Goal: Communication & Community: Answer question/provide support

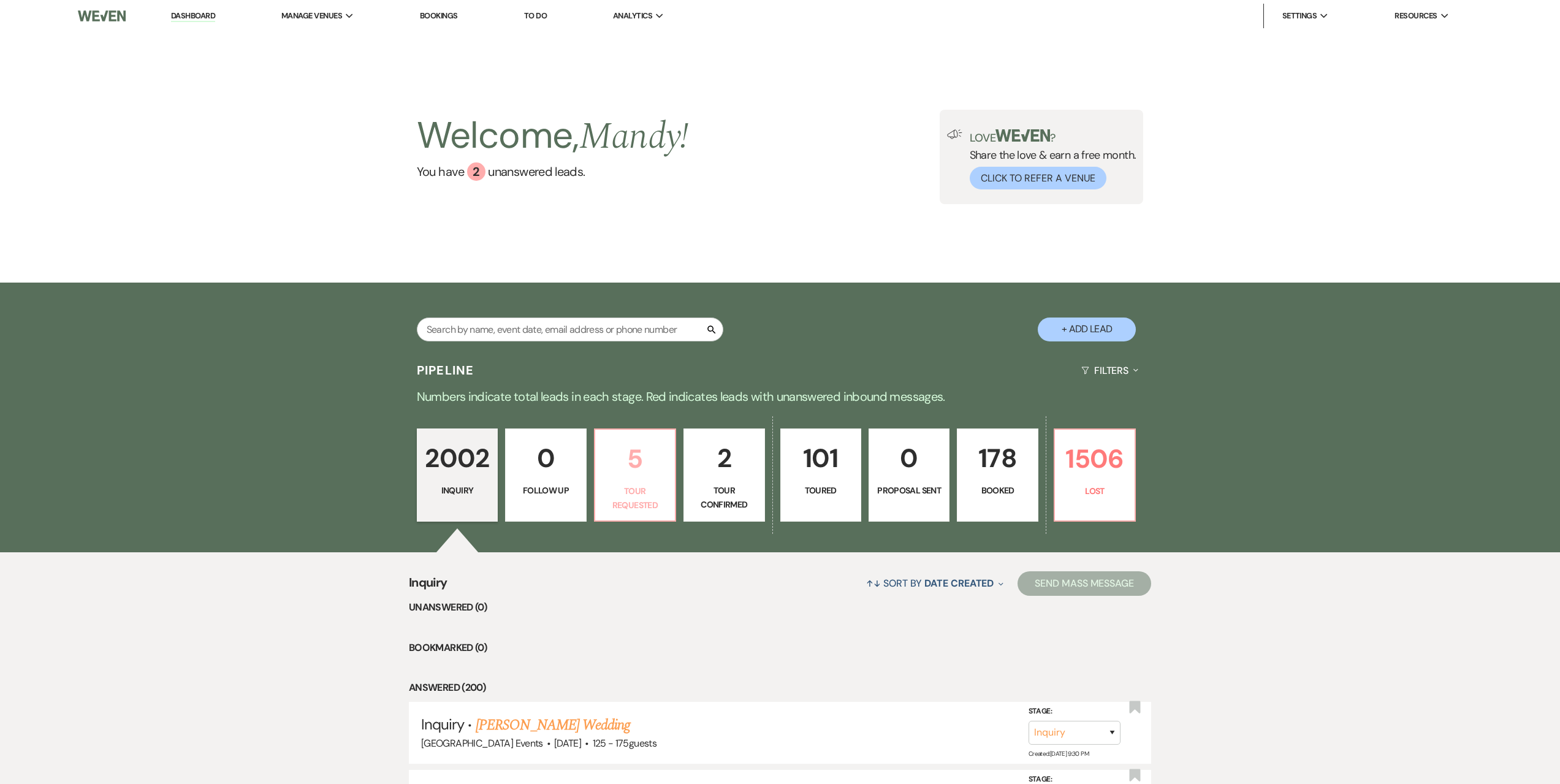
click at [629, 439] on p "5" at bounding box center [635, 459] width 65 height 41
select select "2"
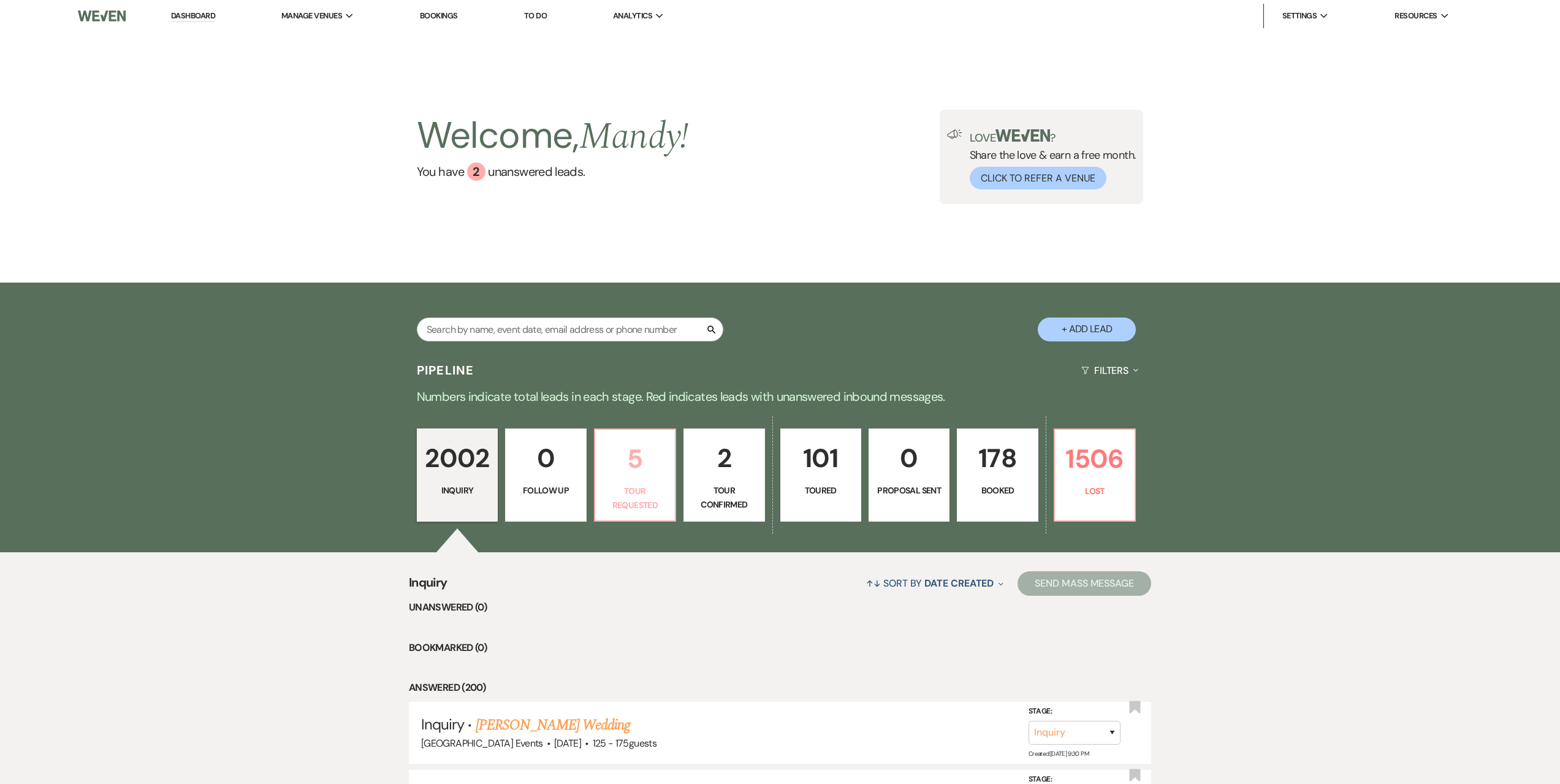
select select "2"
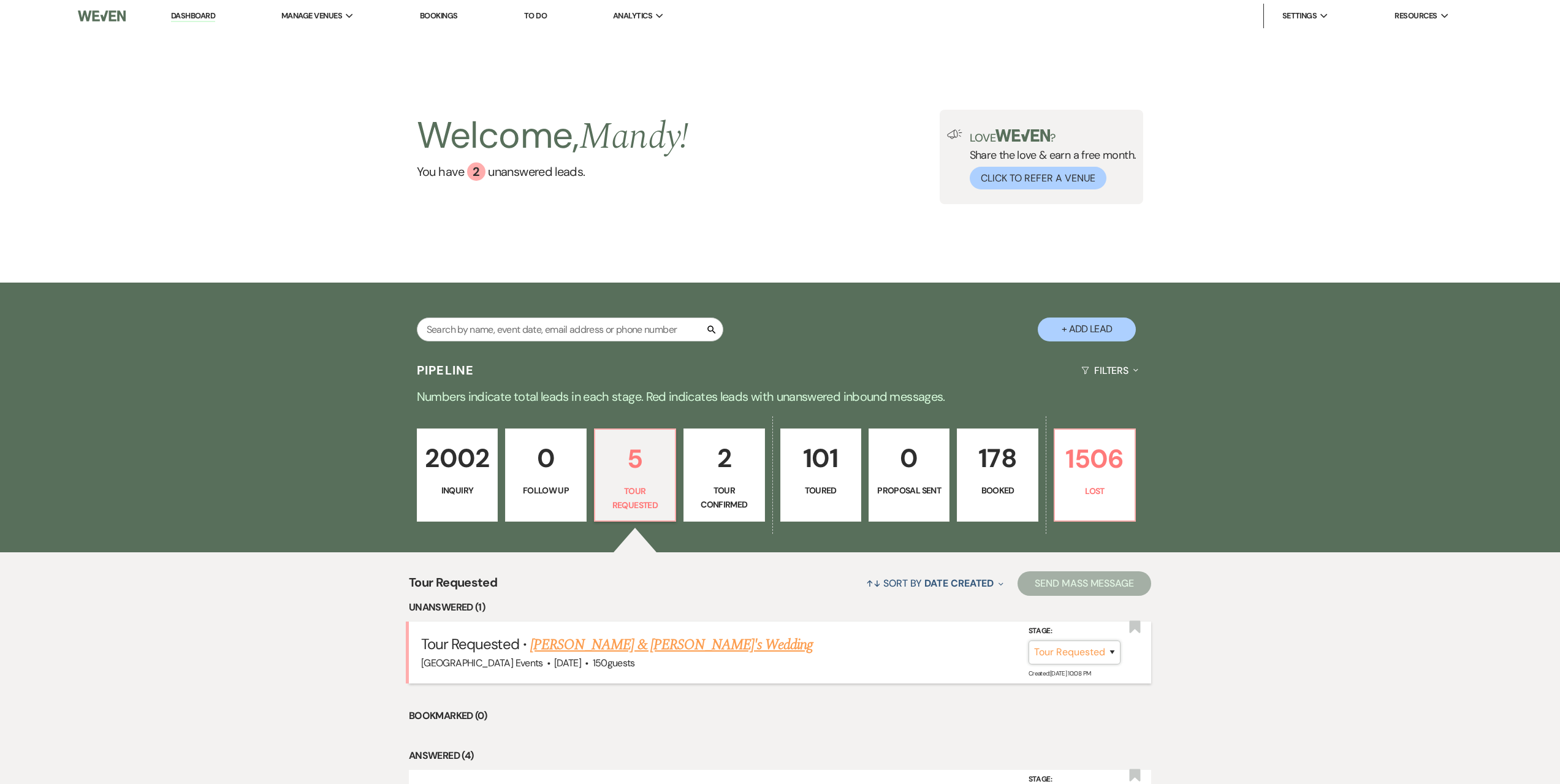
click at [1050, 648] on select "Inquiry Follow Up Tour Requested Tour Confirmed Toured Proposal Sent Booked Lost" at bounding box center [1075, 652] width 92 height 24
select select "4"
click at [1029, 641] on select "Inquiry Follow Up Tour Requested Tour Confirmed Toured Proposal Sent Booked Lost" at bounding box center [1075, 652] width 92 height 24
click at [1099, 645] on button "Save" at bounding box center [1096, 652] width 61 height 25
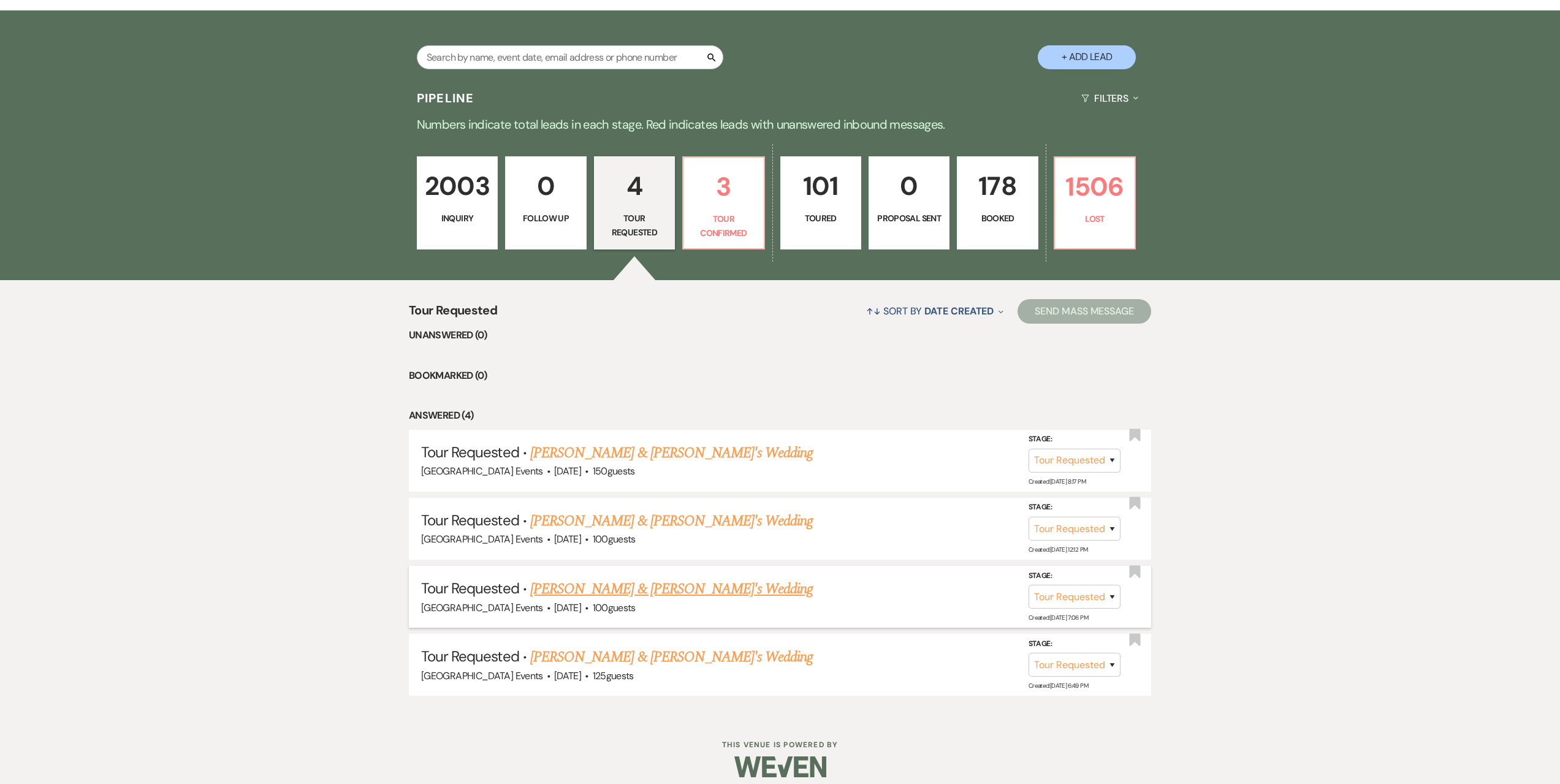
scroll to position [283, 0]
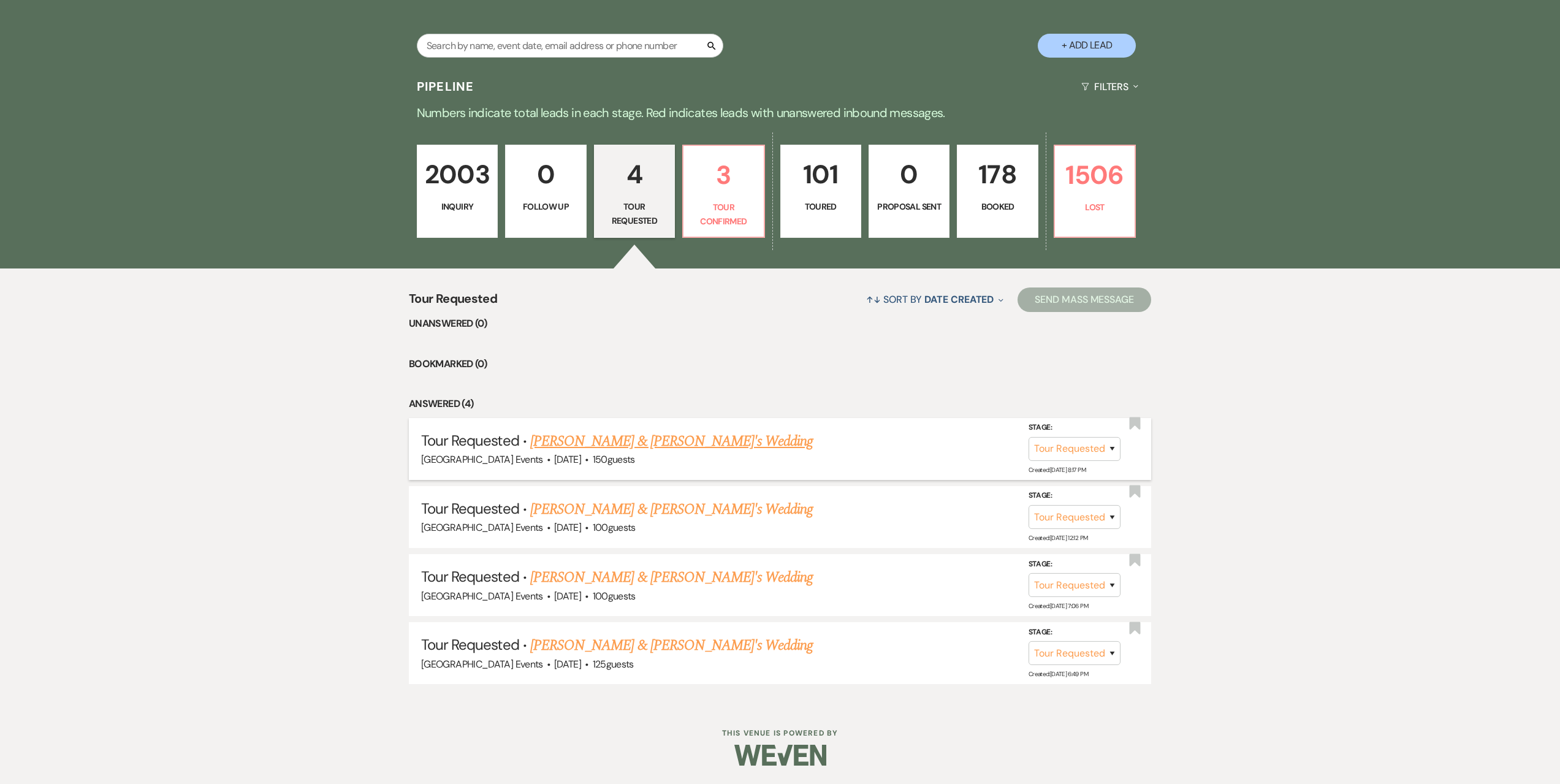
click at [619, 445] on link "[PERSON_NAME] & [PERSON_NAME]'s Wedding" at bounding box center [672, 441] width 284 height 22
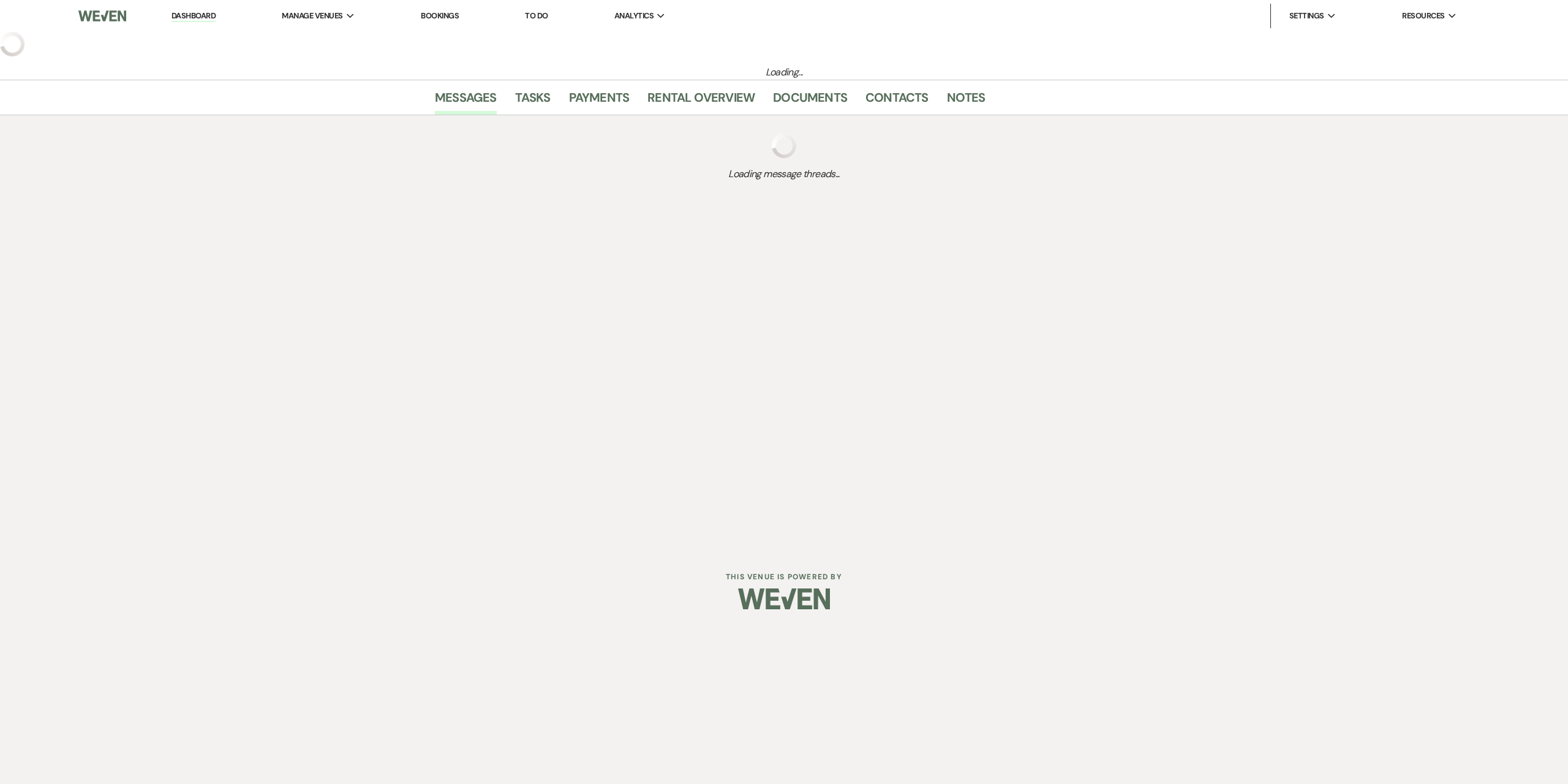
select select "2"
select select "5"
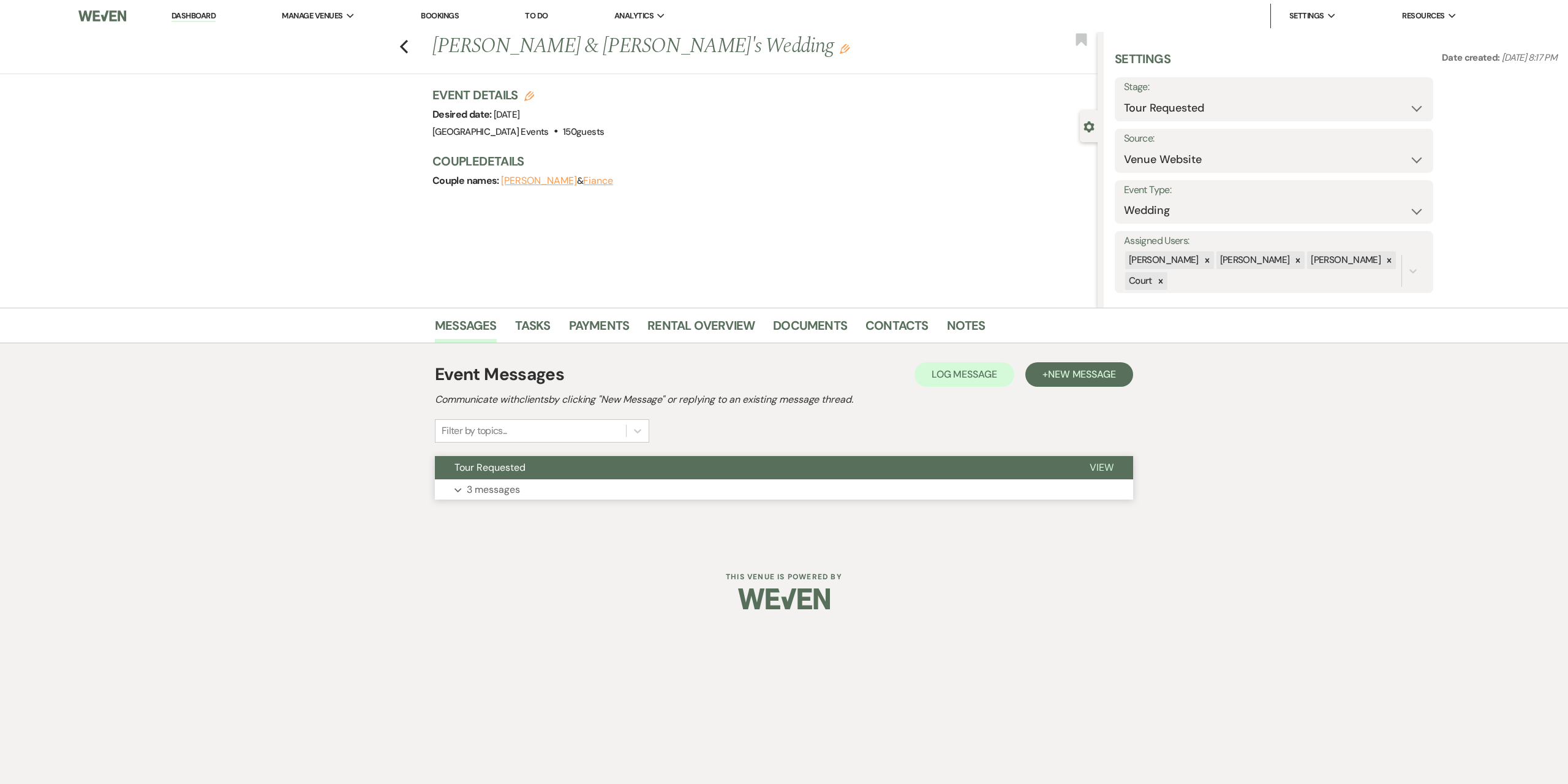
click at [629, 488] on button "Expand 3 messages" at bounding box center [784, 490] width 698 height 21
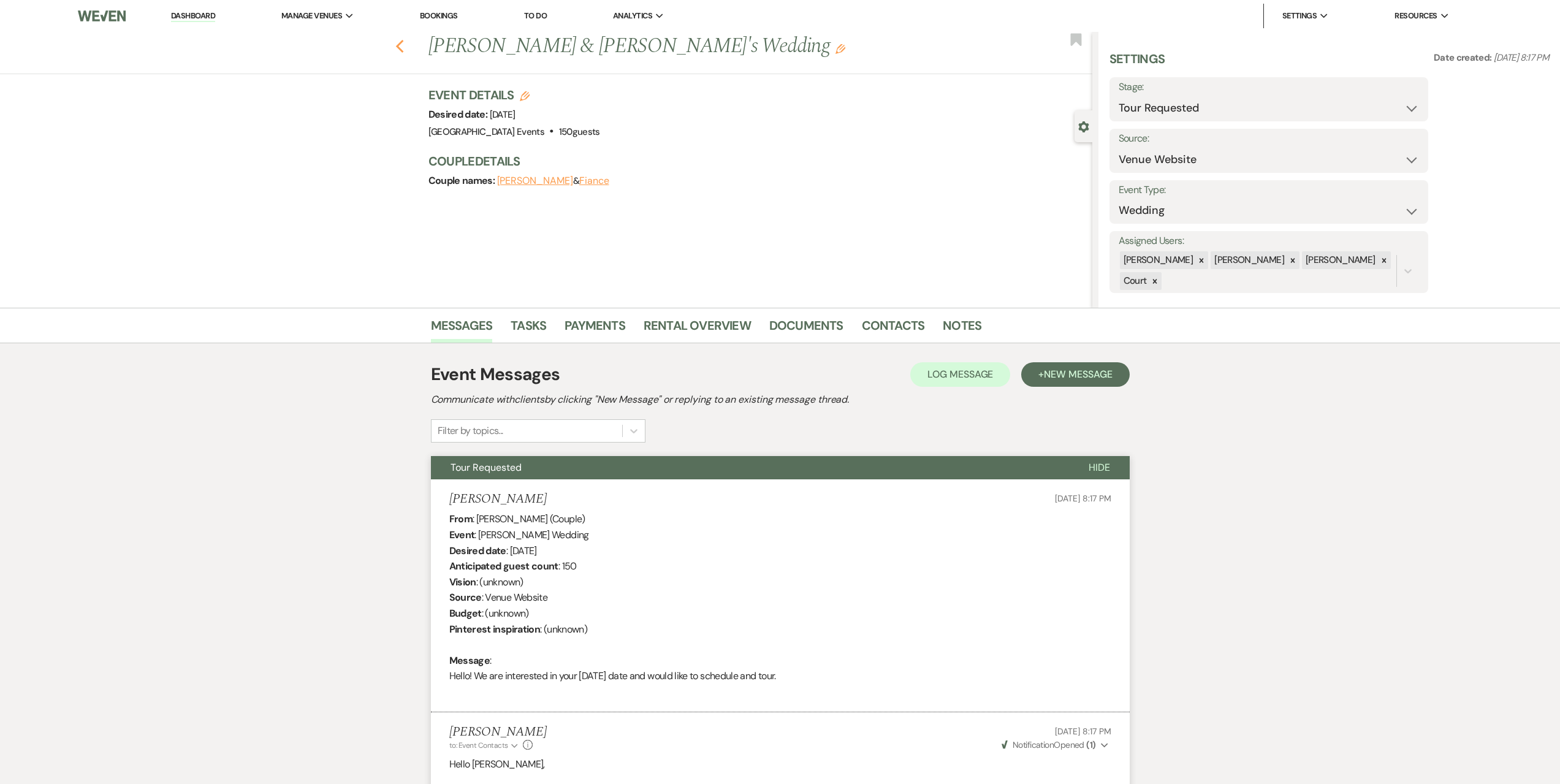
click at [403, 44] on use "button" at bounding box center [400, 46] width 8 height 14
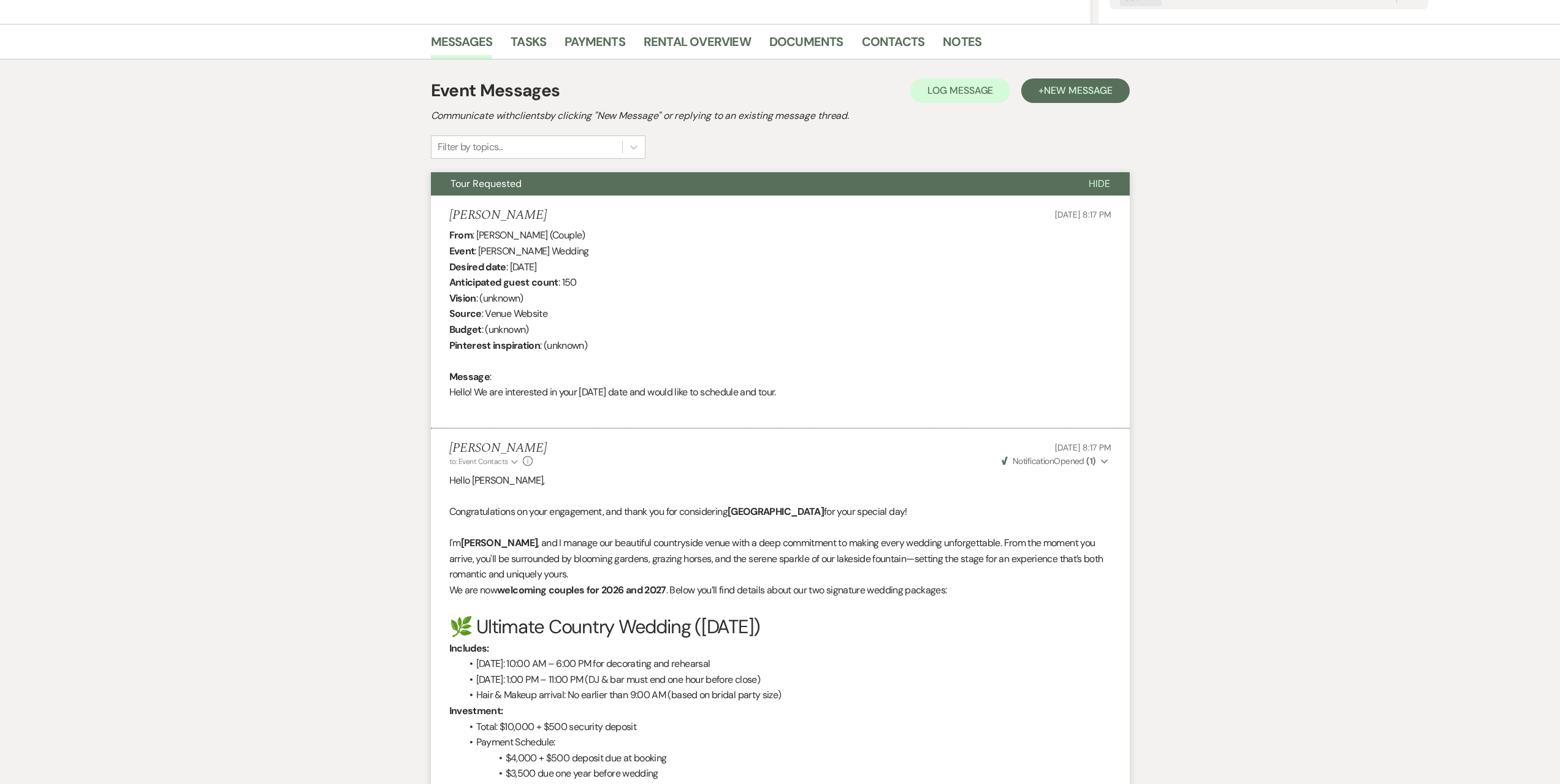
select select "2"
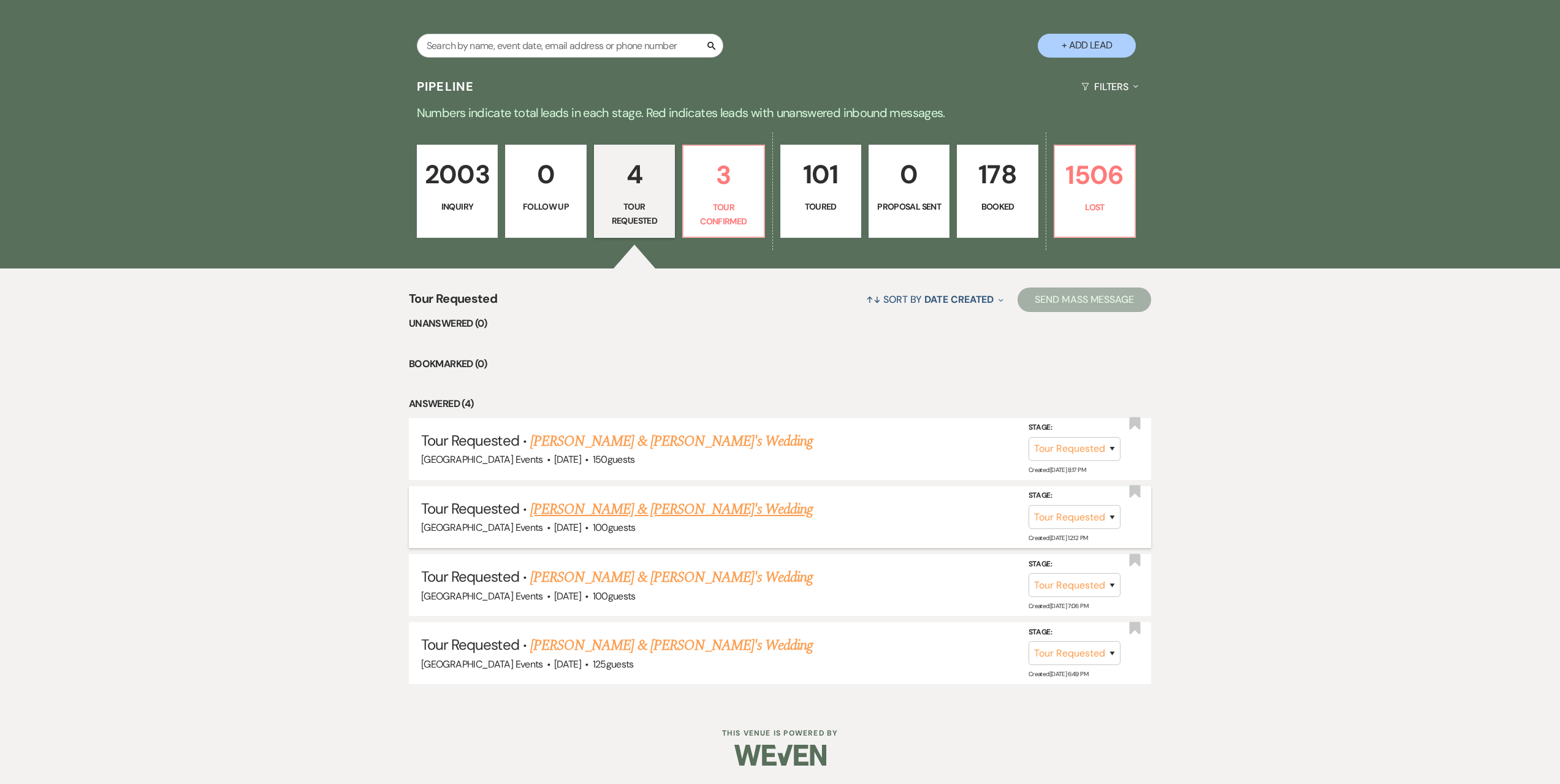
click at [632, 507] on link "[PERSON_NAME] & [PERSON_NAME]'s Wedding" at bounding box center [672, 509] width 284 height 22
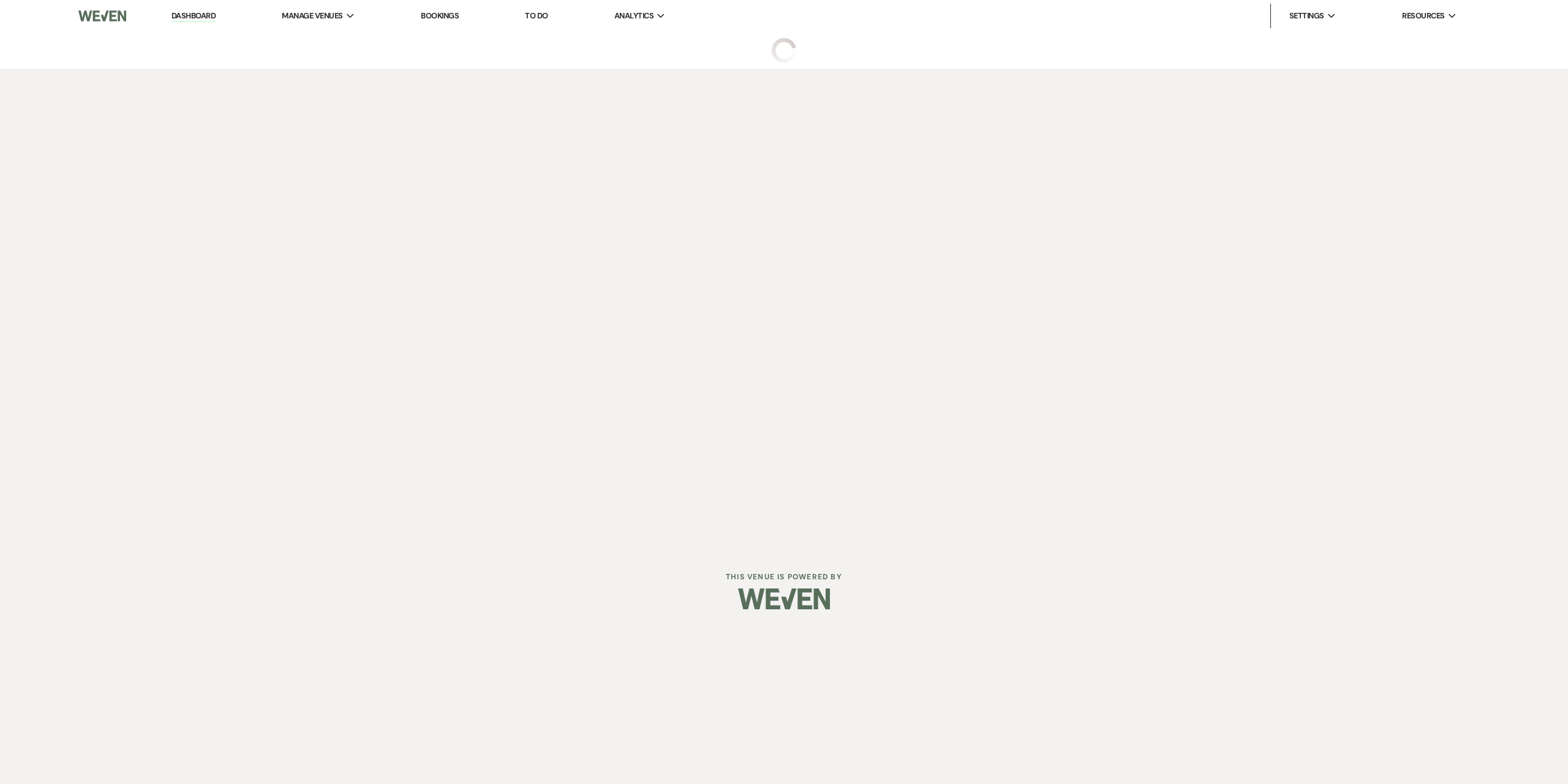
select select "2"
select select "5"
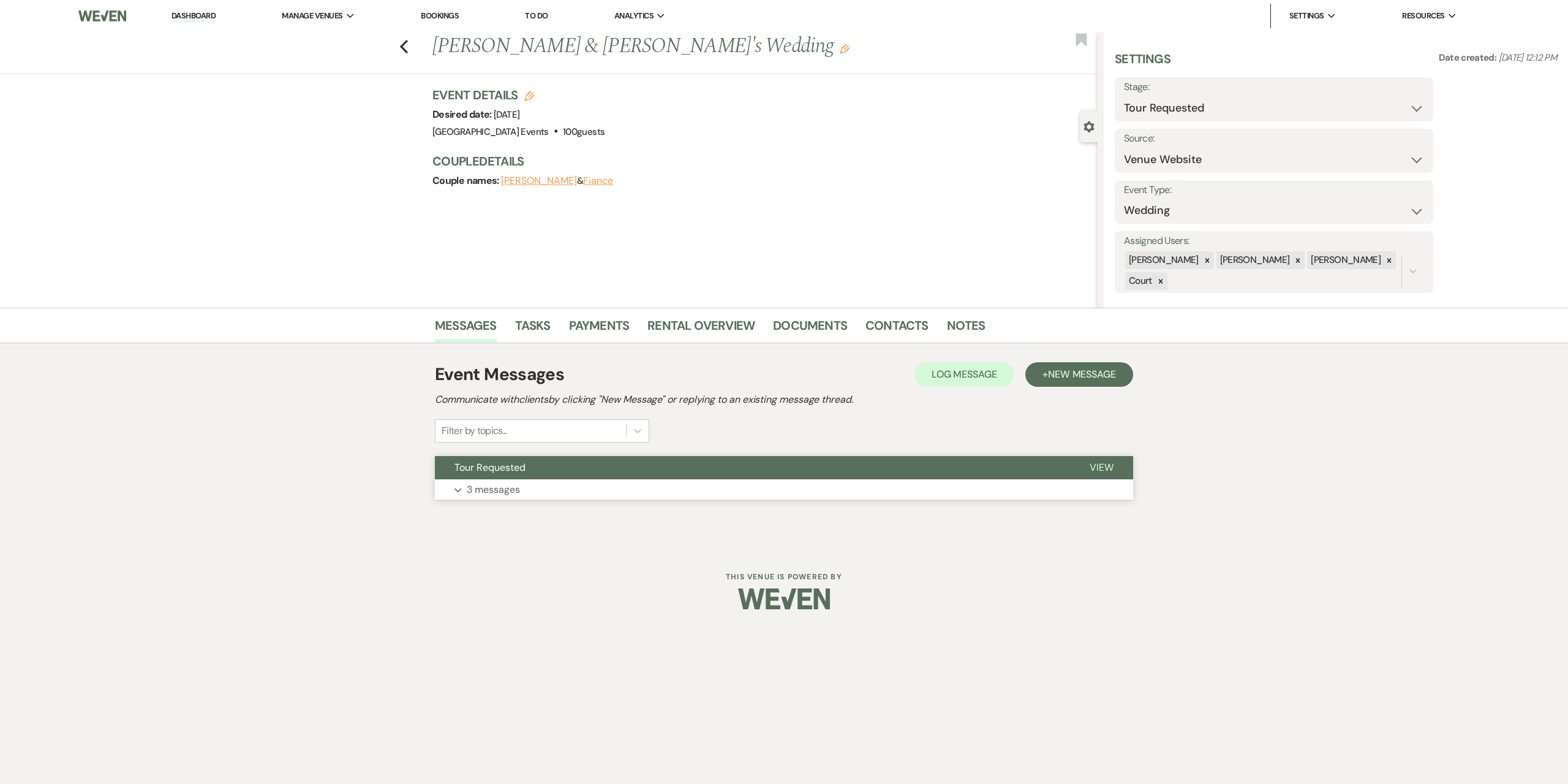
click at [630, 480] on button "Expand 3 messages" at bounding box center [784, 490] width 698 height 21
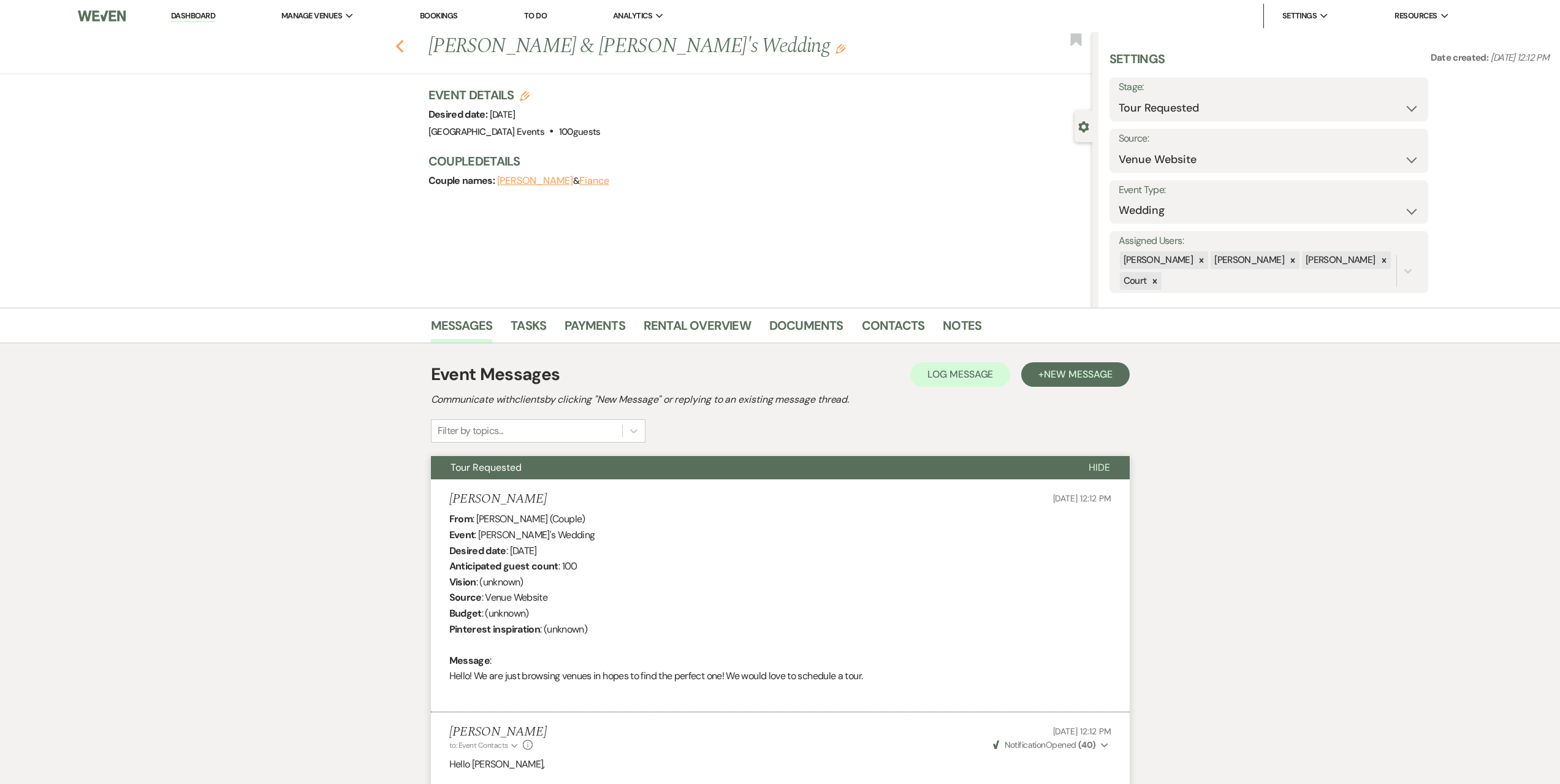
click at [405, 48] on icon "Previous" at bounding box center [400, 46] width 9 height 15
select select "2"
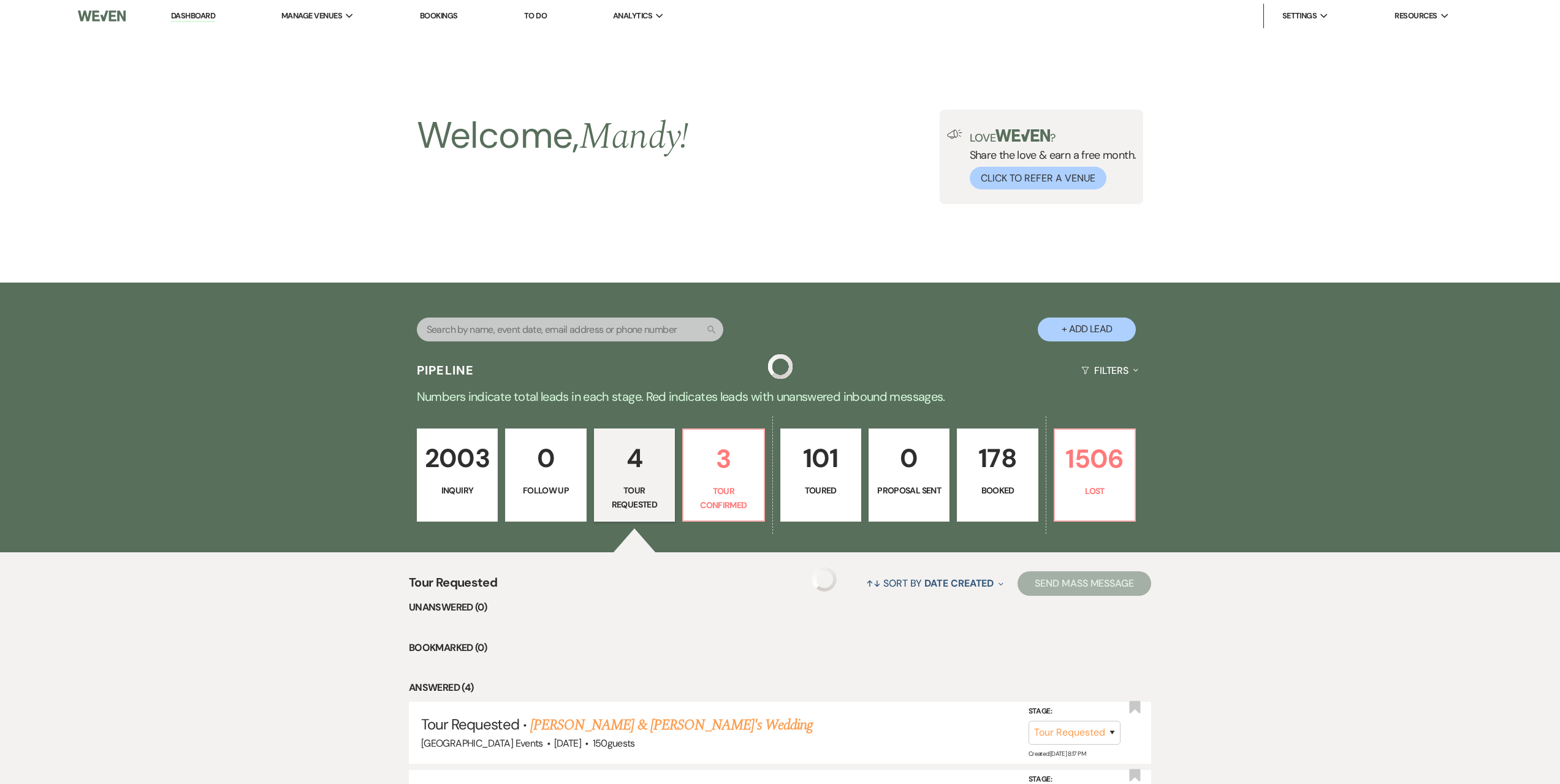
scroll to position [283, 0]
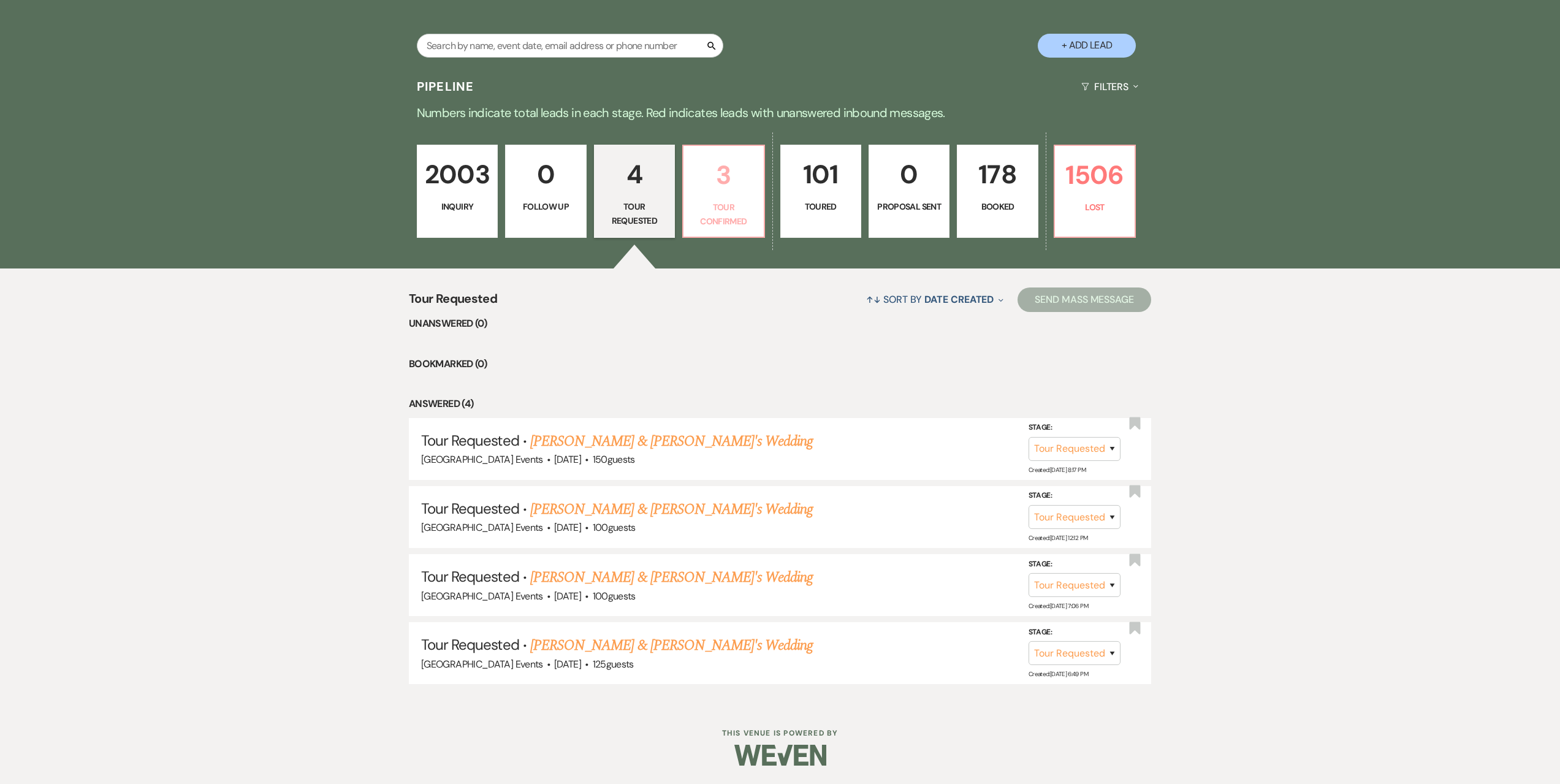
click at [723, 205] on p "Tour Confirmed" at bounding box center [723, 214] width 65 height 27
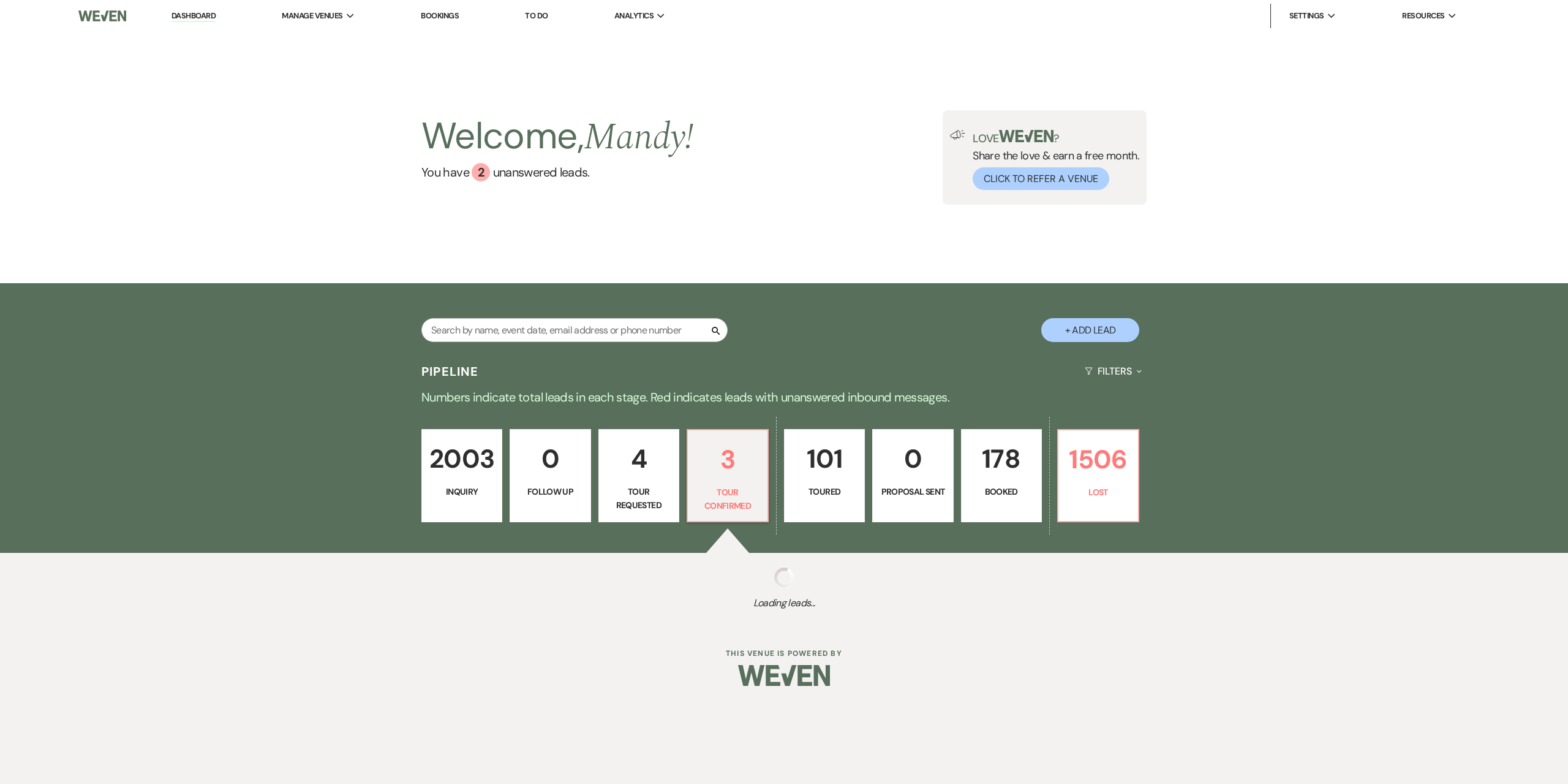
select select "4"
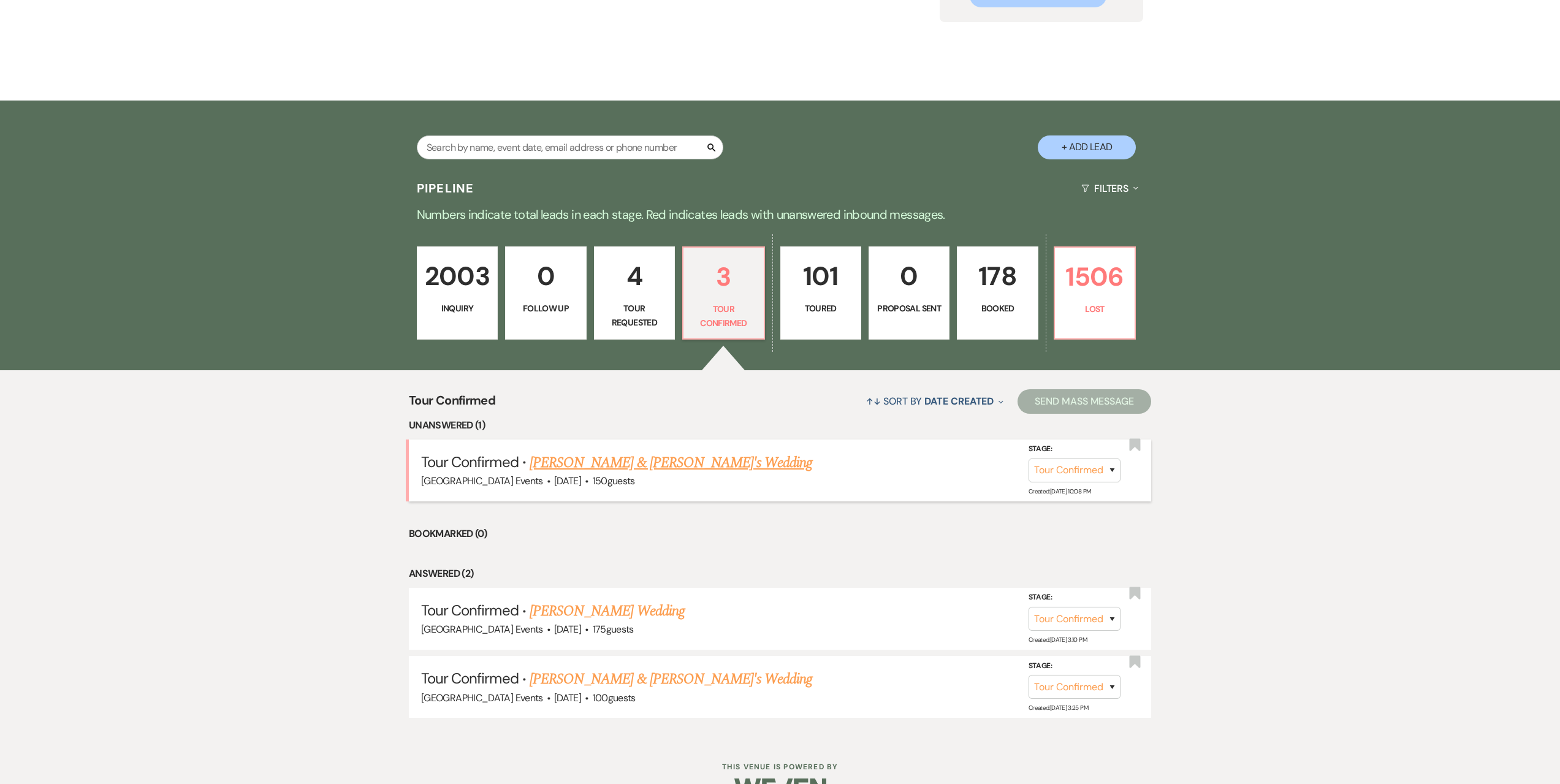
scroll to position [216, 0]
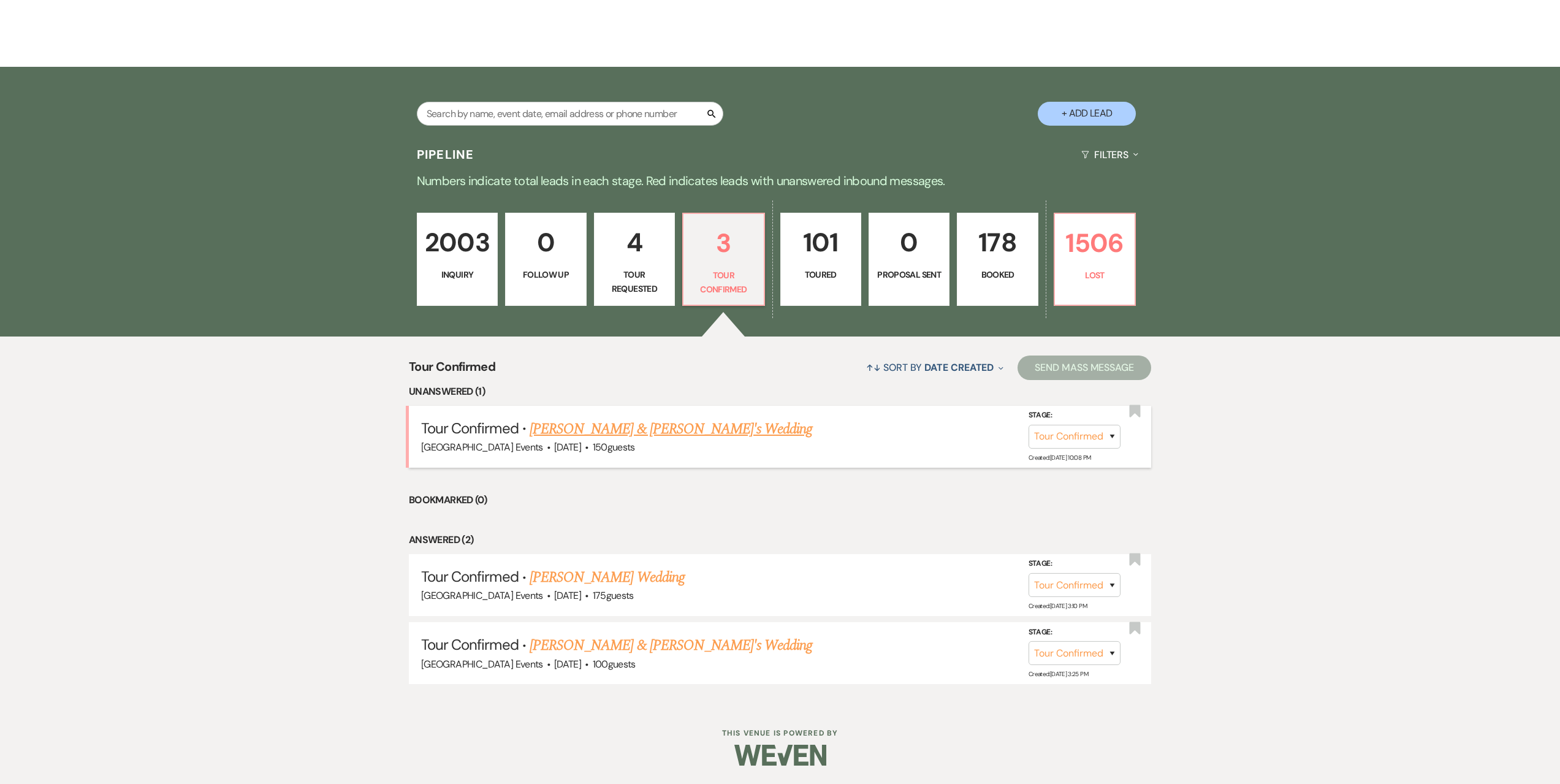
click at [588, 432] on link "[PERSON_NAME] & [PERSON_NAME]'s Wedding" at bounding box center [671, 429] width 284 height 22
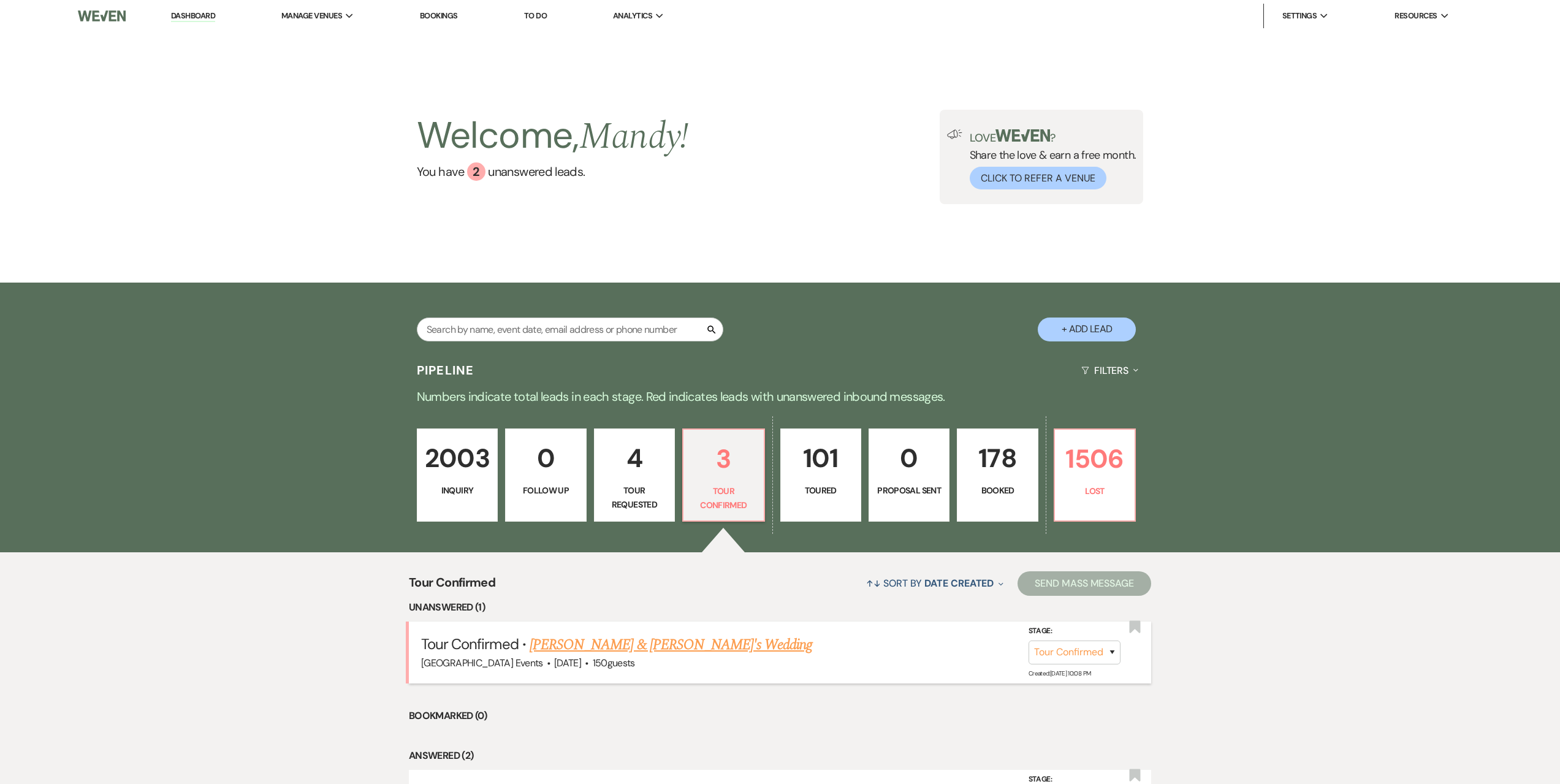
select select "4"
select select "5"
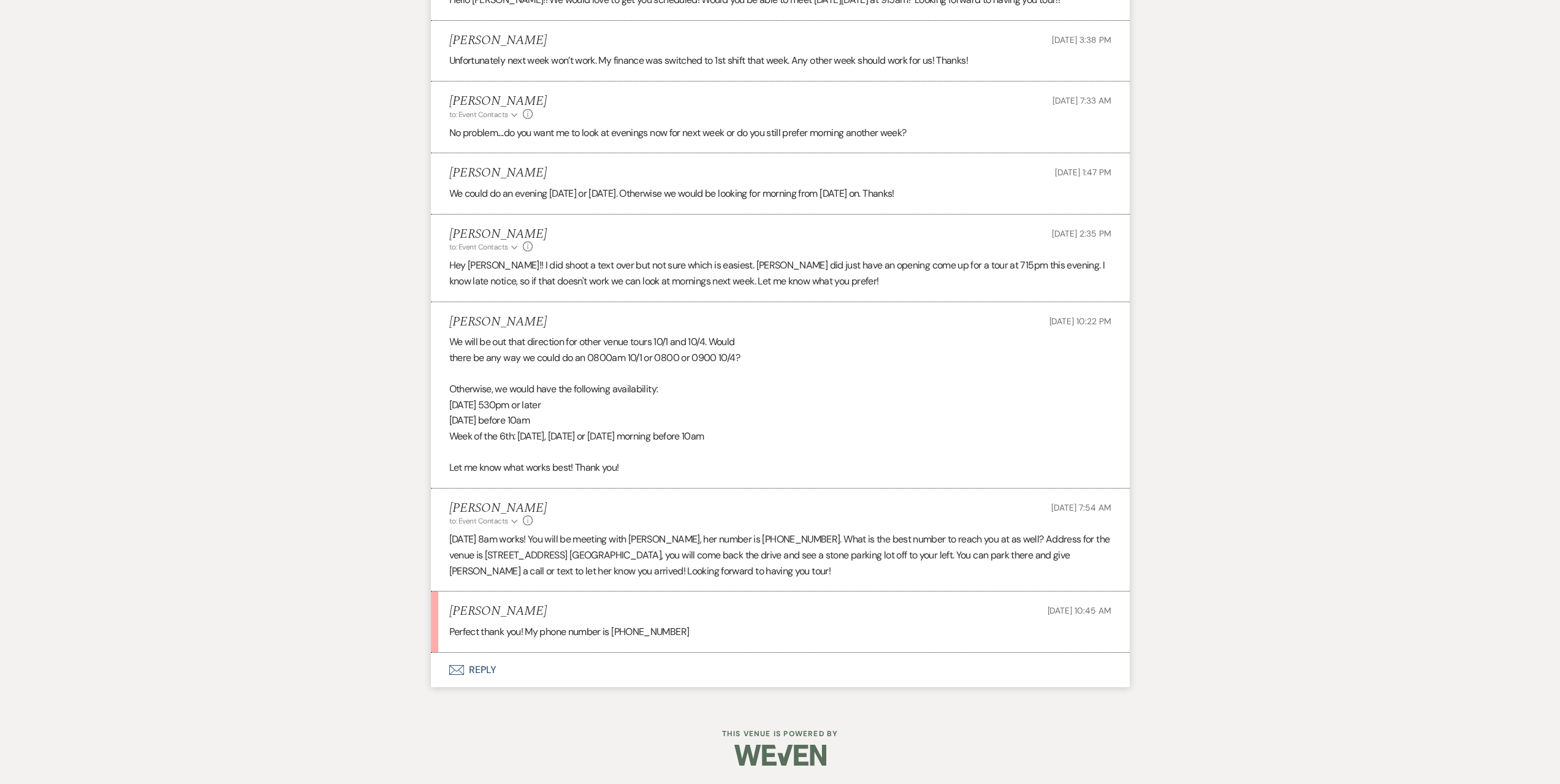
scroll to position [2030, 0]
click at [545, 675] on button "Envelope Reply" at bounding box center [780, 671] width 699 height 34
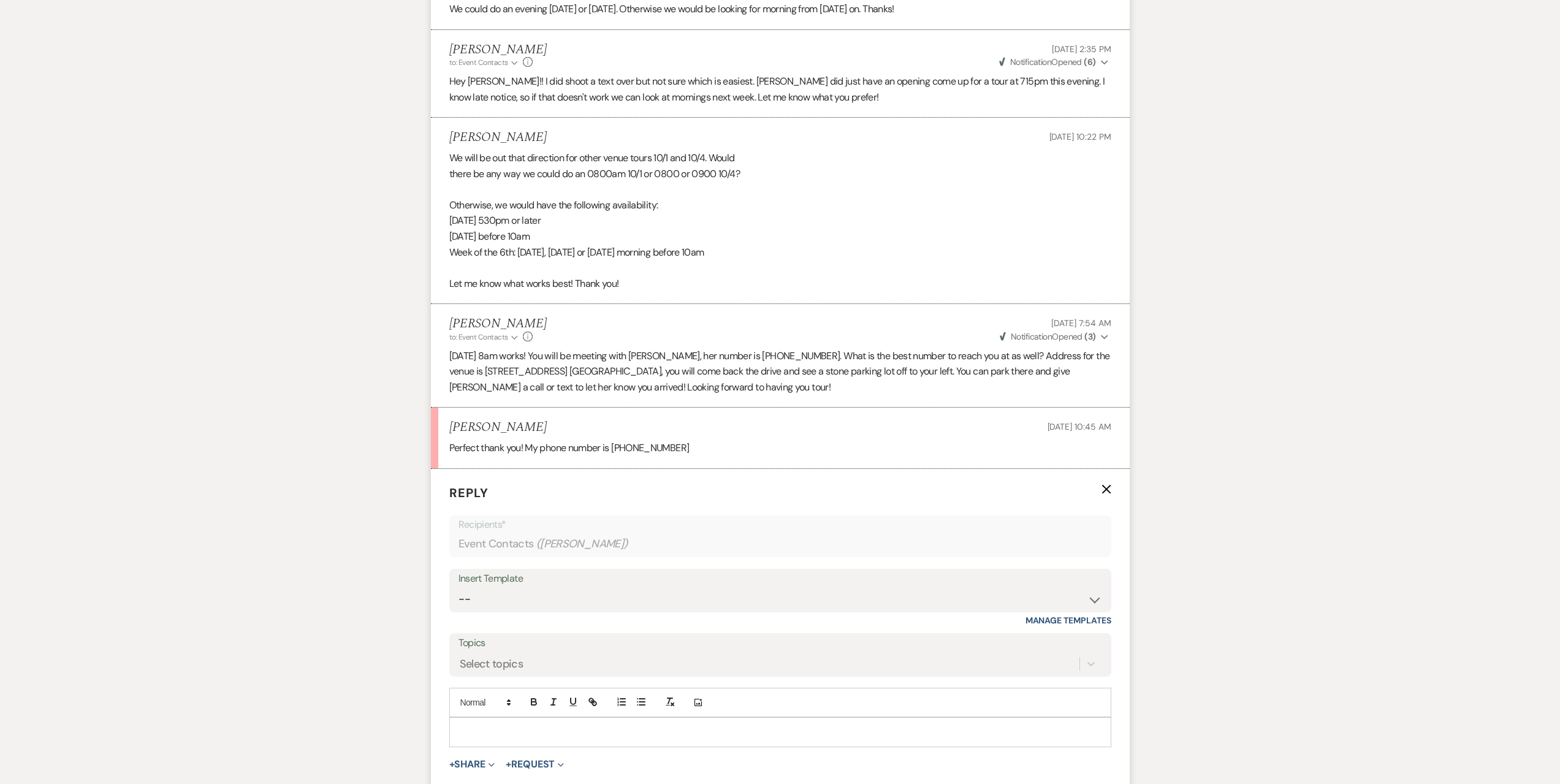
scroll to position [2336, 0]
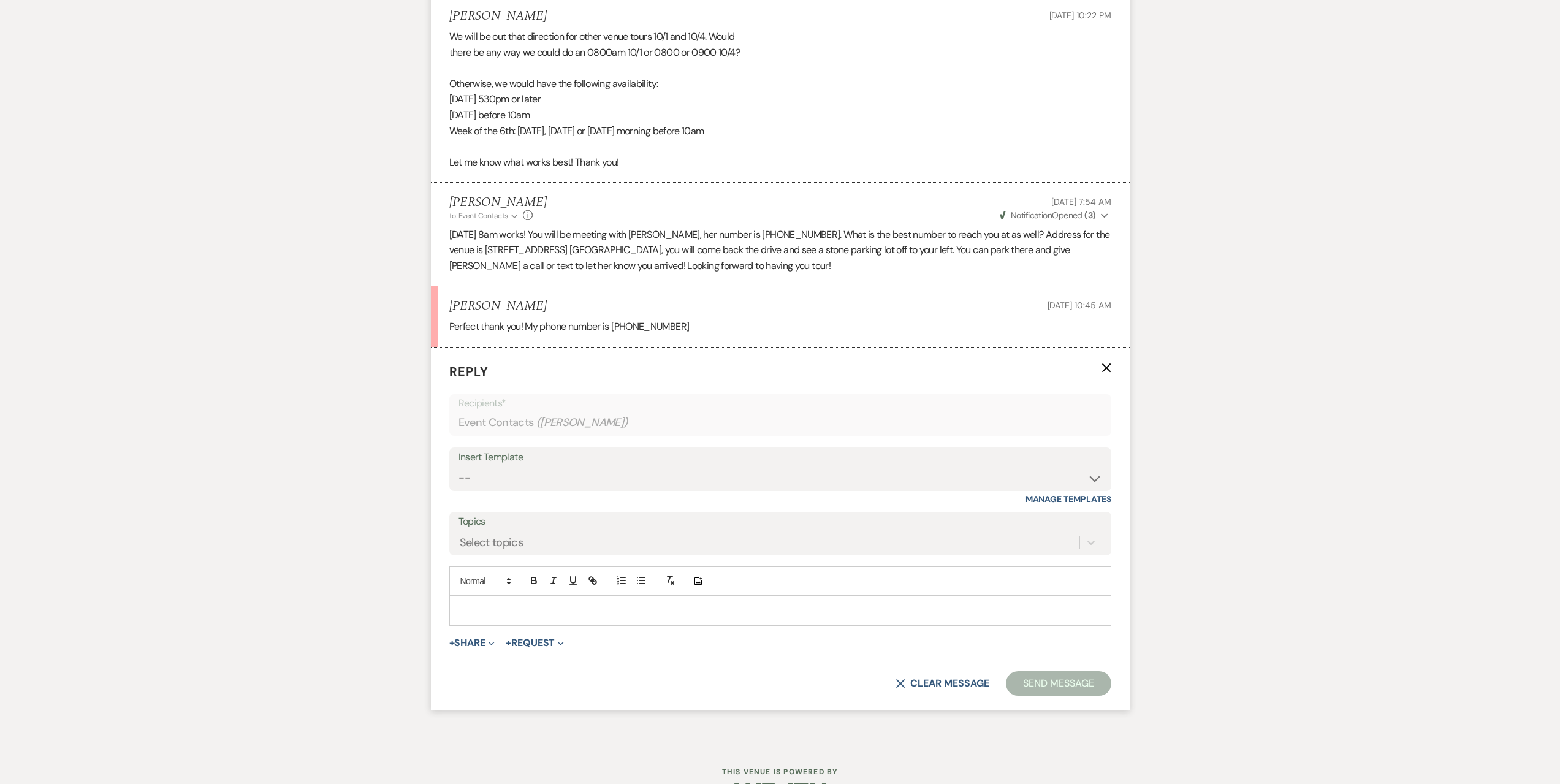
click at [510, 607] on p at bounding box center [780, 611] width 642 height 14
click at [1026, 686] on button "Send Message" at bounding box center [1058, 683] width 105 height 25
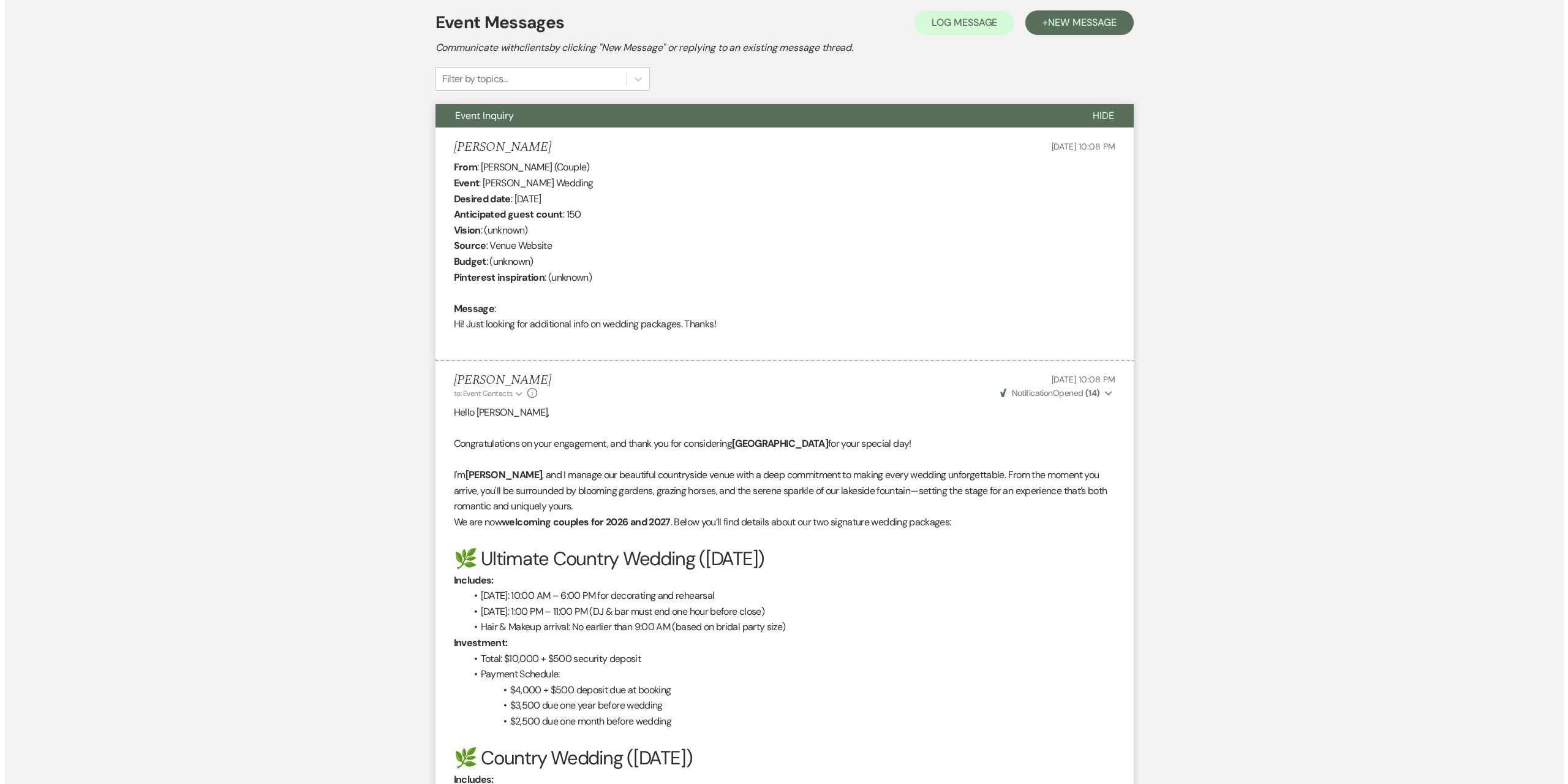
scroll to position [0, 0]
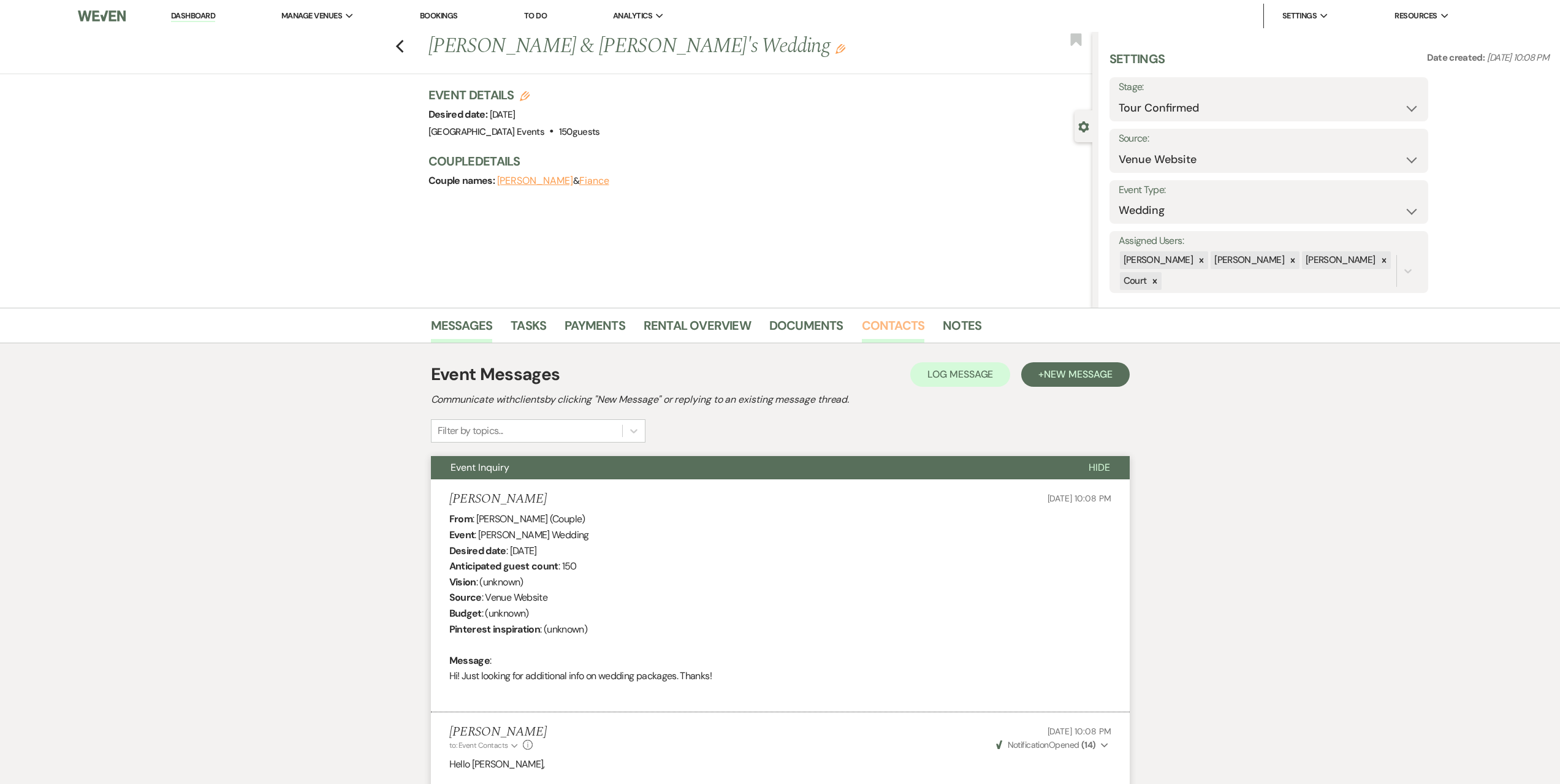
click at [866, 318] on link "Contacts" at bounding box center [893, 328] width 63 height 27
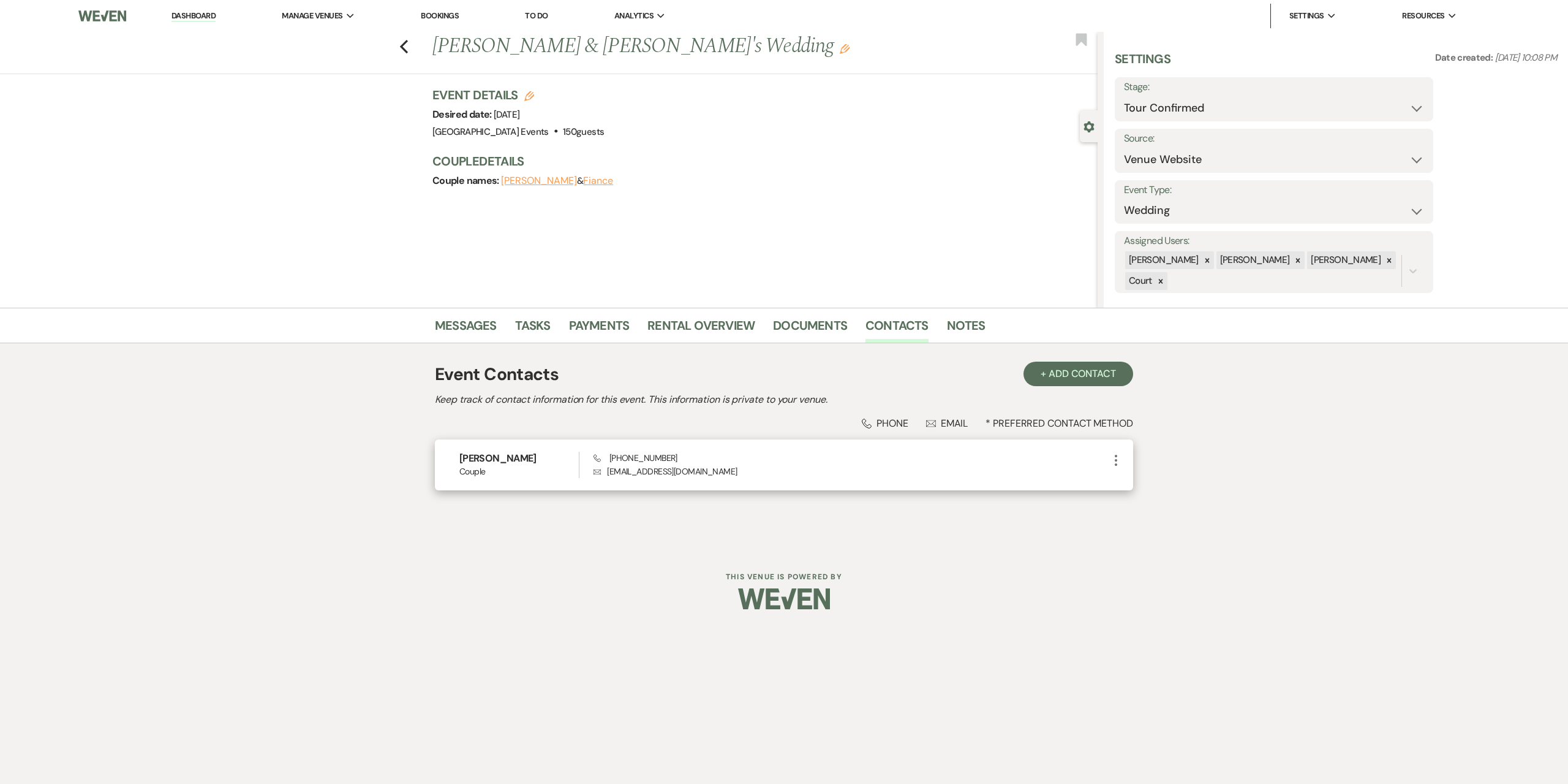
click at [1117, 462] on icon "More" at bounding box center [1116, 460] width 15 height 15
click at [1139, 484] on button "Pencil Edit" at bounding box center [1145, 484] width 73 height 21
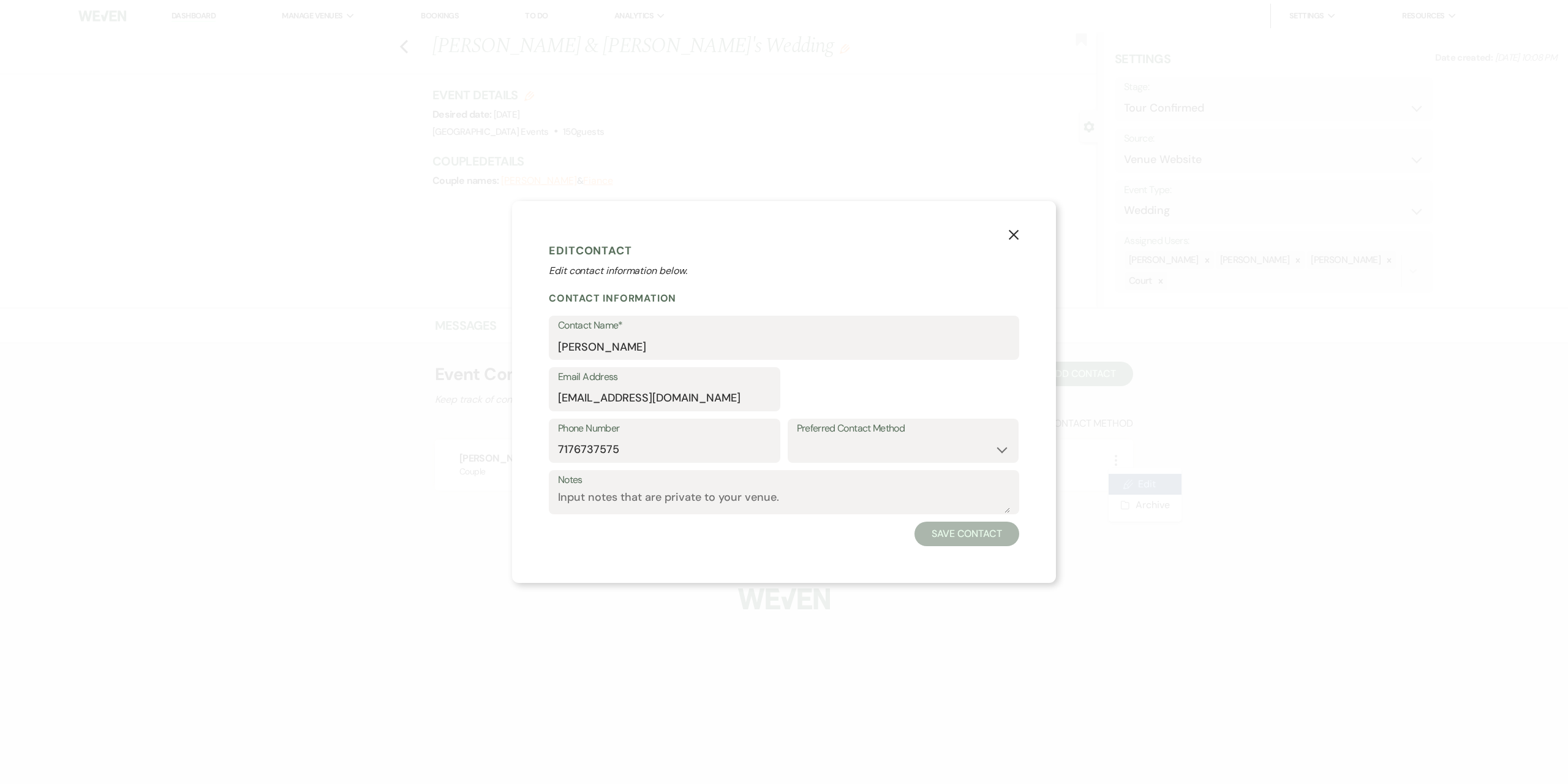
select select "1"
click at [605, 447] on input "7176737575" at bounding box center [664, 449] width 213 height 24
type input "7176737585"
click at [958, 535] on button "Save Contact" at bounding box center [967, 534] width 104 height 25
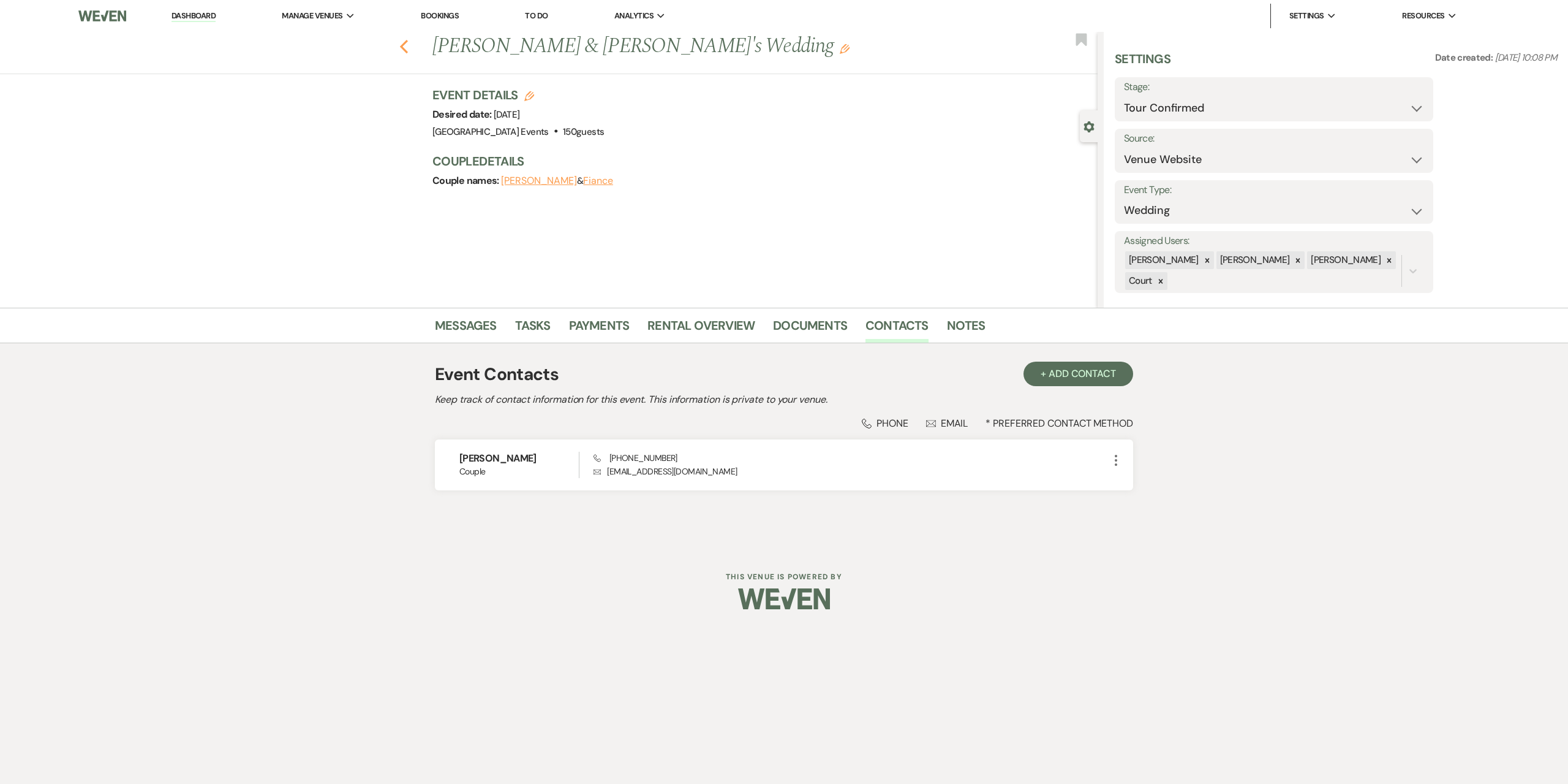
click at [401, 44] on icon "Previous" at bounding box center [403, 46] width 9 height 15
select select "4"
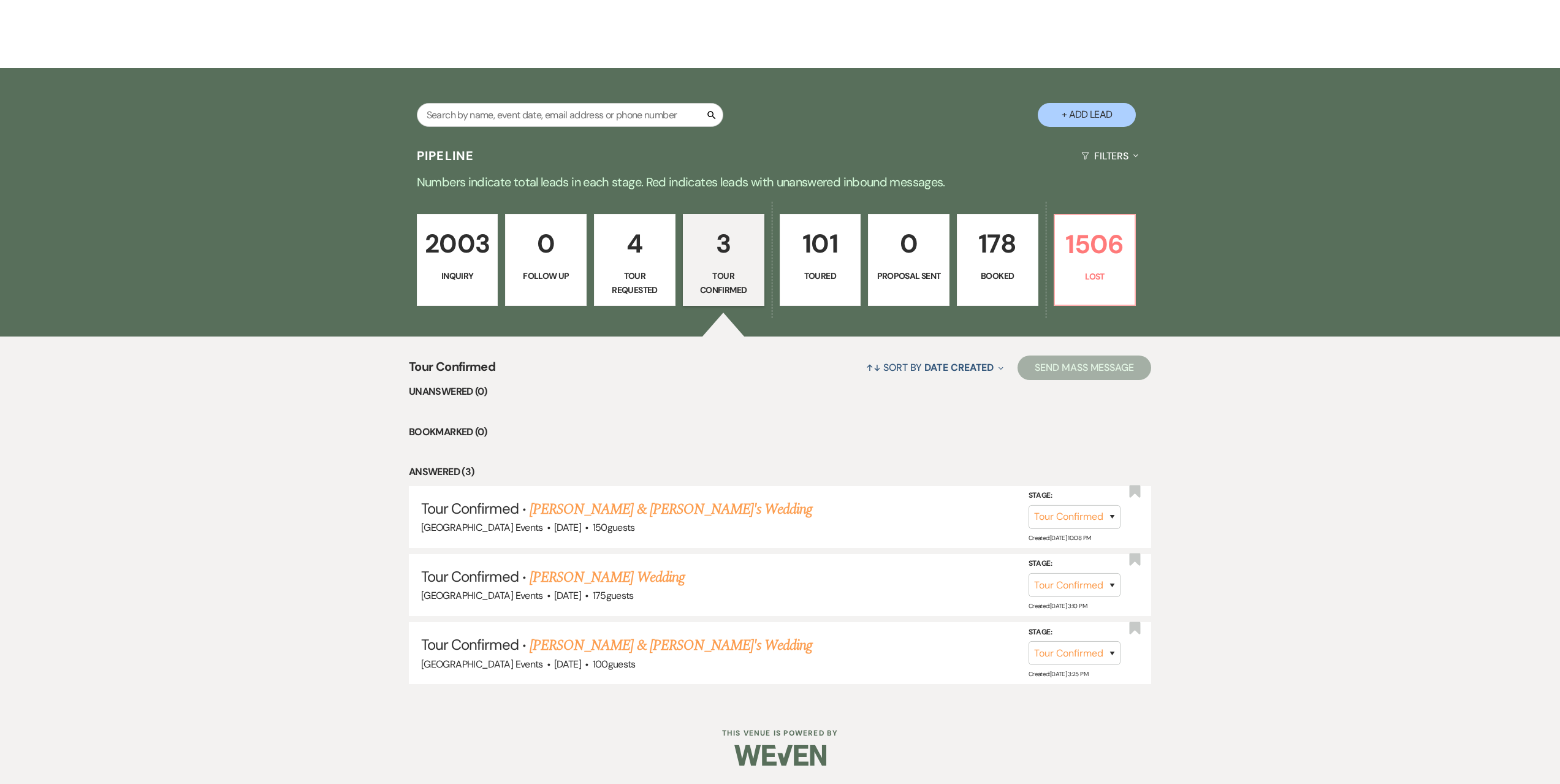
scroll to position [214, 0]
click at [653, 576] on link "[PERSON_NAME] Wedding" at bounding box center [607, 577] width 155 height 22
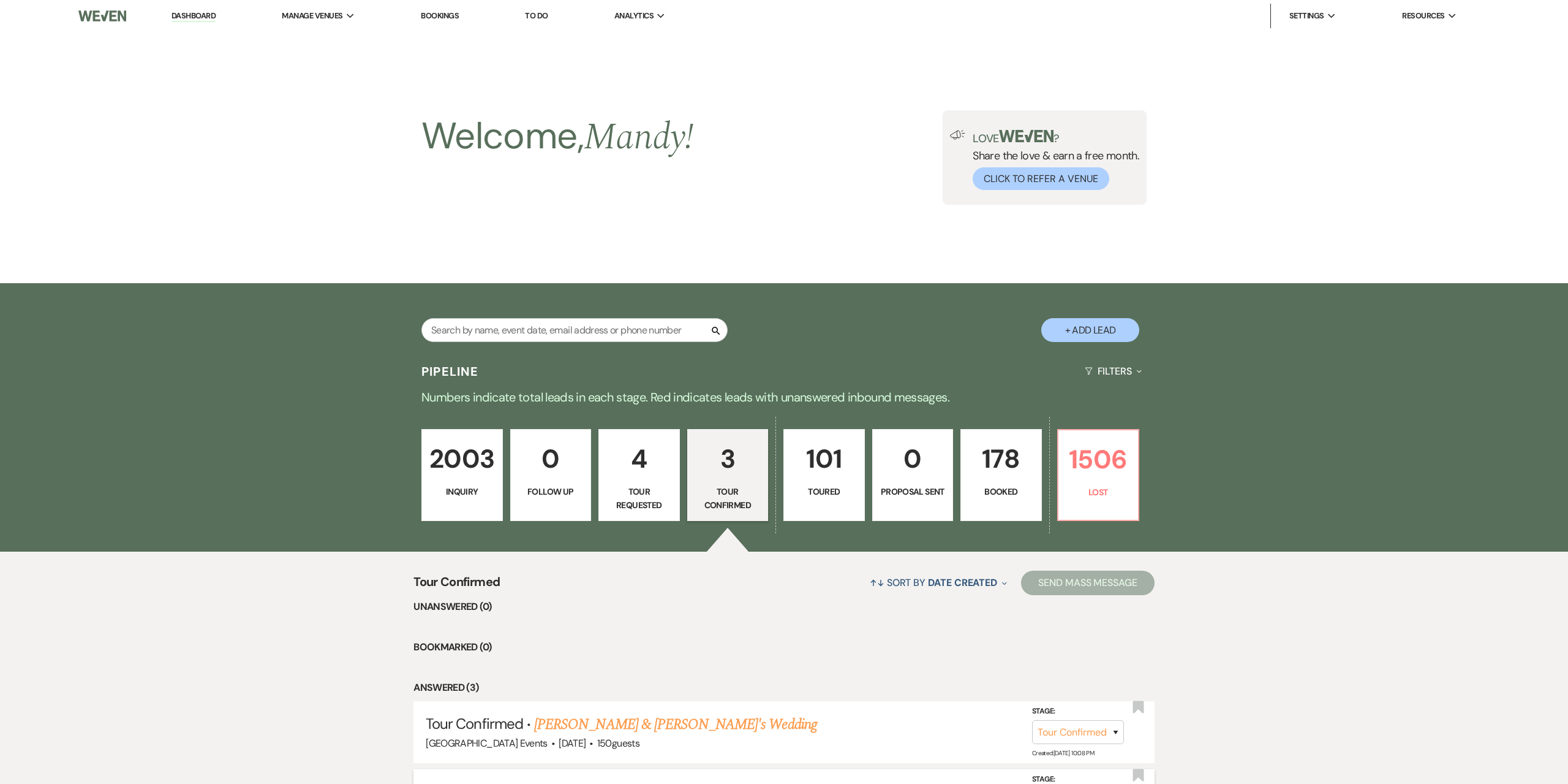
select select "4"
select select "5"
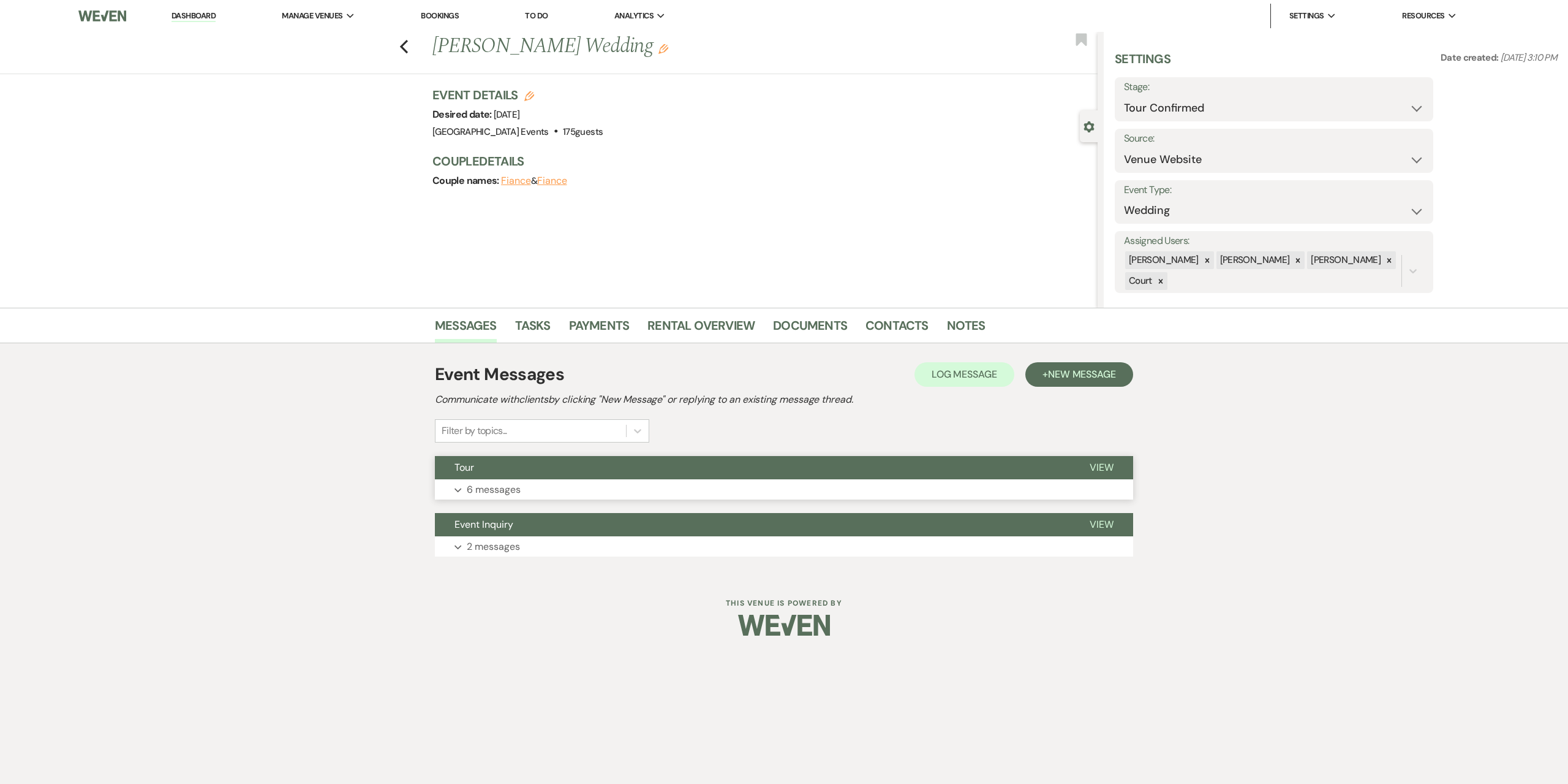
click at [687, 492] on button "Expand 6 messages" at bounding box center [784, 490] width 698 height 21
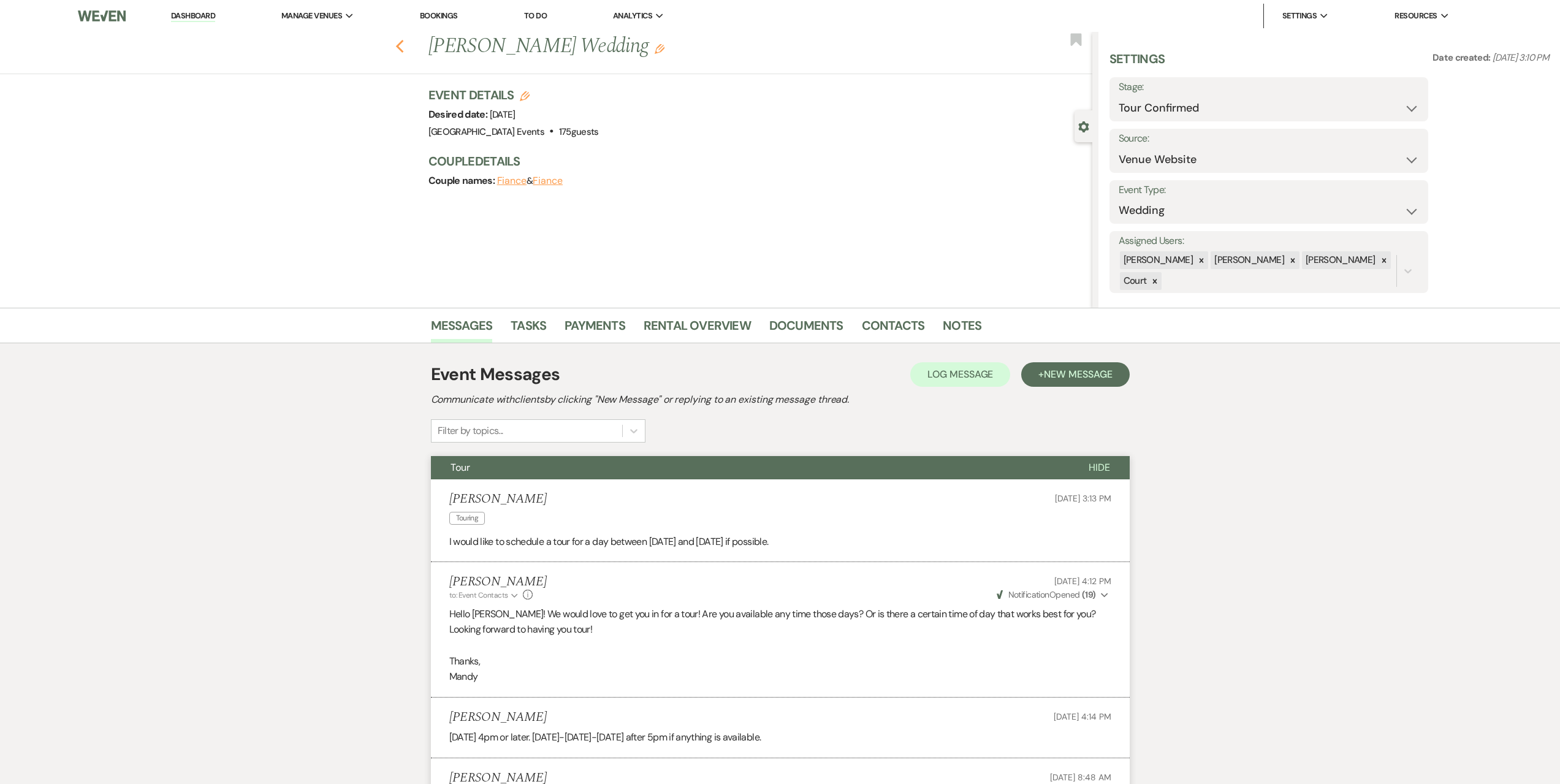
click at [400, 44] on icon "Previous" at bounding box center [400, 46] width 9 height 15
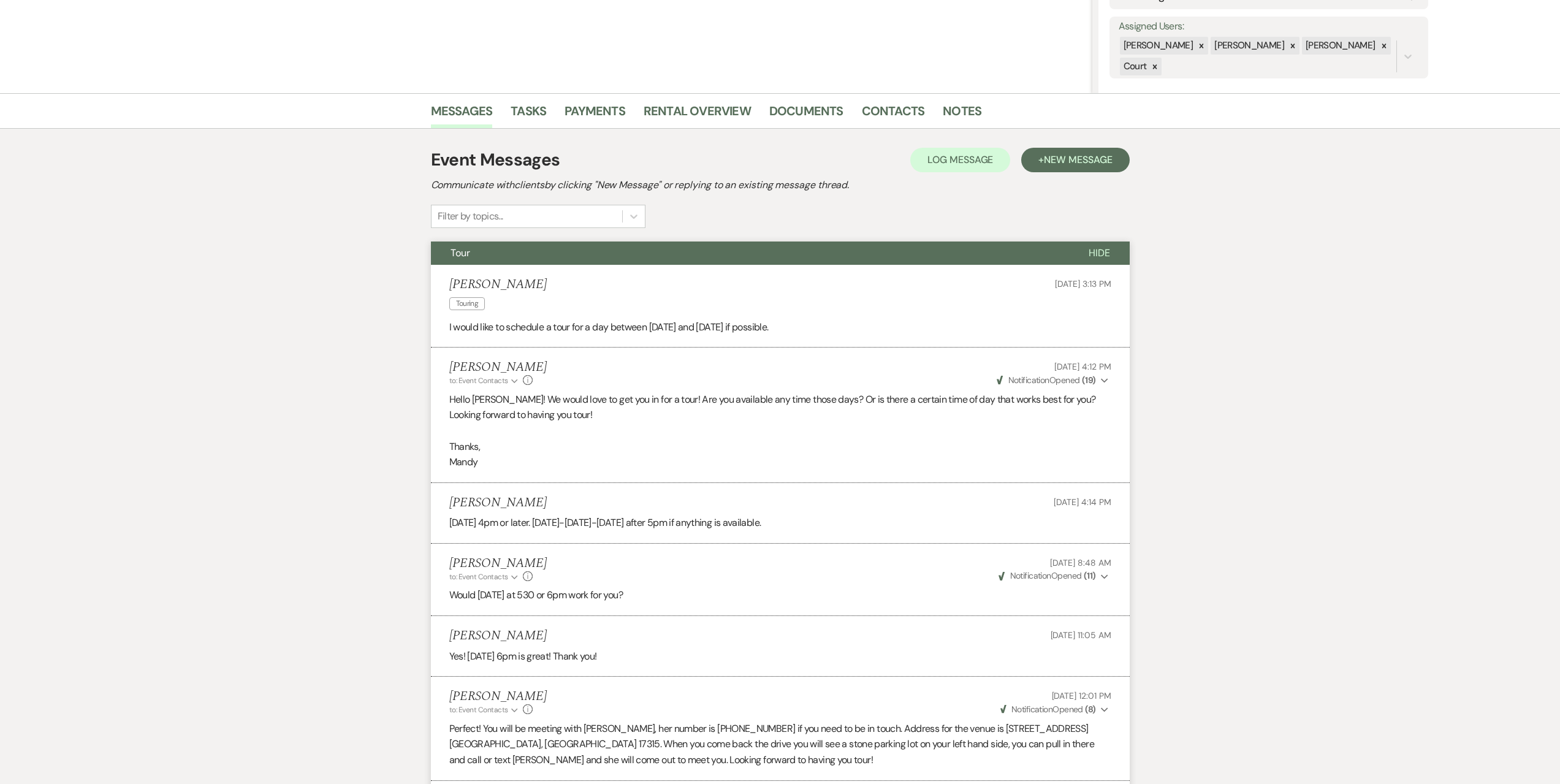
select select "4"
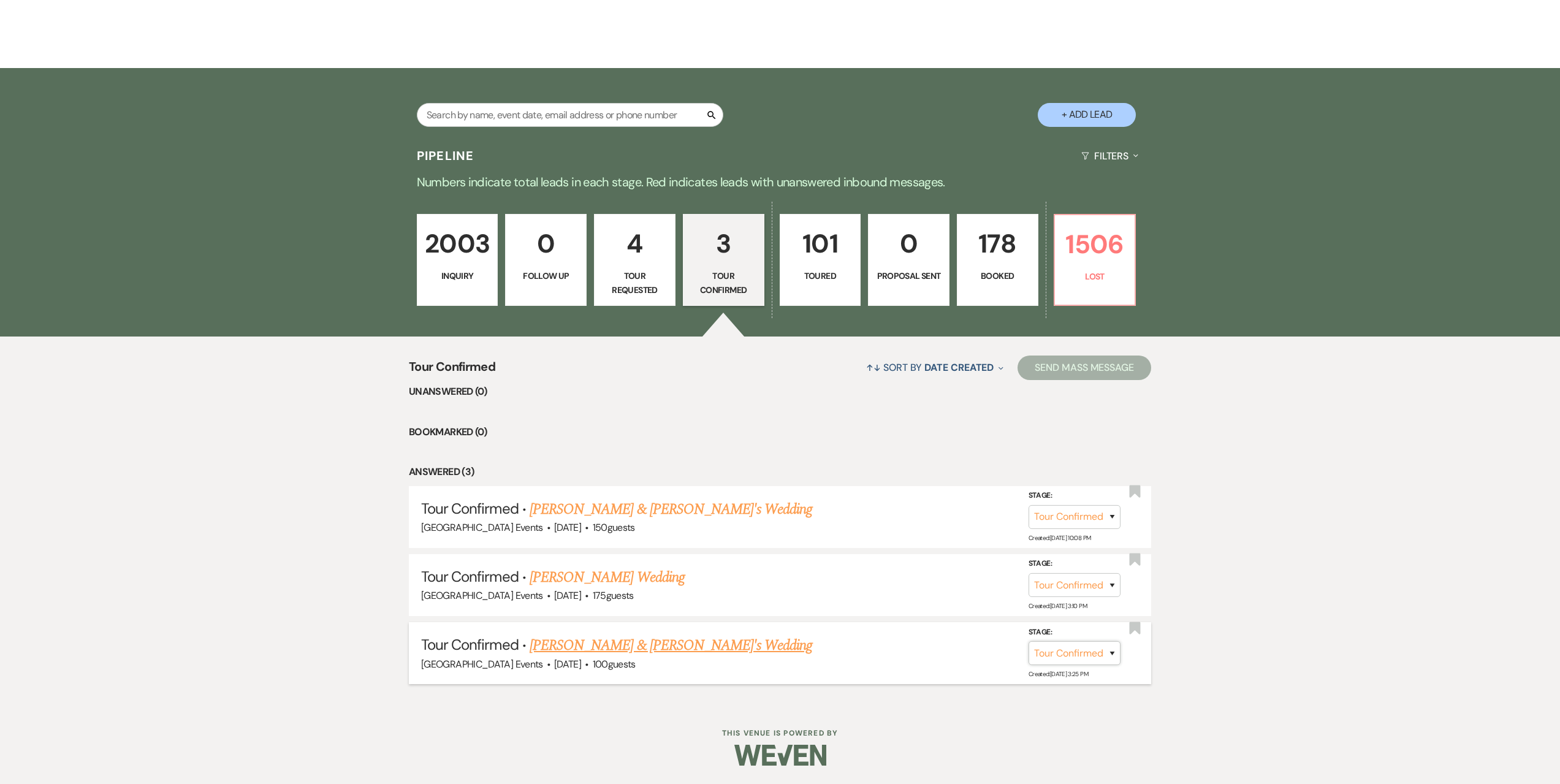
click at [1084, 654] on select "Inquiry Follow Up Tour Requested Tour Confirmed Toured Proposal Sent Booked Lost" at bounding box center [1075, 652] width 92 height 24
select select "5"
click at [1029, 641] on select "Inquiry Follow Up Tour Requested Tour Confirmed Toured Proposal Sent Booked Lost" at bounding box center [1075, 652] width 92 height 24
click at [1106, 654] on button "Save" at bounding box center [1096, 653] width 61 height 25
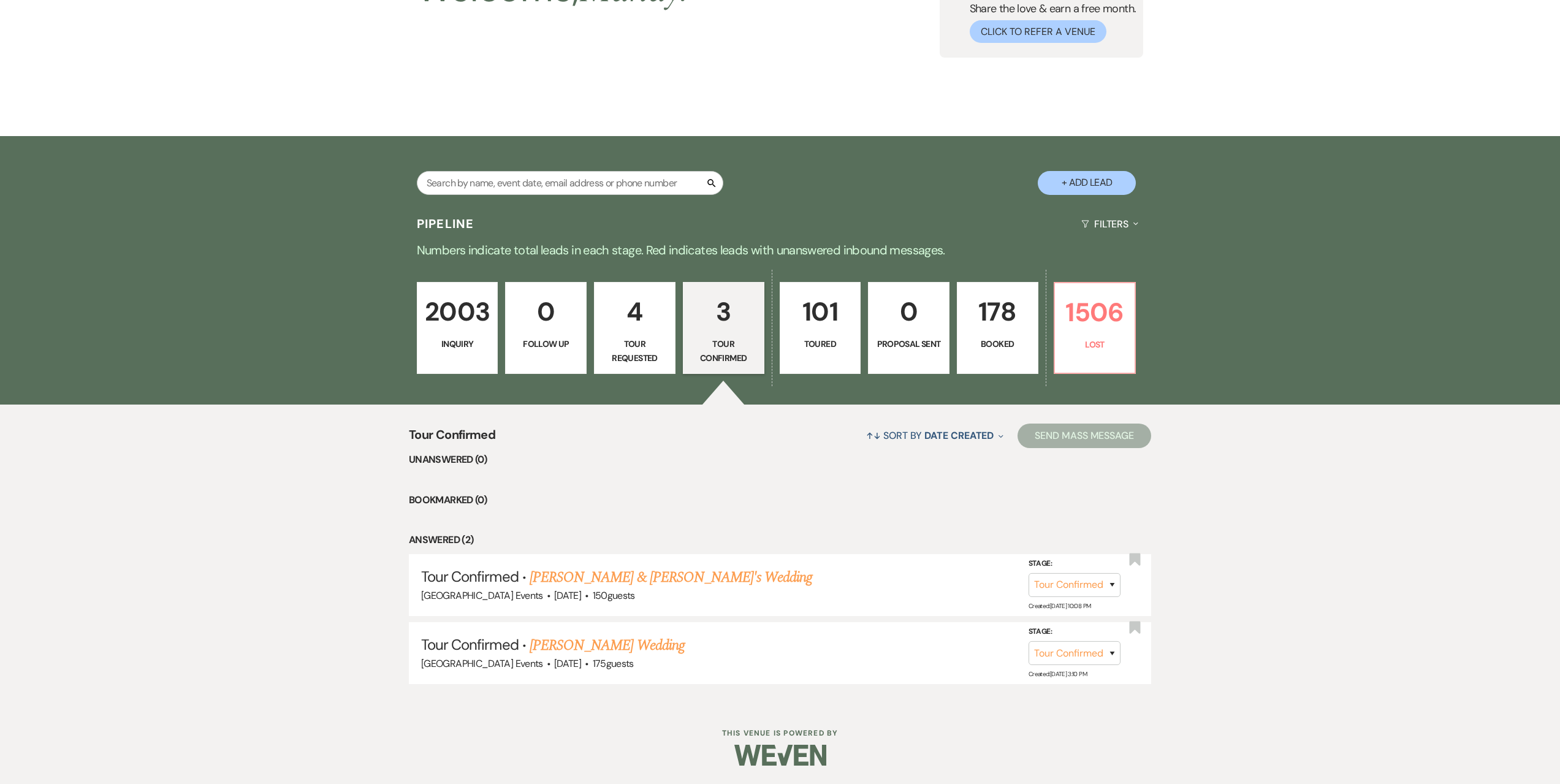
scroll to position [146, 0]
click at [823, 331] on p "102" at bounding box center [821, 311] width 66 height 41
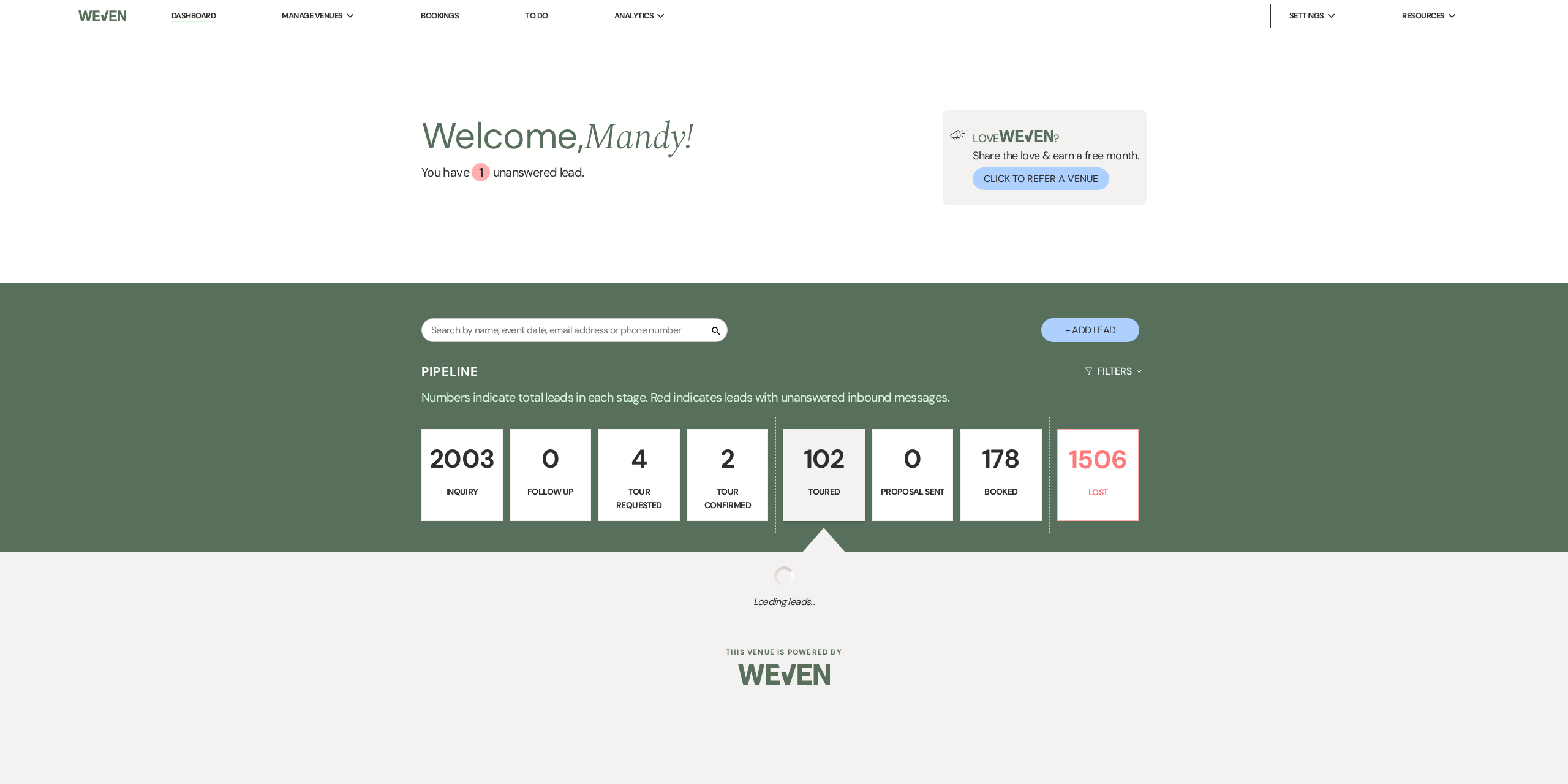
select select "5"
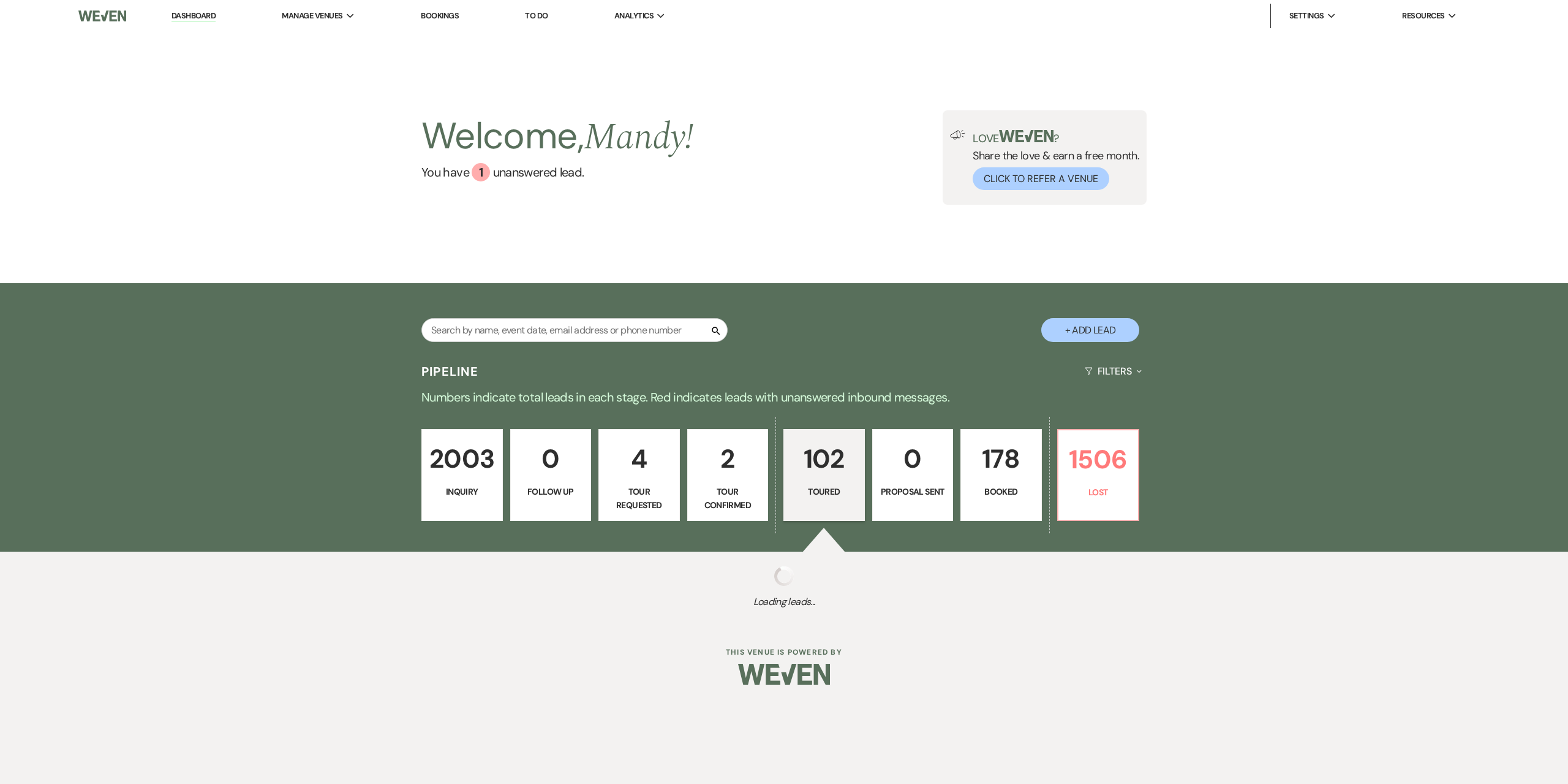
select select "5"
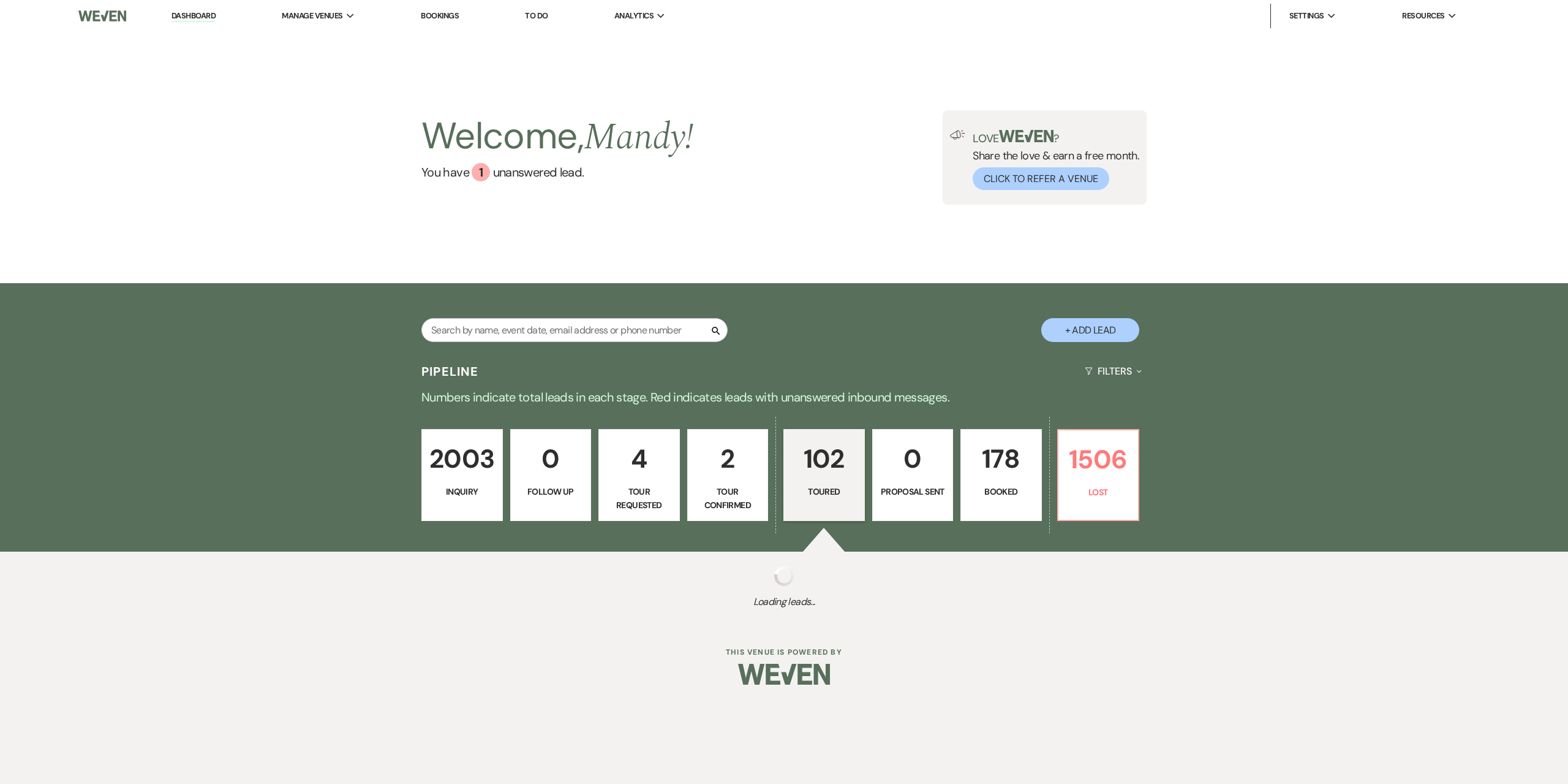
select select "5"
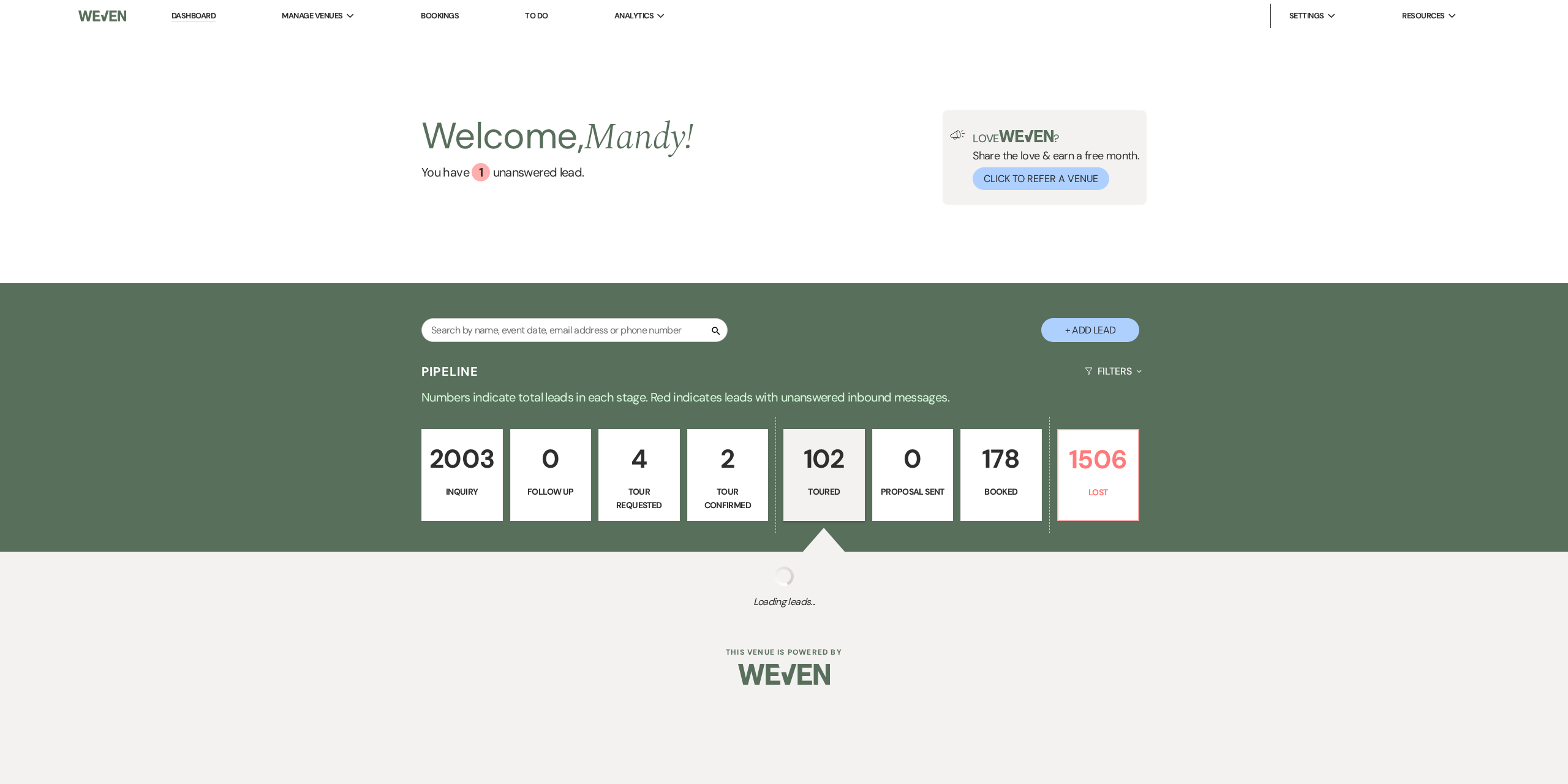
select select "5"
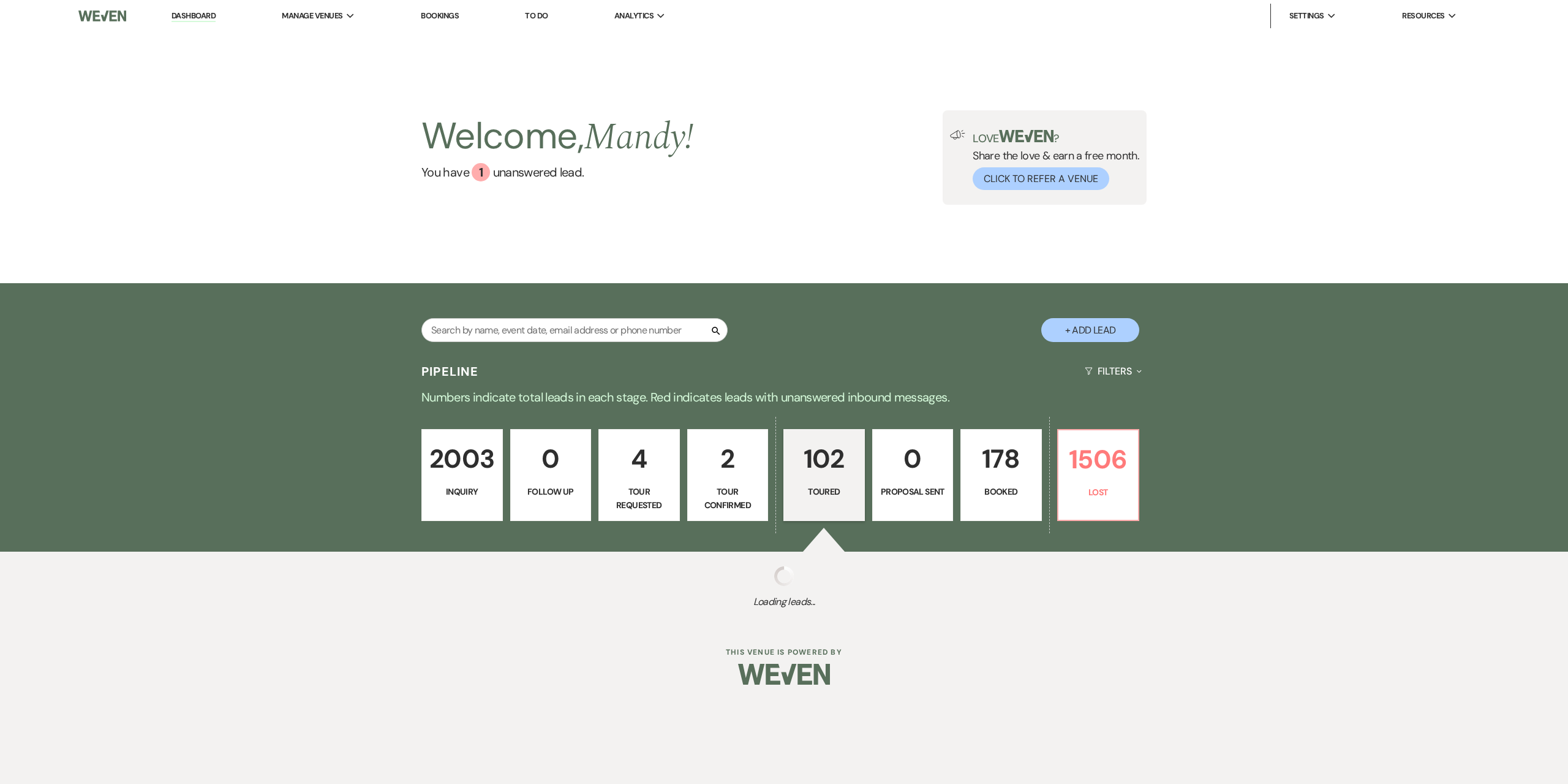
select select "5"
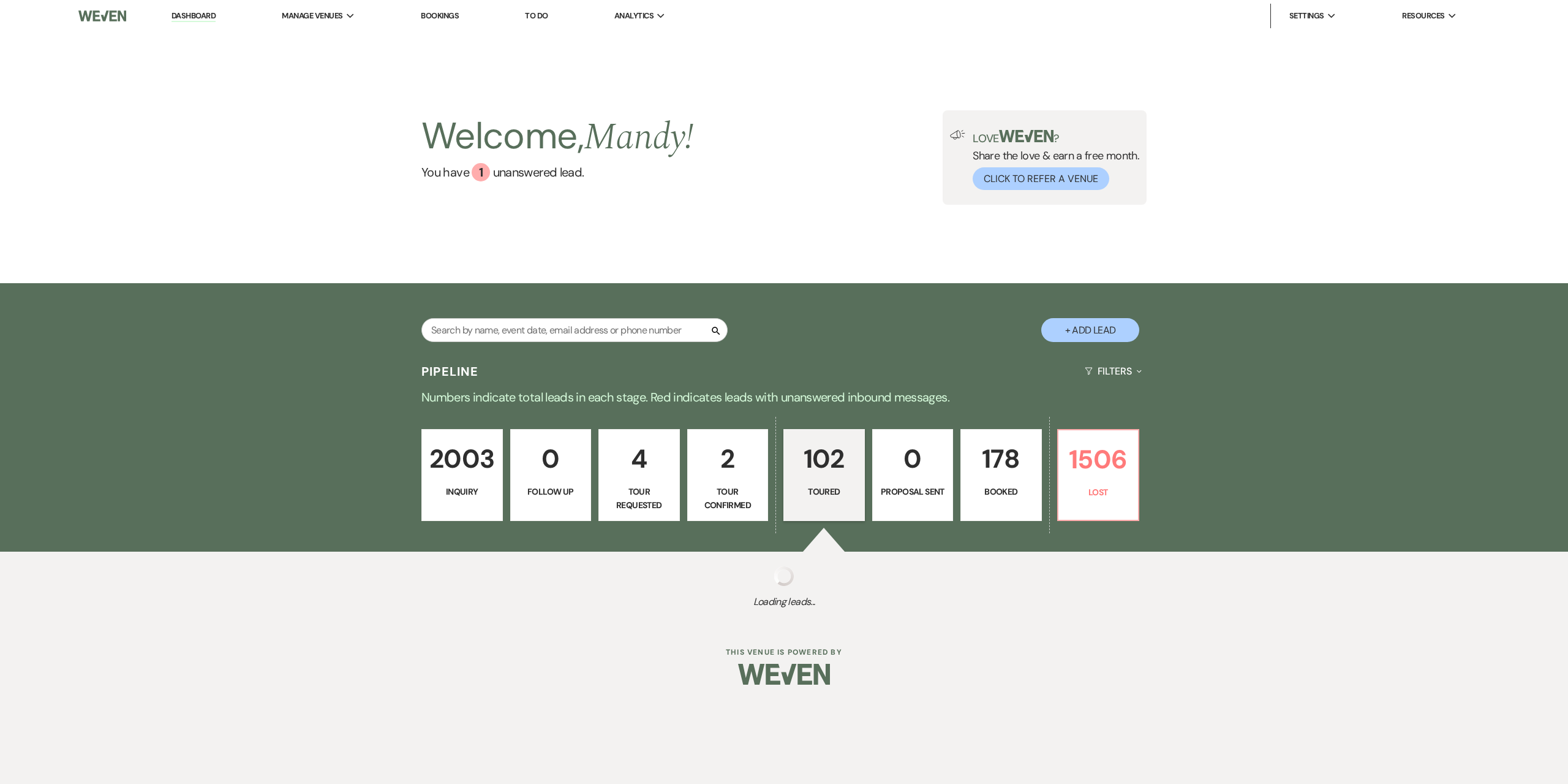
select select "5"
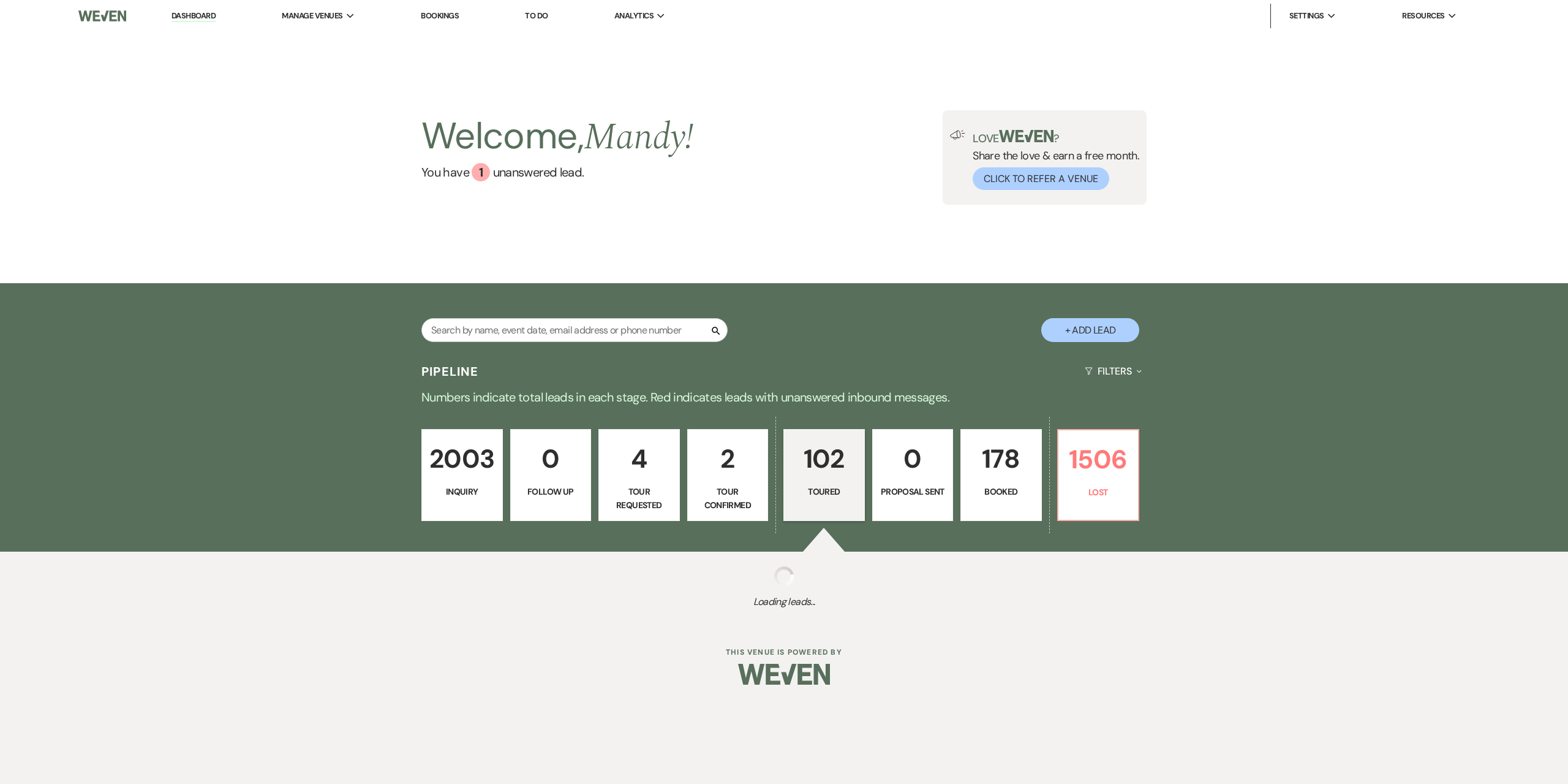
select select "5"
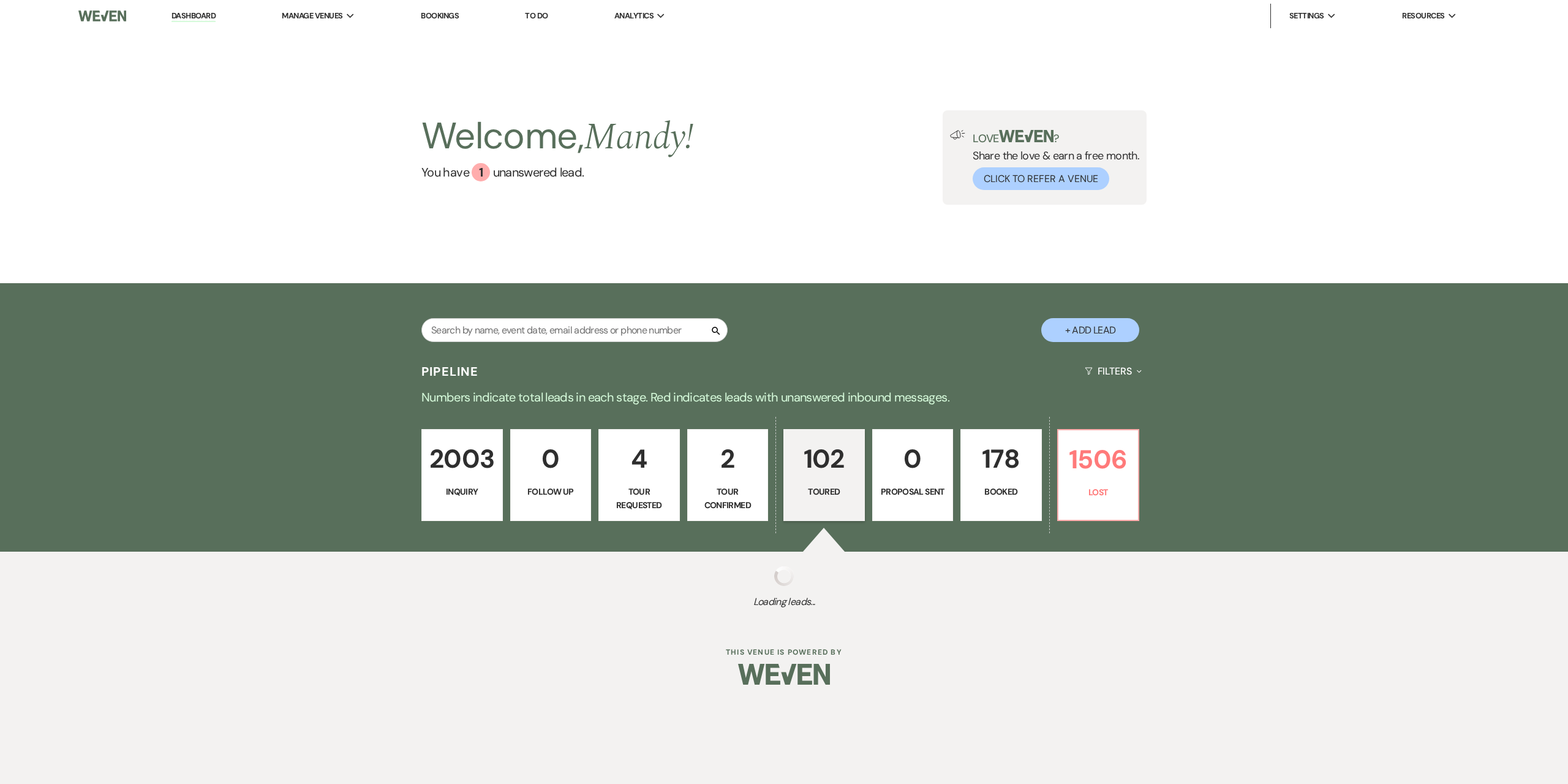
select select "5"
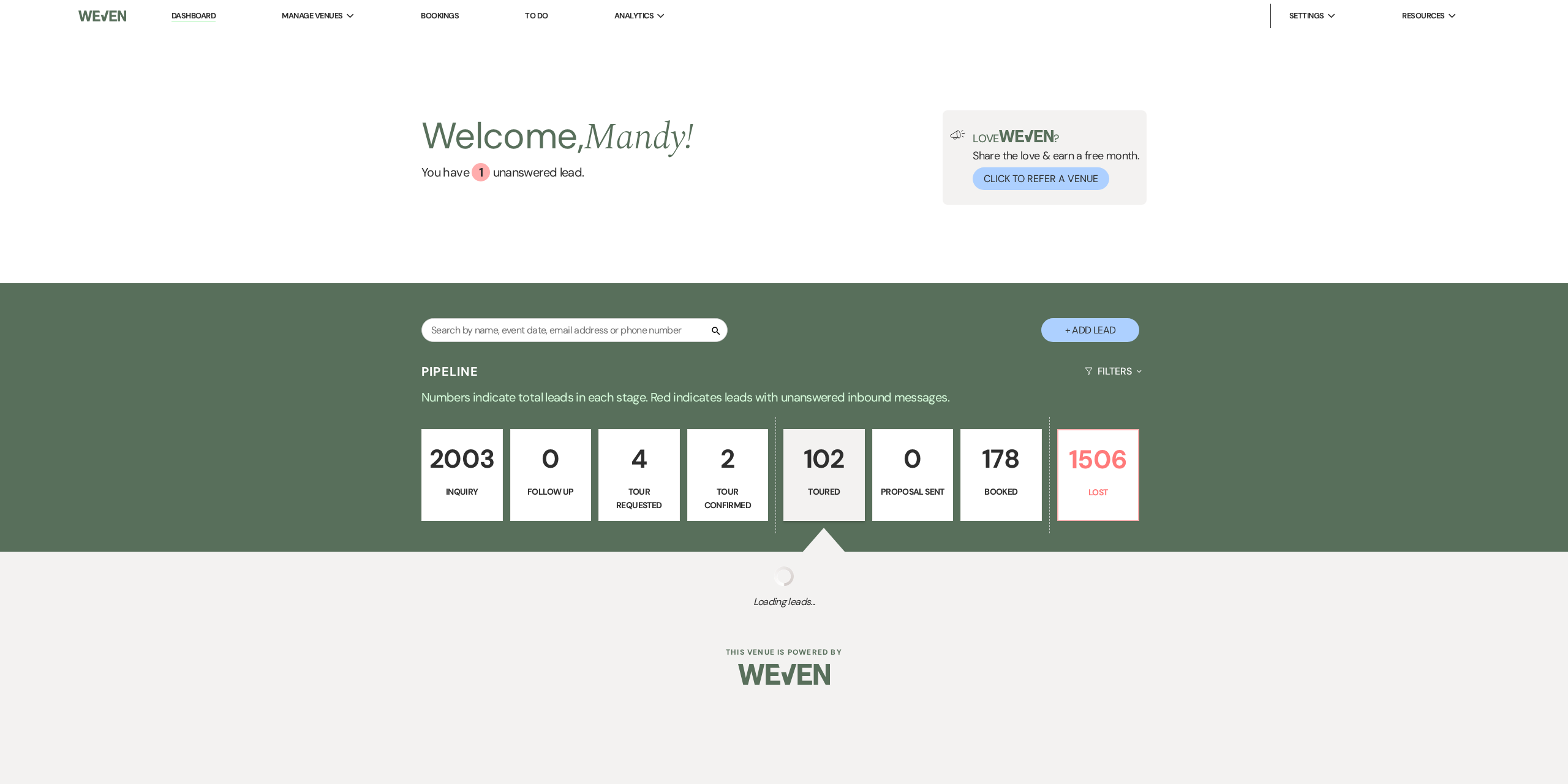
select select "5"
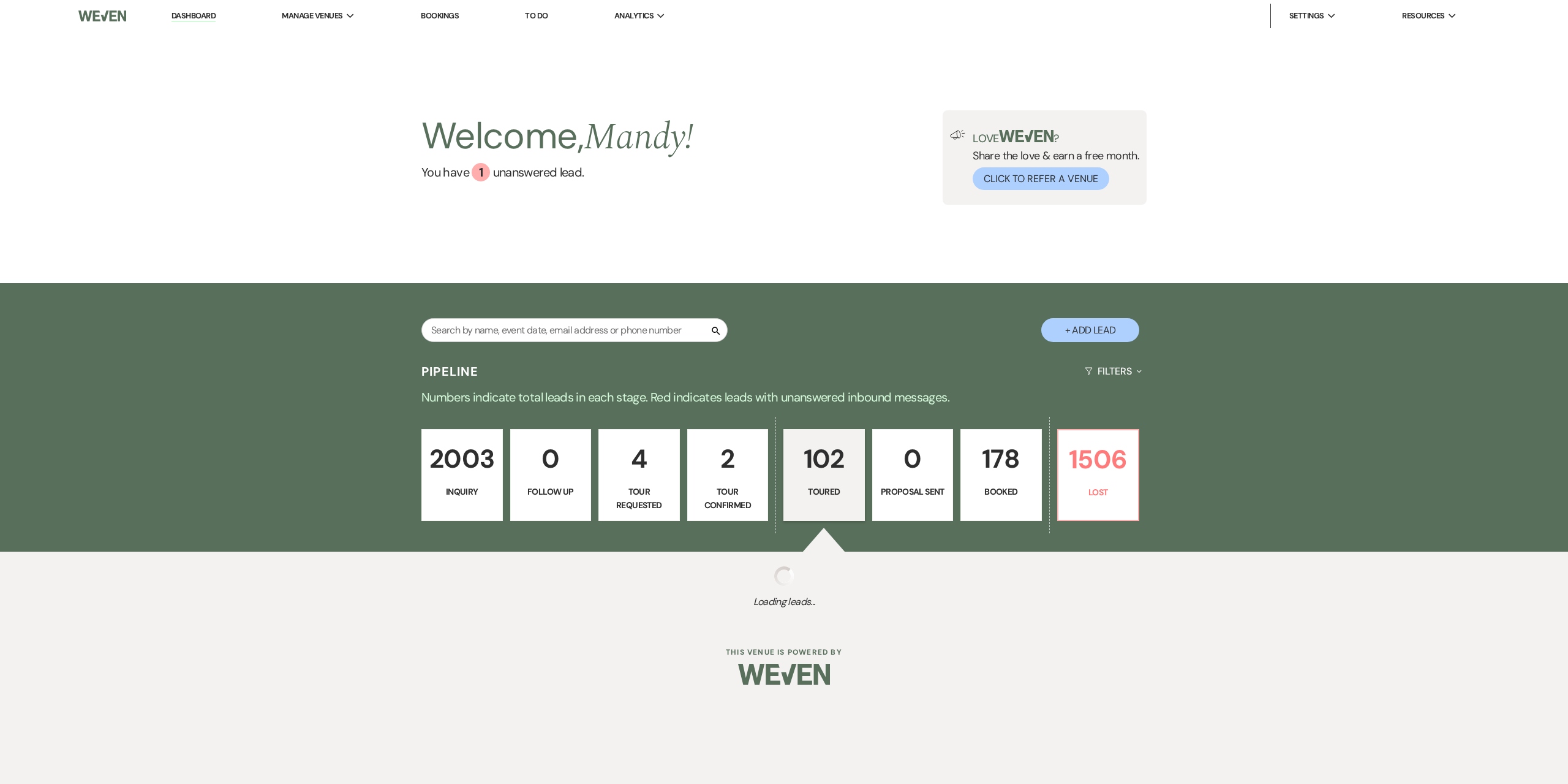
select select "5"
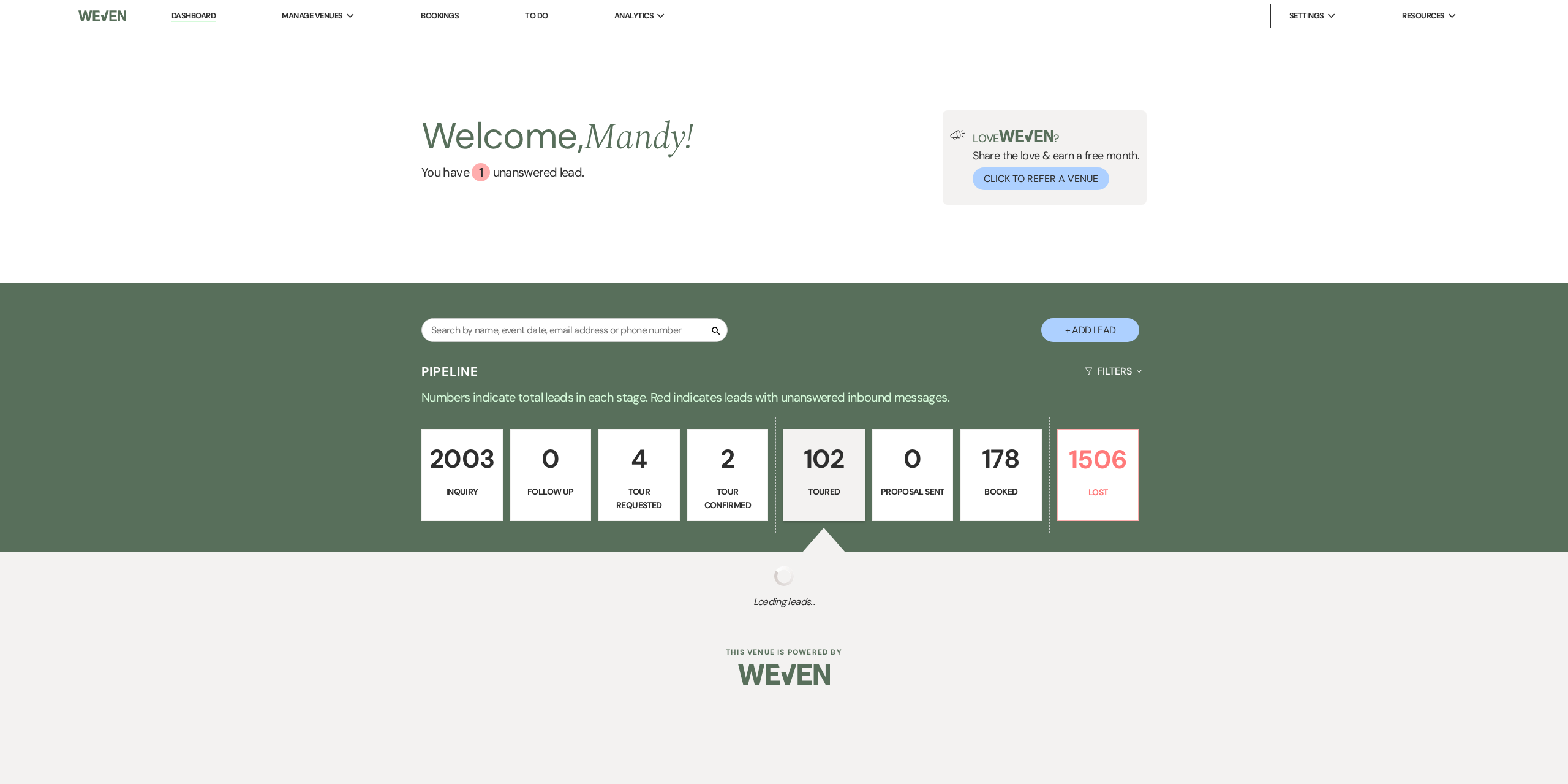
select select "5"
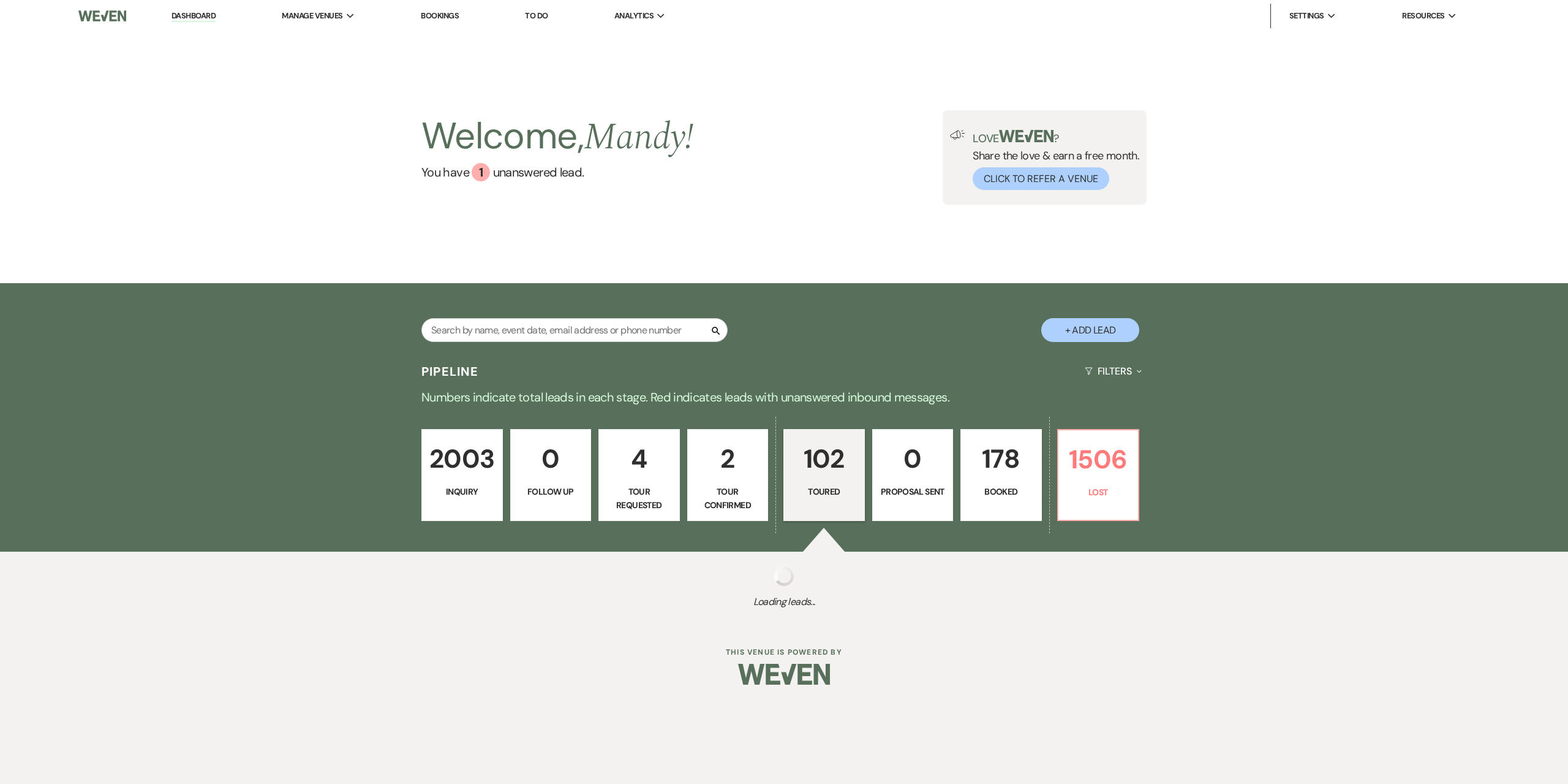
select select "5"
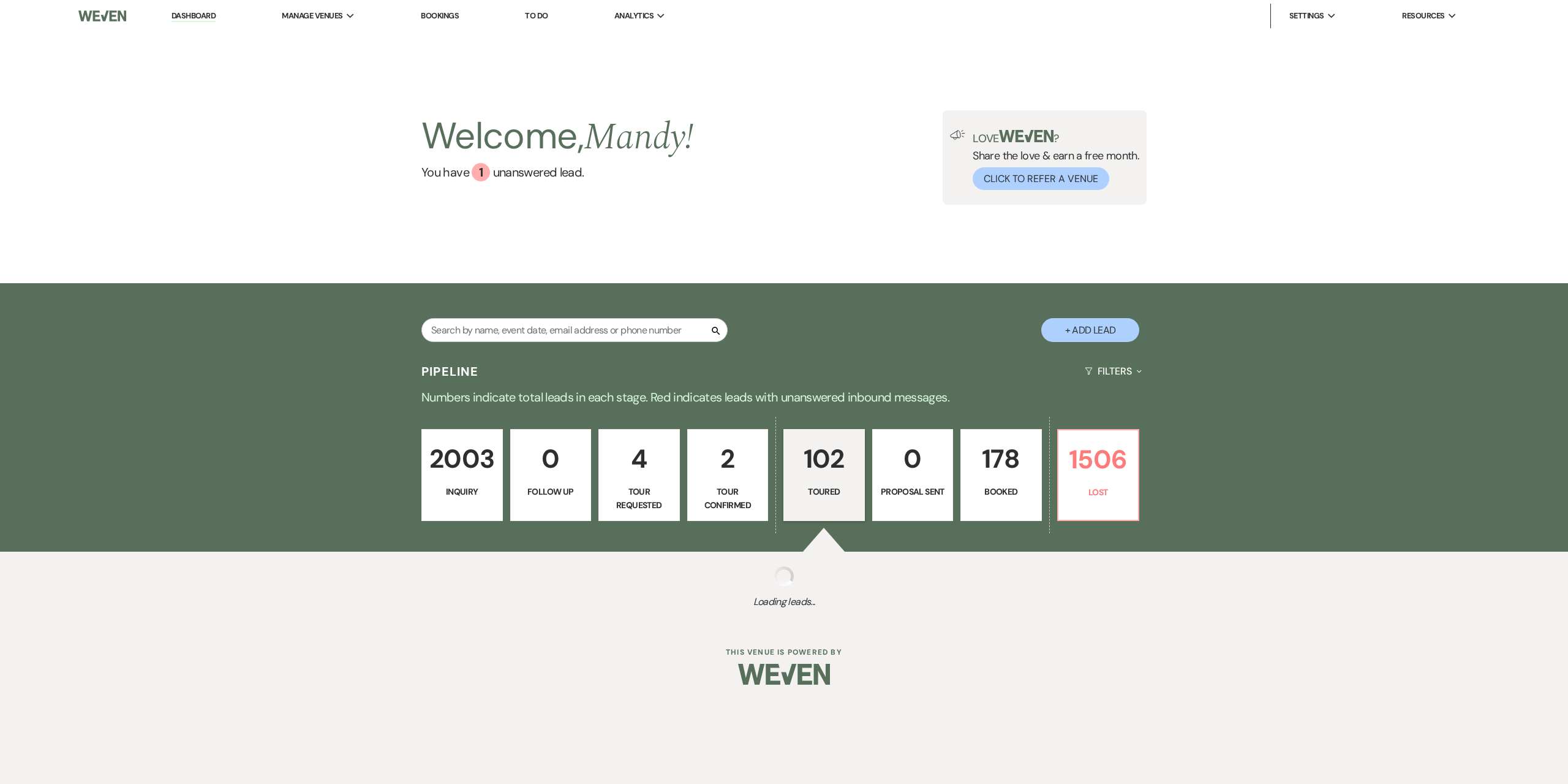
select select "5"
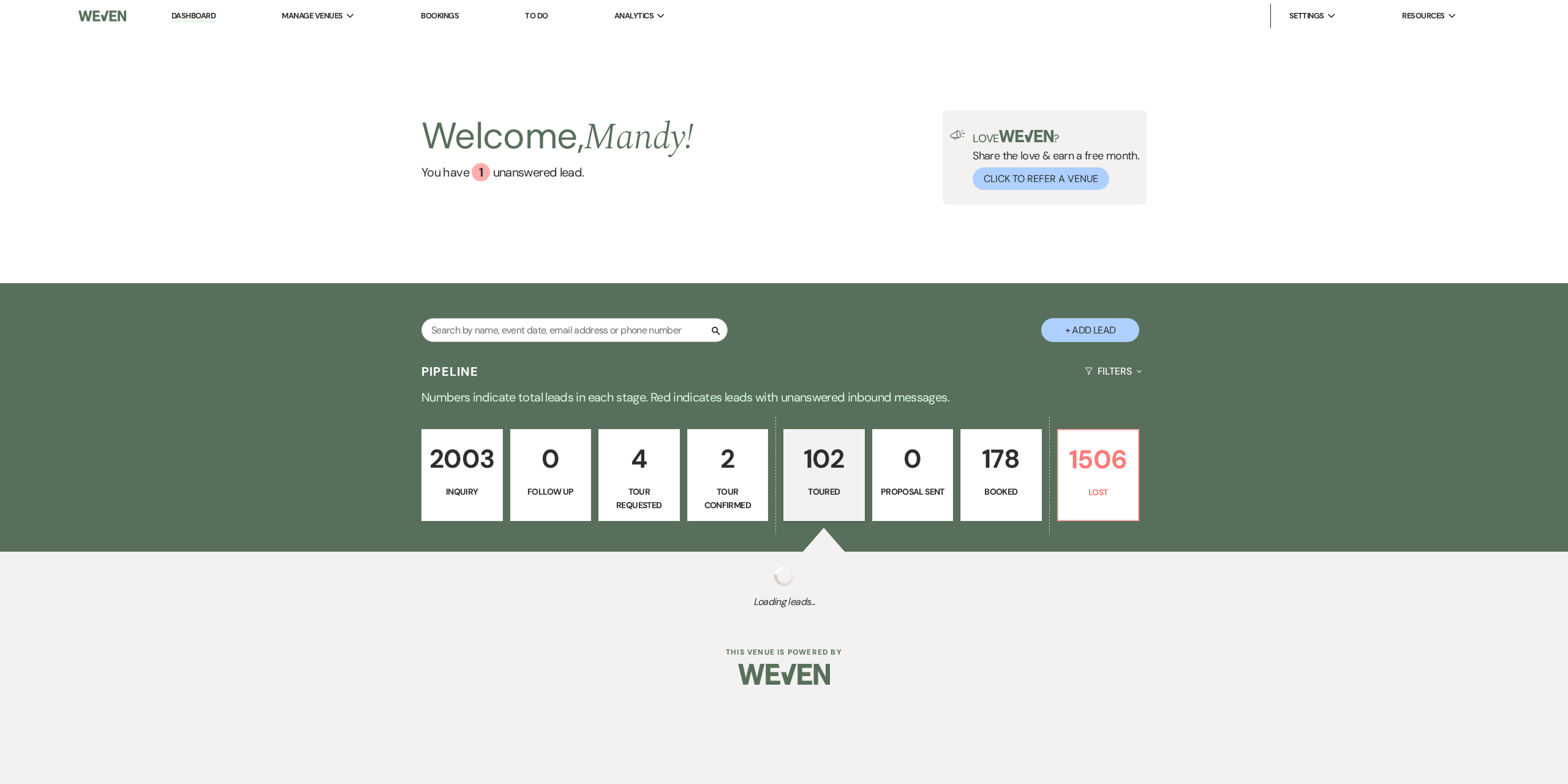
select select "5"
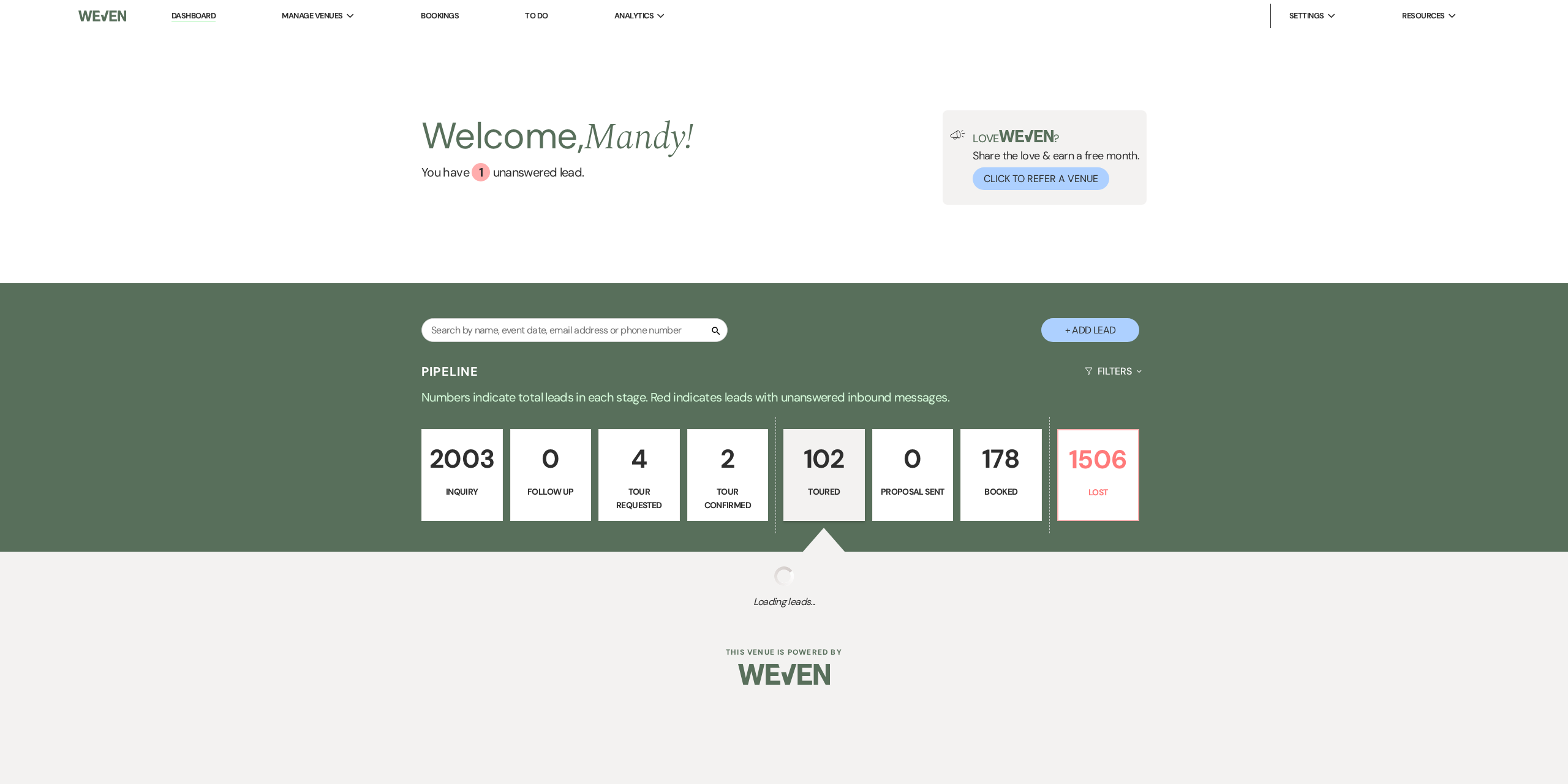
select select "5"
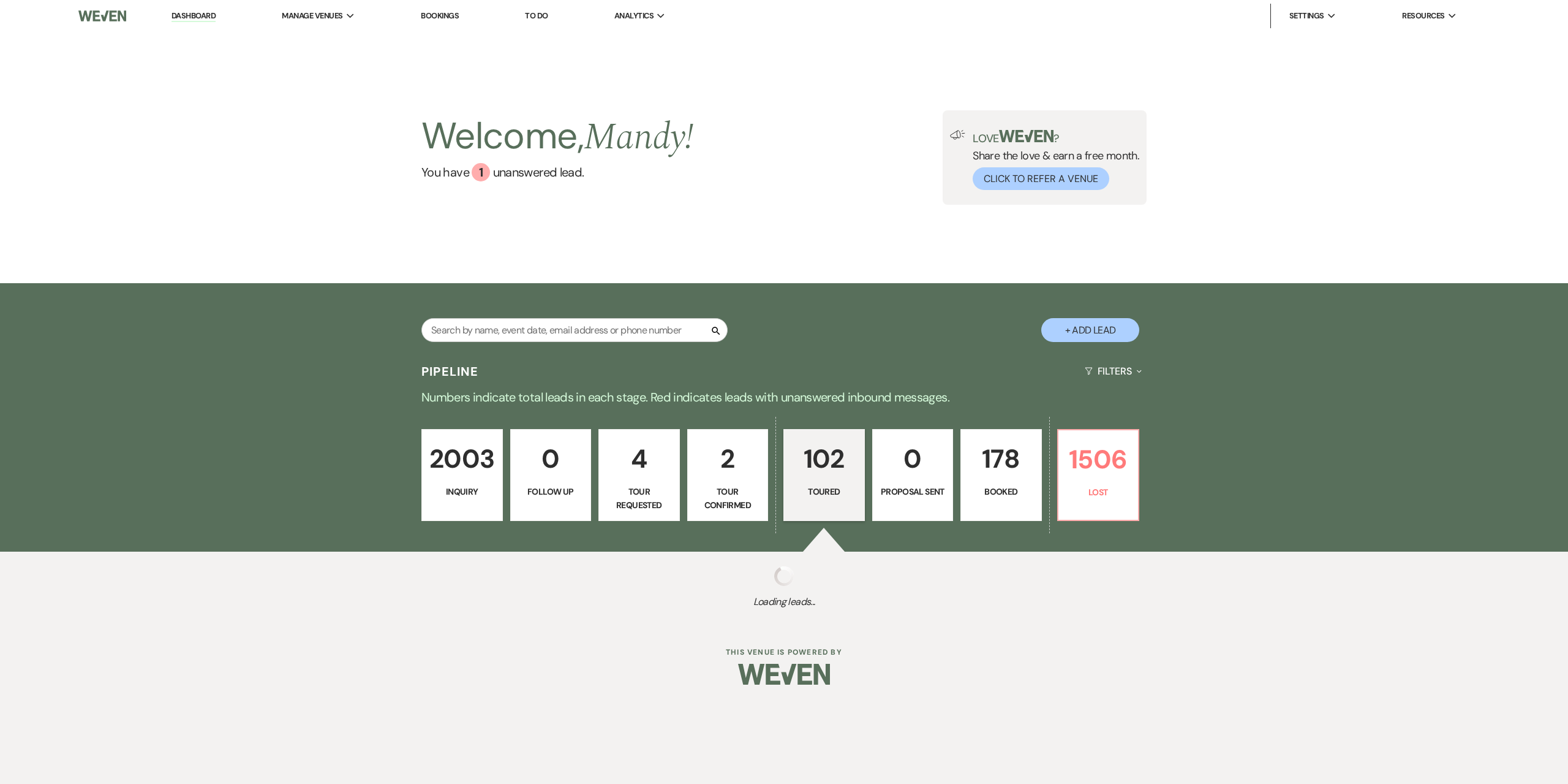
select select "5"
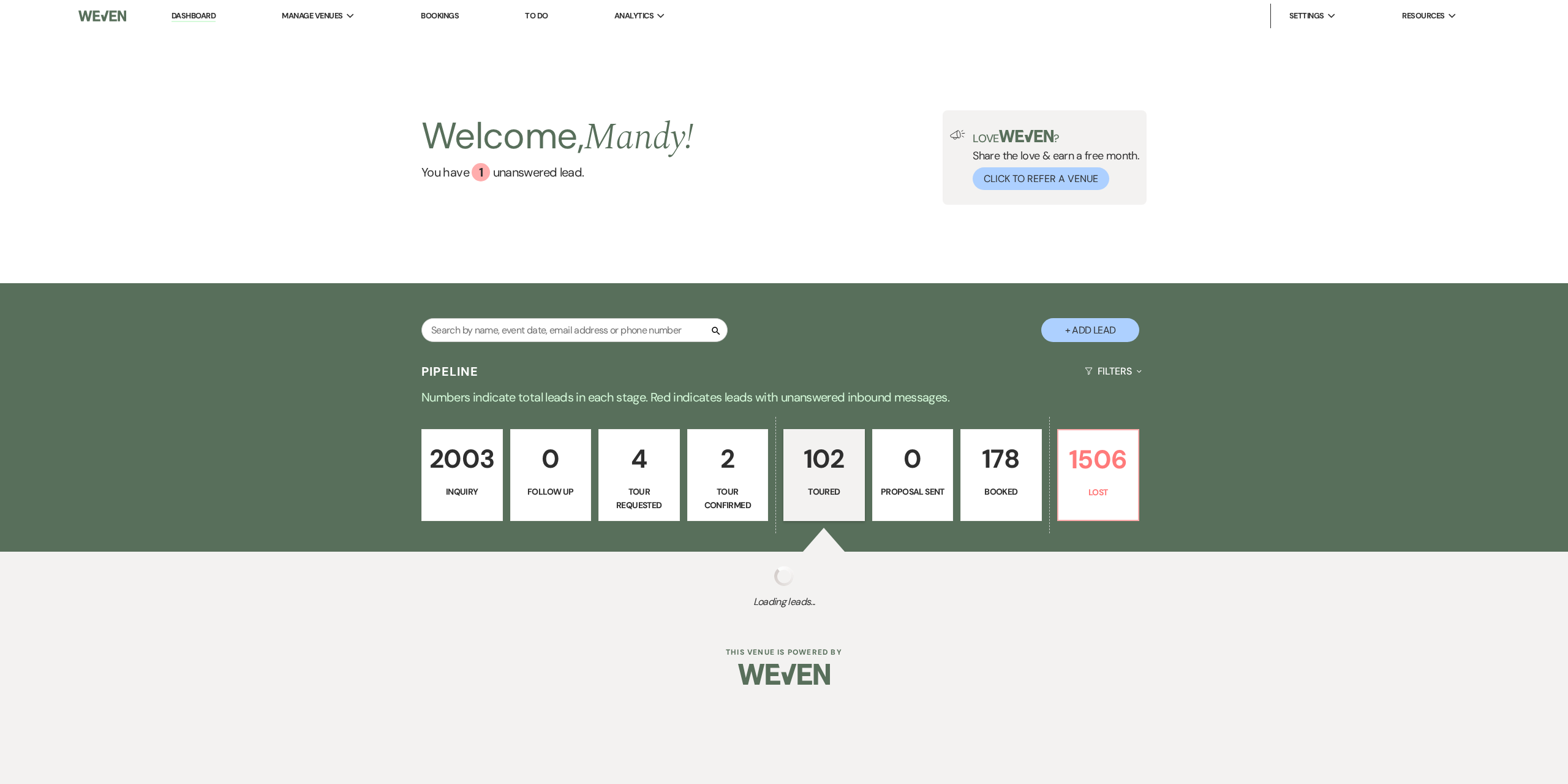
select select "5"
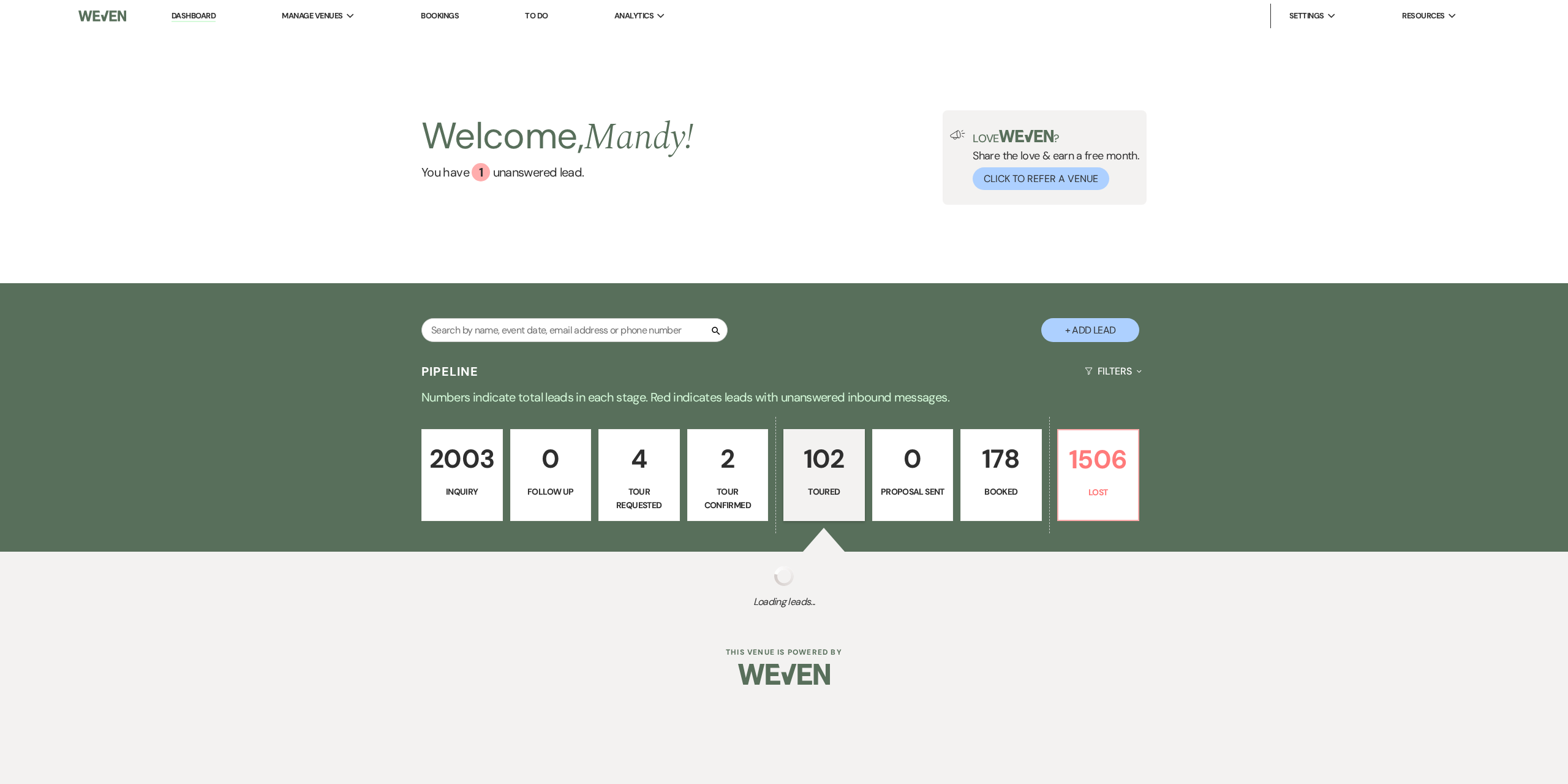
select select "5"
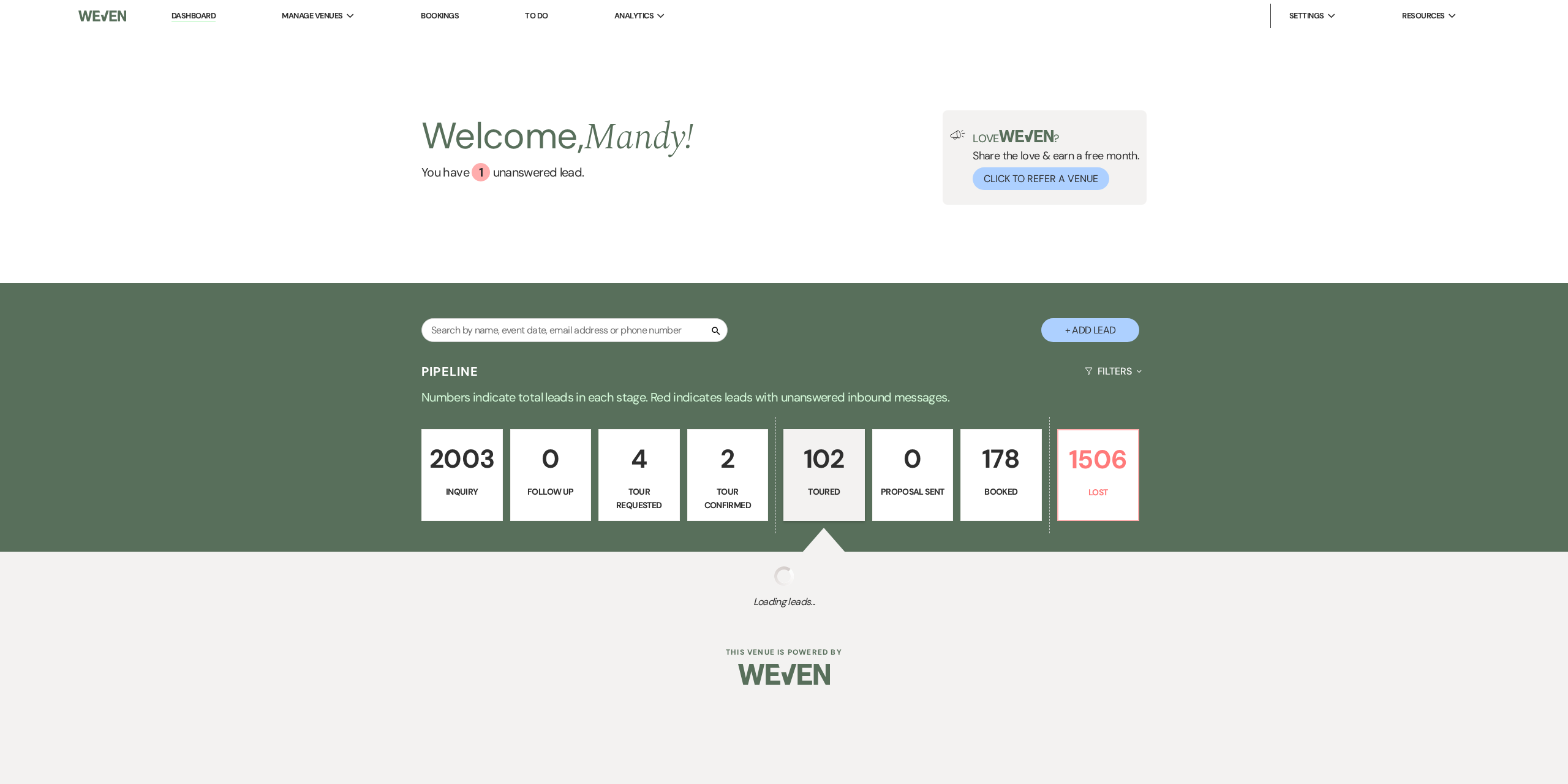
select select "5"
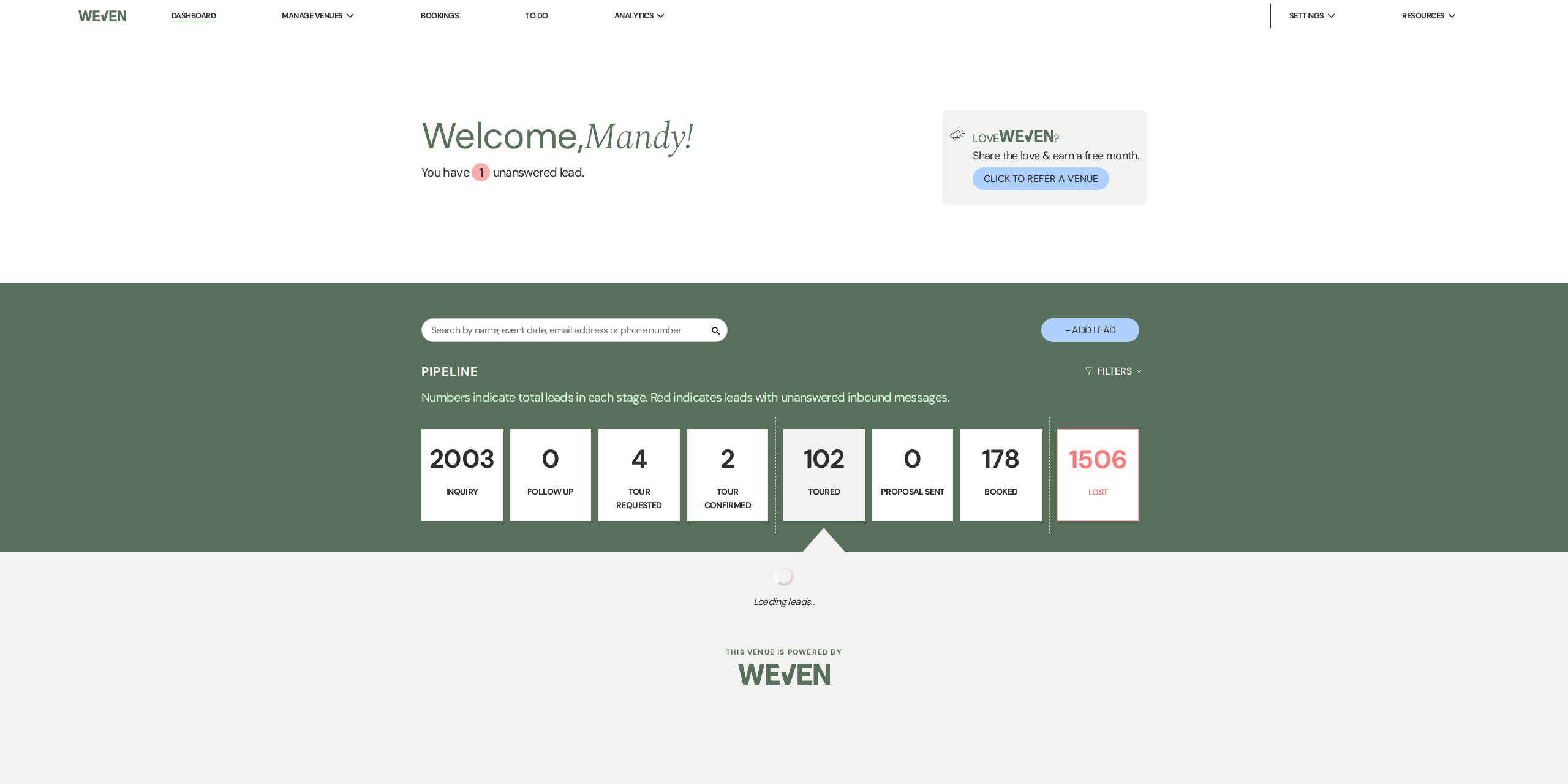
select select "5"
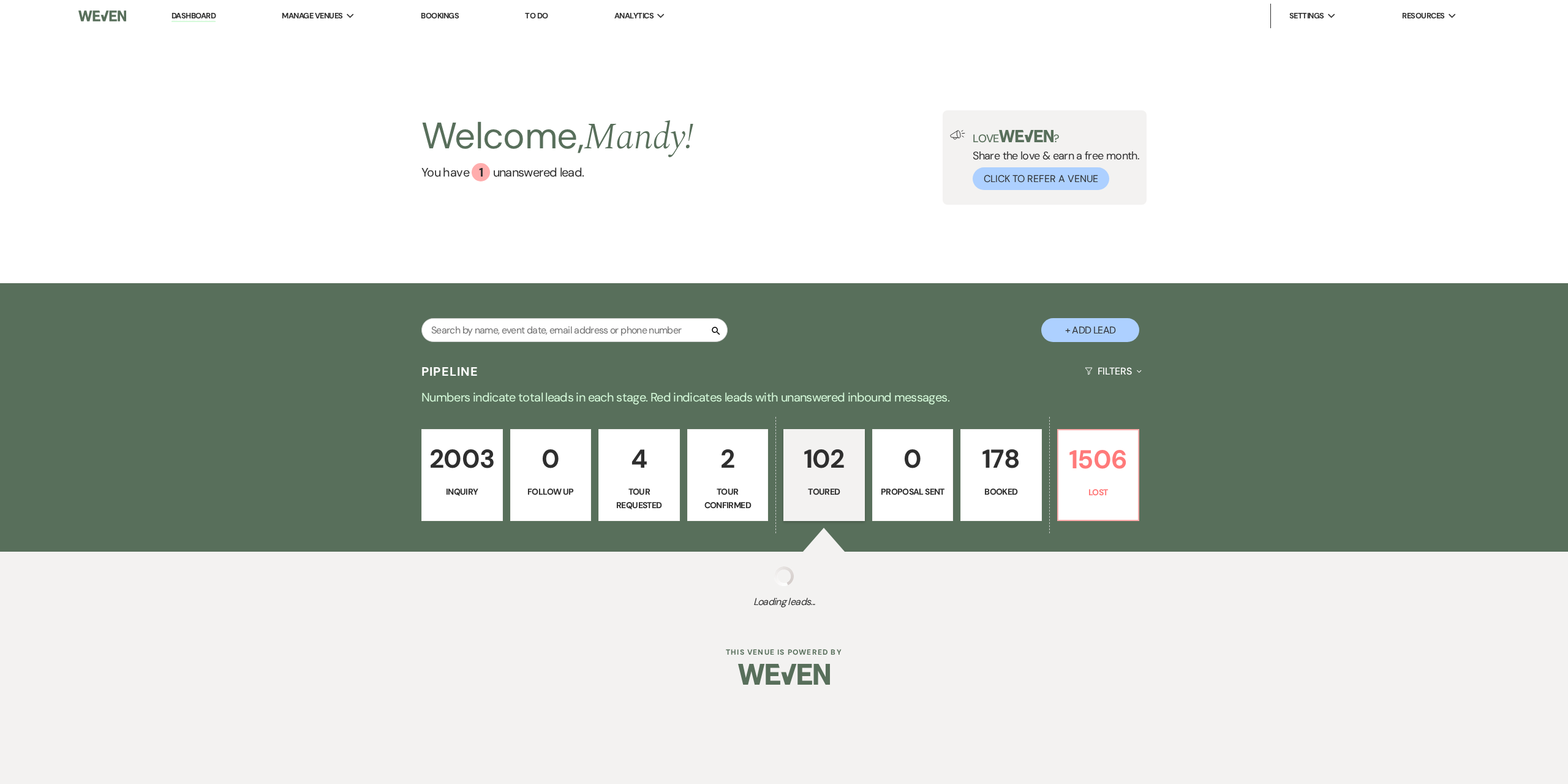
select select "5"
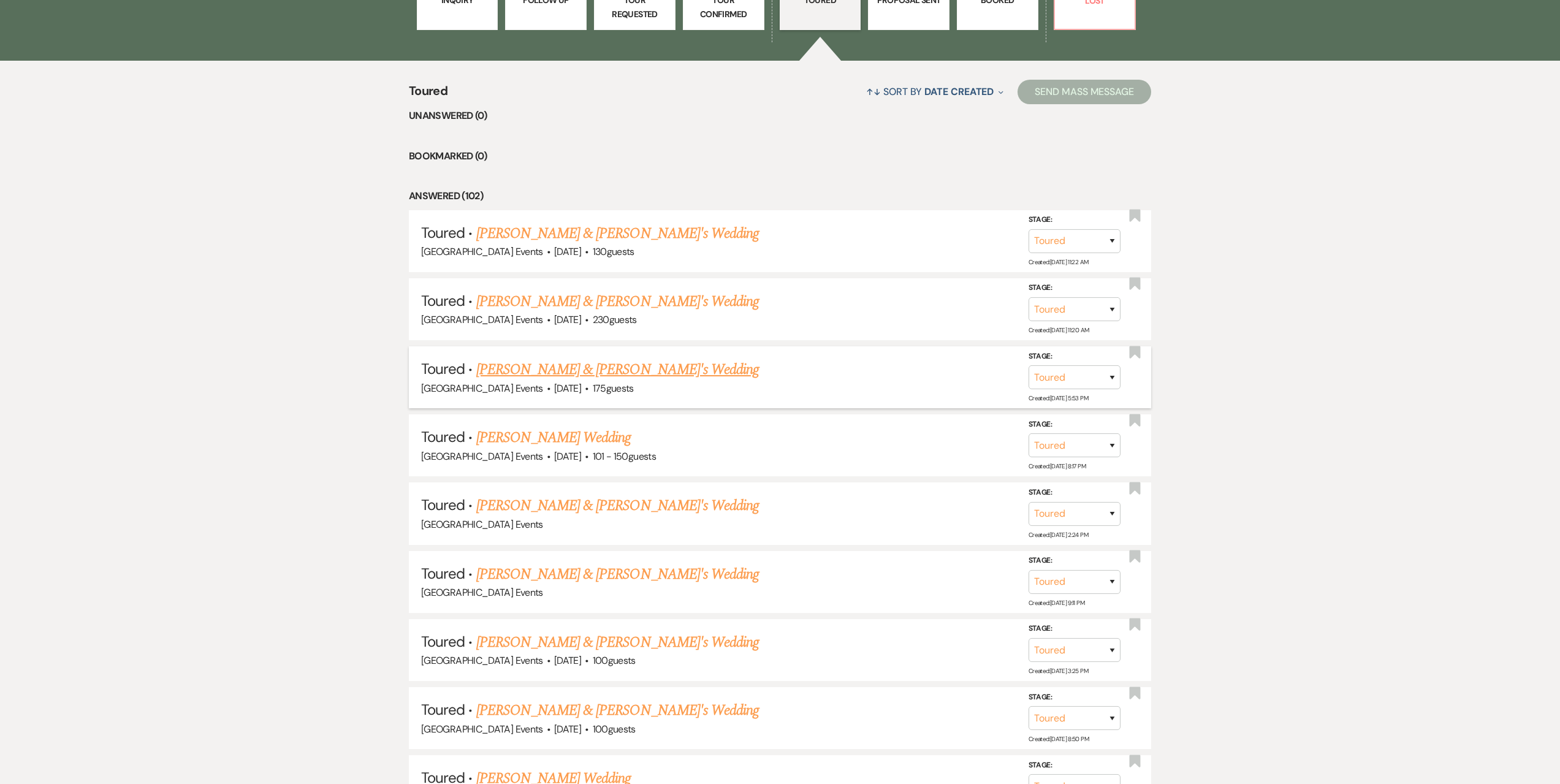
scroll to position [552, 0]
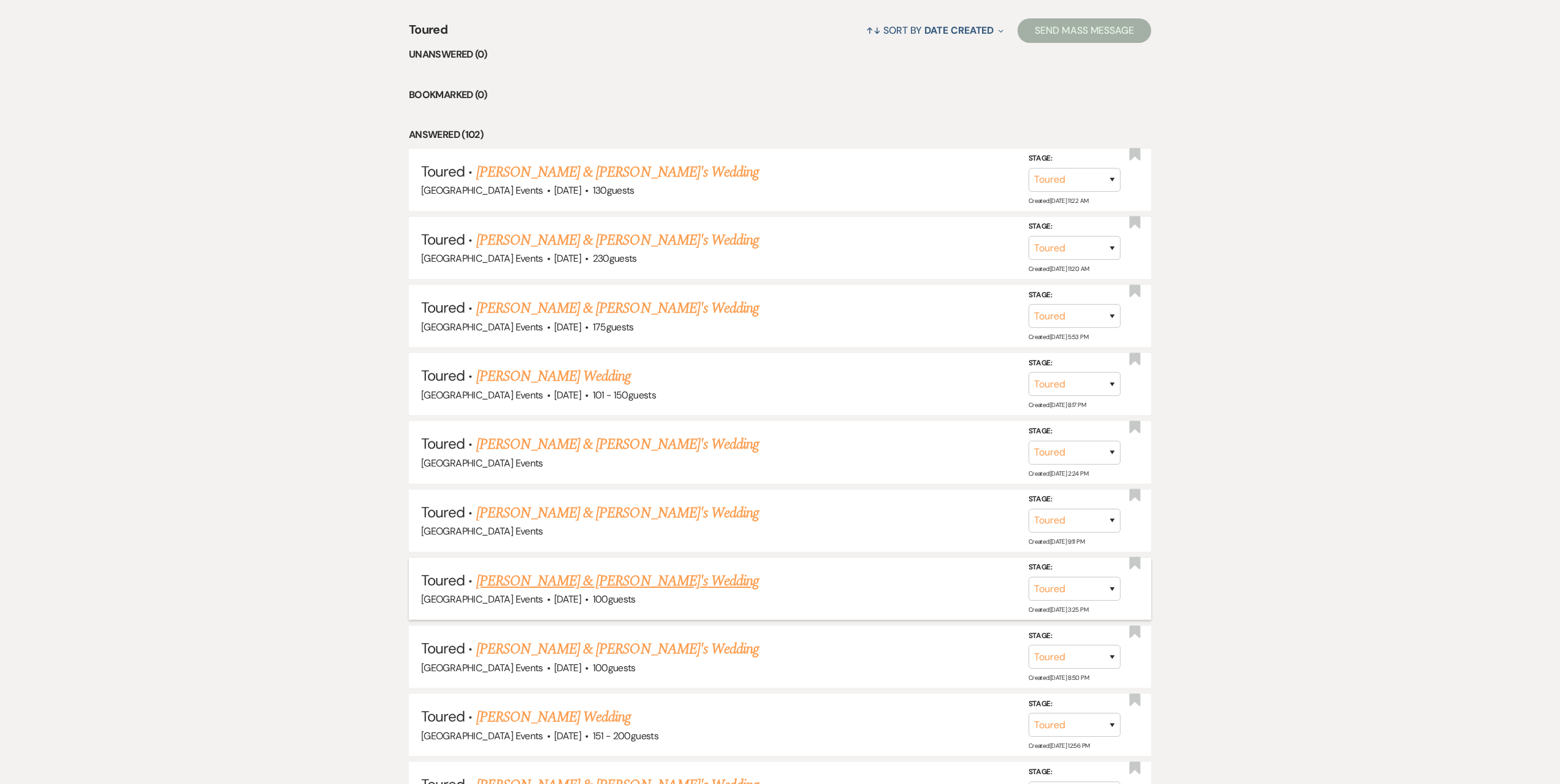
click at [683, 585] on link "[PERSON_NAME] & [PERSON_NAME]'s Wedding" at bounding box center [618, 580] width 284 height 22
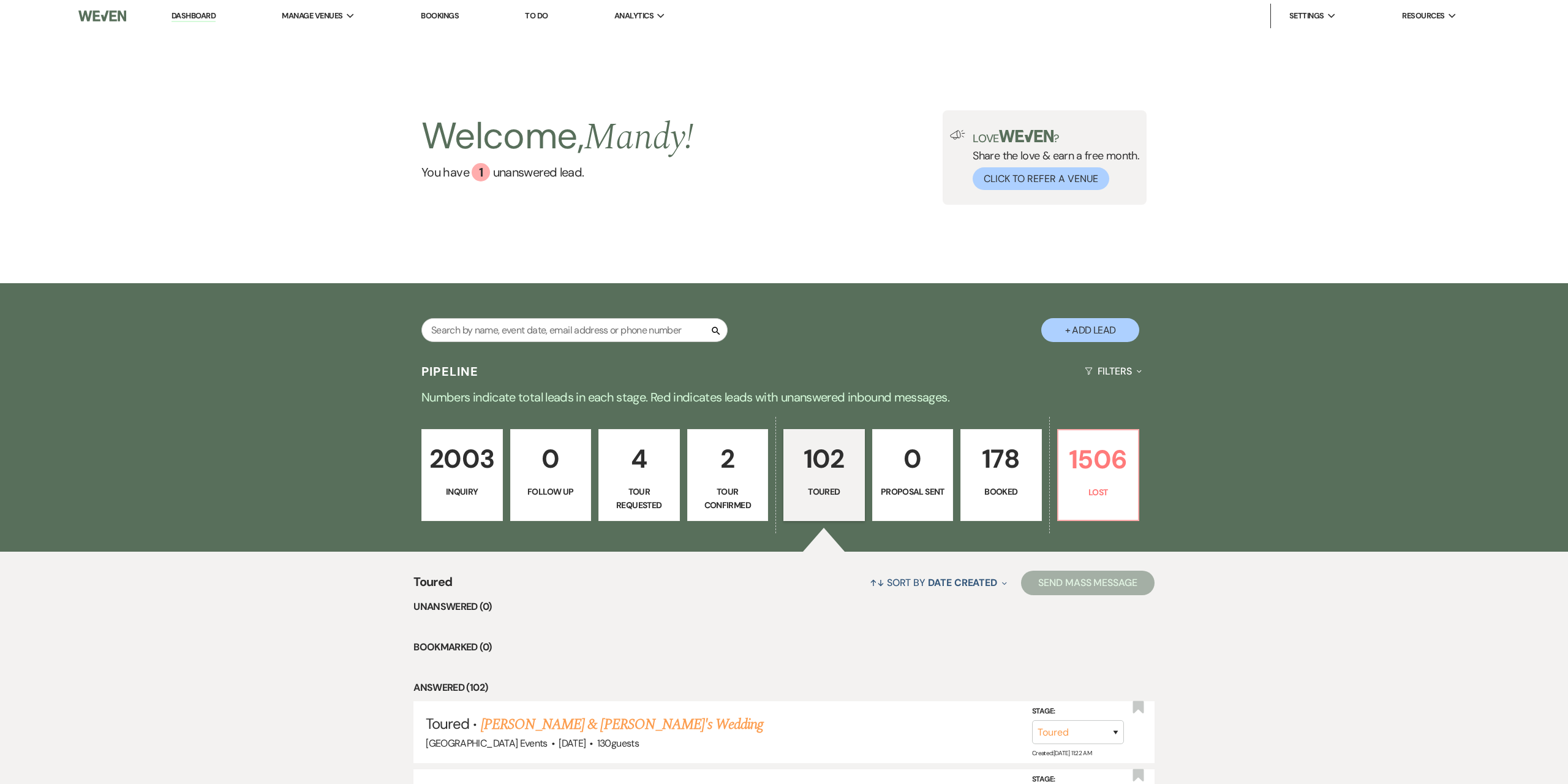
select select "5"
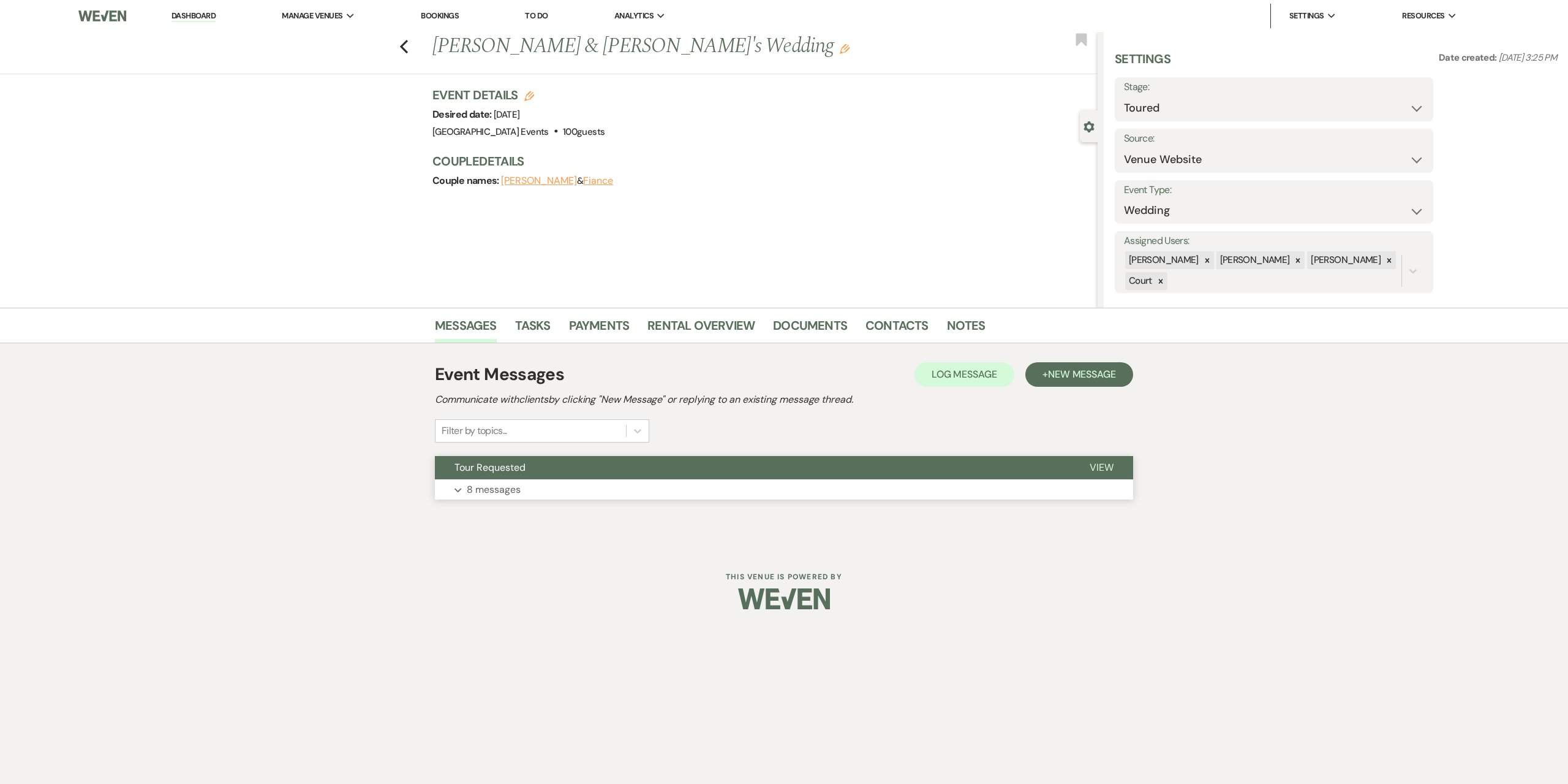
click at [724, 493] on button "Expand 8 messages" at bounding box center [784, 490] width 698 height 21
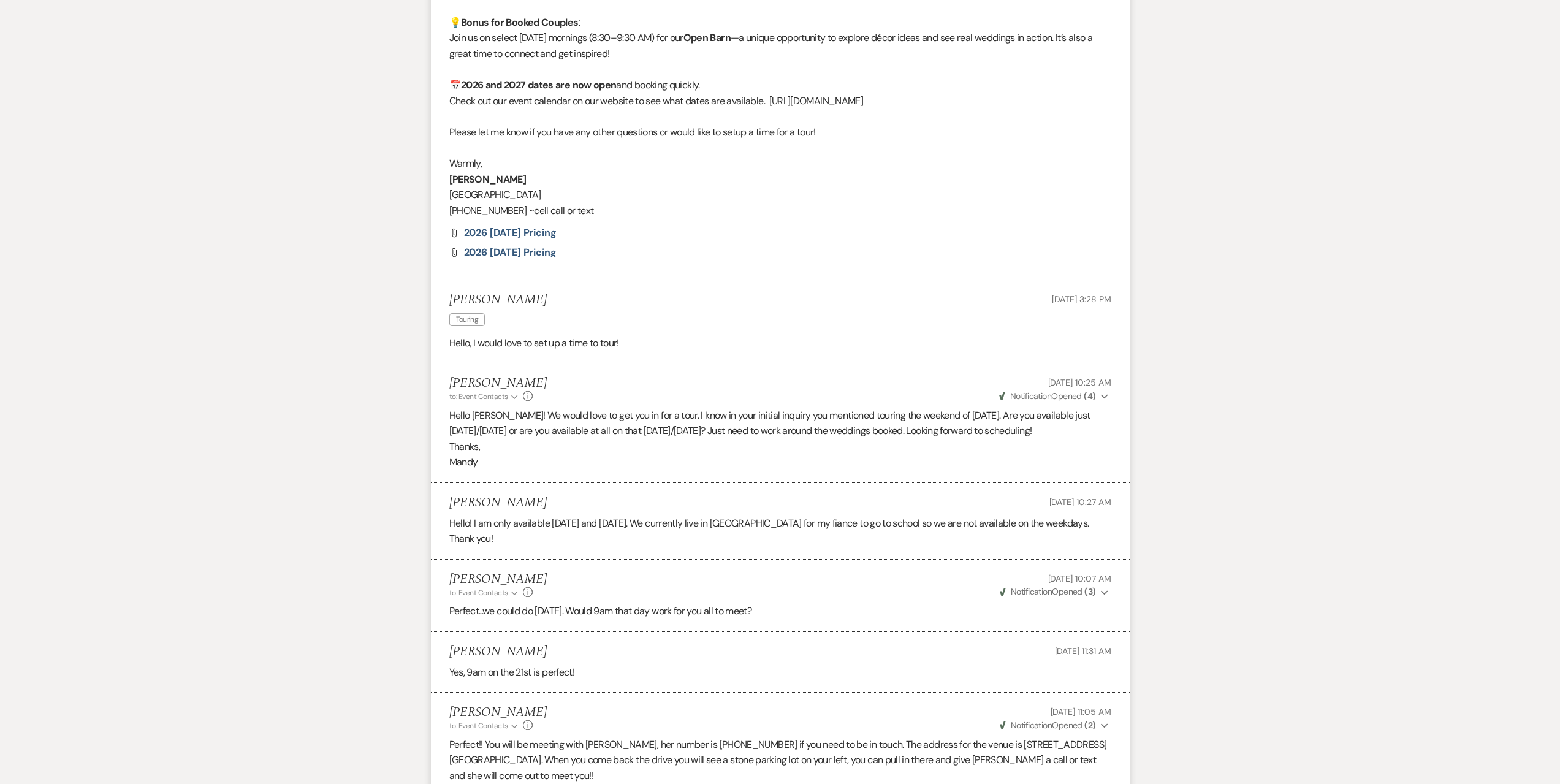
scroll to position [1640, 0]
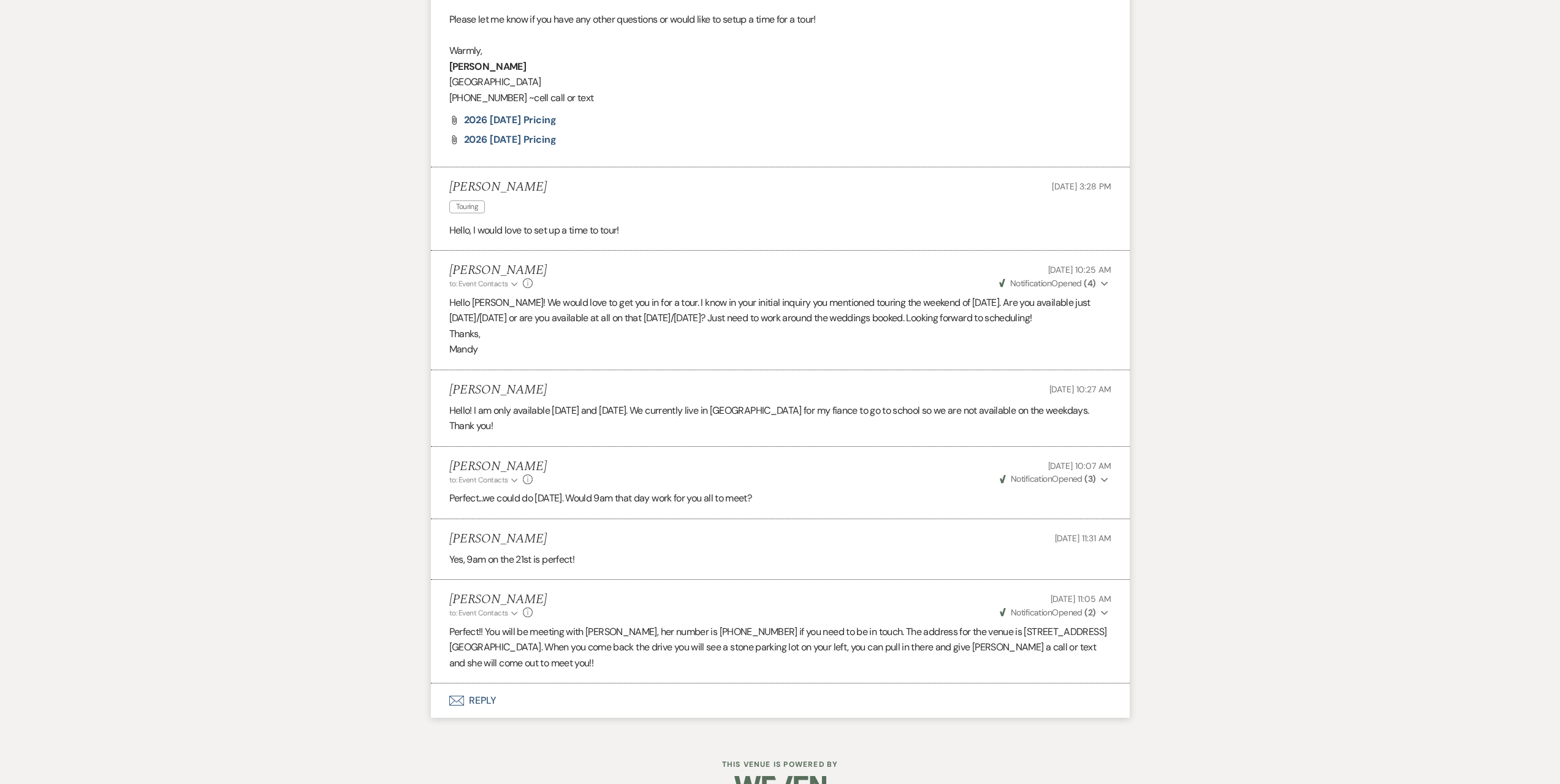
click at [629, 683] on button "Envelope Reply" at bounding box center [780, 700] width 699 height 34
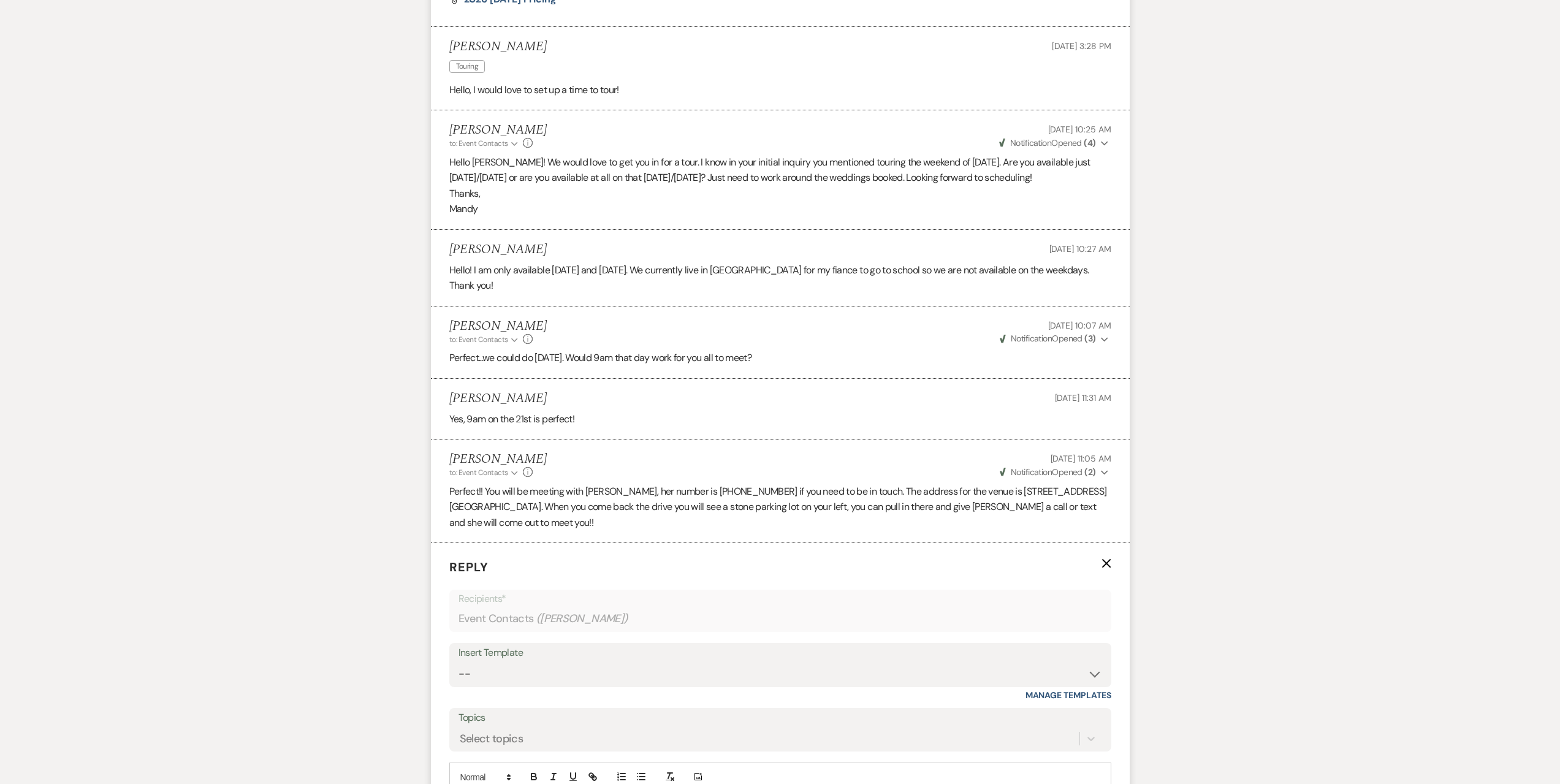
scroll to position [1946, 0]
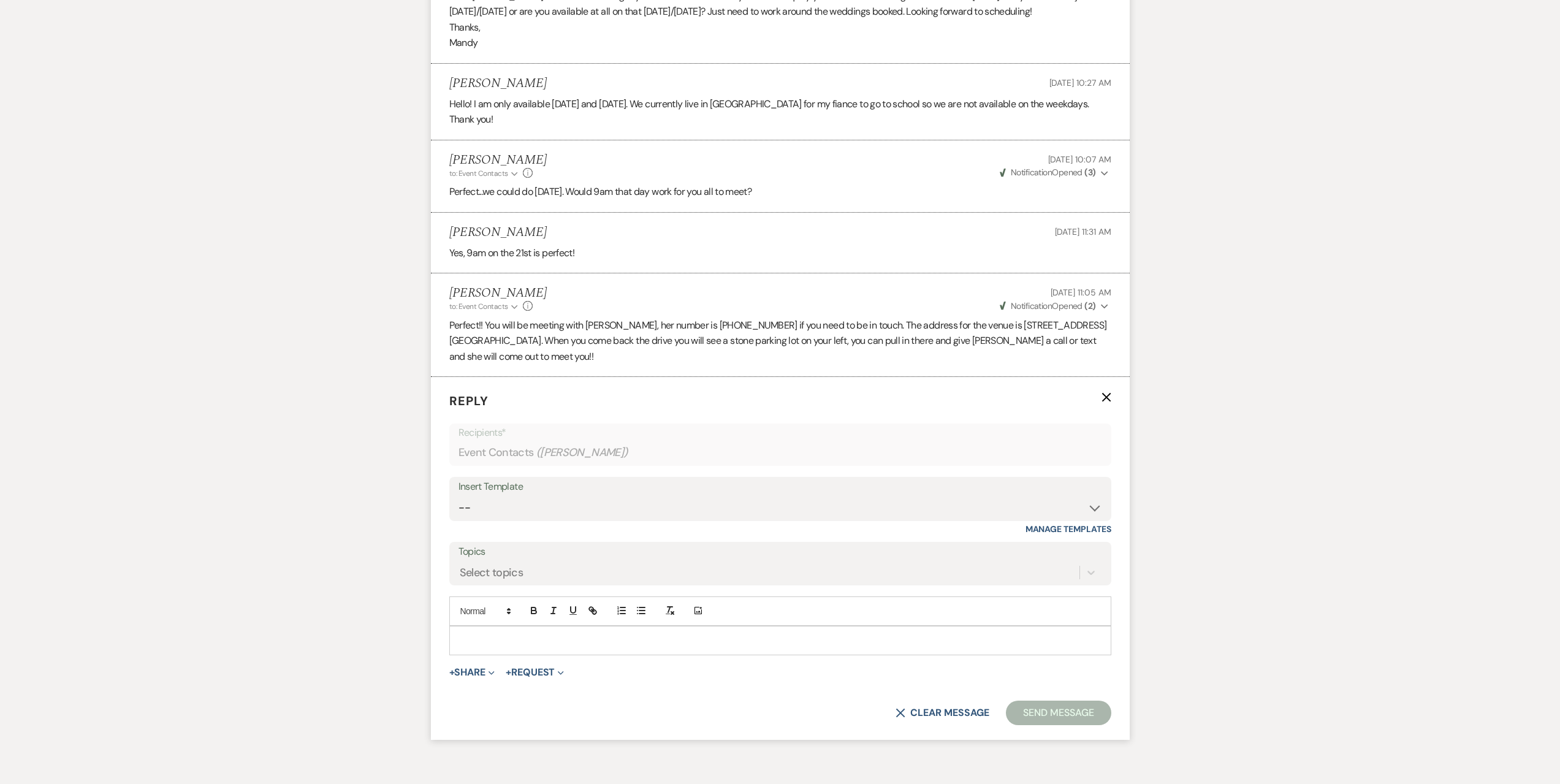
click at [545, 478] on div "Insert Template" at bounding box center [780, 487] width 644 height 18
click at [533, 496] on select "-- Seating Chart [PERSON_NAME] Weven Portal Introduction Payment Template Follo…" at bounding box center [780, 507] width 644 height 24
select select "4935"
click at [459, 496] on select "-- Seating Chart [PERSON_NAME] Weven Portal Introduction Payment Template Follo…" at bounding box center [780, 507] width 644 height 24
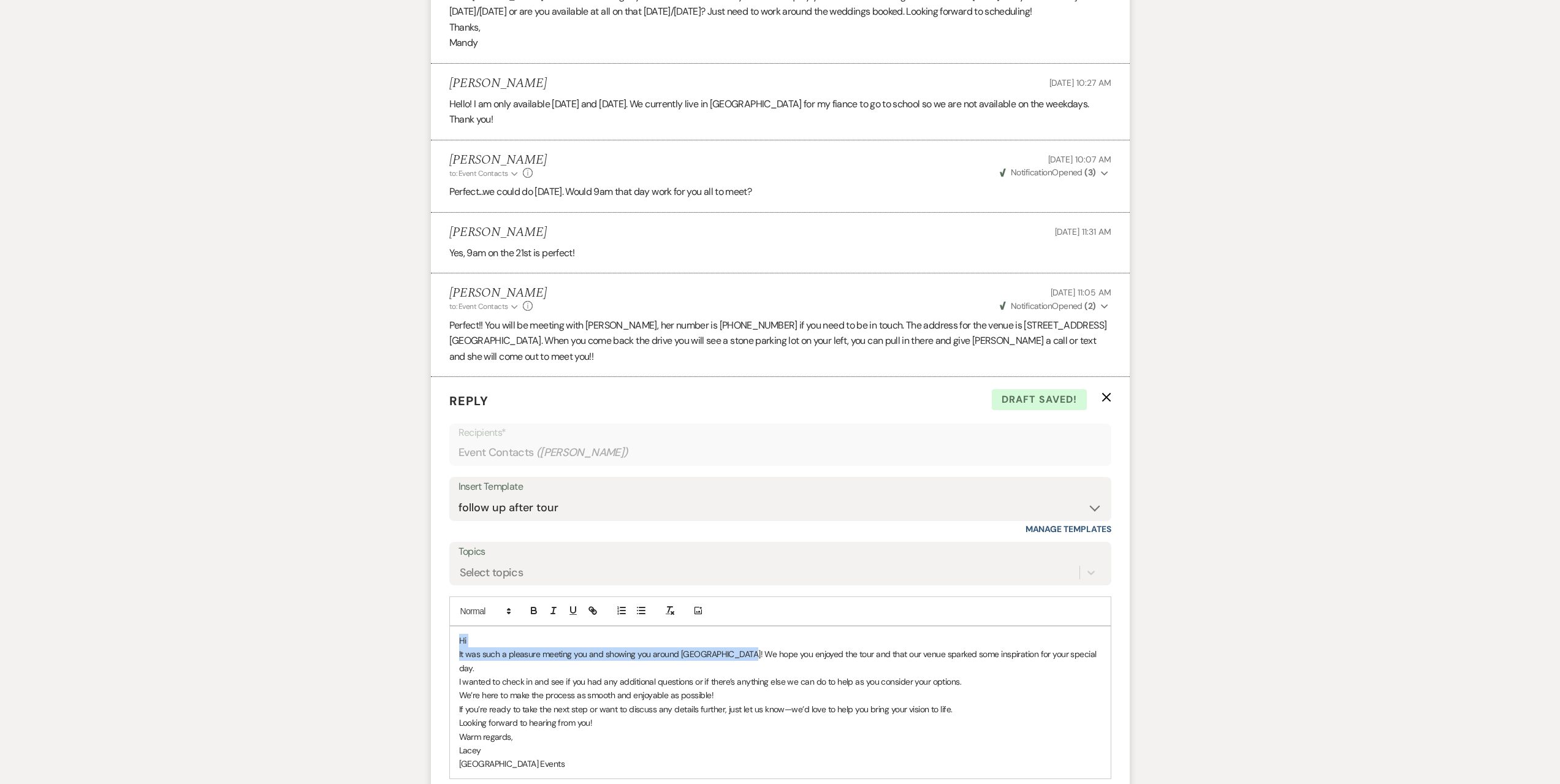
drag, startPoint x: 741, startPoint y: 620, endPoint x: 394, endPoint y: 614, distance: 347.1
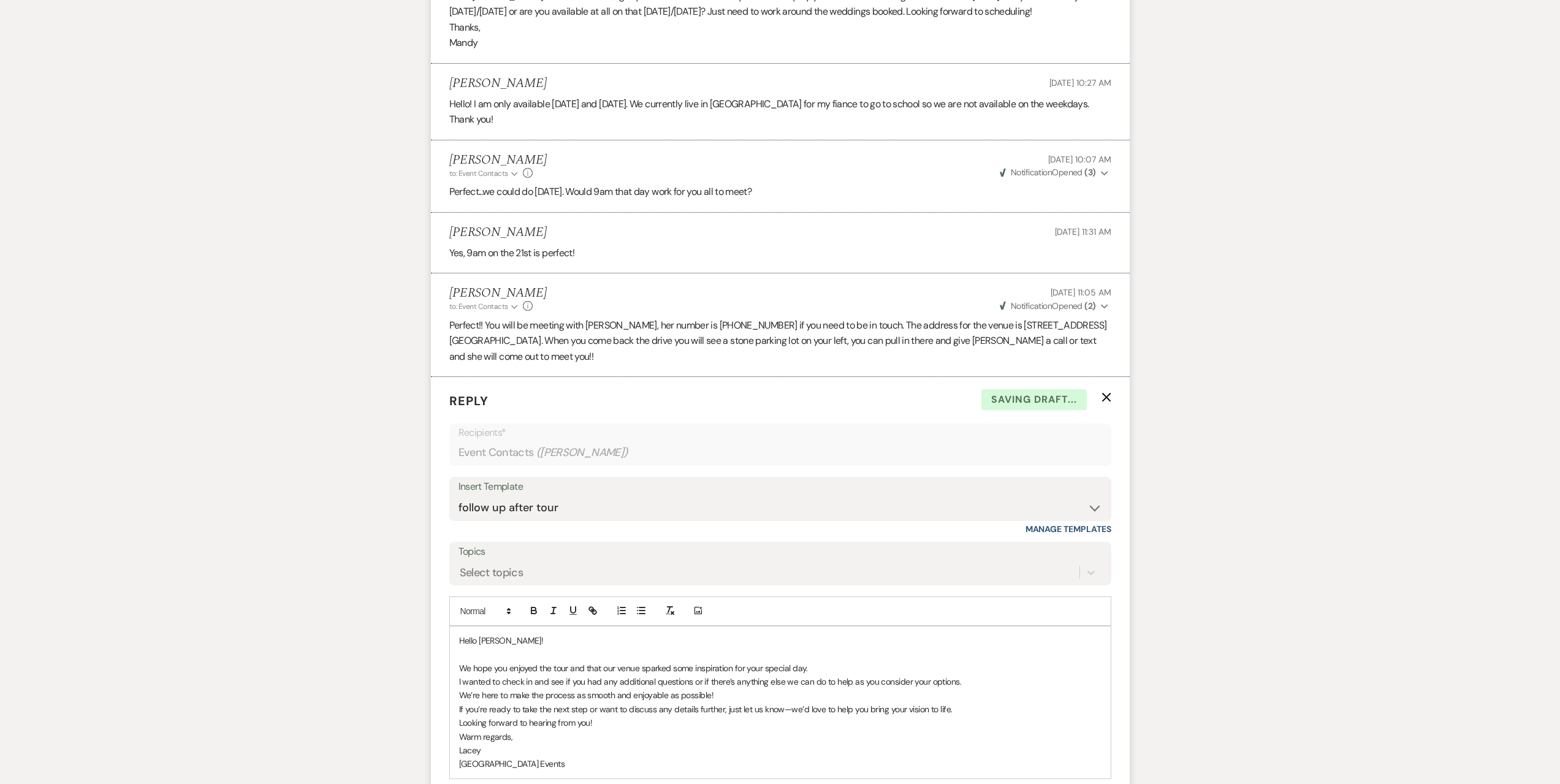
click at [605, 716] on p "Looking forward to hearing from you!" at bounding box center [780, 723] width 642 height 14
drag, startPoint x: 528, startPoint y: 732, endPoint x: 404, endPoint y: 738, distance: 124.1
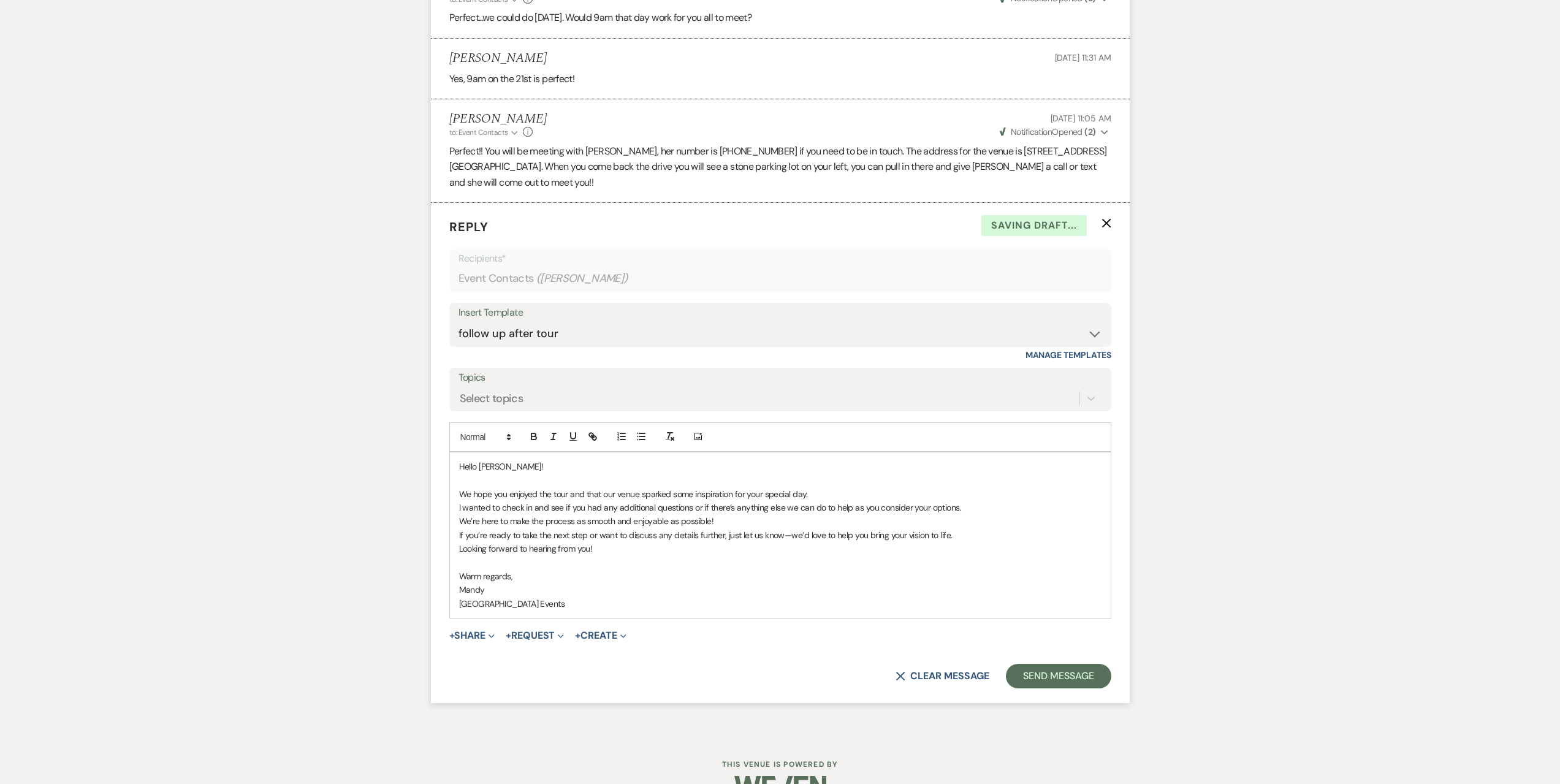
click at [1094, 659] on form "Reply X Saving draft... Recipients* Event Contacts ( [PERSON_NAME] ) Insert Tem…" at bounding box center [780, 453] width 699 height 500
click at [1091, 664] on button "Send Message" at bounding box center [1058, 676] width 105 height 25
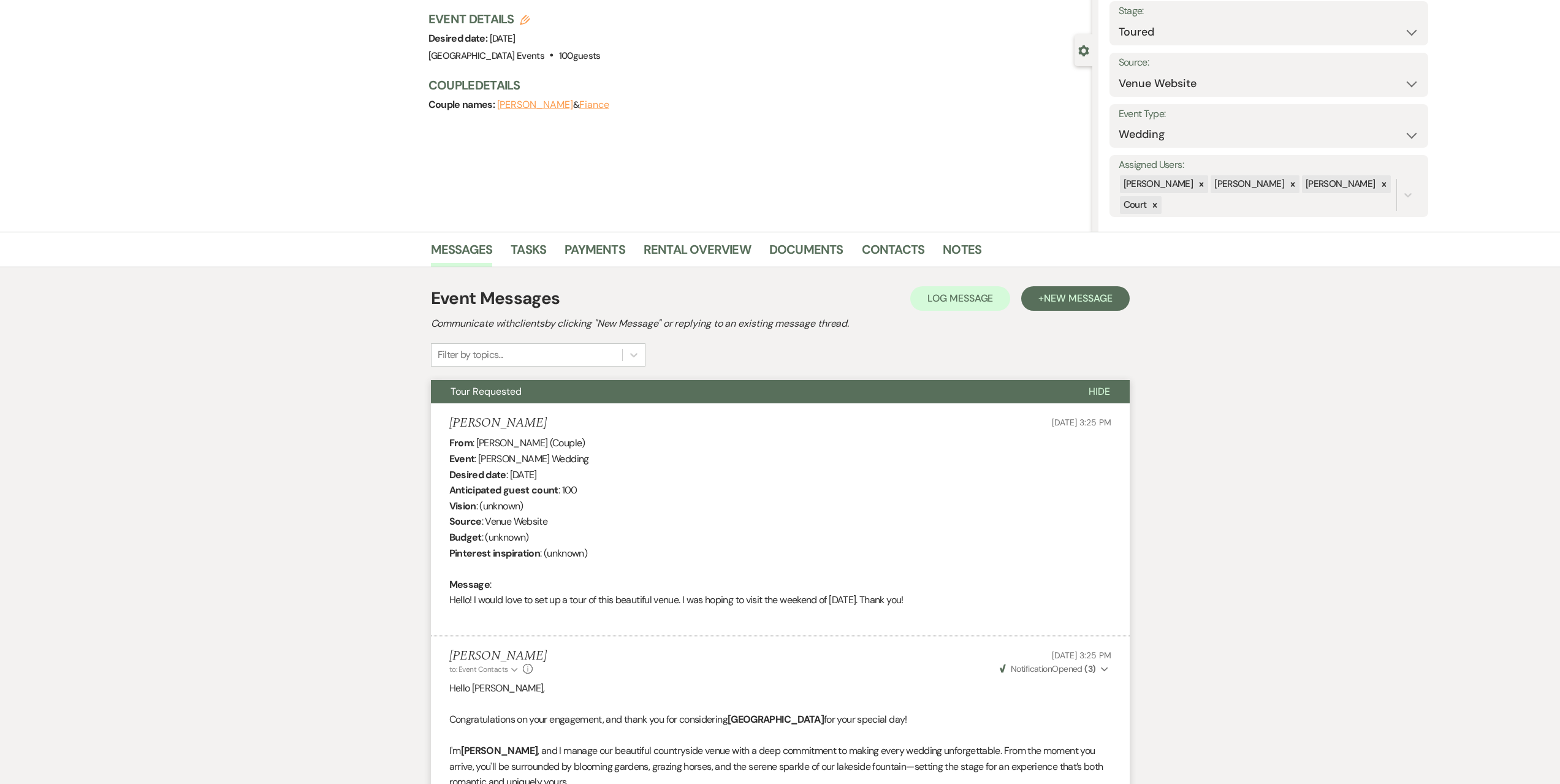
scroll to position [0, 0]
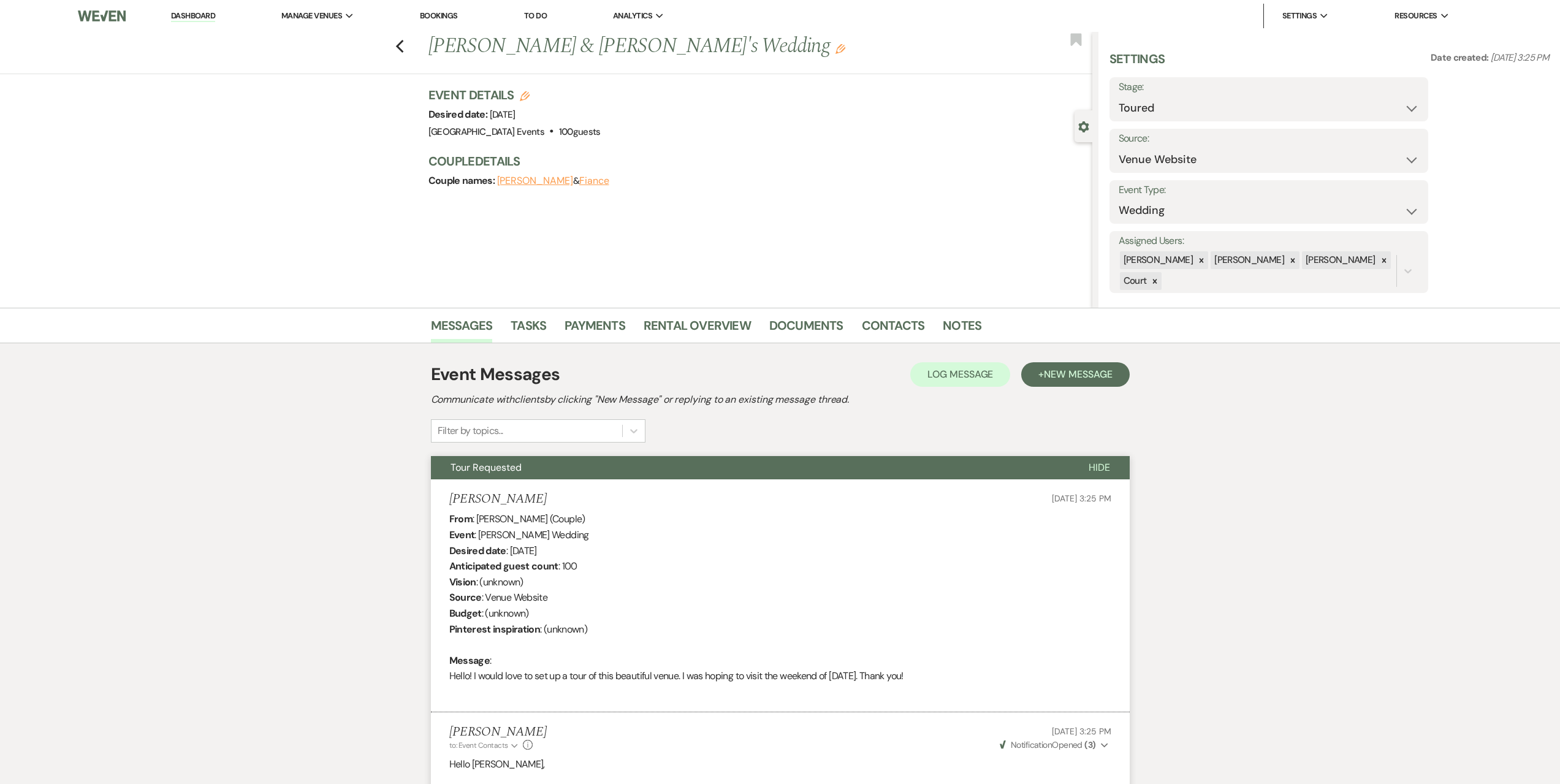
click at [410, 50] on div "Previous [PERSON_NAME] & [PERSON_NAME]'s Wedding Edit Bookmark" at bounding box center [543, 53] width 1099 height 42
click at [403, 51] on use "button" at bounding box center [400, 46] width 8 height 14
select select "5"
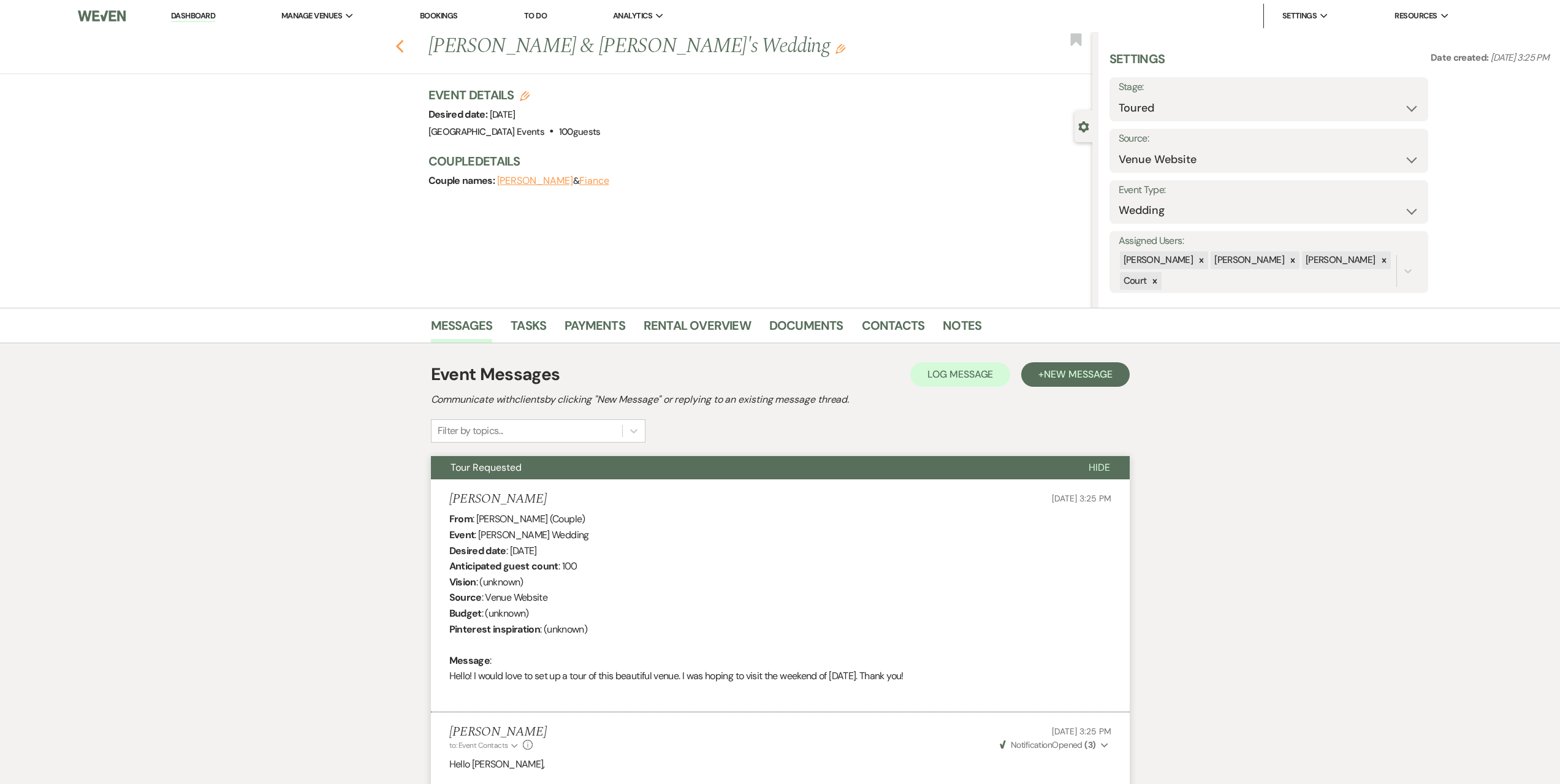
select select "5"
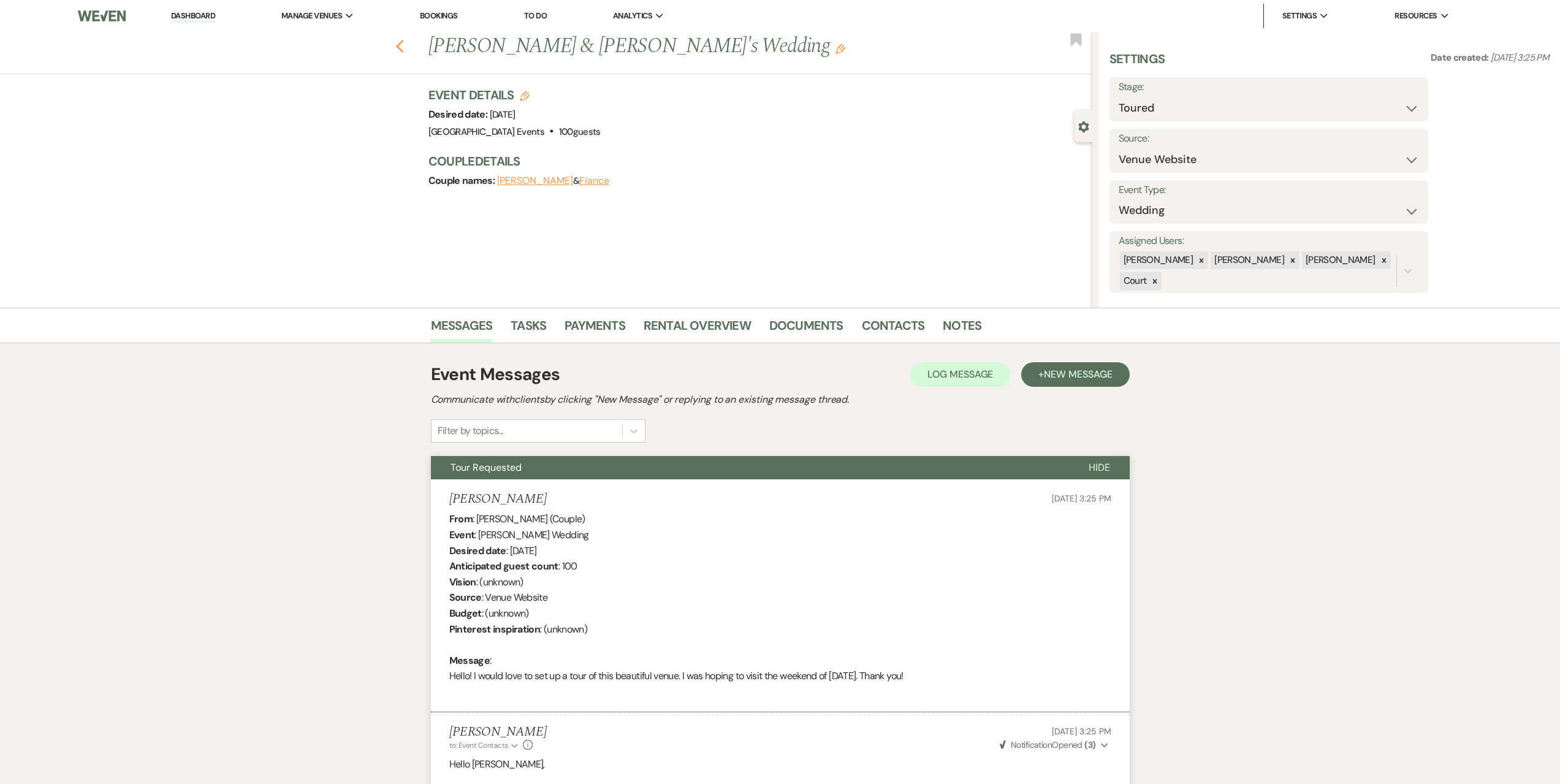
select select "5"
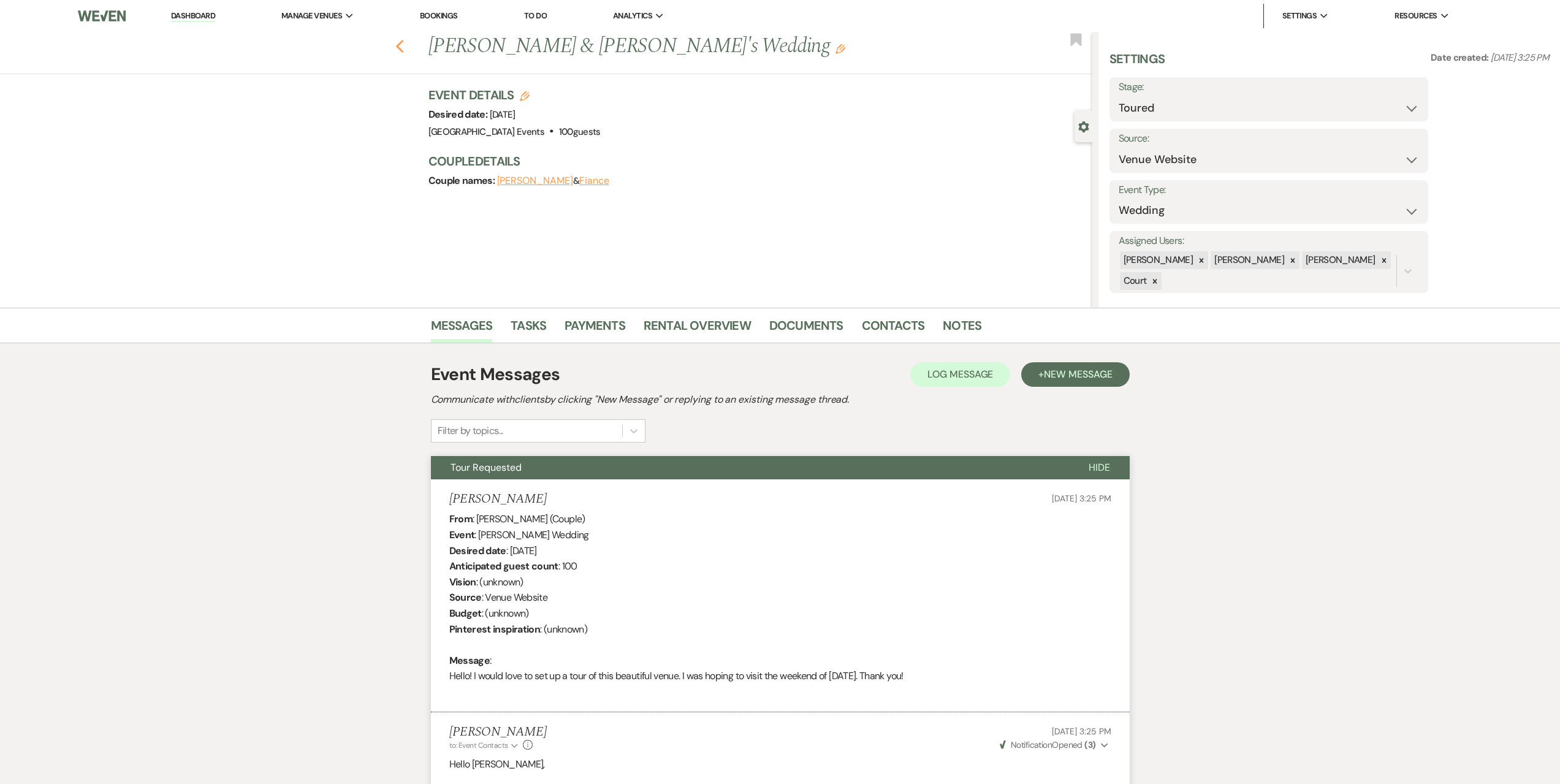
select select "5"
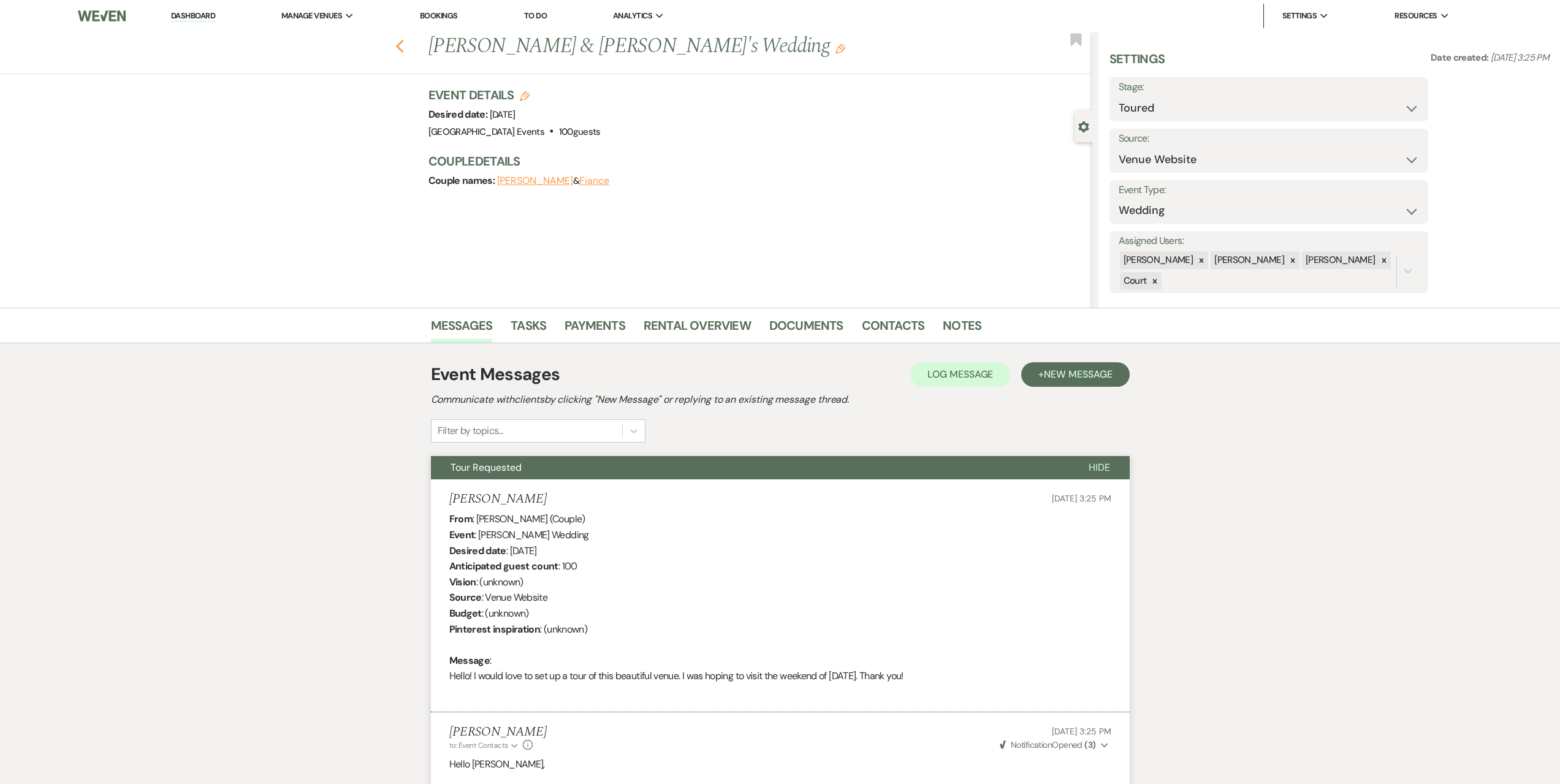
select select "5"
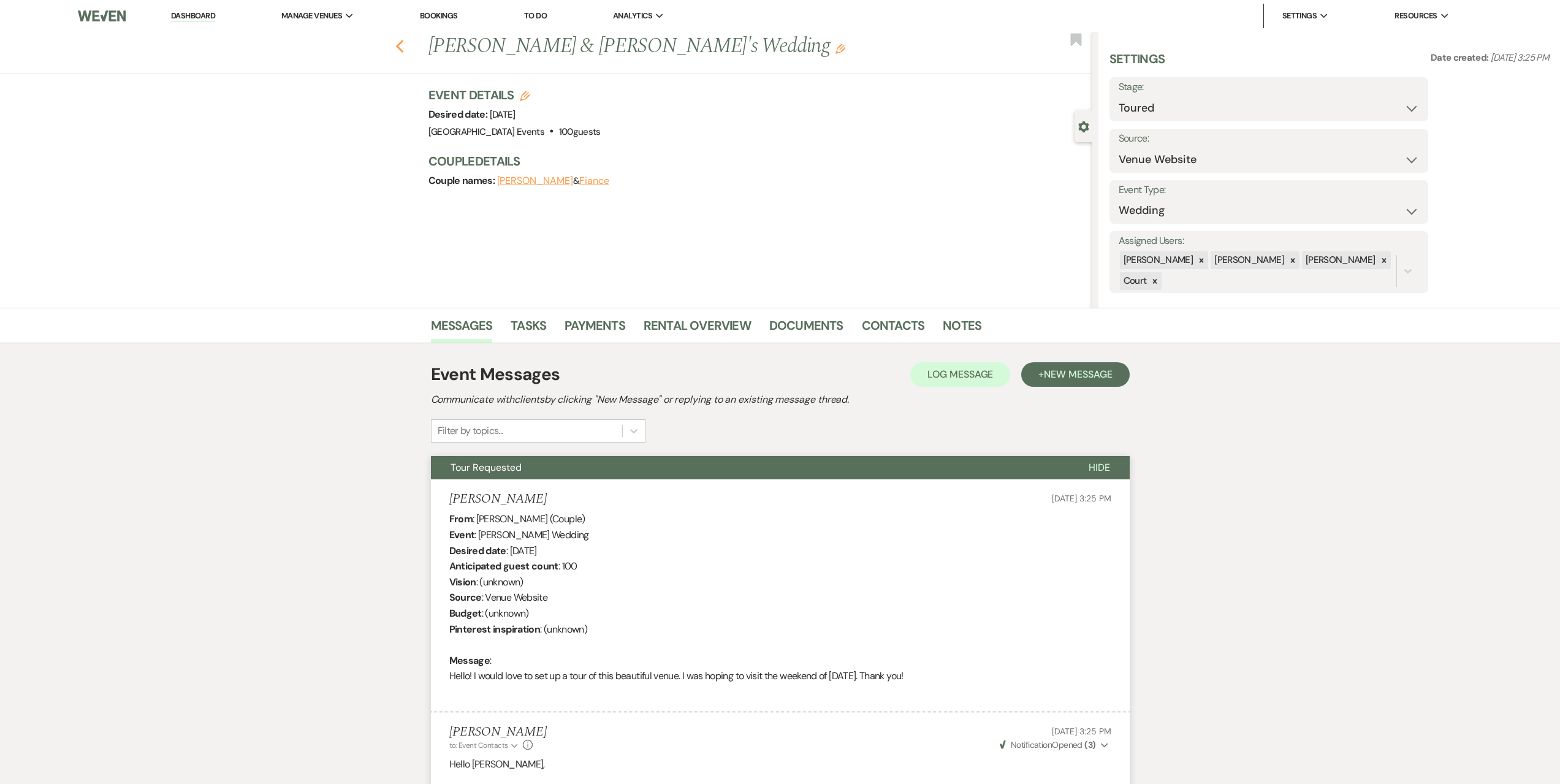
select select "5"
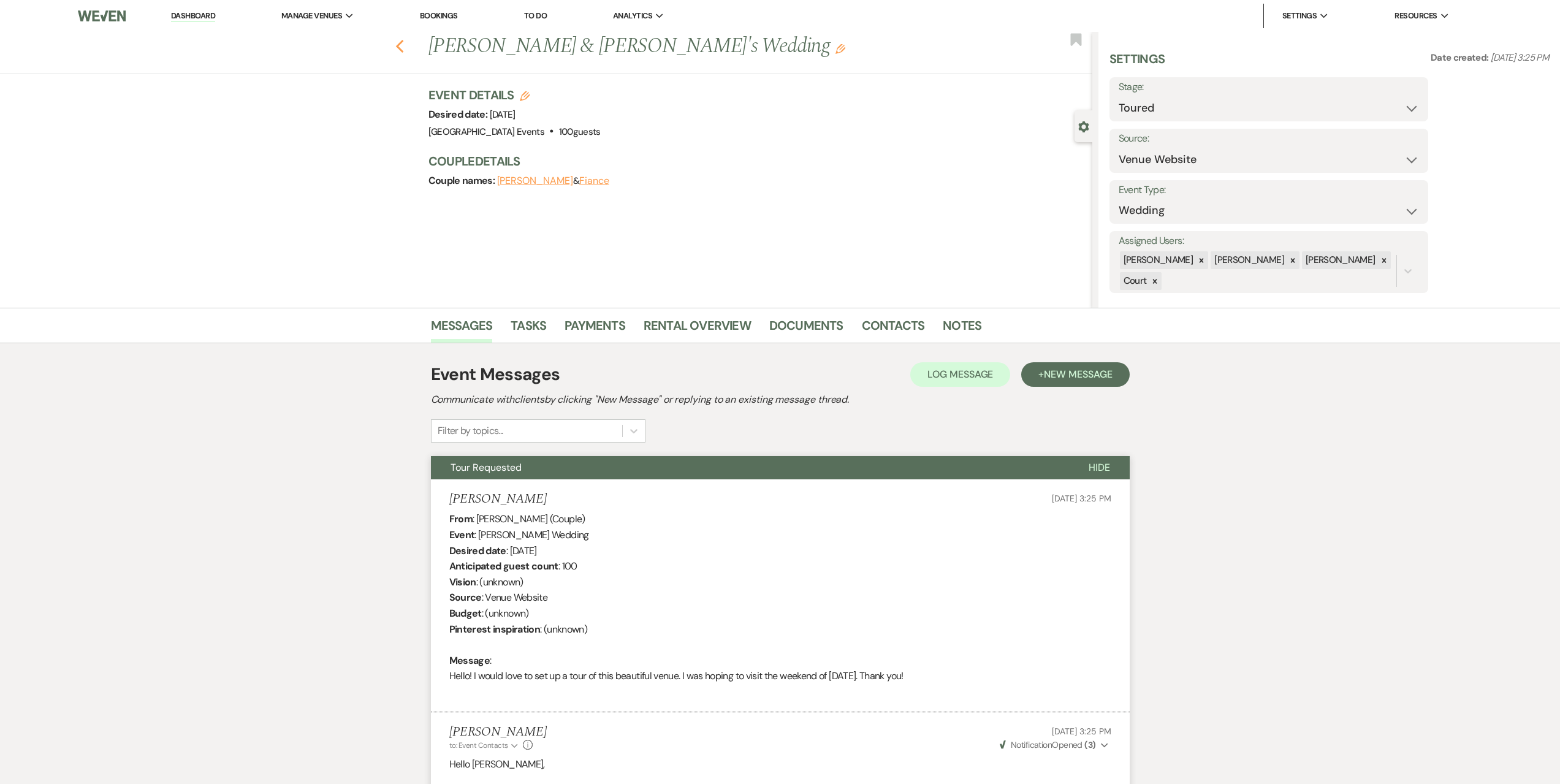
select select "5"
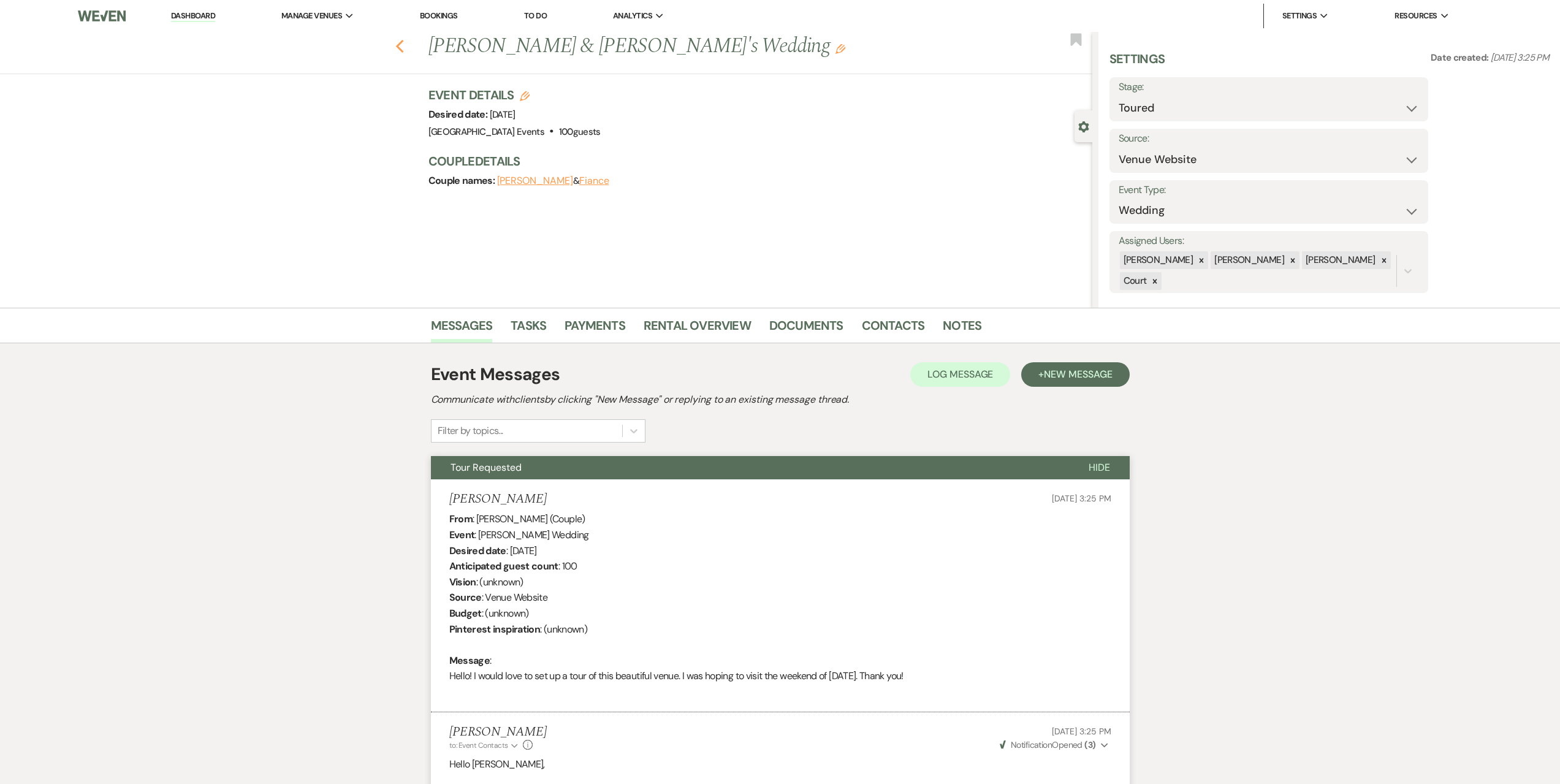
select select "5"
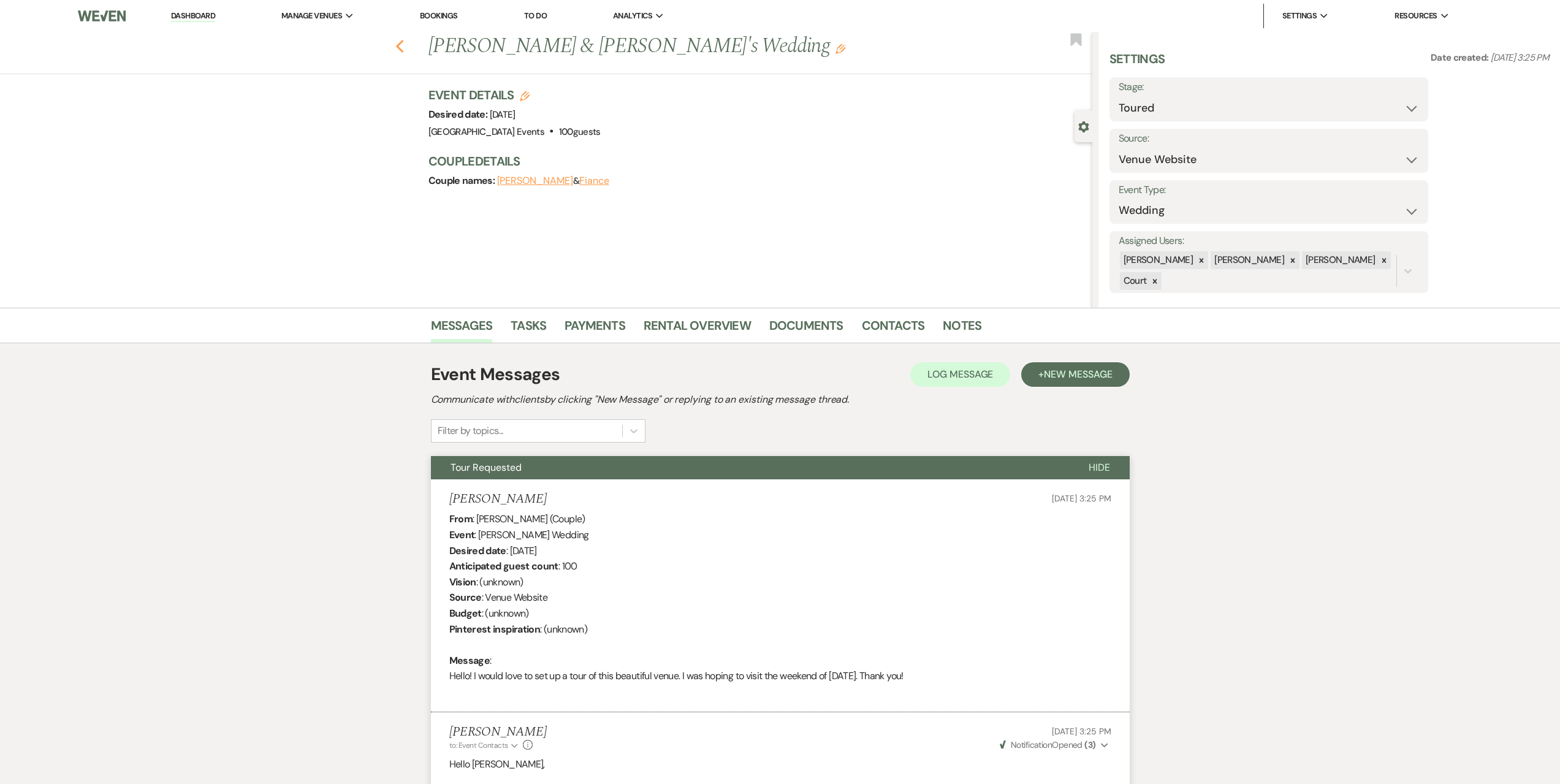
select select "5"
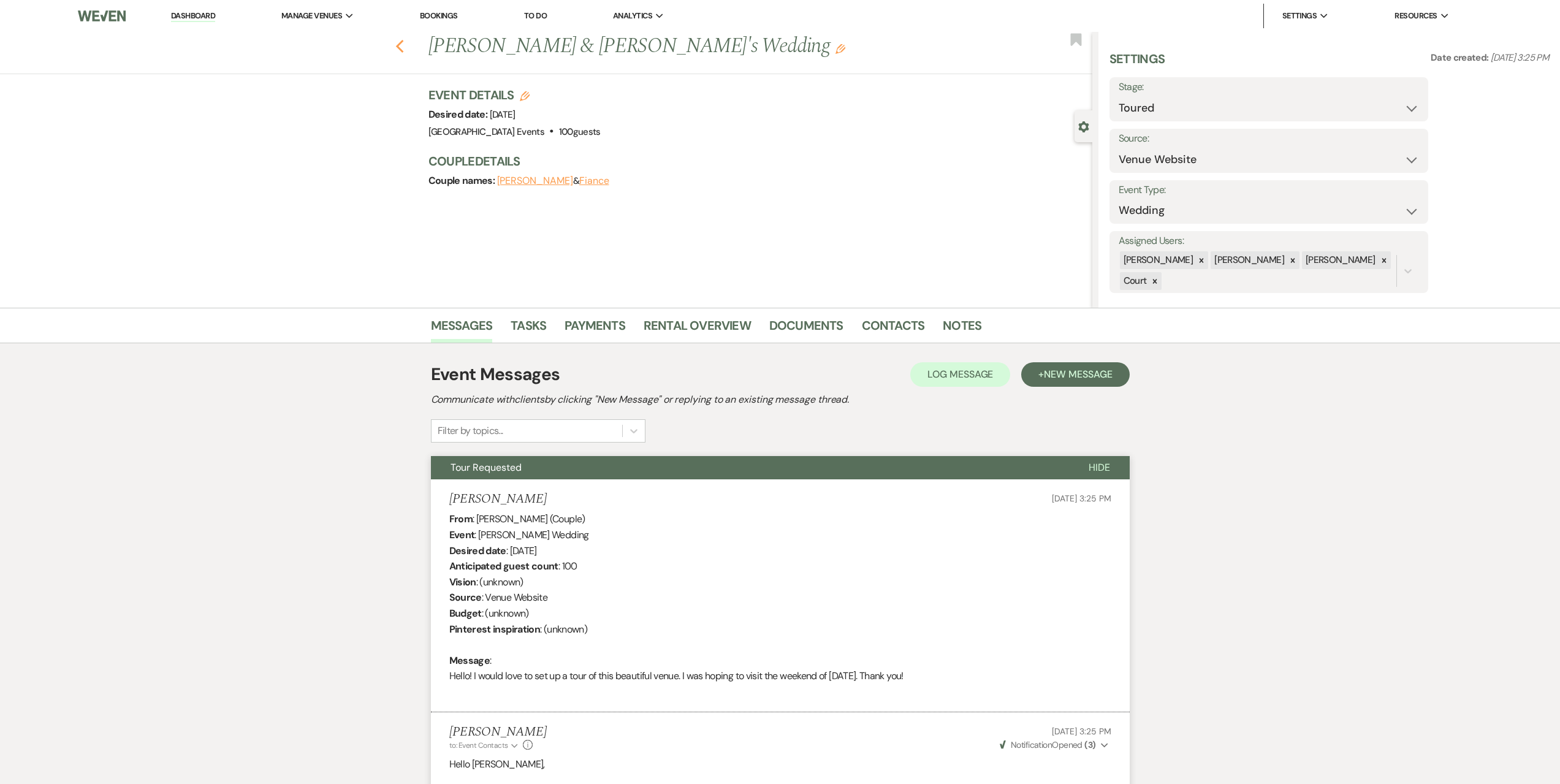
select select "5"
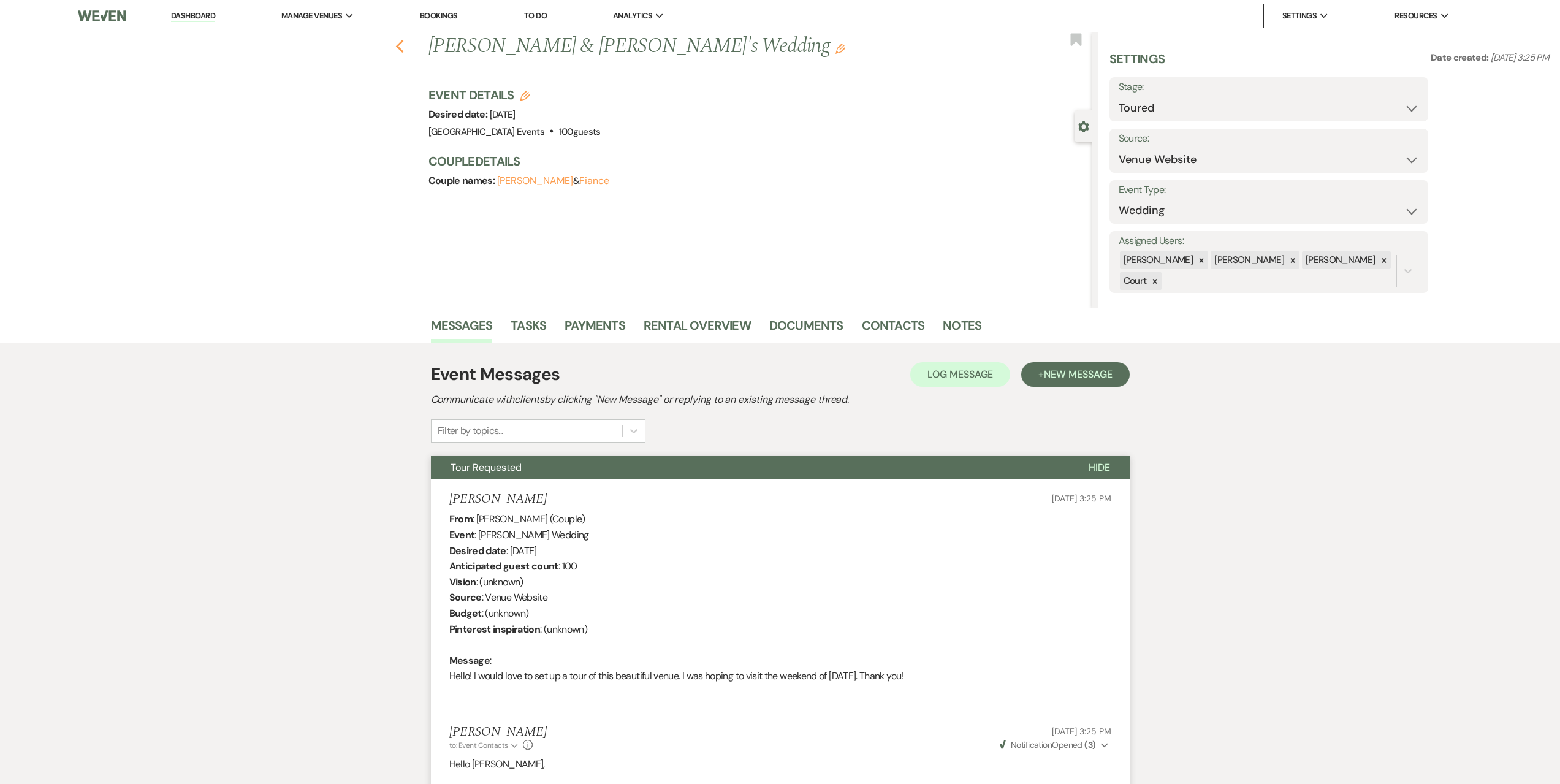
select select "5"
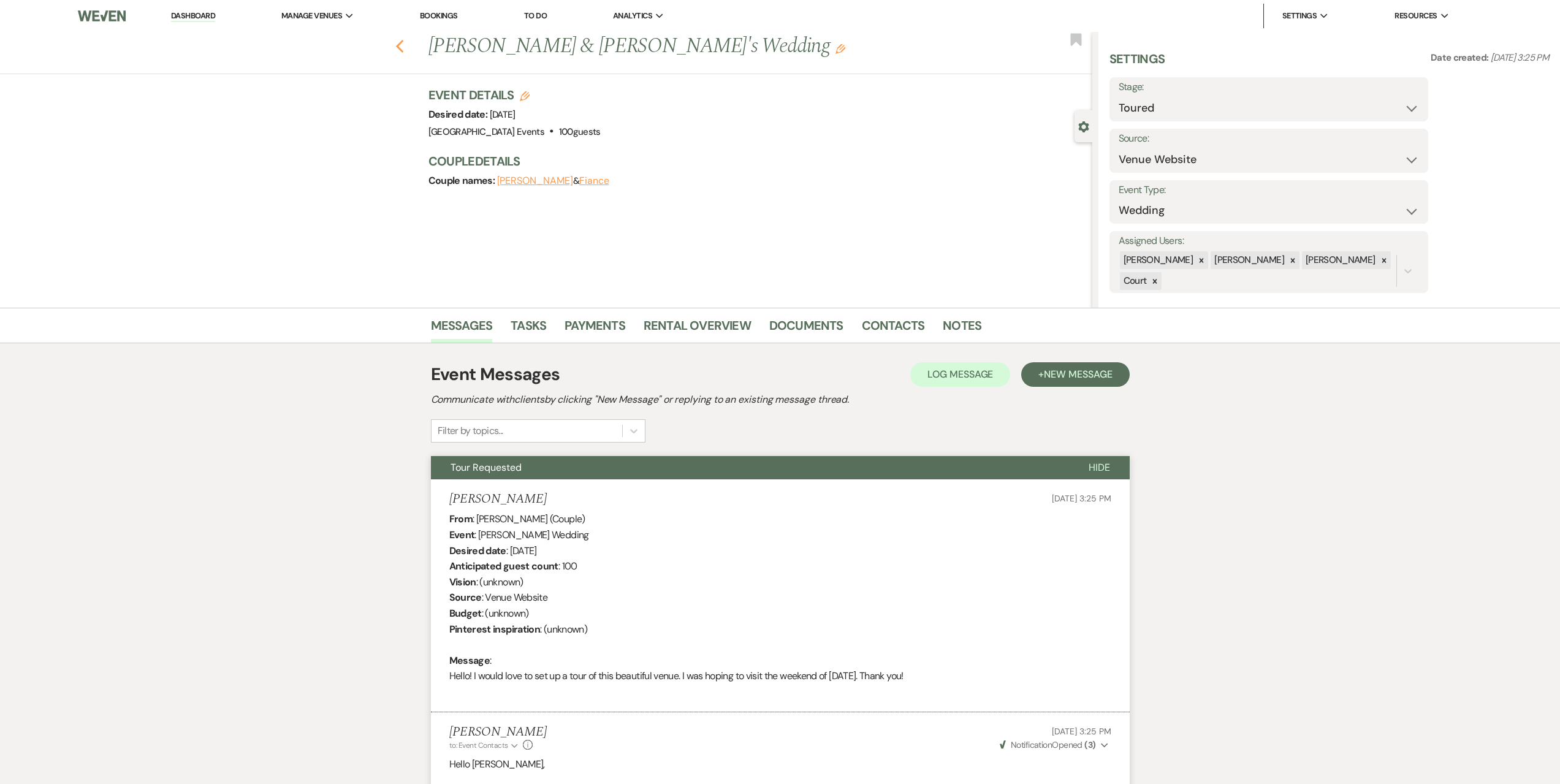
select select "5"
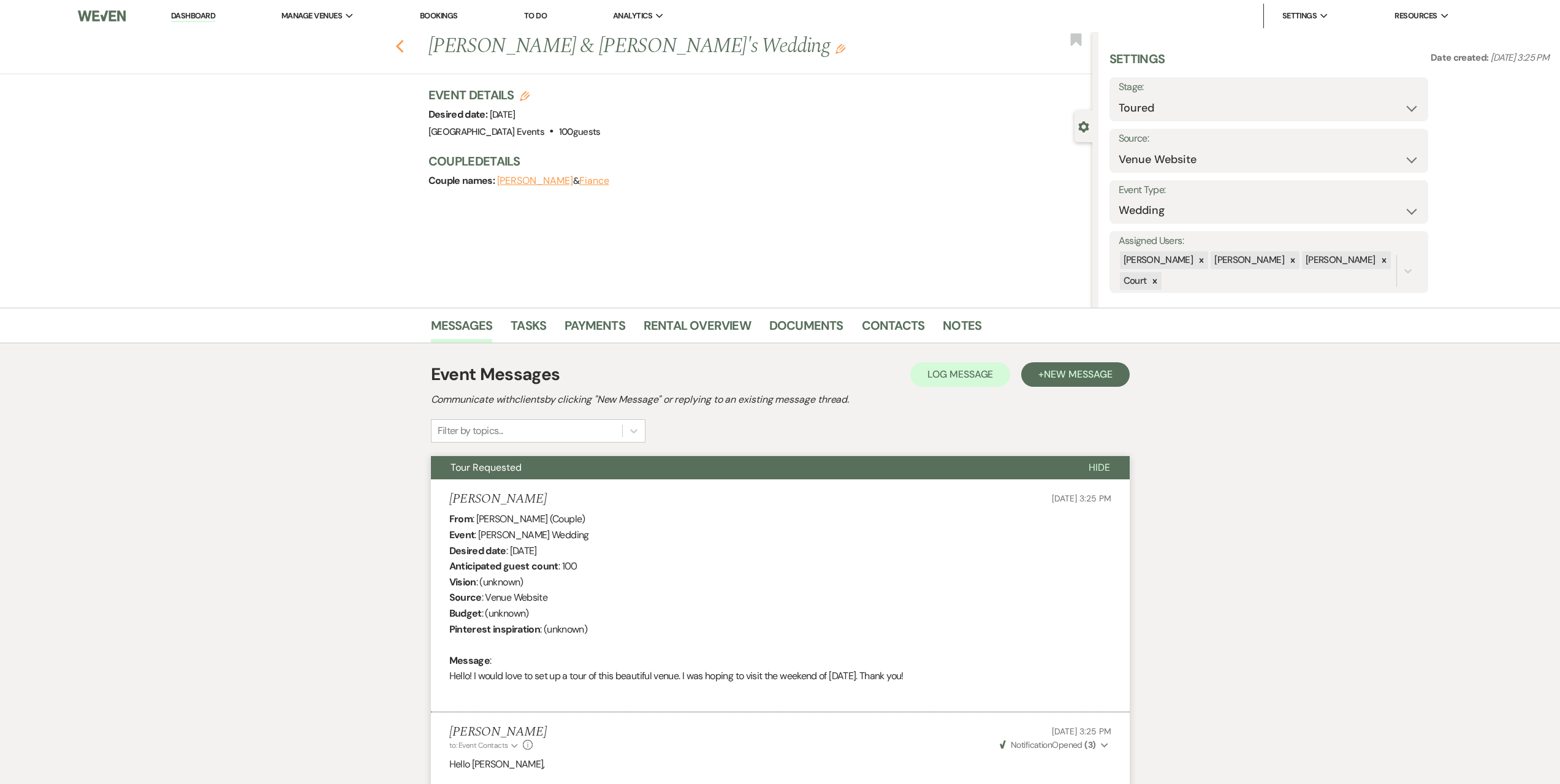
select select "5"
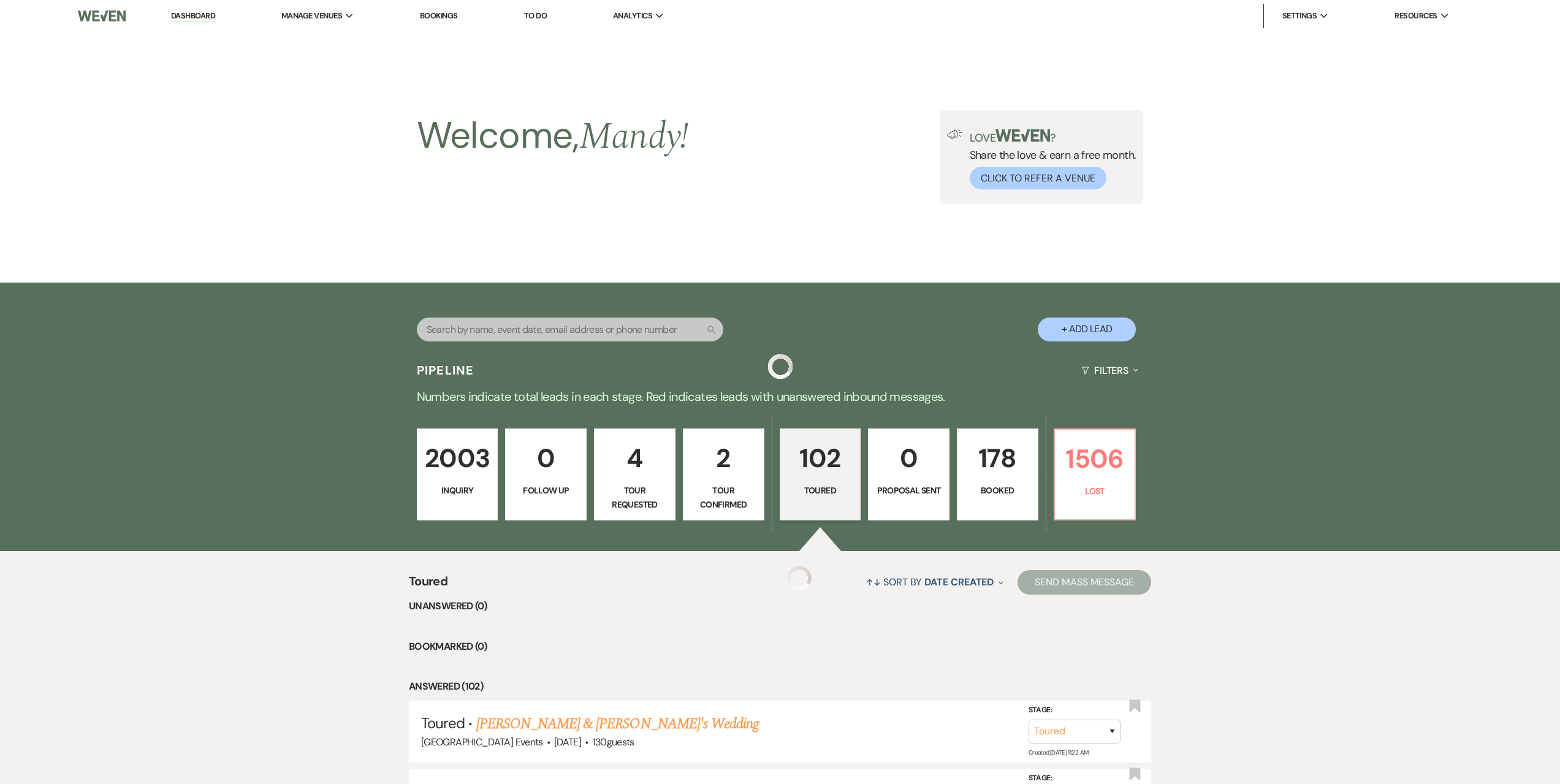
scroll to position [552, 0]
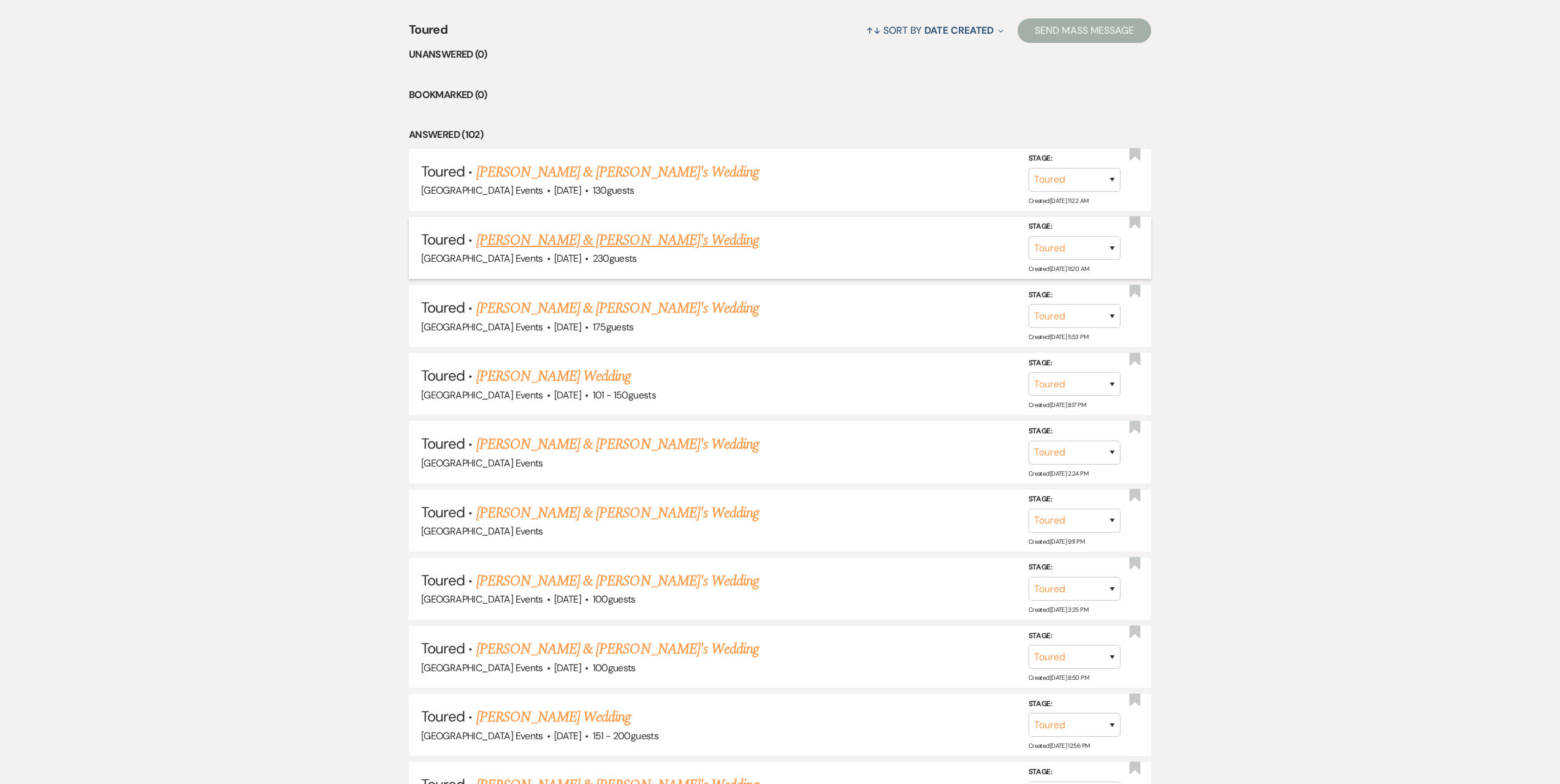
click at [577, 236] on link "[PERSON_NAME] & [PERSON_NAME]'s Wedding" at bounding box center [618, 240] width 284 height 22
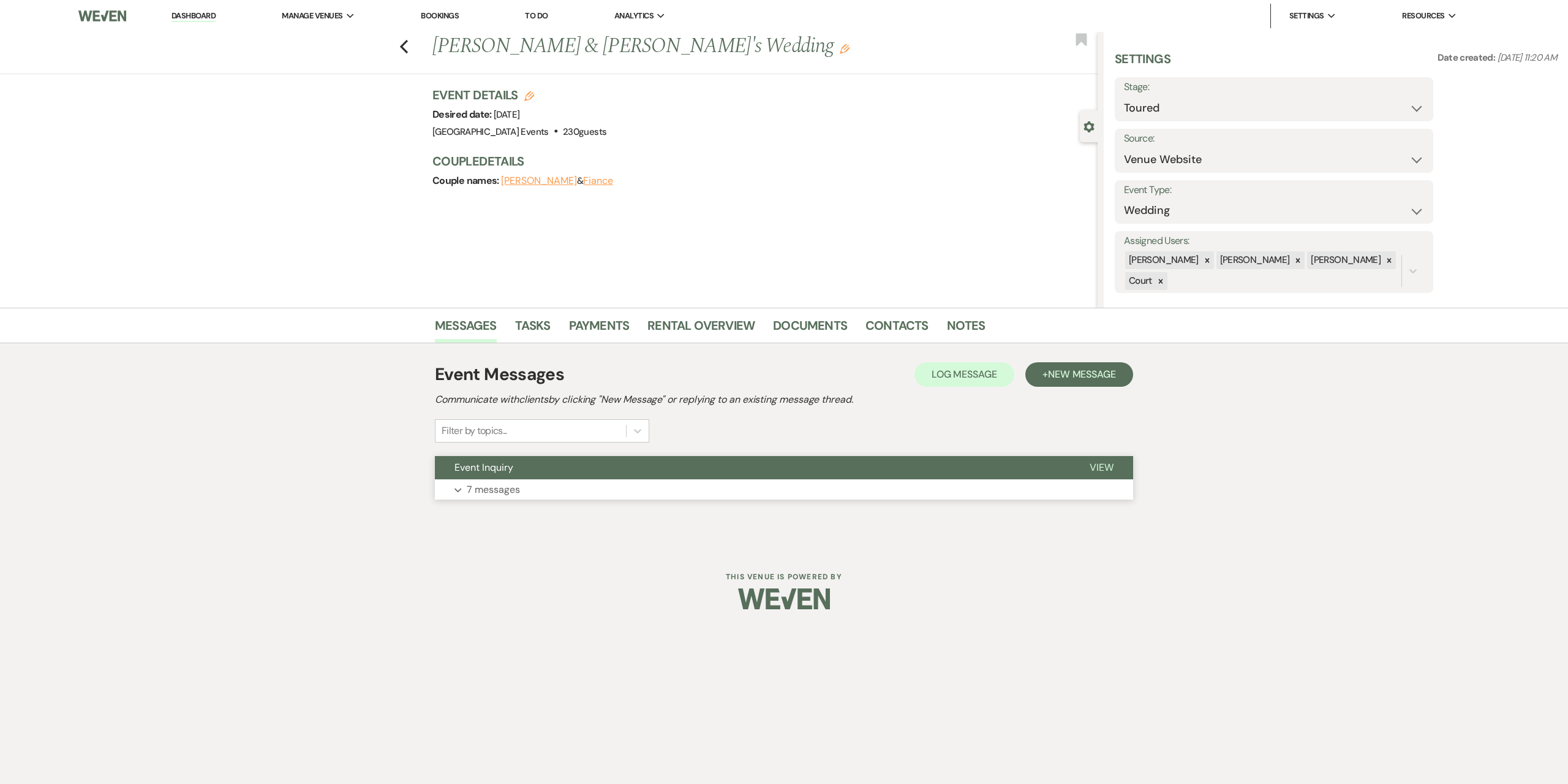
click at [579, 486] on button "Expand 7 messages" at bounding box center [784, 490] width 698 height 21
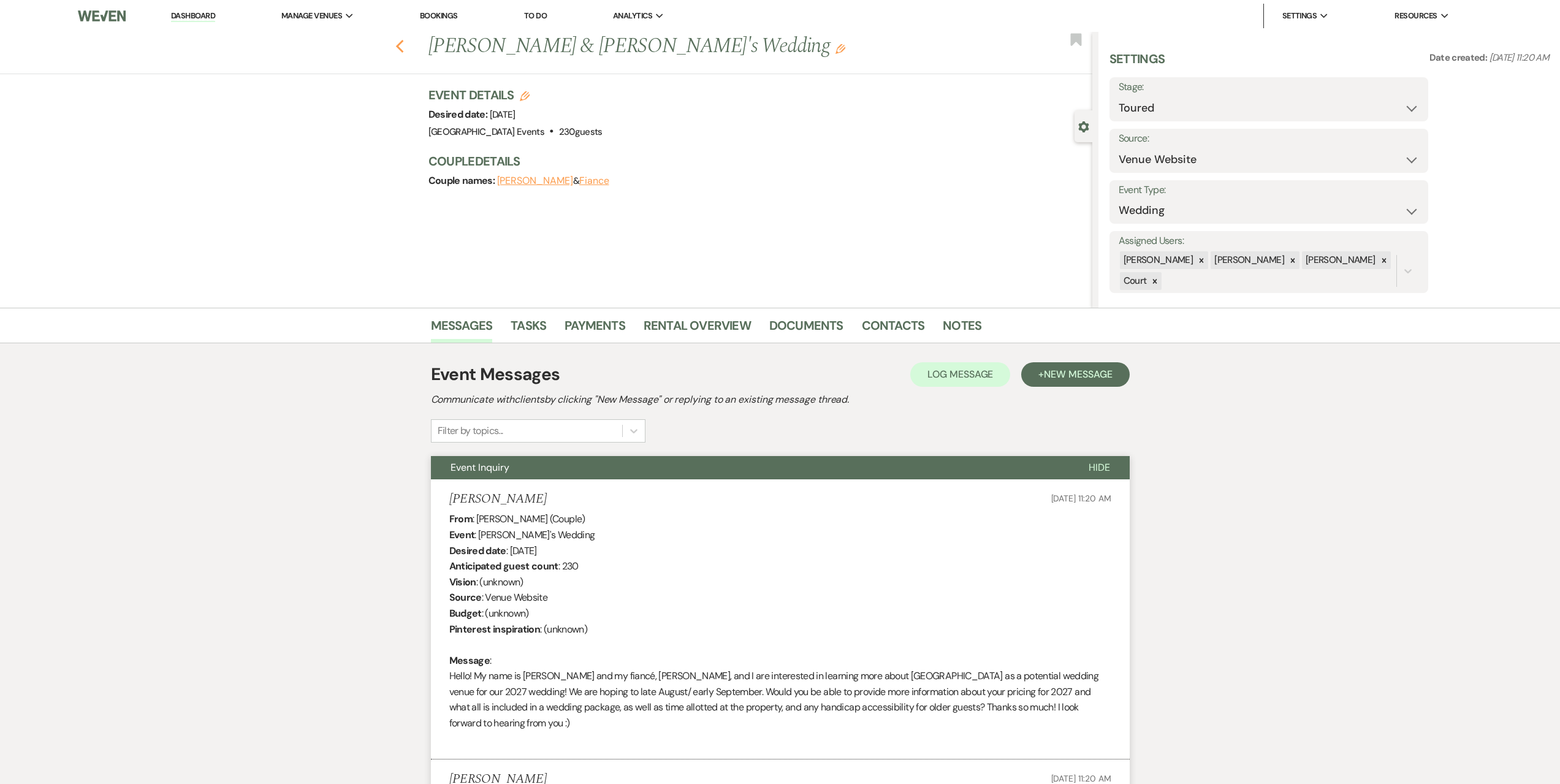
click at [403, 51] on use "button" at bounding box center [400, 46] width 8 height 14
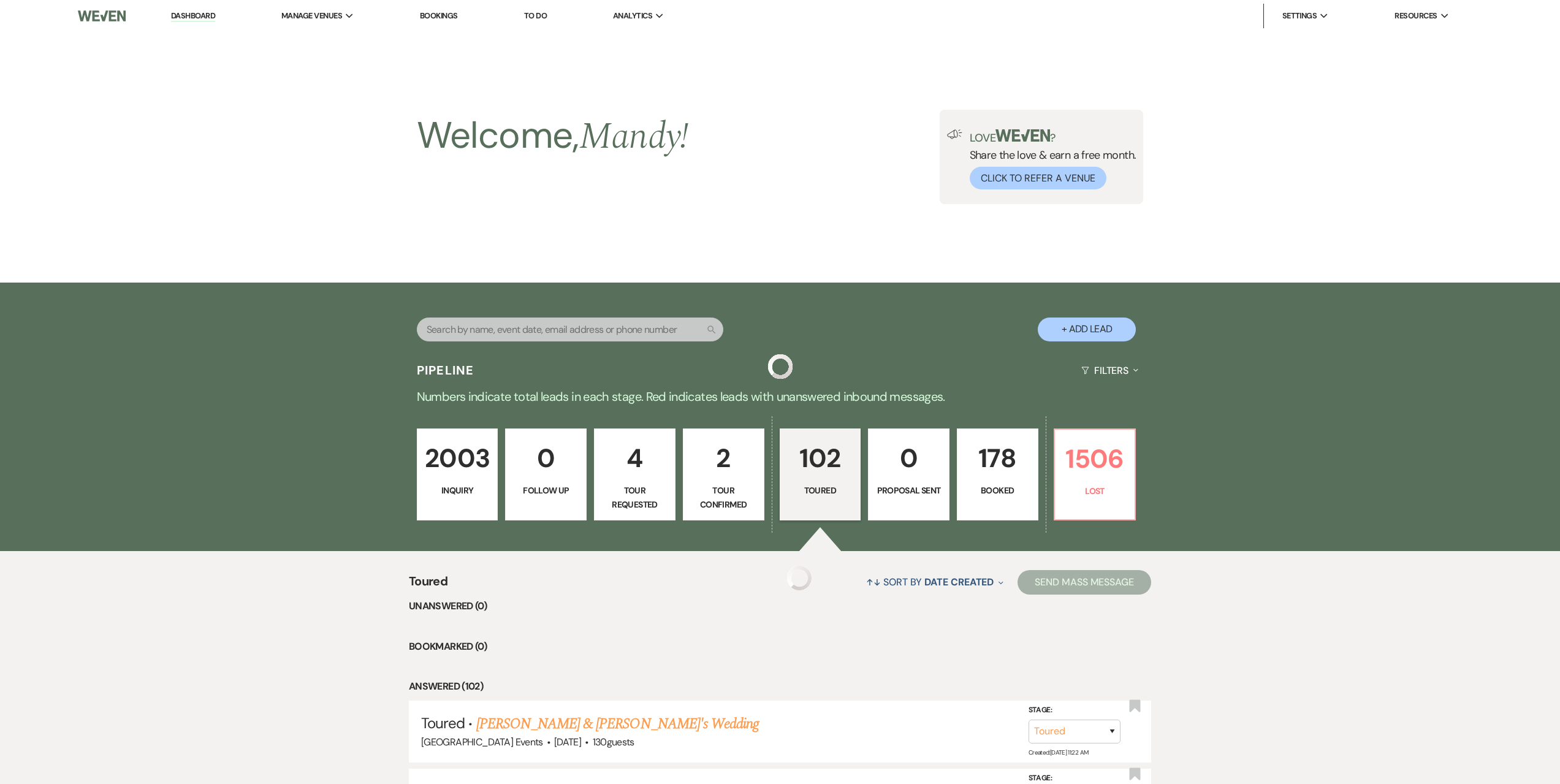
scroll to position [552, 0]
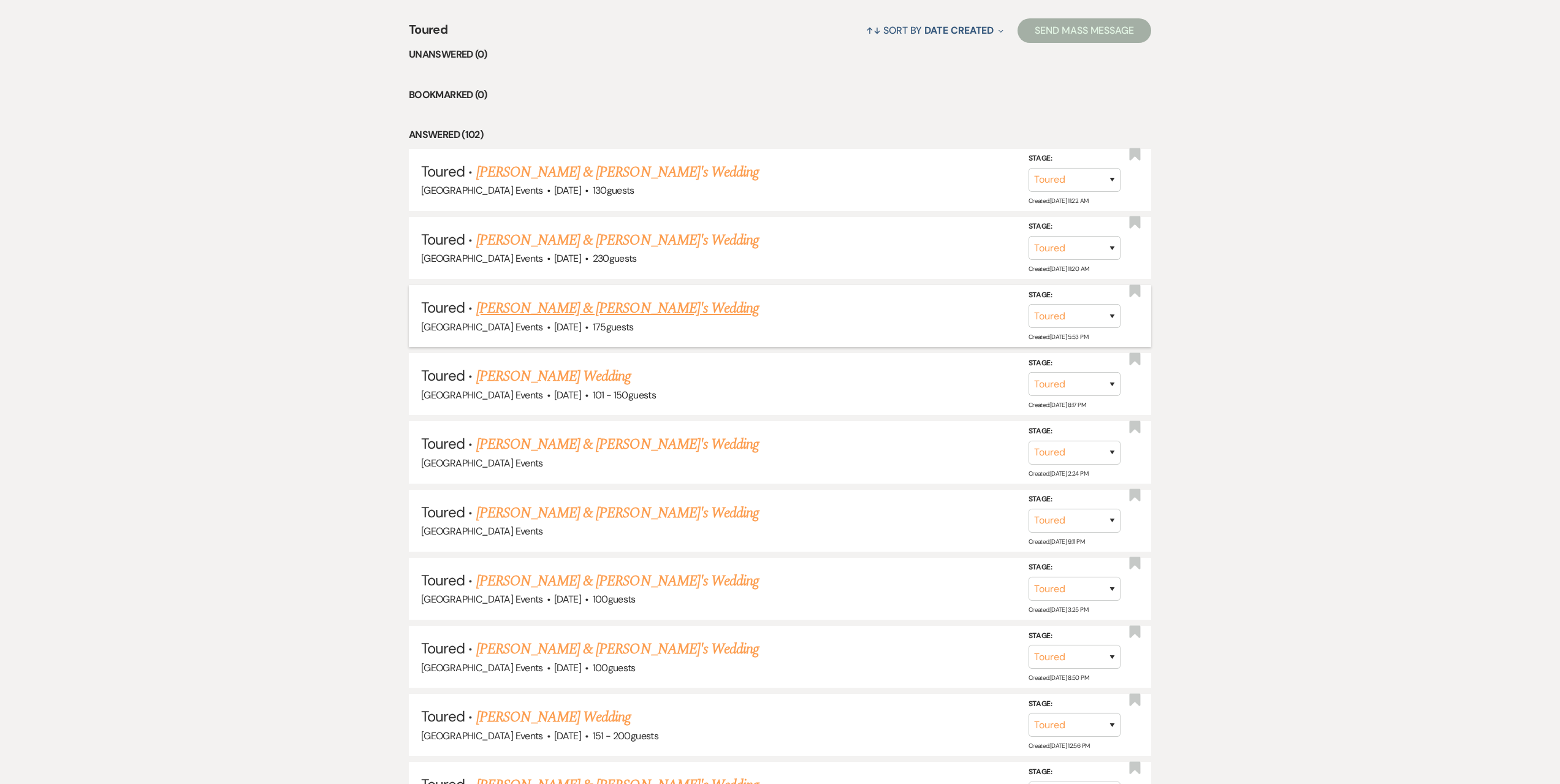
click at [572, 307] on link "[PERSON_NAME] & [PERSON_NAME]'s Wedding" at bounding box center [618, 308] width 284 height 22
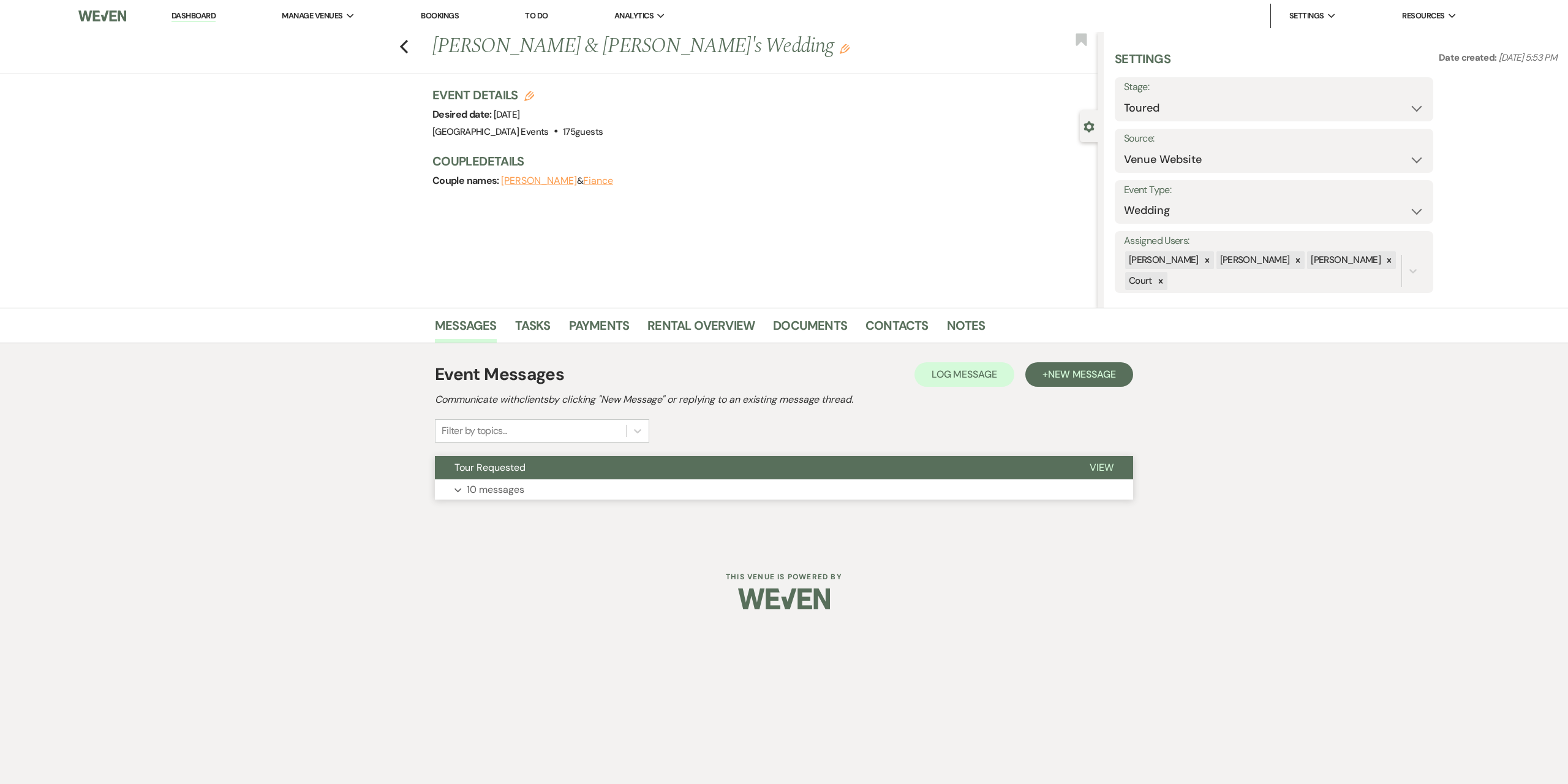
click at [606, 482] on button "Expand 10 messages" at bounding box center [784, 490] width 698 height 21
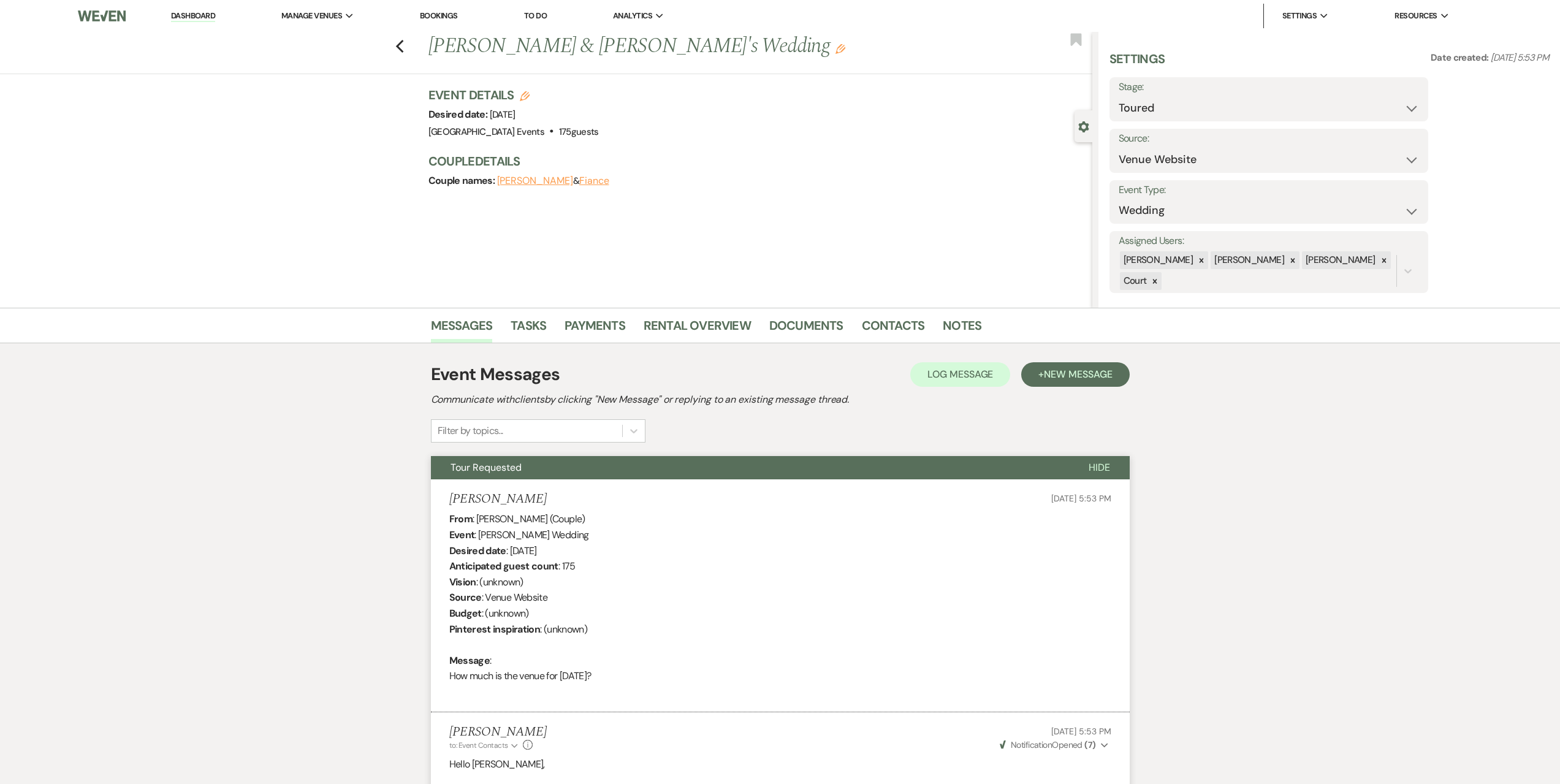
click at [201, 18] on link "Dashboard" at bounding box center [193, 16] width 44 height 12
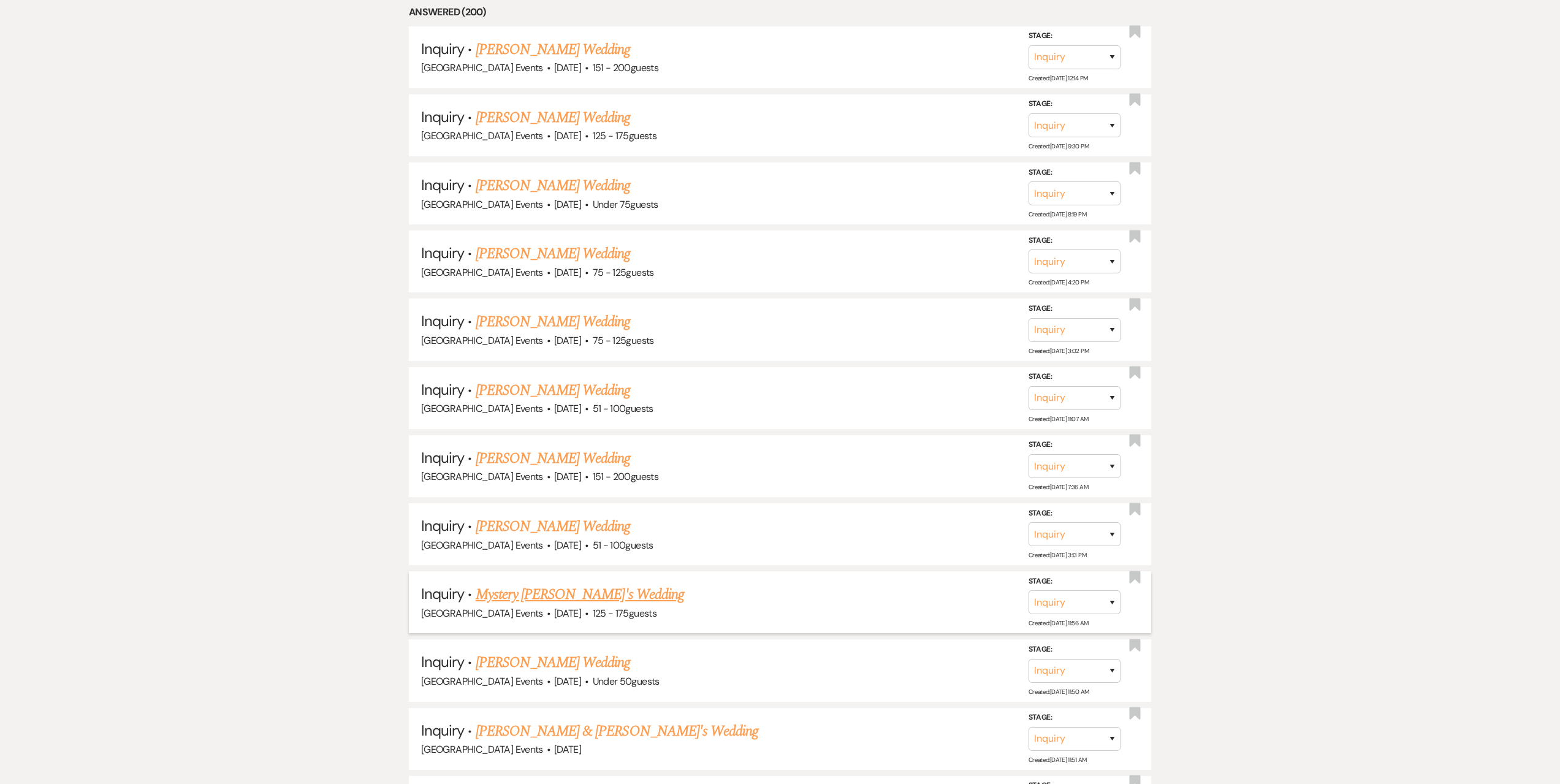
scroll to position [736, 0]
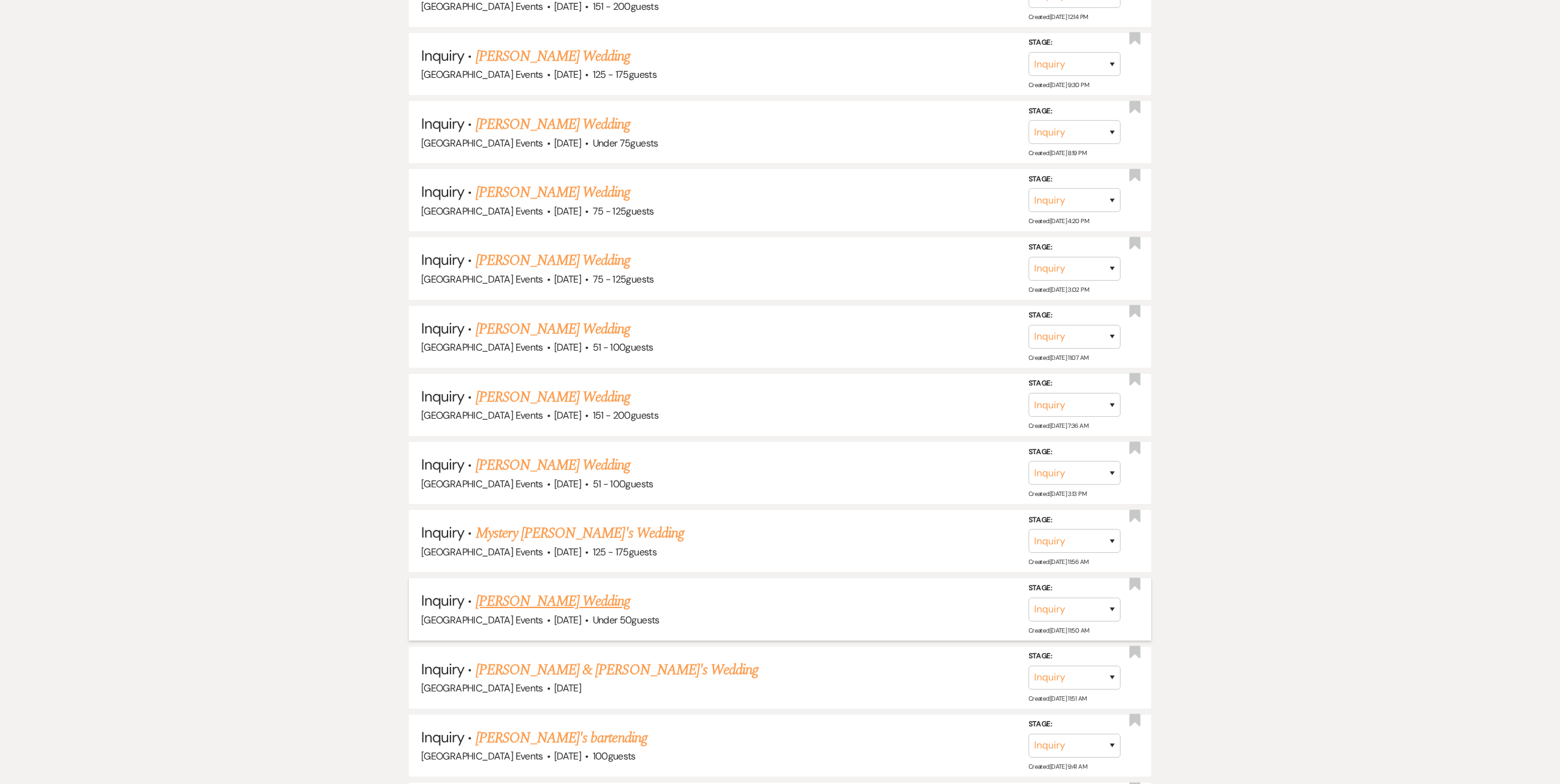
click at [512, 606] on link "[PERSON_NAME] Wedding" at bounding box center [553, 601] width 155 height 22
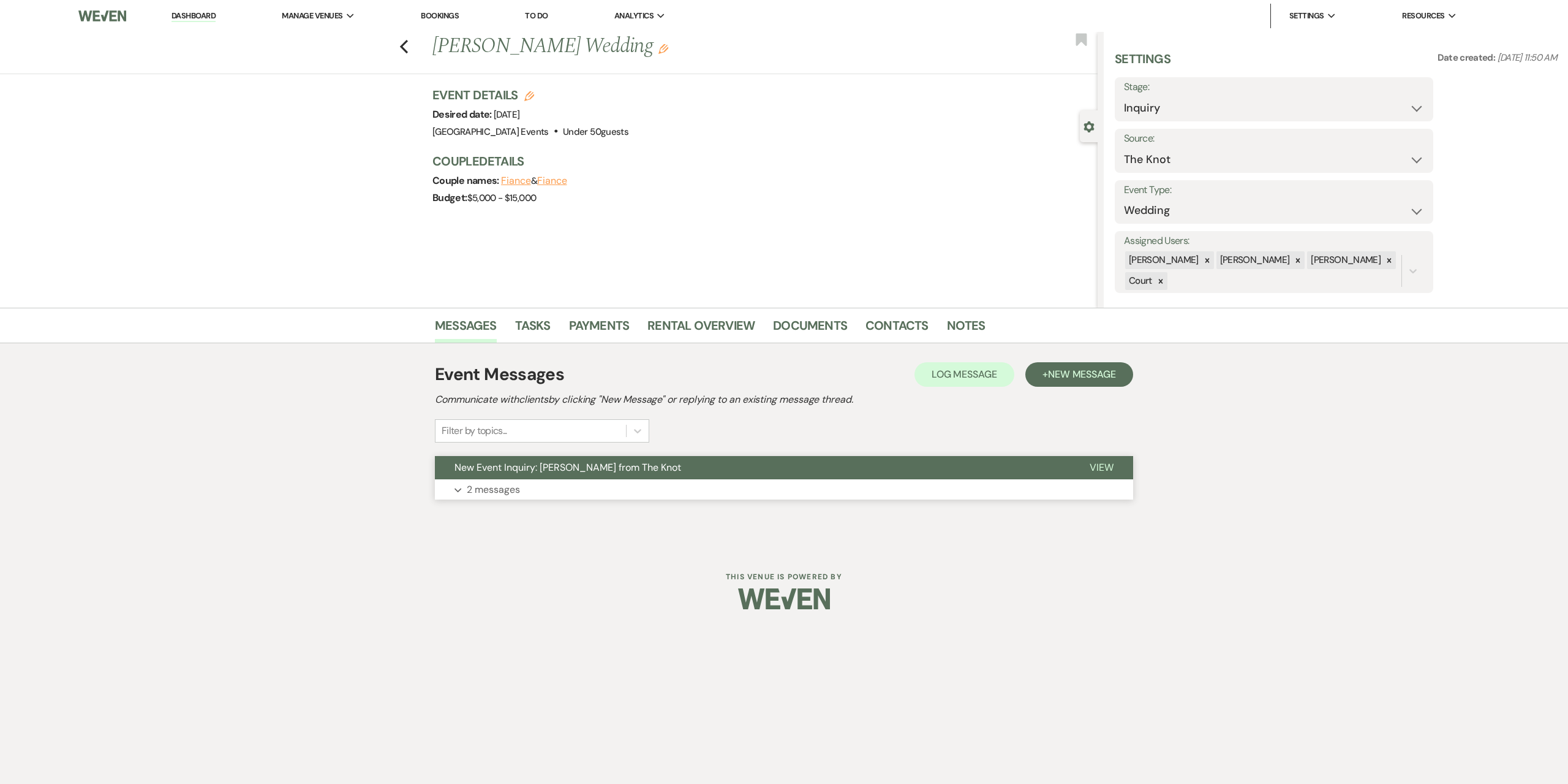
click at [541, 490] on button "Expand 2 messages" at bounding box center [784, 490] width 698 height 21
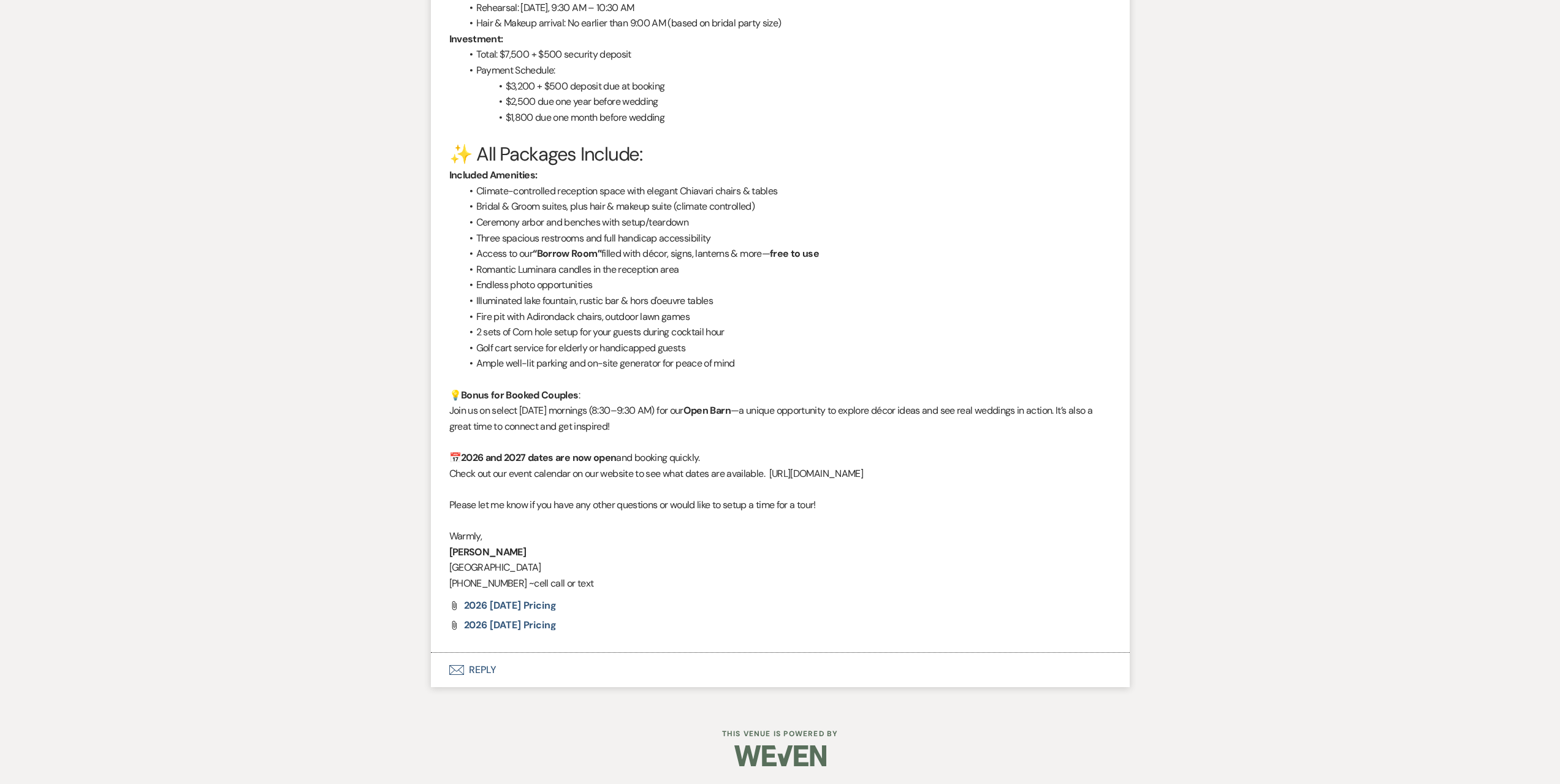
scroll to position [1547, 0]
click at [728, 674] on button "Envelope Reply" at bounding box center [780, 669] width 699 height 34
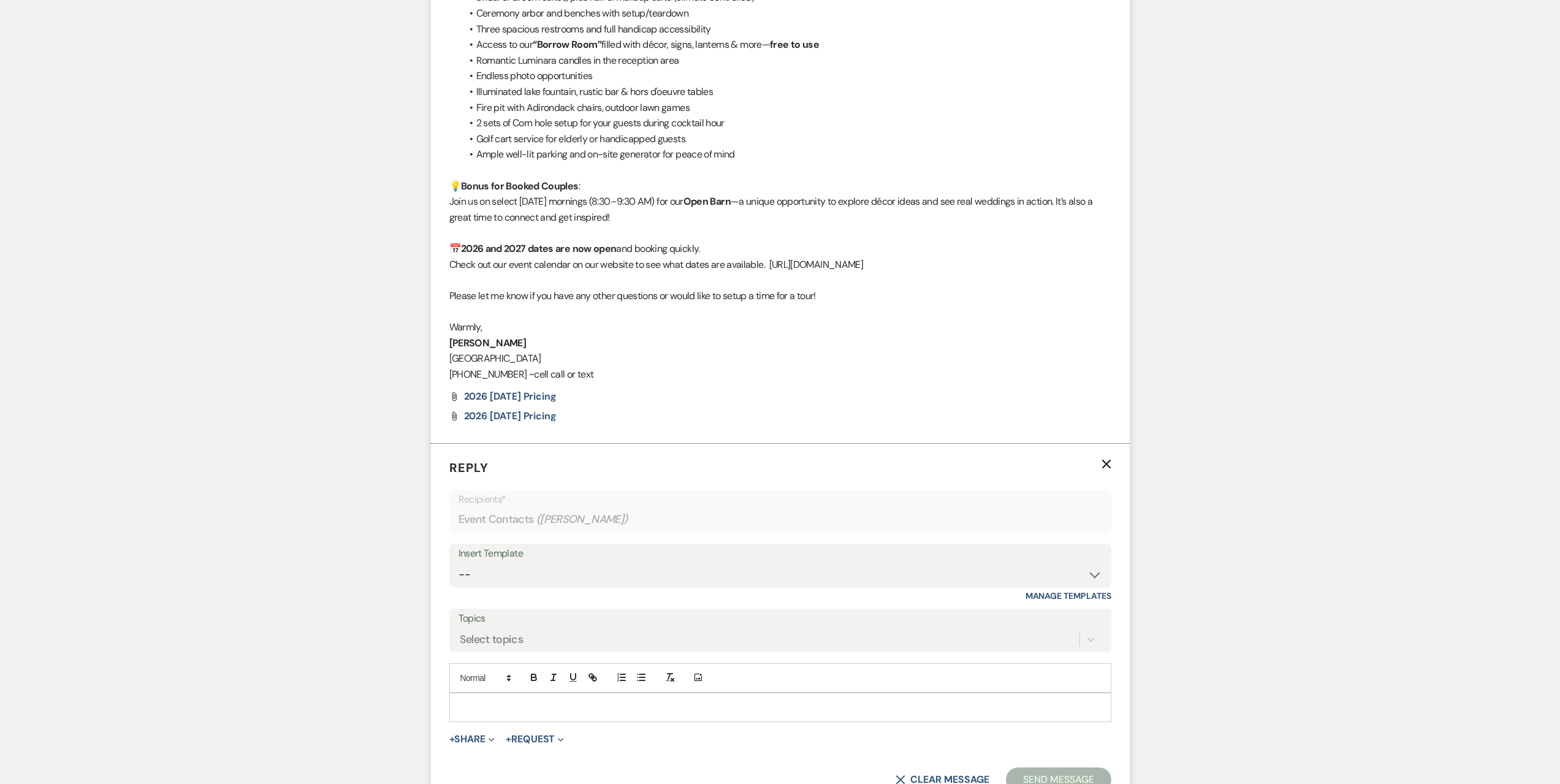
scroll to position [1792, 0]
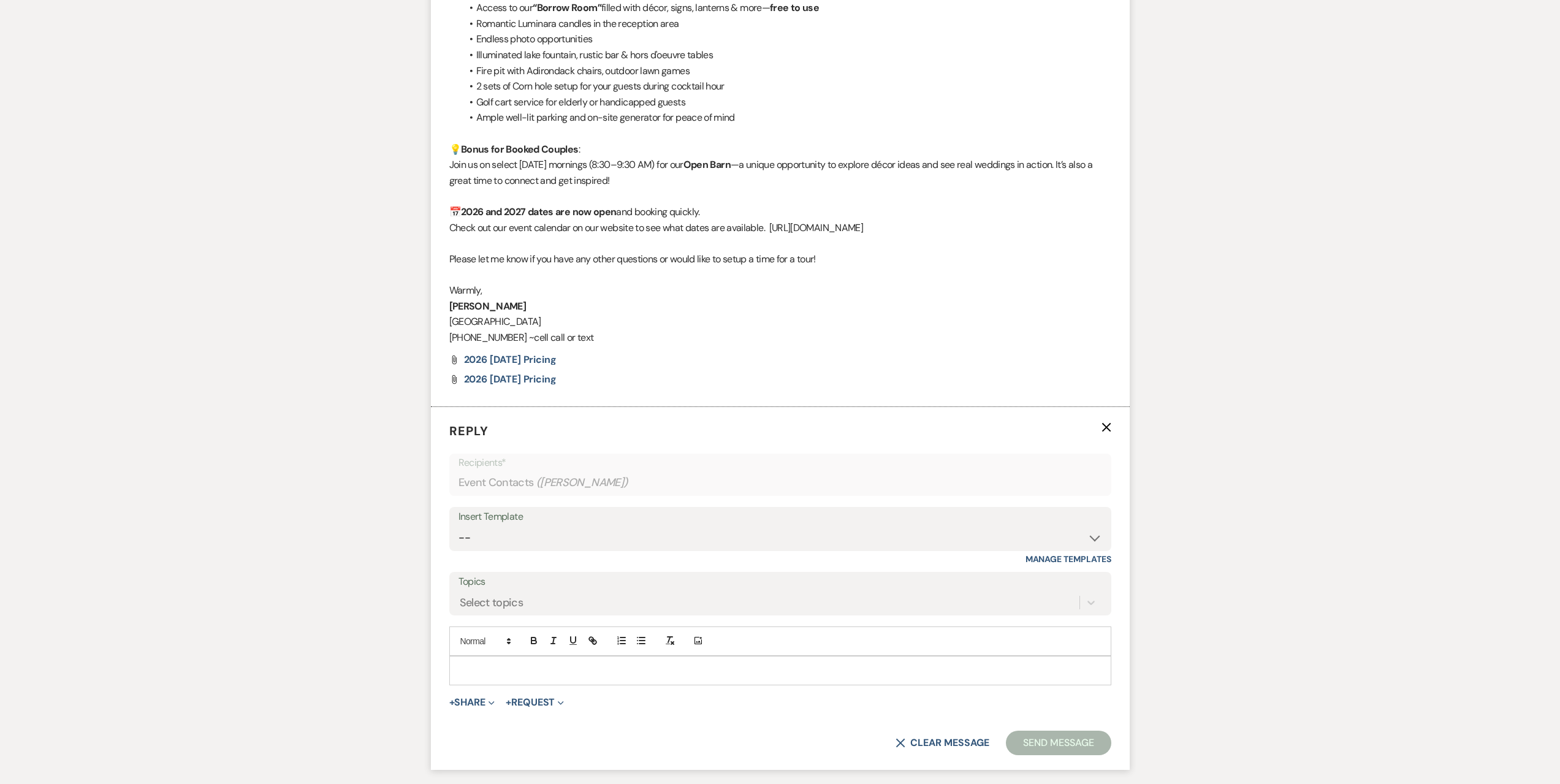
click at [573, 522] on div "Insert Template" at bounding box center [780, 517] width 644 height 18
click at [569, 533] on select "-- Seating Chart [PERSON_NAME] Weven Portal Introduction Payment Template Follo…" at bounding box center [780, 537] width 644 height 24
click at [459, 526] on select "-- Seating Chart [PERSON_NAME] Weven Portal Introduction Payment Template Follo…" at bounding box center [780, 537] width 644 height 24
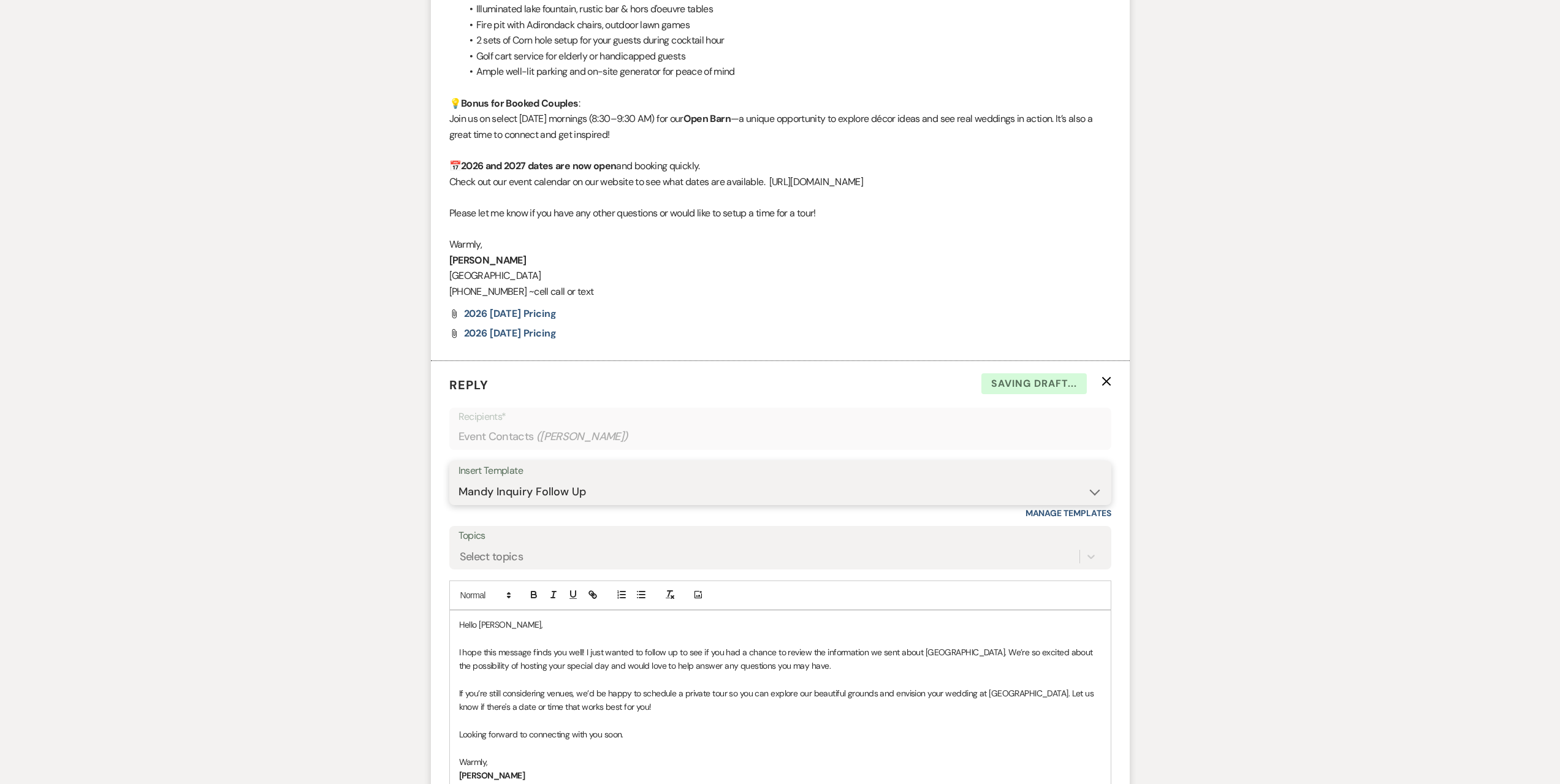
scroll to position [2055, 0]
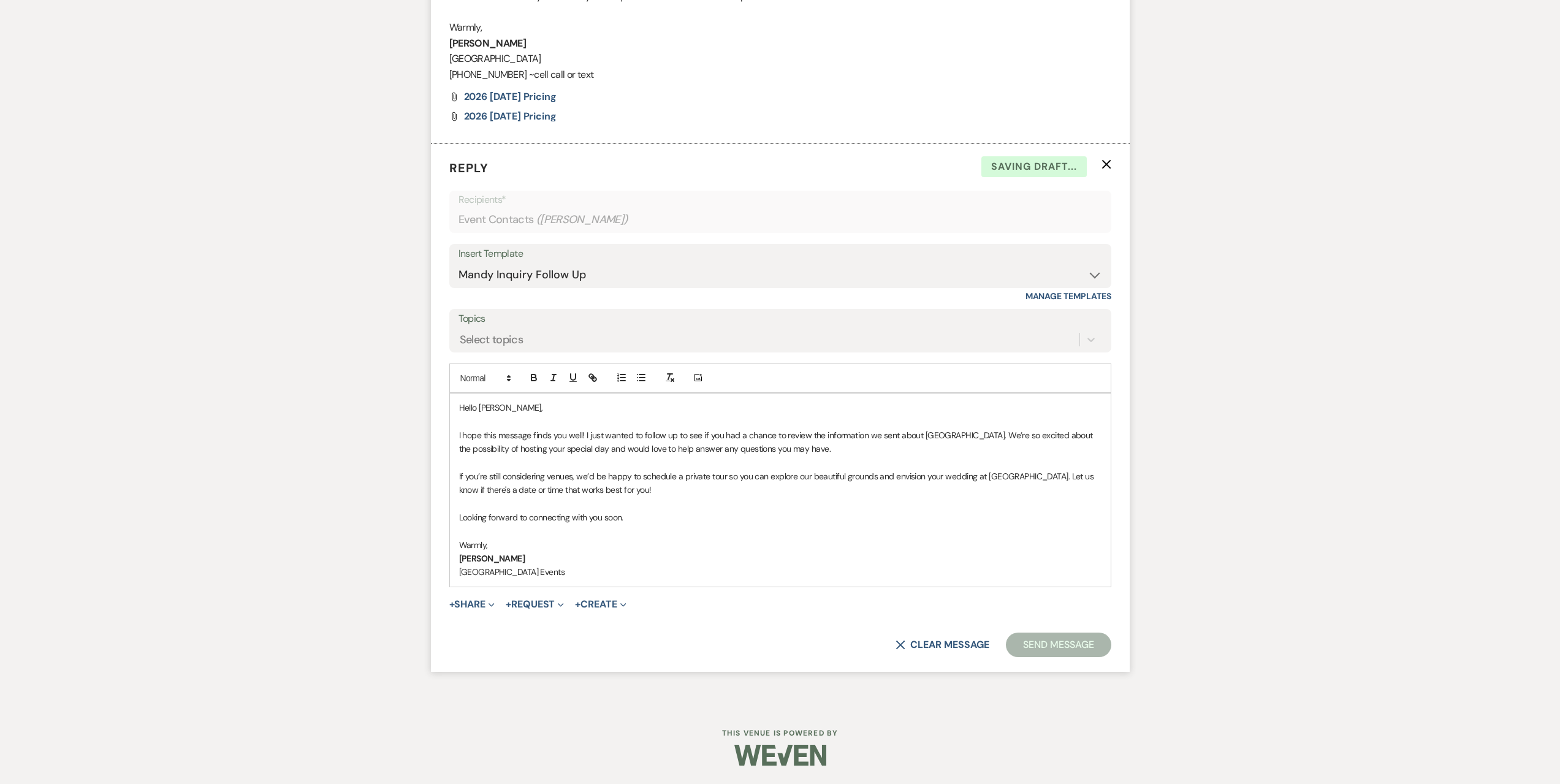
click at [1061, 645] on button "Send Message" at bounding box center [1058, 645] width 105 height 25
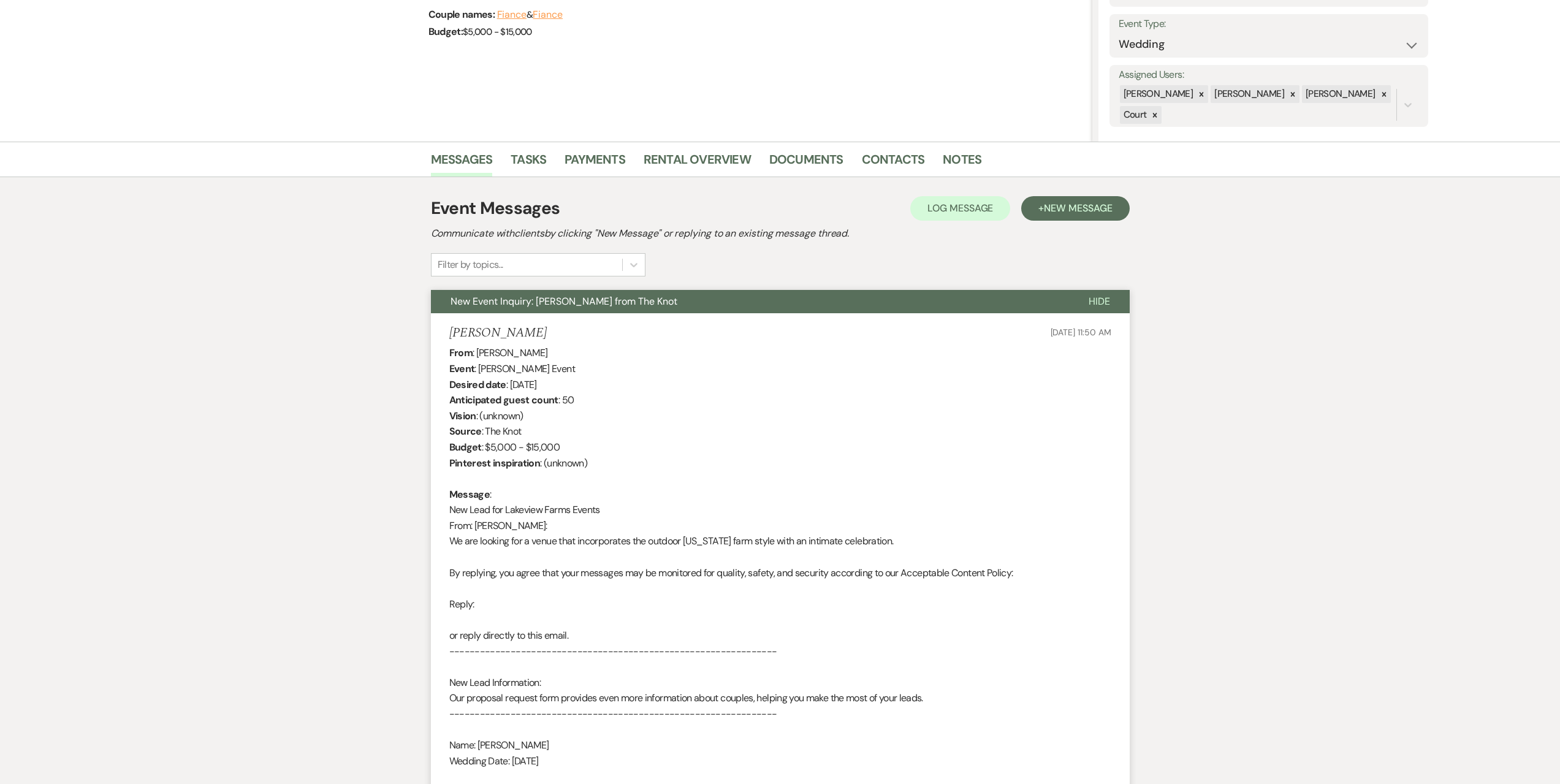
scroll to position [0, 0]
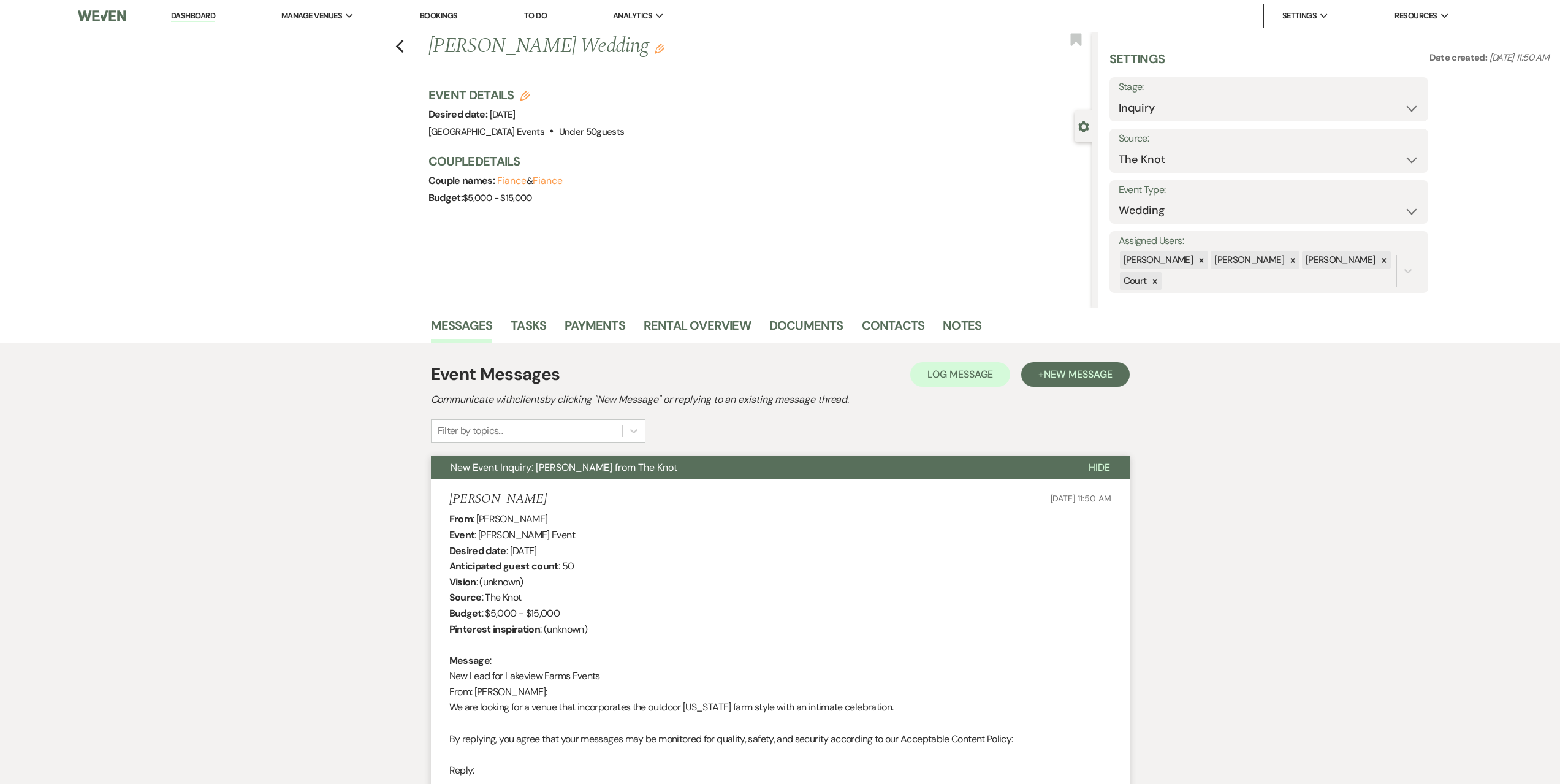
click at [409, 46] on div "Previous [PERSON_NAME] Wedding Edit Bookmark" at bounding box center [543, 53] width 1099 height 42
click at [403, 44] on use "button" at bounding box center [400, 46] width 8 height 14
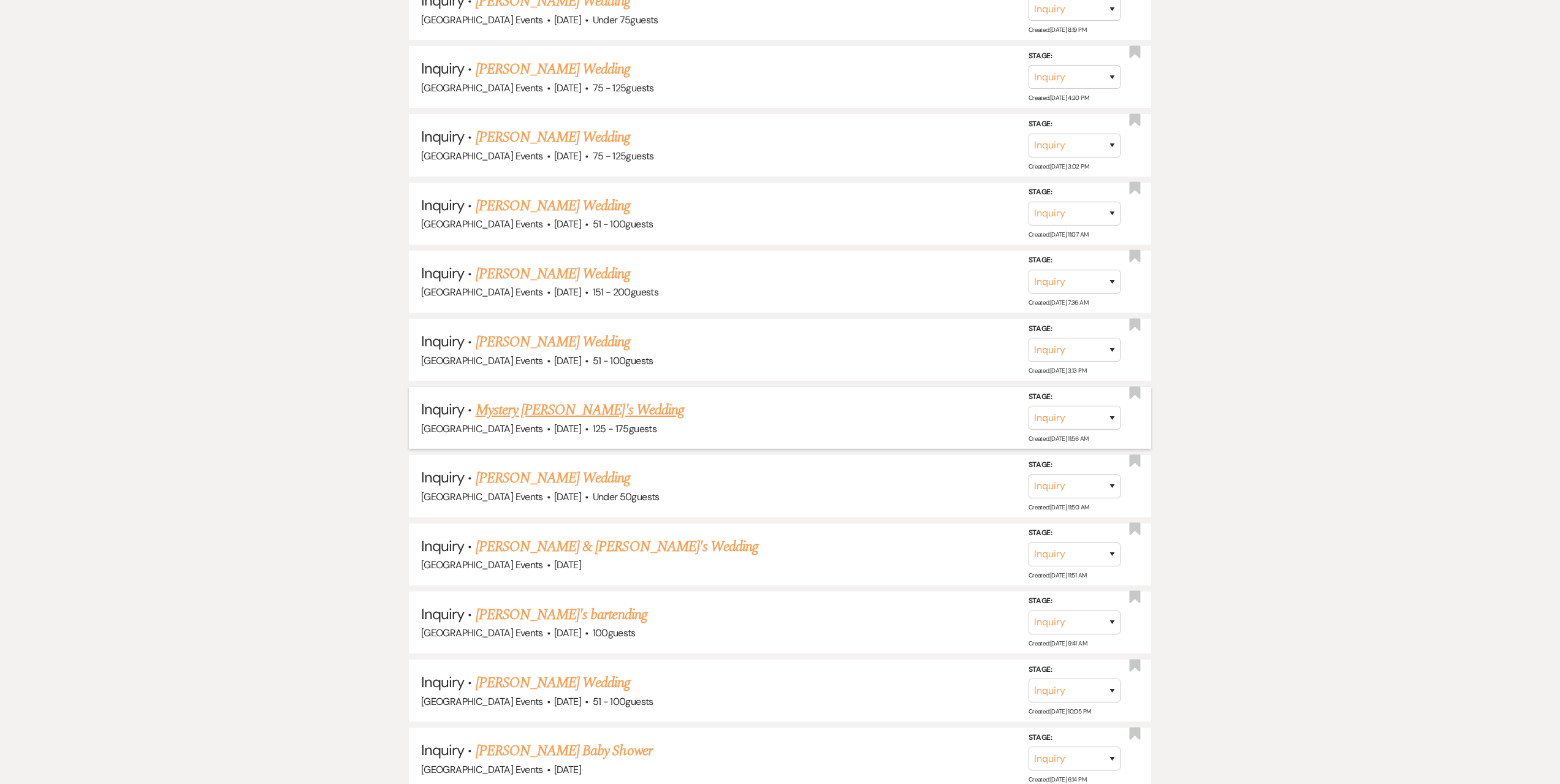
scroll to position [858, 0]
click at [553, 544] on link "[PERSON_NAME] & [PERSON_NAME]'s Wedding" at bounding box center [617, 547] width 284 height 22
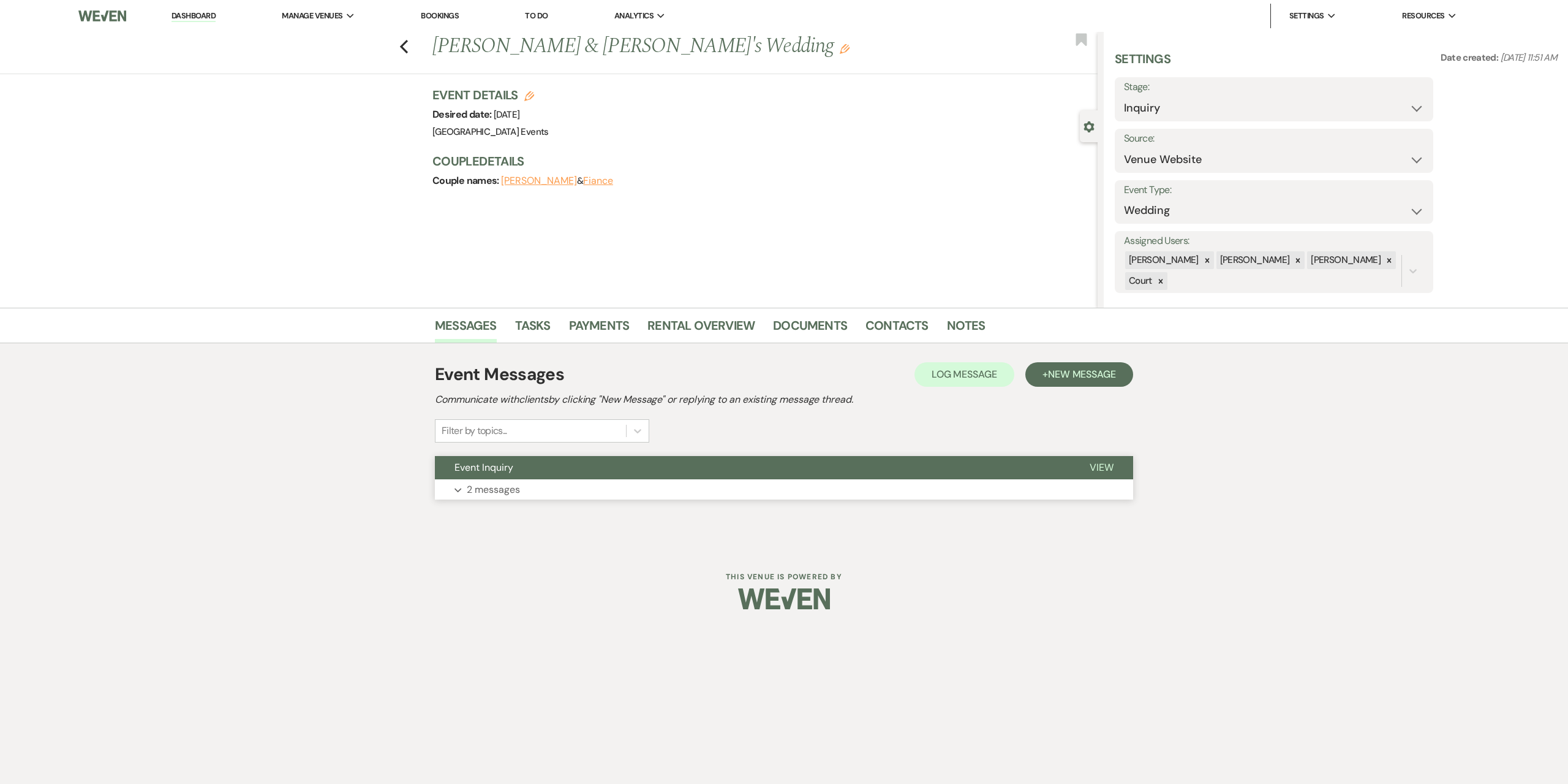
click at [610, 481] on button "Expand 2 messages" at bounding box center [784, 490] width 698 height 21
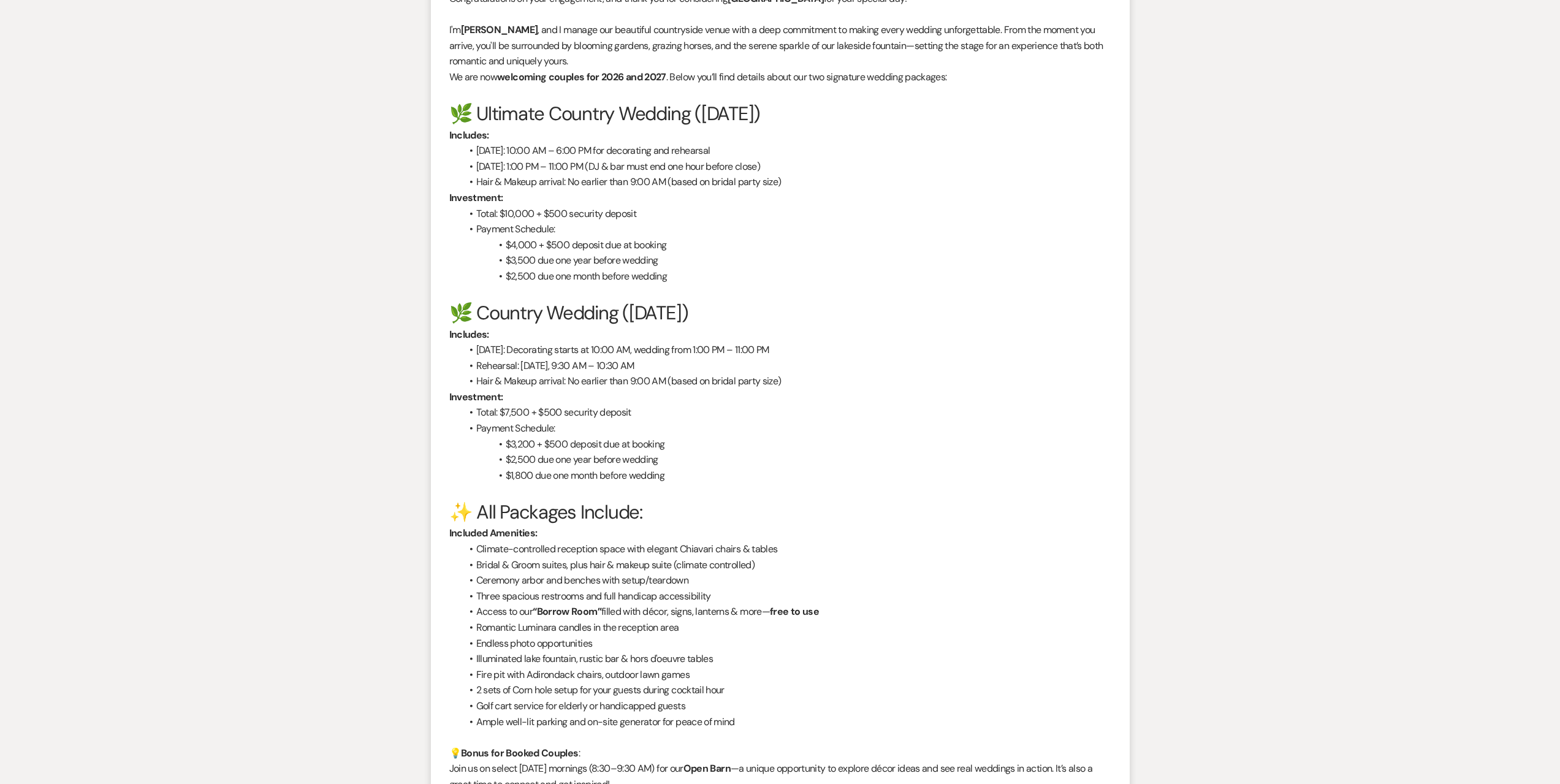
scroll to position [1155, 0]
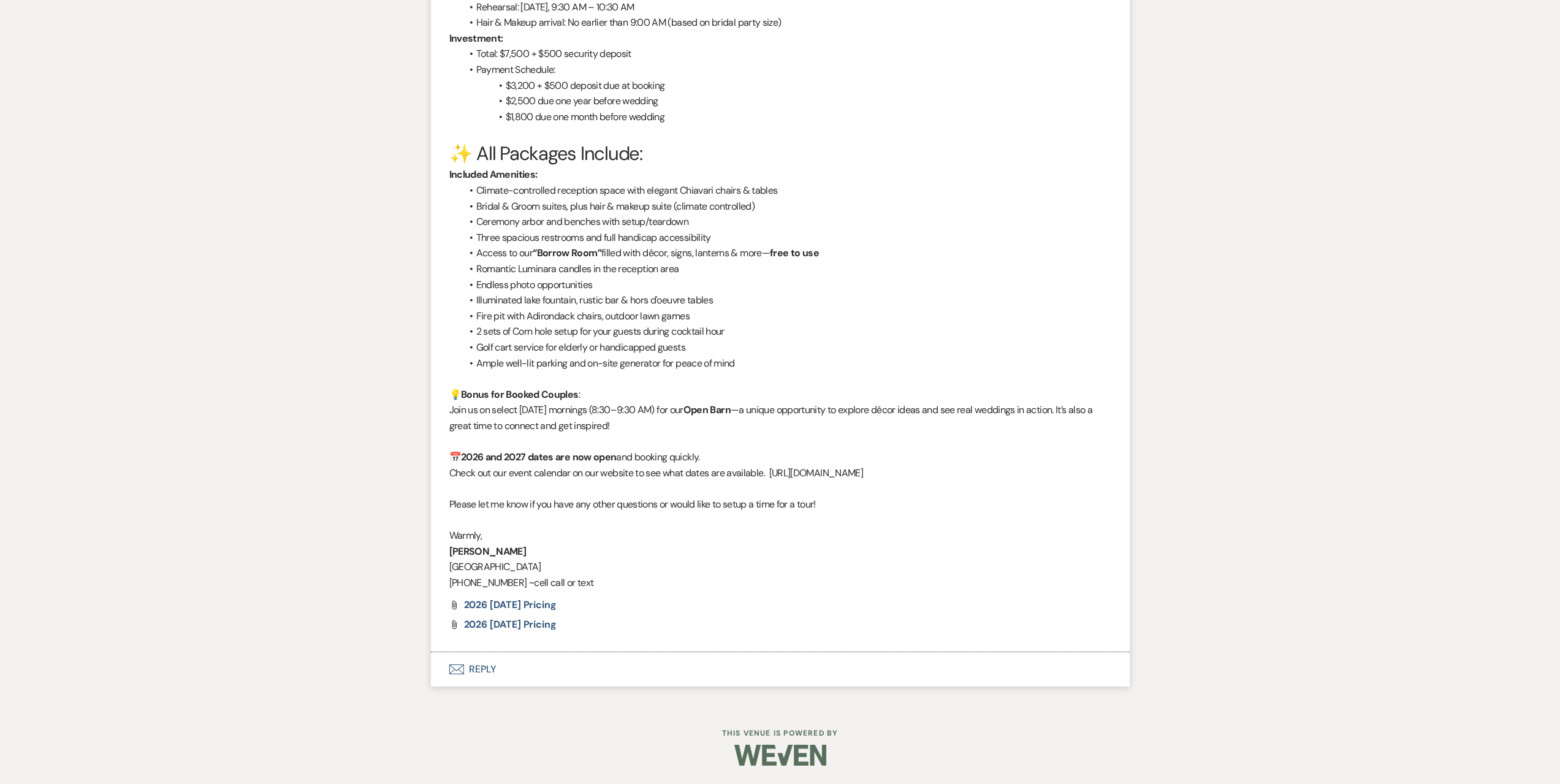
click at [543, 670] on button "Envelope Reply" at bounding box center [780, 669] width 699 height 34
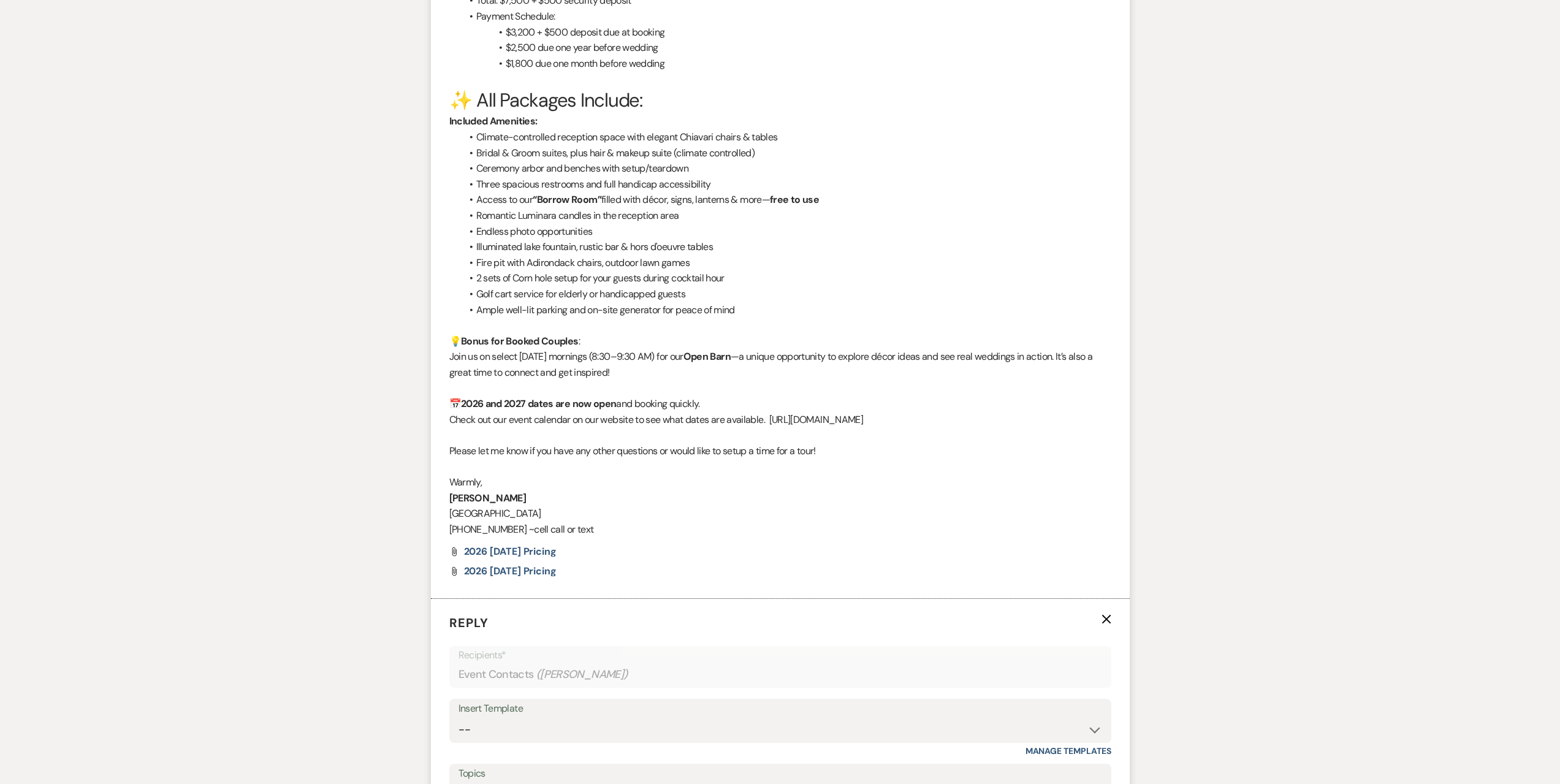
scroll to position [1400, 0]
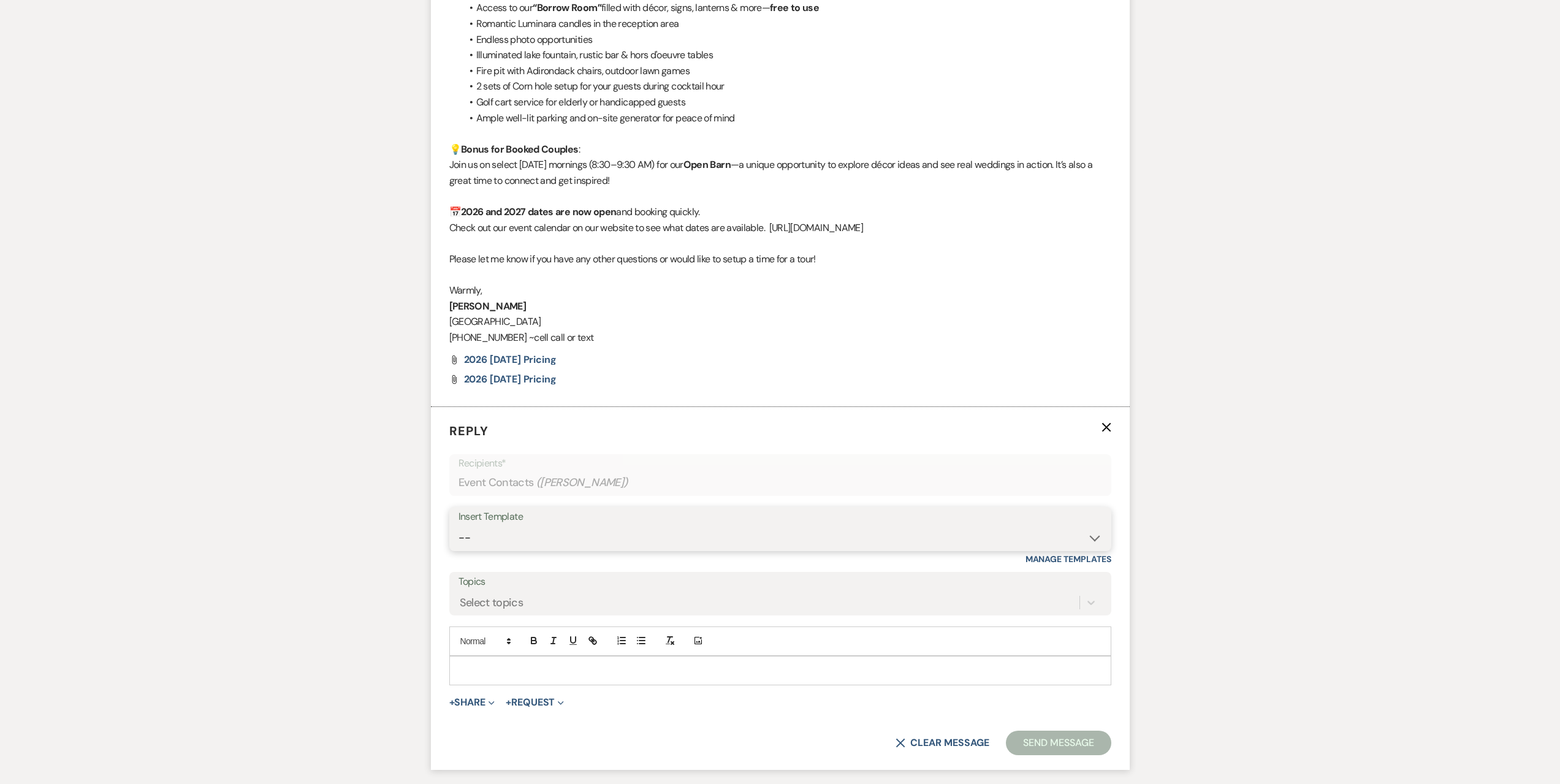
click at [553, 527] on select "-- Seating Chart [PERSON_NAME] Weven Portal Introduction Payment Template Follo…" at bounding box center [780, 537] width 644 height 24
click at [459, 526] on select "-- Seating Chart [PERSON_NAME] Weven Portal Introduction Payment Template Follo…" at bounding box center [780, 537] width 644 height 24
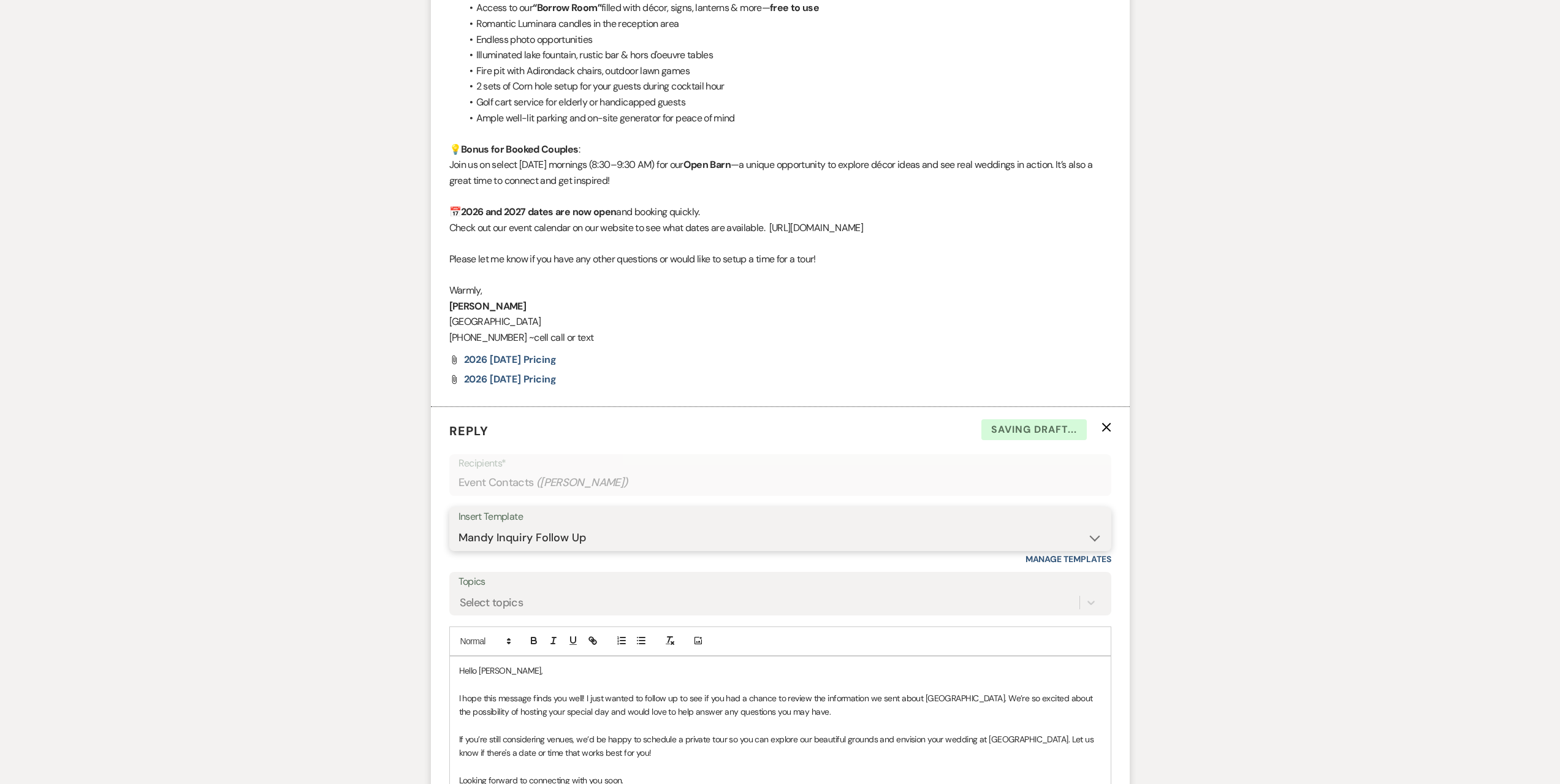
scroll to position [1663, 0]
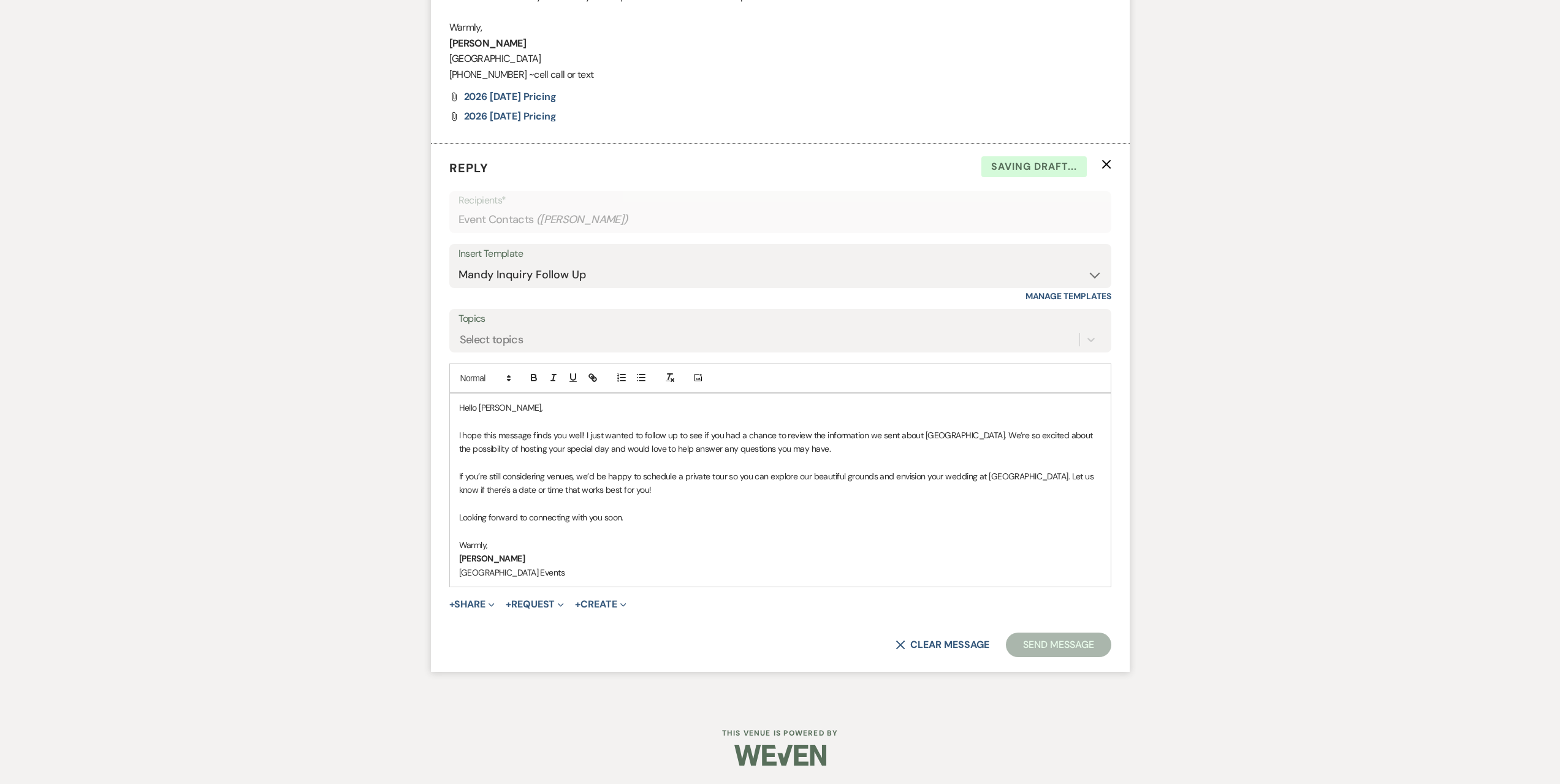
click at [1069, 653] on button "Send Message" at bounding box center [1058, 645] width 105 height 25
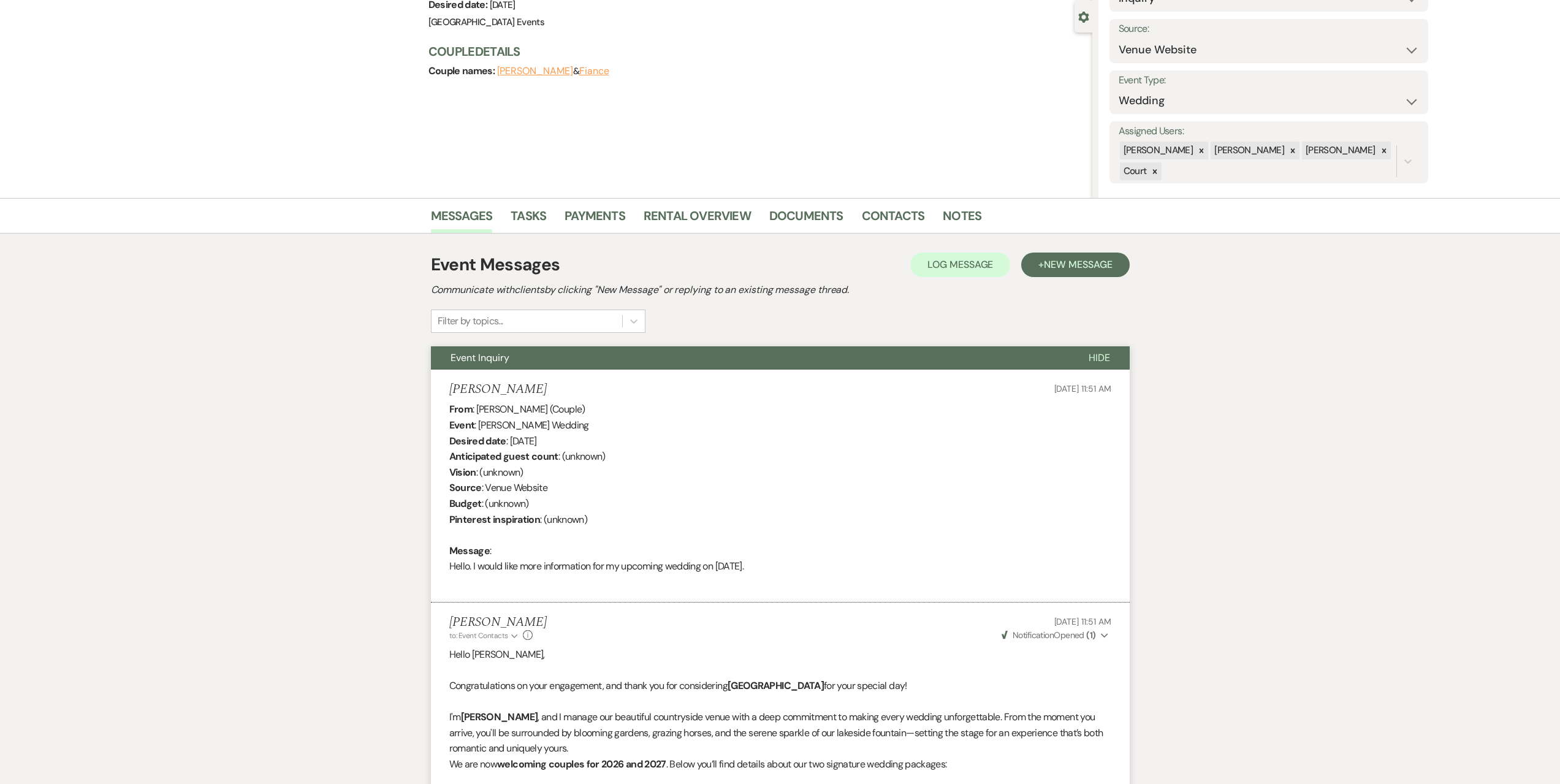
scroll to position [0, 0]
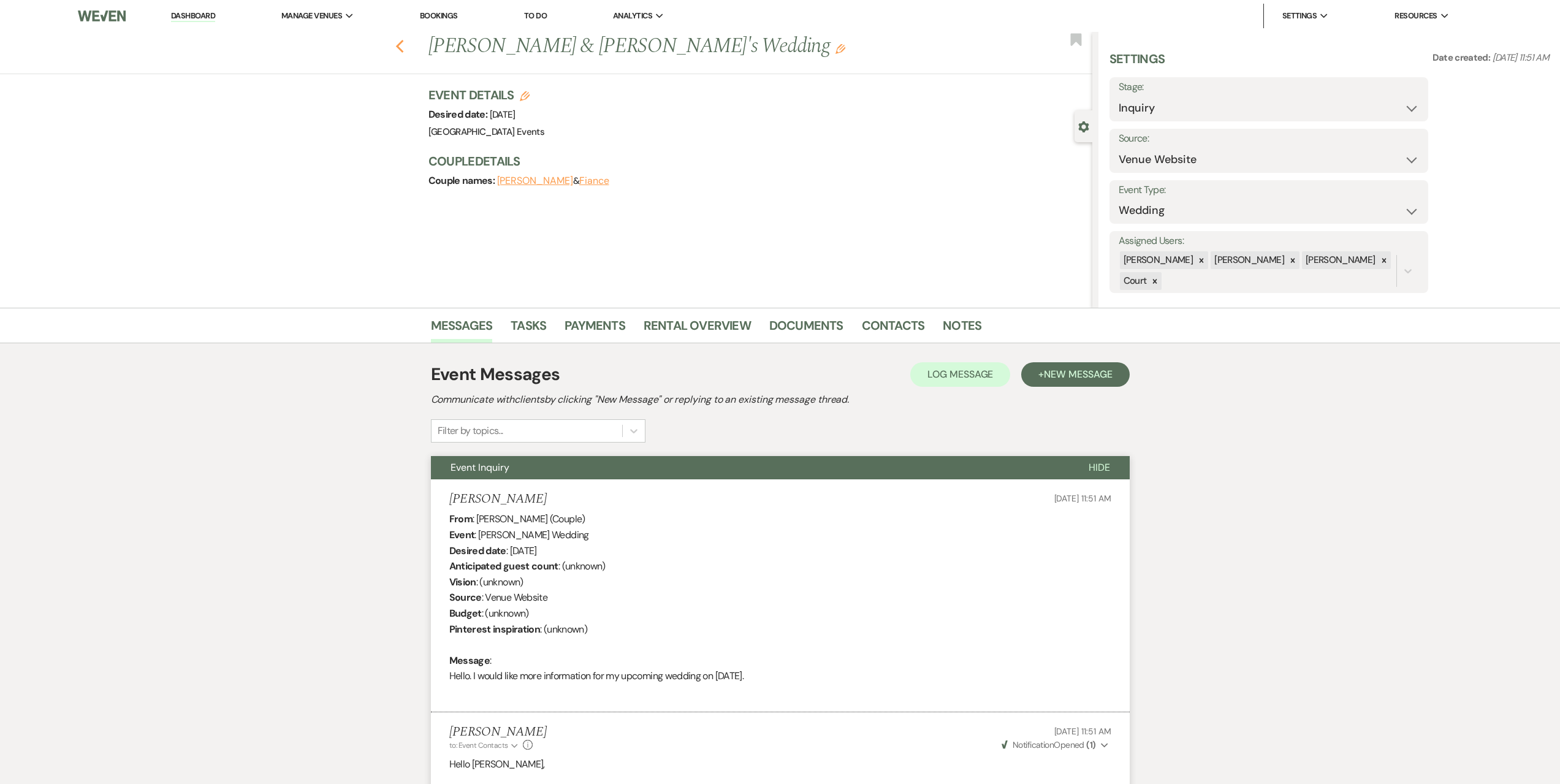
click at [405, 45] on icon "Previous" at bounding box center [400, 46] width 9 height 15
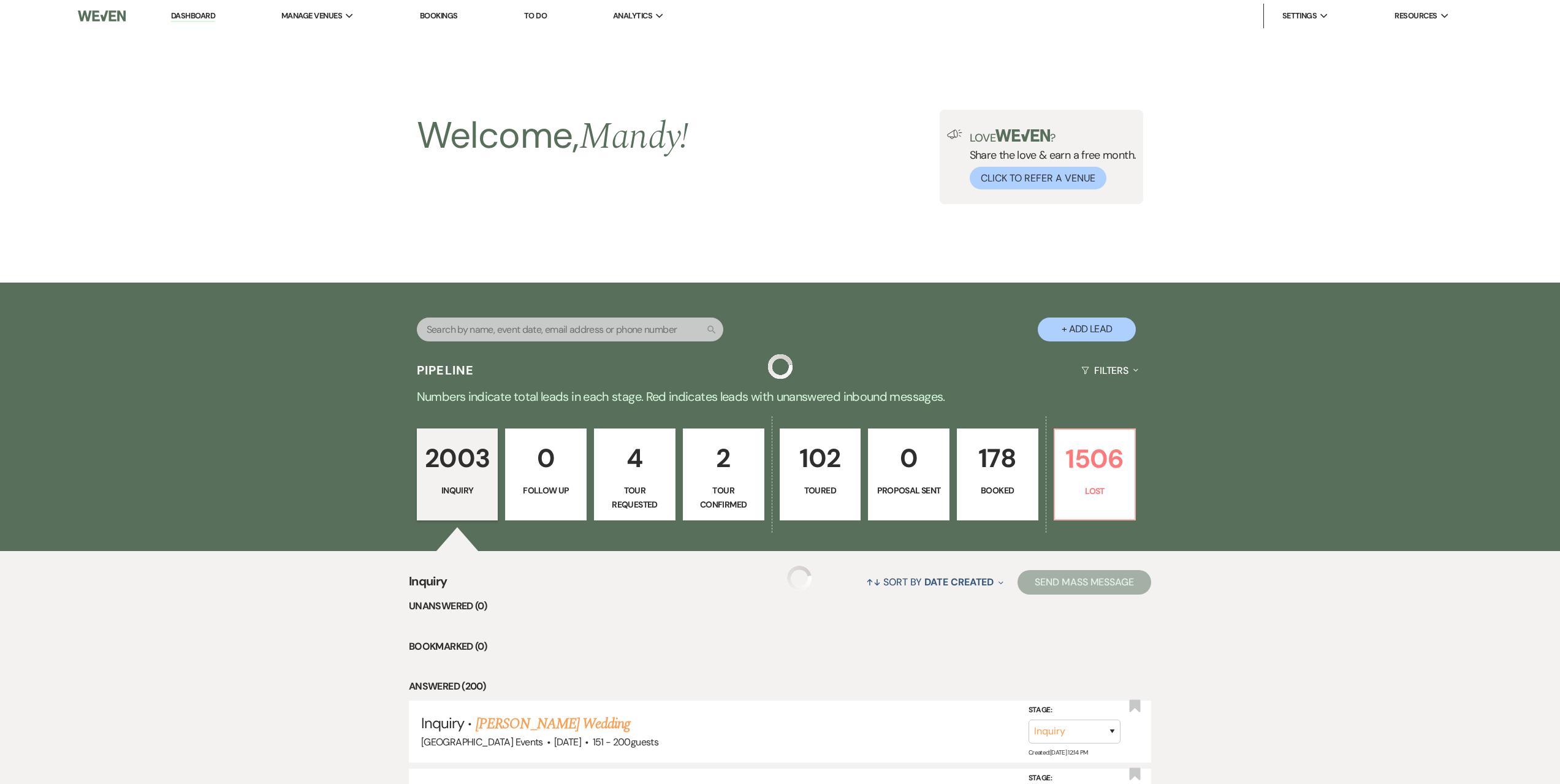
scroll to position [858, 0]
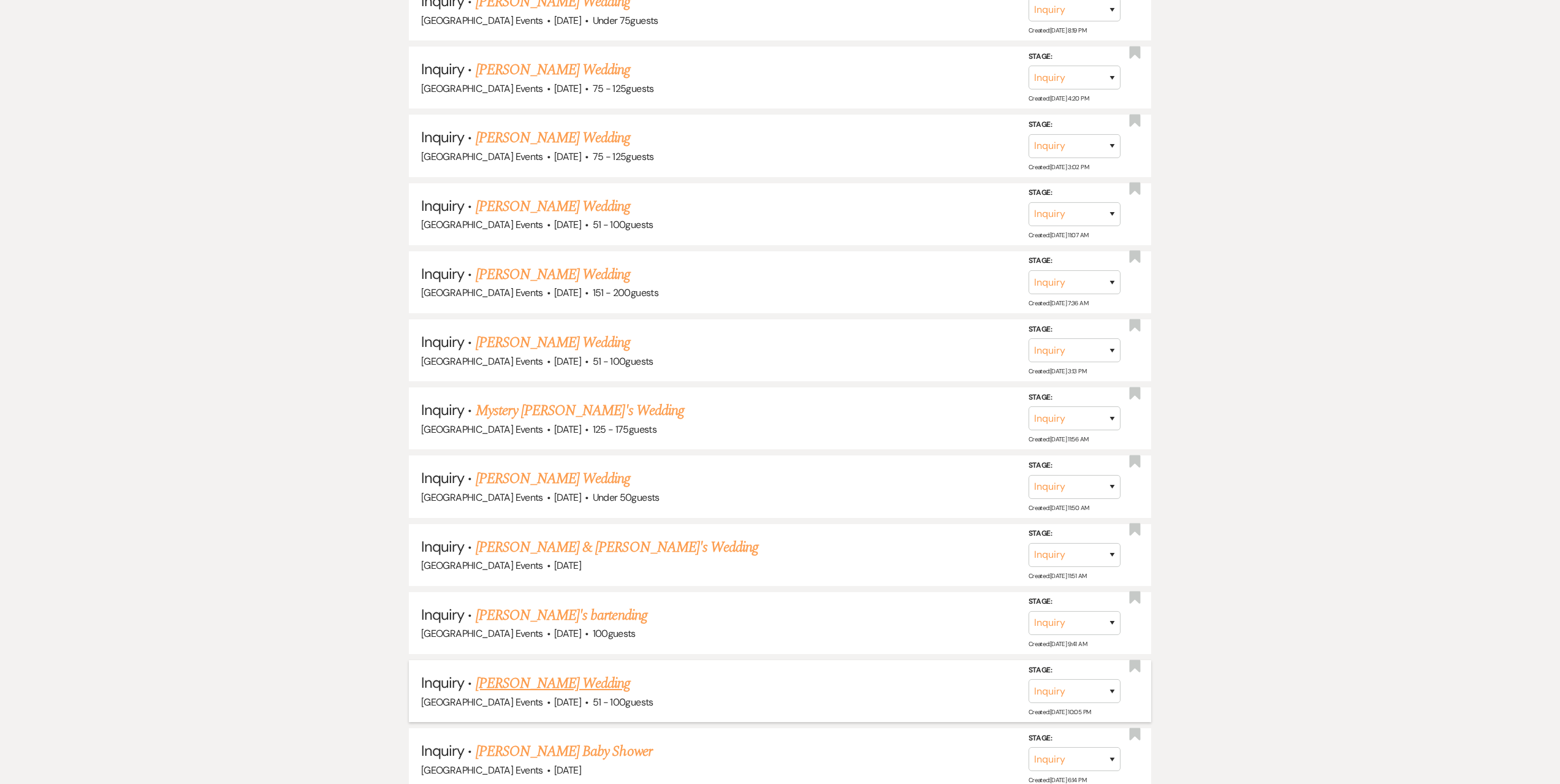
click at [543, 688] on link "[PERSON_NAME] Wedding" at bounding box center [553, 683] width 155 height 22
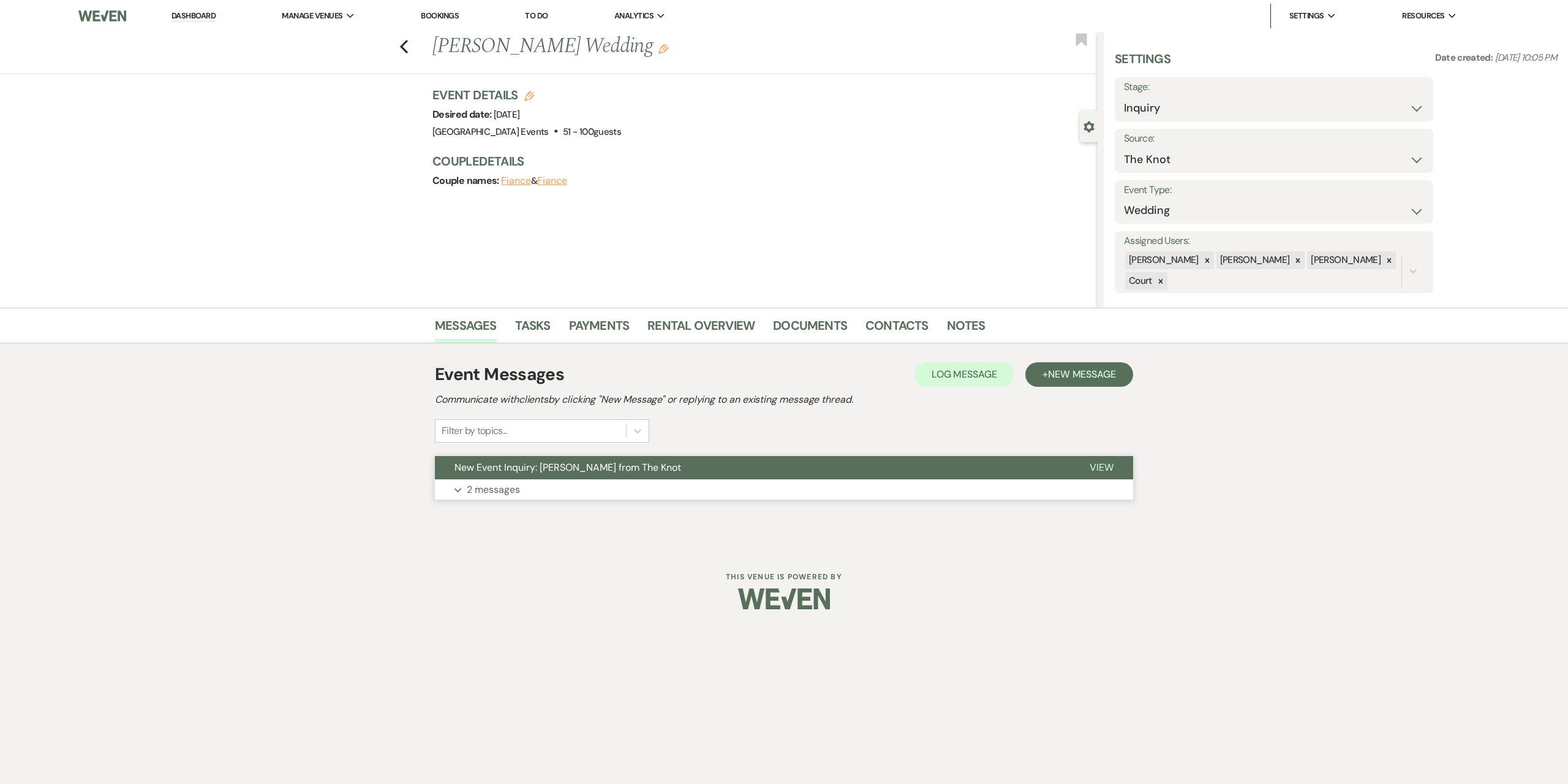
click at [513, 490] on p "2 messages" at bounding box center [494, 489] width 53 height 16
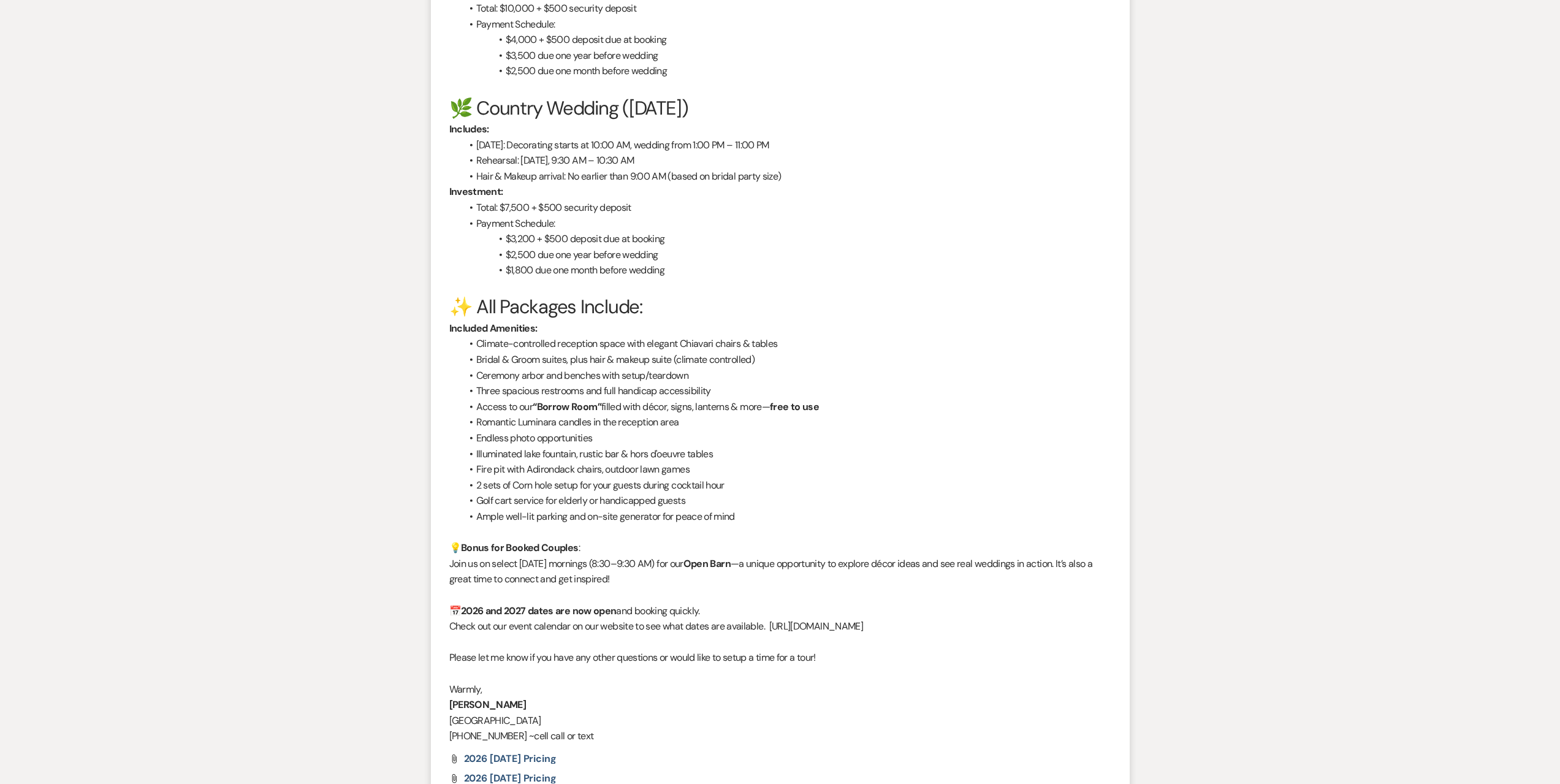
scroll to position [1563, 0]
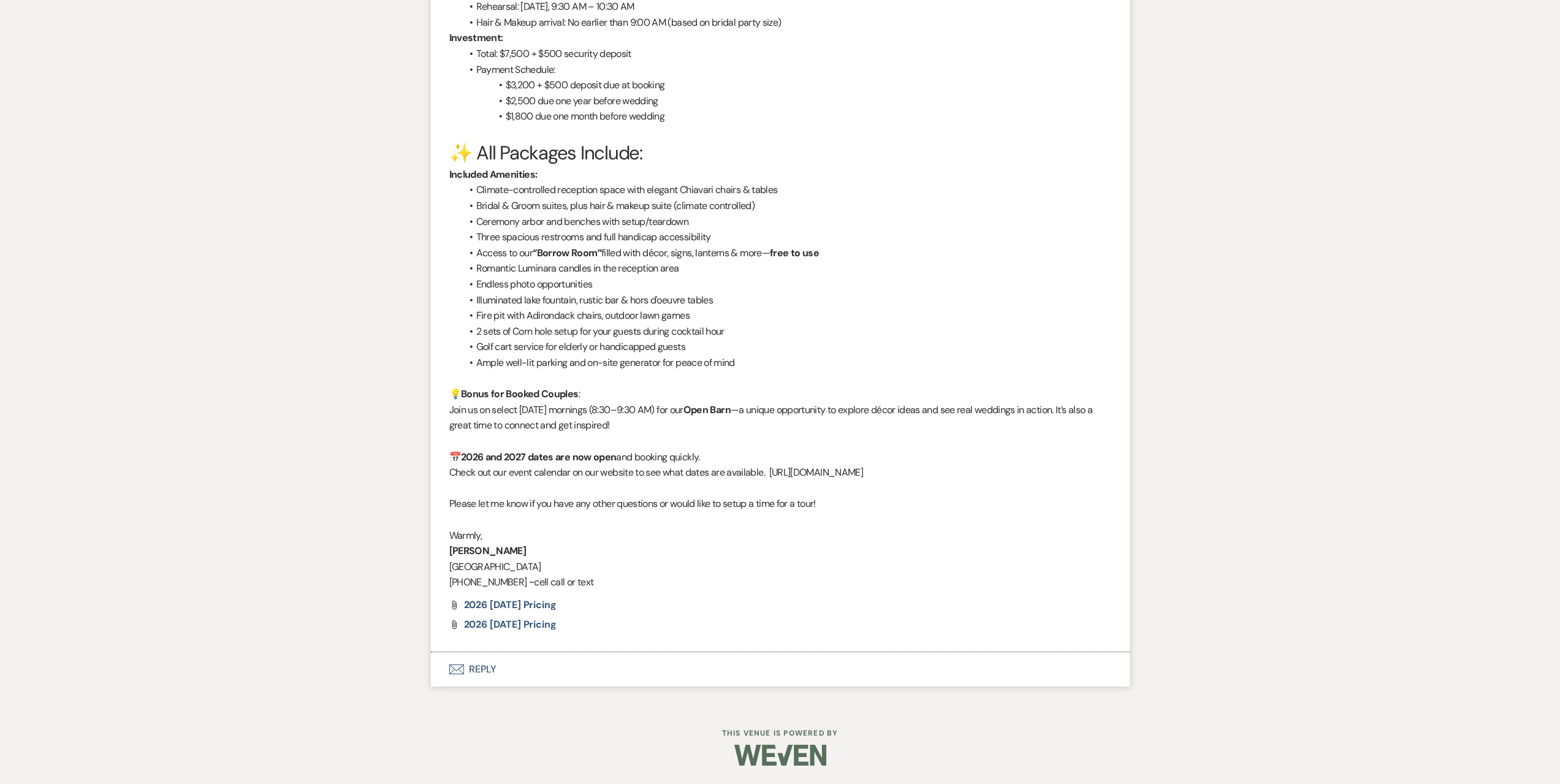
click at [556, 673] on button "Envelope Reply" at bounding box center [780, 669] width 699 height 34
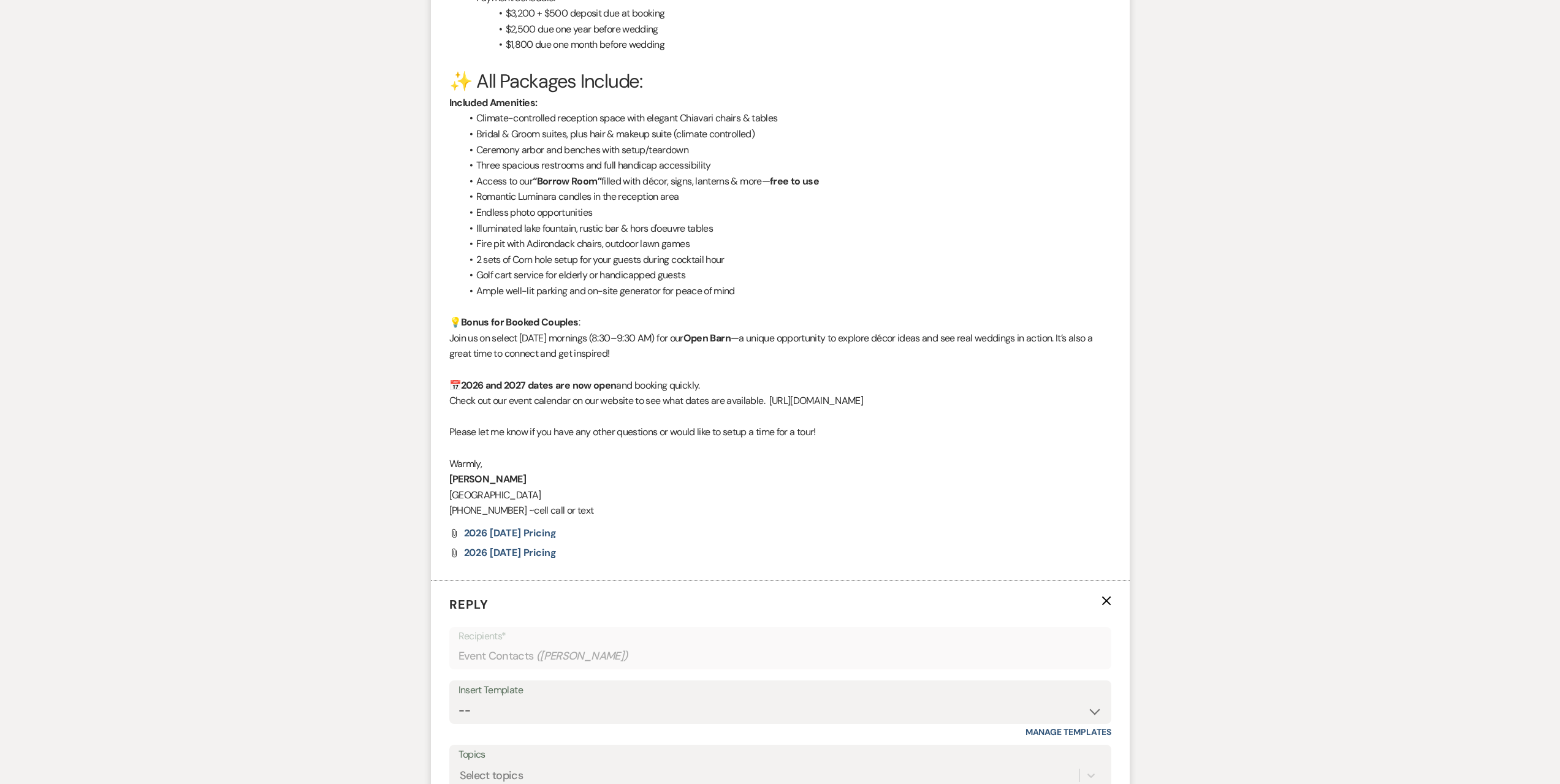
scroll to position [1808, 0]
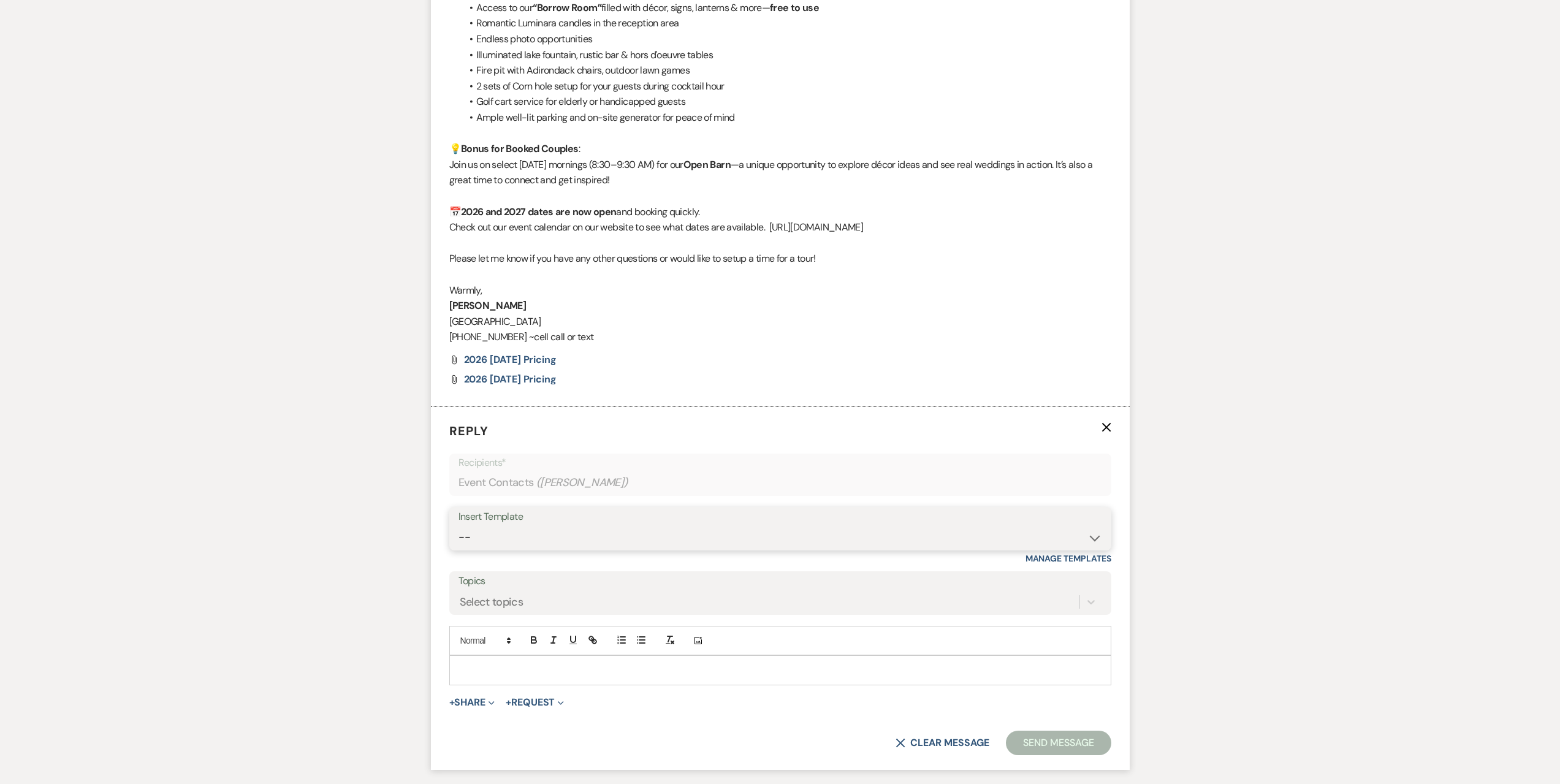
click at [557, 535] on select "-- Seating Chart [PERSON_NAME] Weven Portal Introduction Payment Template Follo…" at bounding box center [780, 537] width 644 height 24
click at [459, 525] on select "-- Seating Chart [PERSON_NAME] Weven Portal Introduction Payment Template Follo…" at bounding box center [780, 537] width 644 height 24
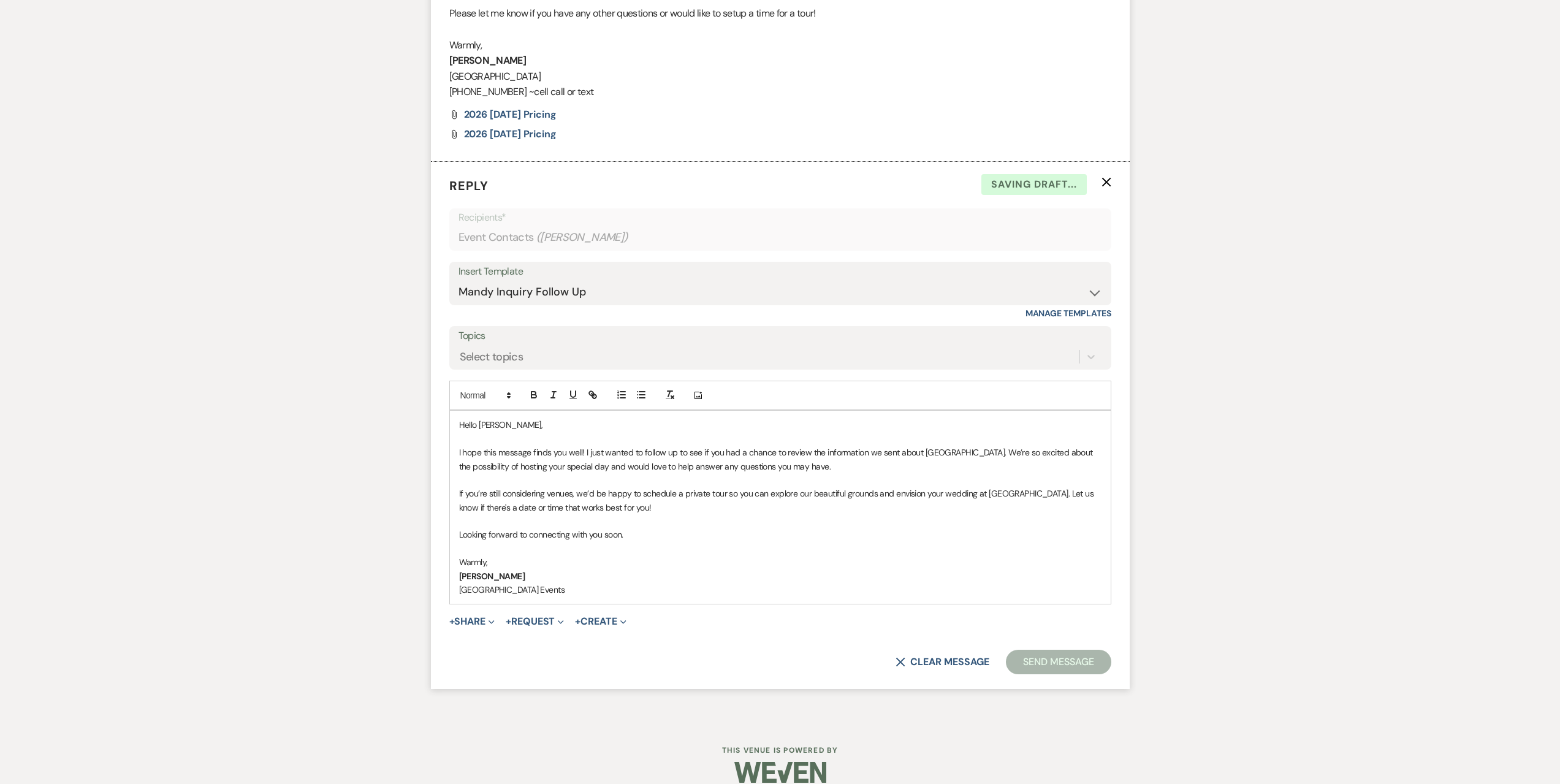
click at [1056, 665] on button "Send Message" at bounding box center [1058, 662] width 105 height 25
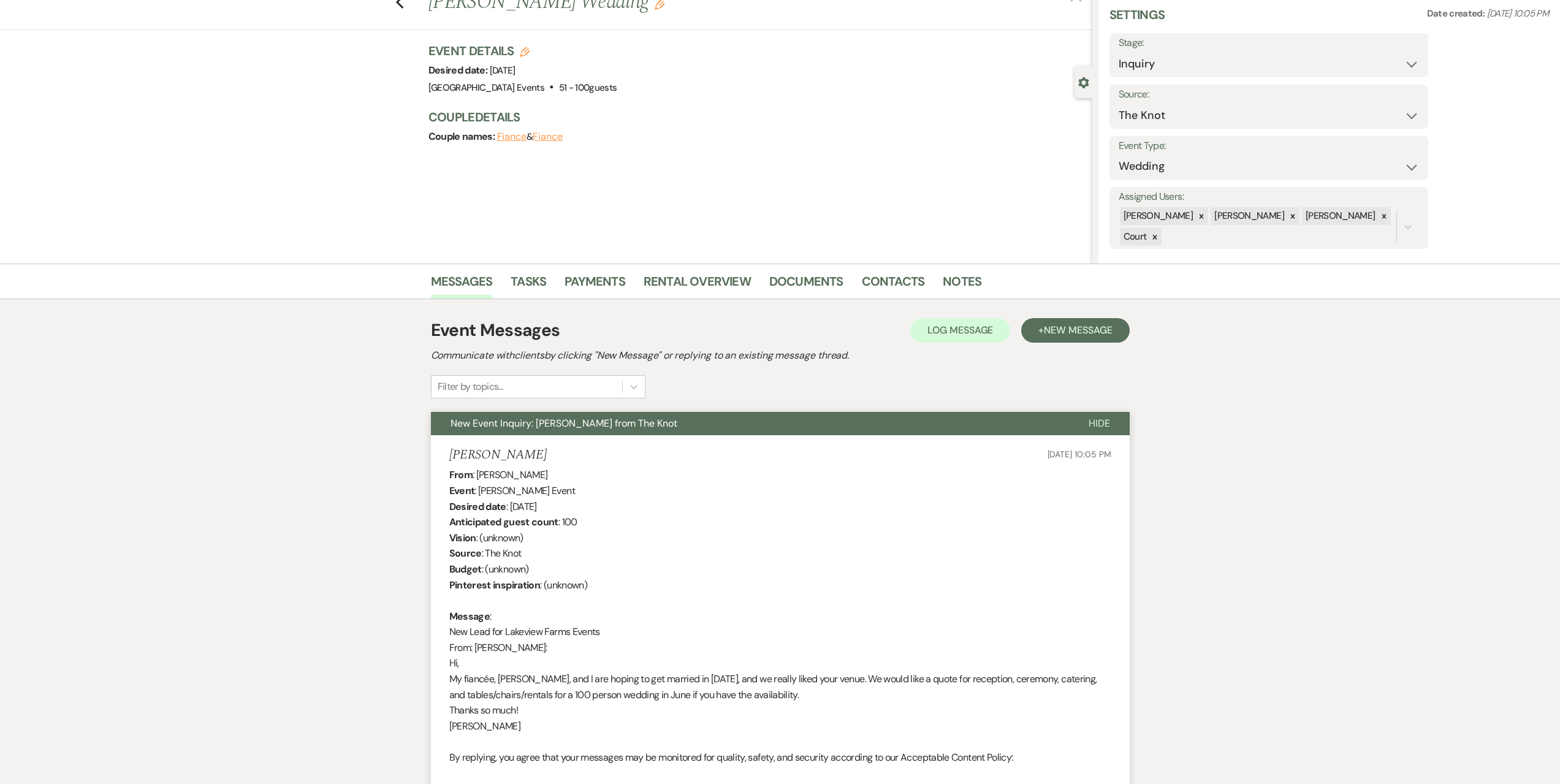
scroll to position [0, 0]
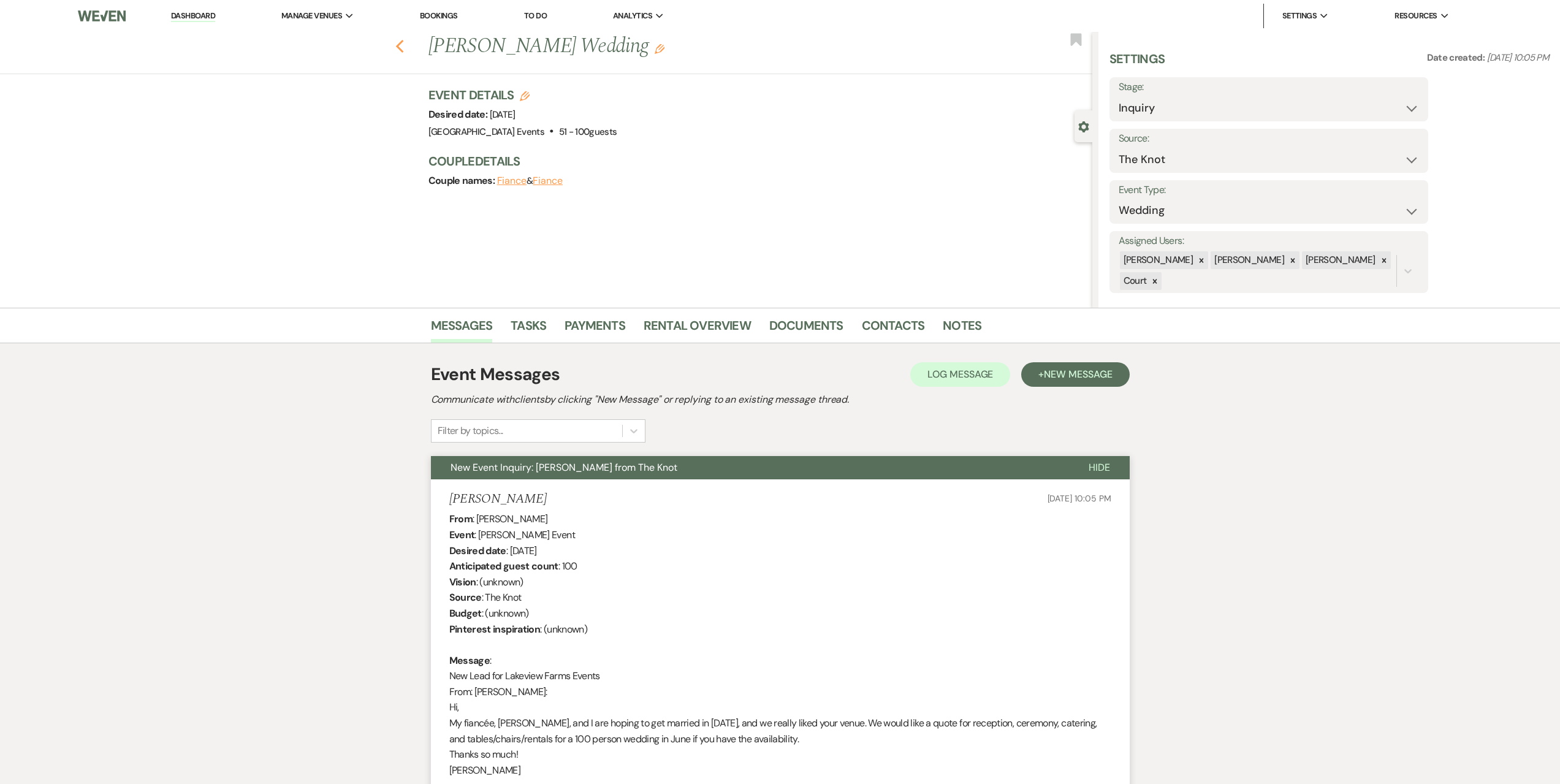
click at [405, 39] on icon "Previous" at bounding box center [400, 46] width 9 height 15
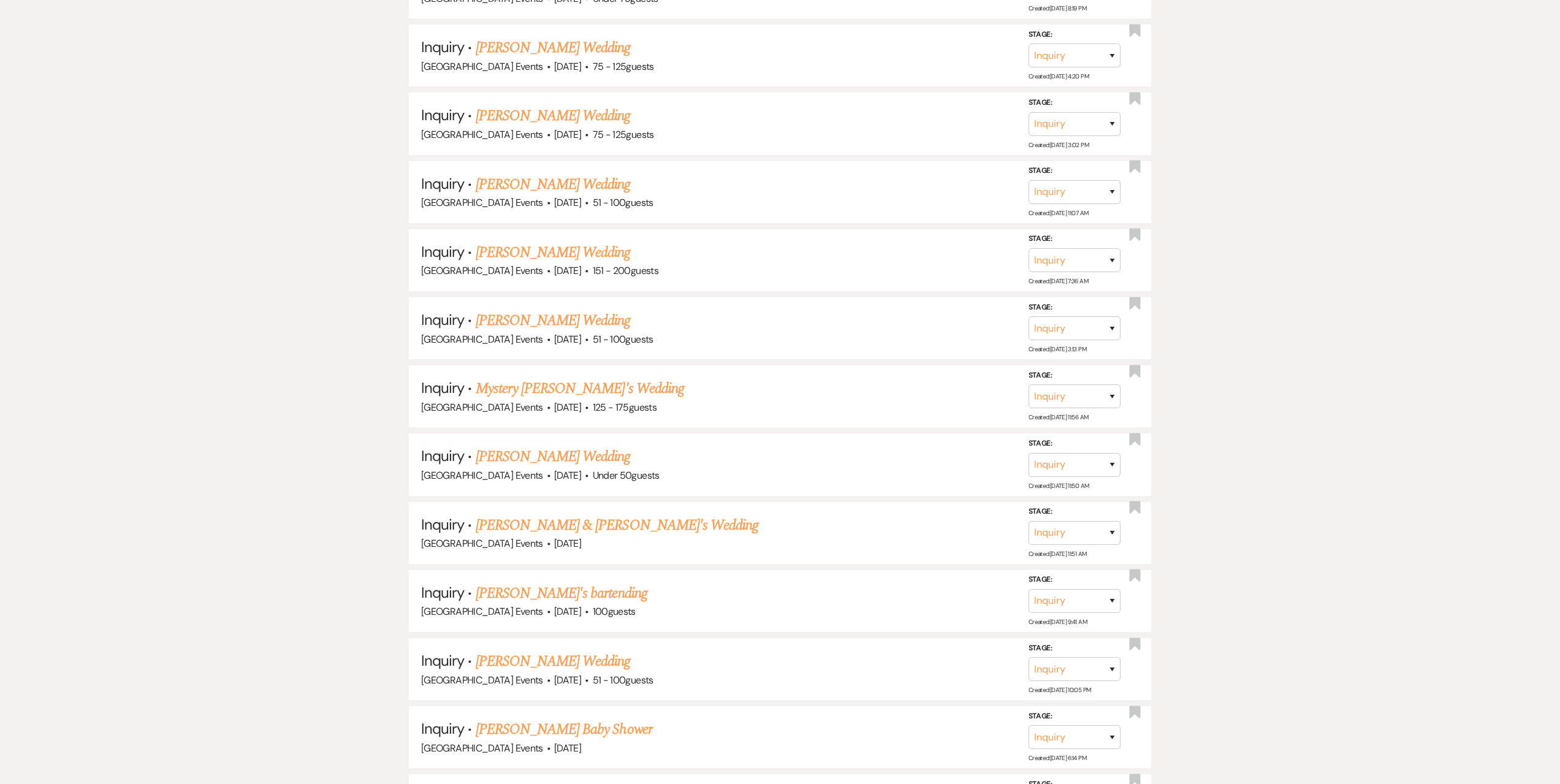
scroll to position [858, 0]
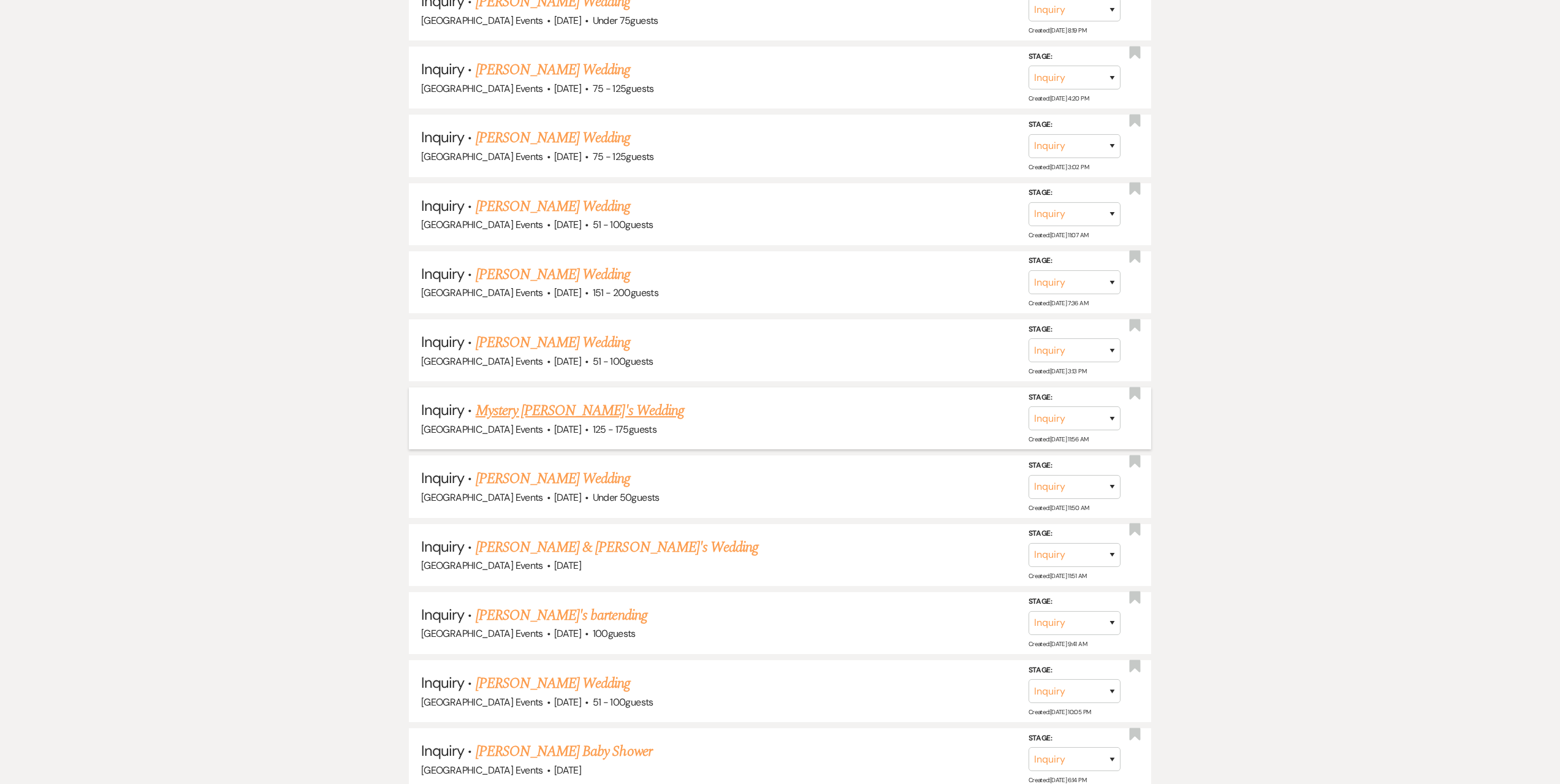
click at [535, 415] on link "Mystery [PERSON_NAME]'s Wedding" at bounding box center [579, 410] width 208 height 22
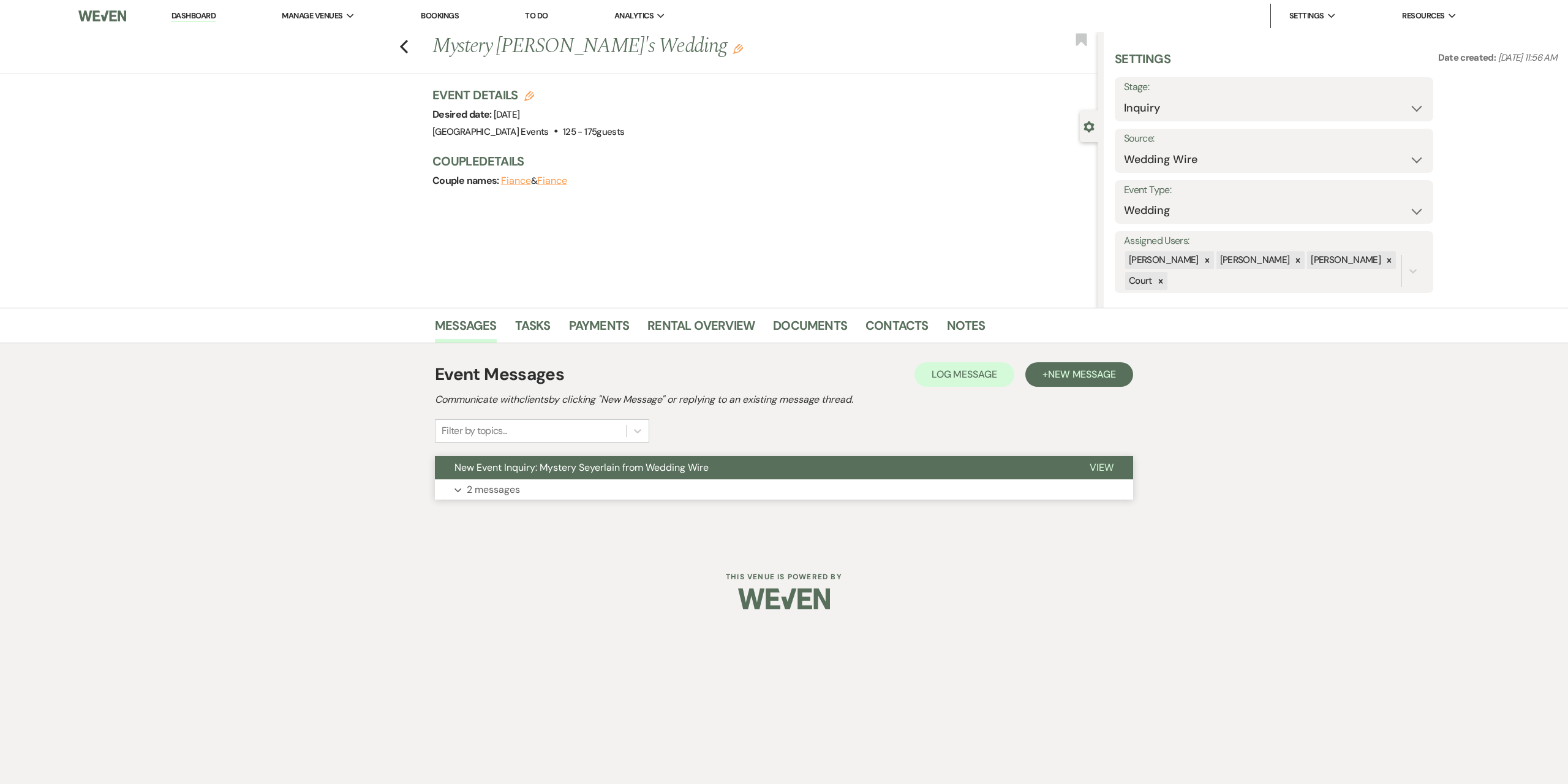
click at [534, 483] on button "Expand 2 messages" at bounding box center [784, 490] width 698 height 21
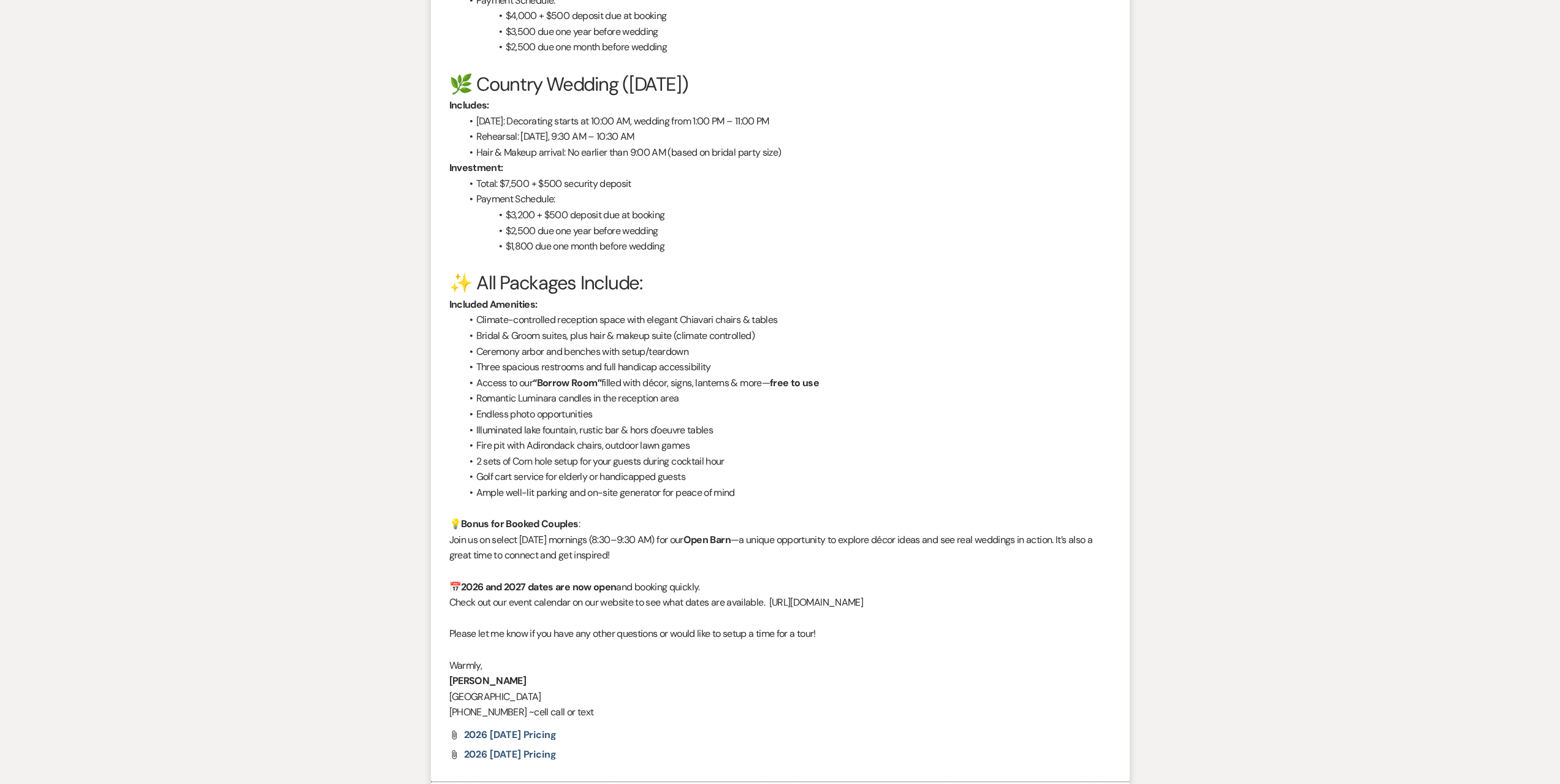
scroll to position [1642, 0]
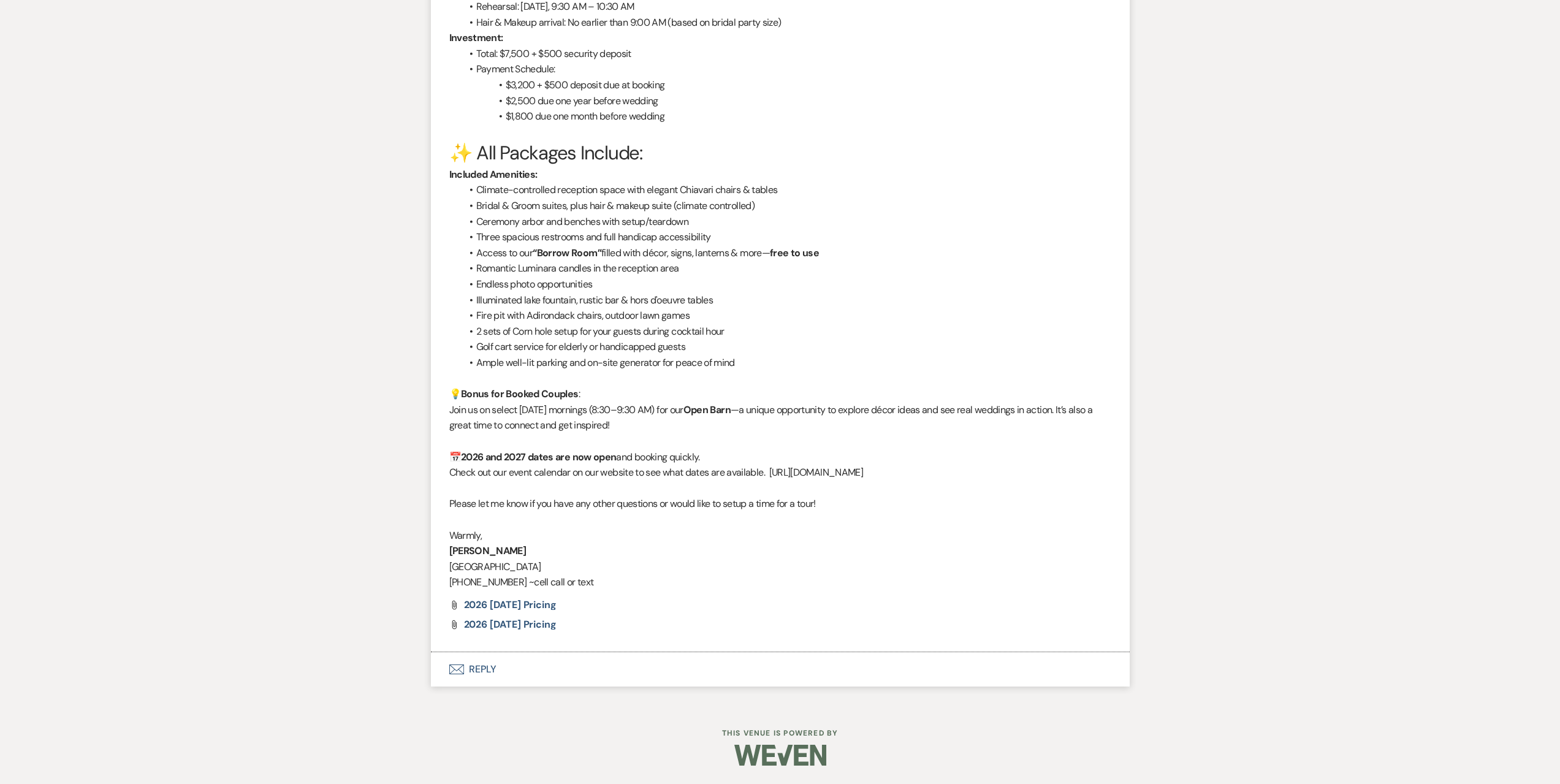
click at [596, 661] on button "Envelope Reply" at bounding box center [780, 669] width 699 height 34
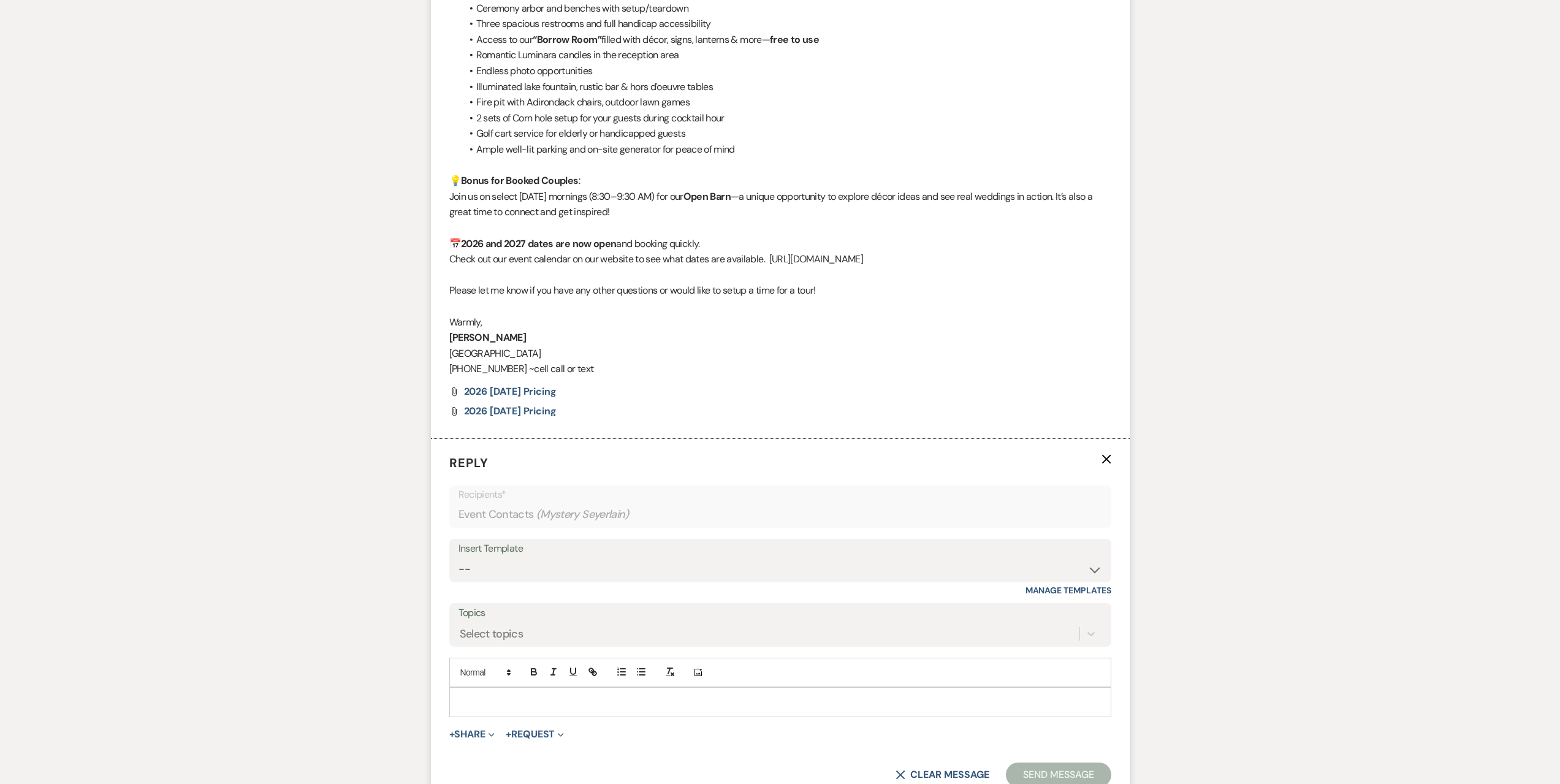
scroll to position [1948, 0]
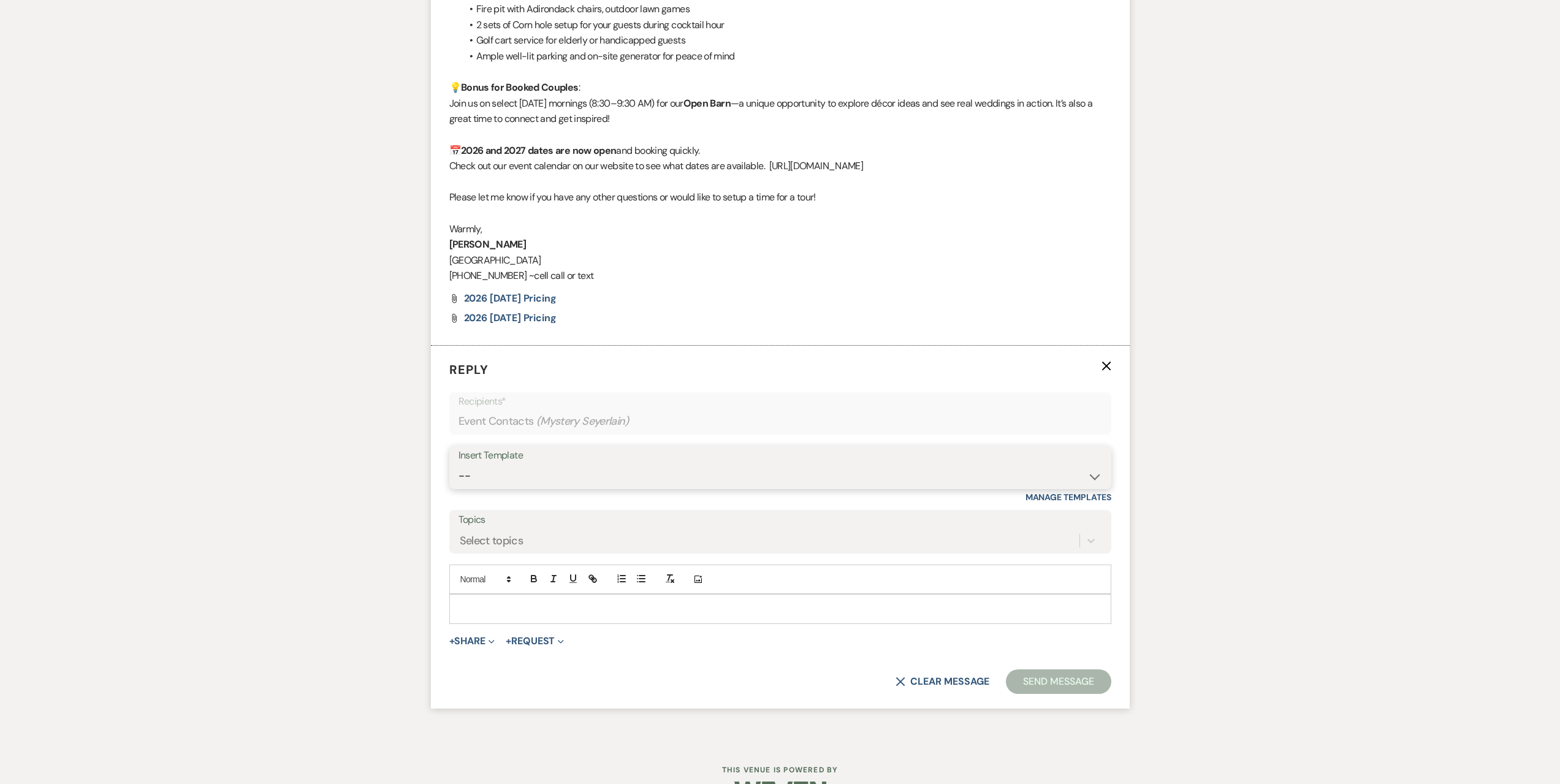
click at [569, 478] on select "-- Seating Chart [PERSON_NAME] Weven Portal Introduction Payment Template Follo…" at bounding box center [780, 475] width 644 height 24
click at [459, 464] on select "-- Seating Chart [PERSON_NAME] Weven Portal Introduction Payment Template Follo…" at bounding box center [780, 475] width 644 height 24
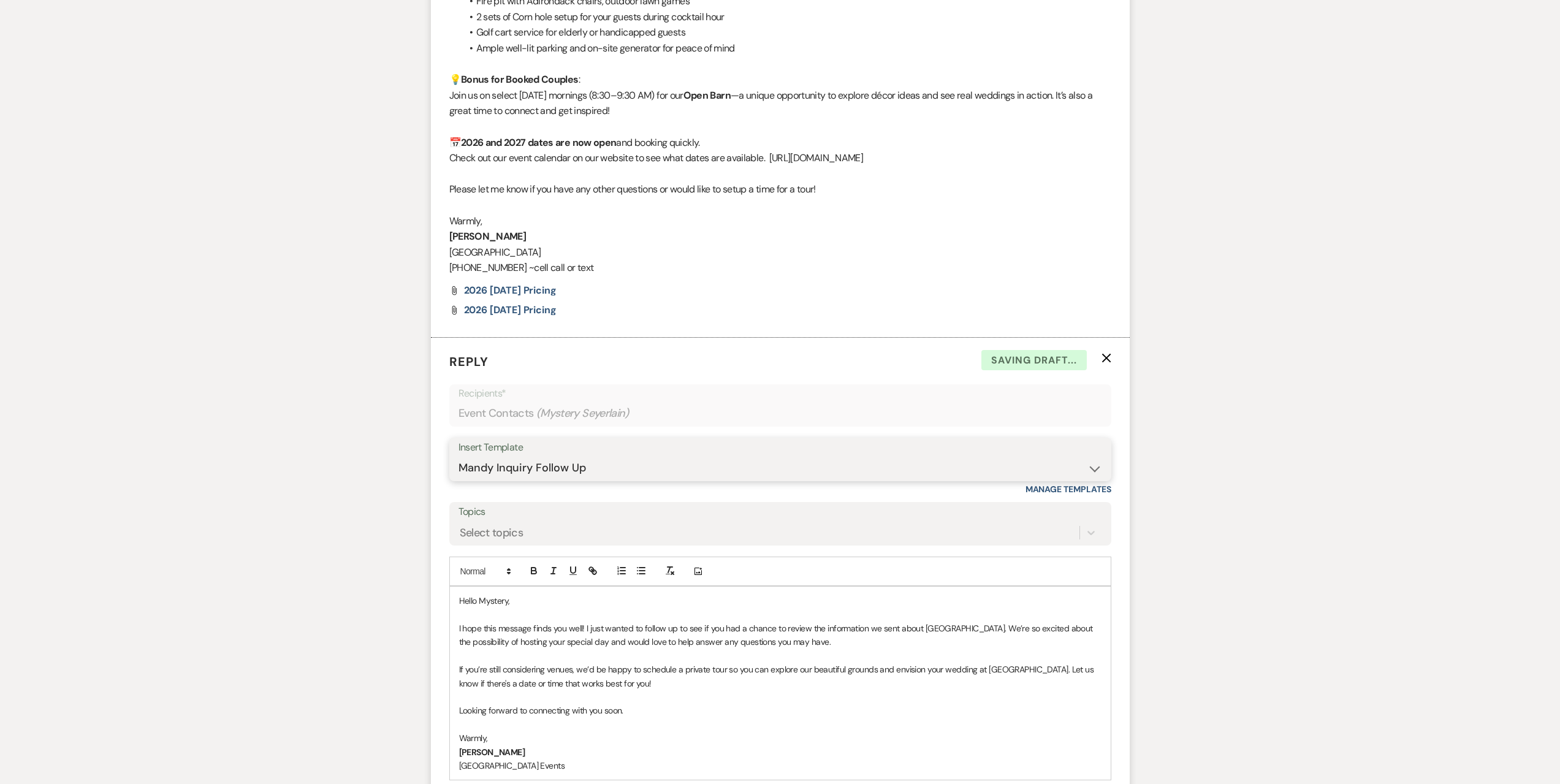
scroll to position [2149, 0]
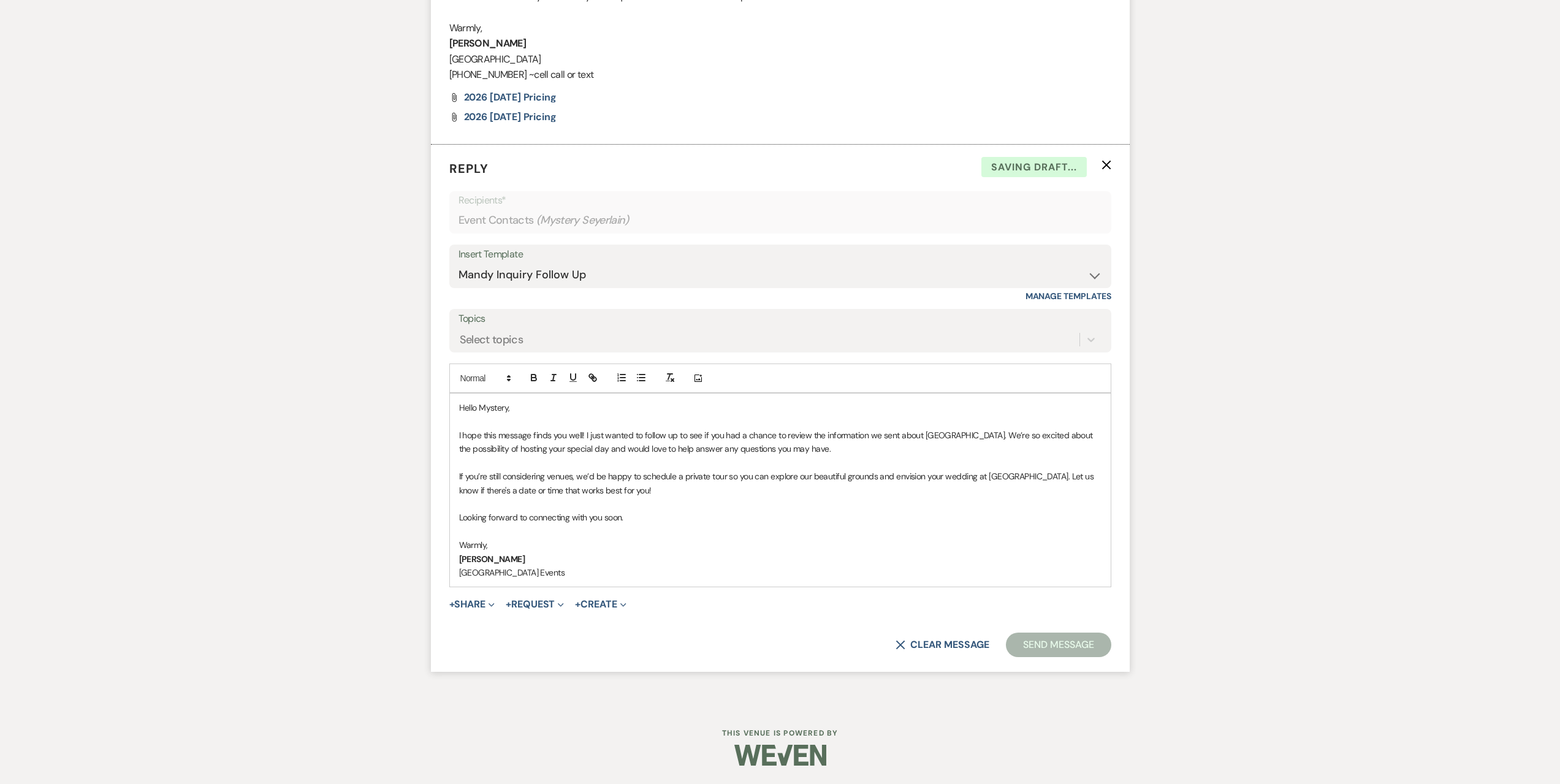
click at [1065, 651] on button "Send Message" at bounding box center [1058, 645] width 105 height 25
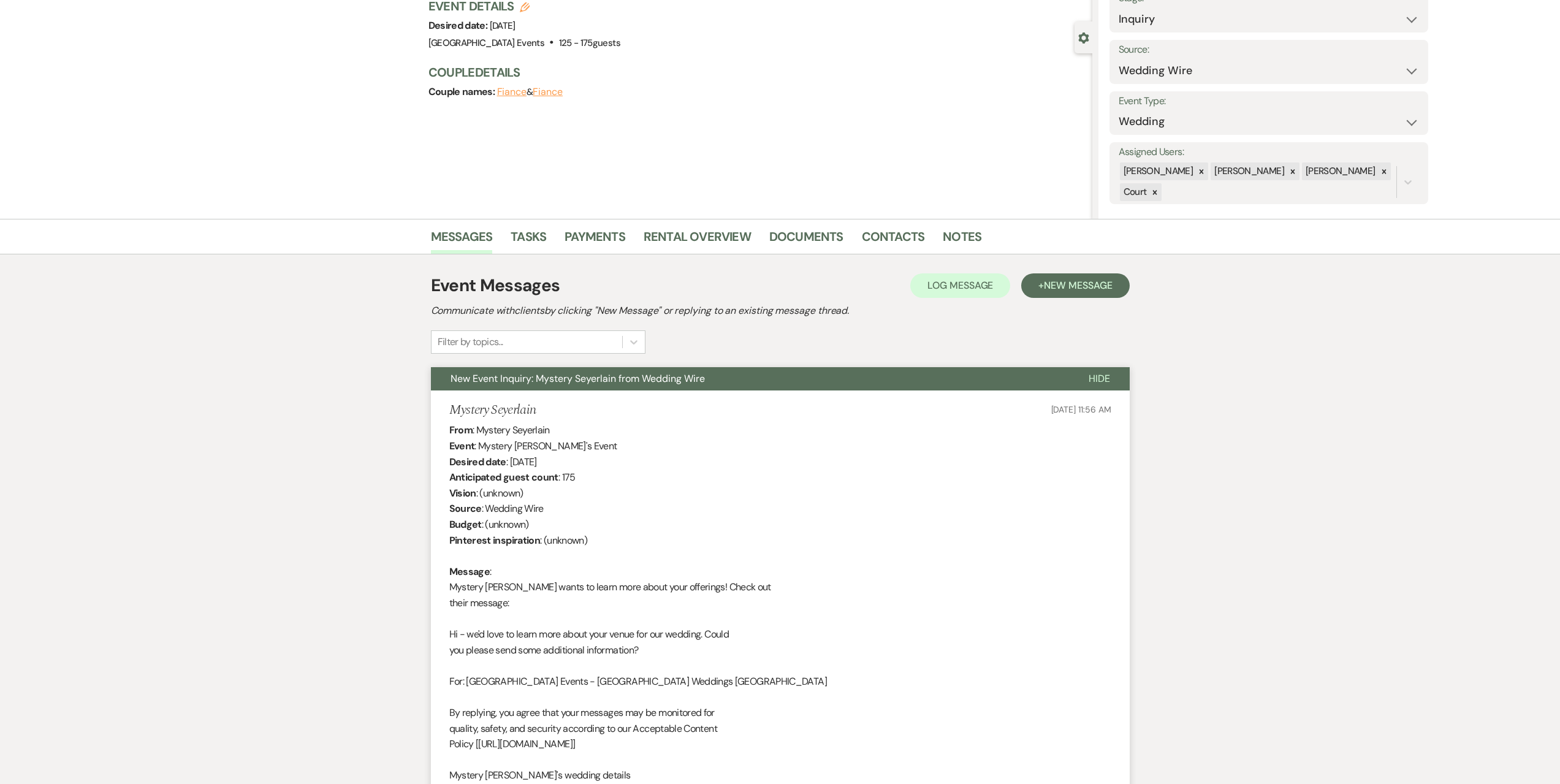
scroll to position [0, 0]
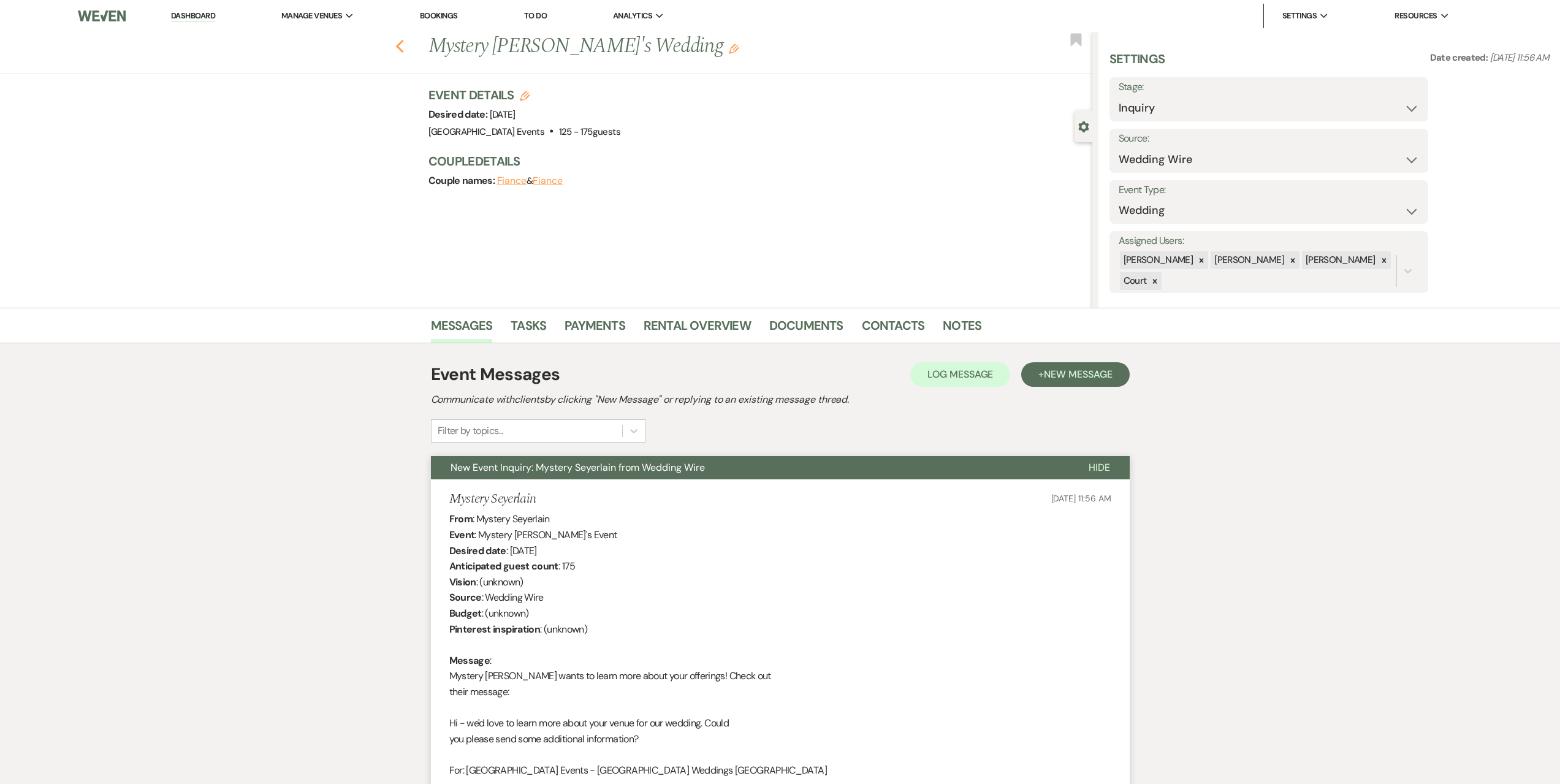
click at [403, 44] on use "button" at bounding box center [400, 46] width 8 height 14
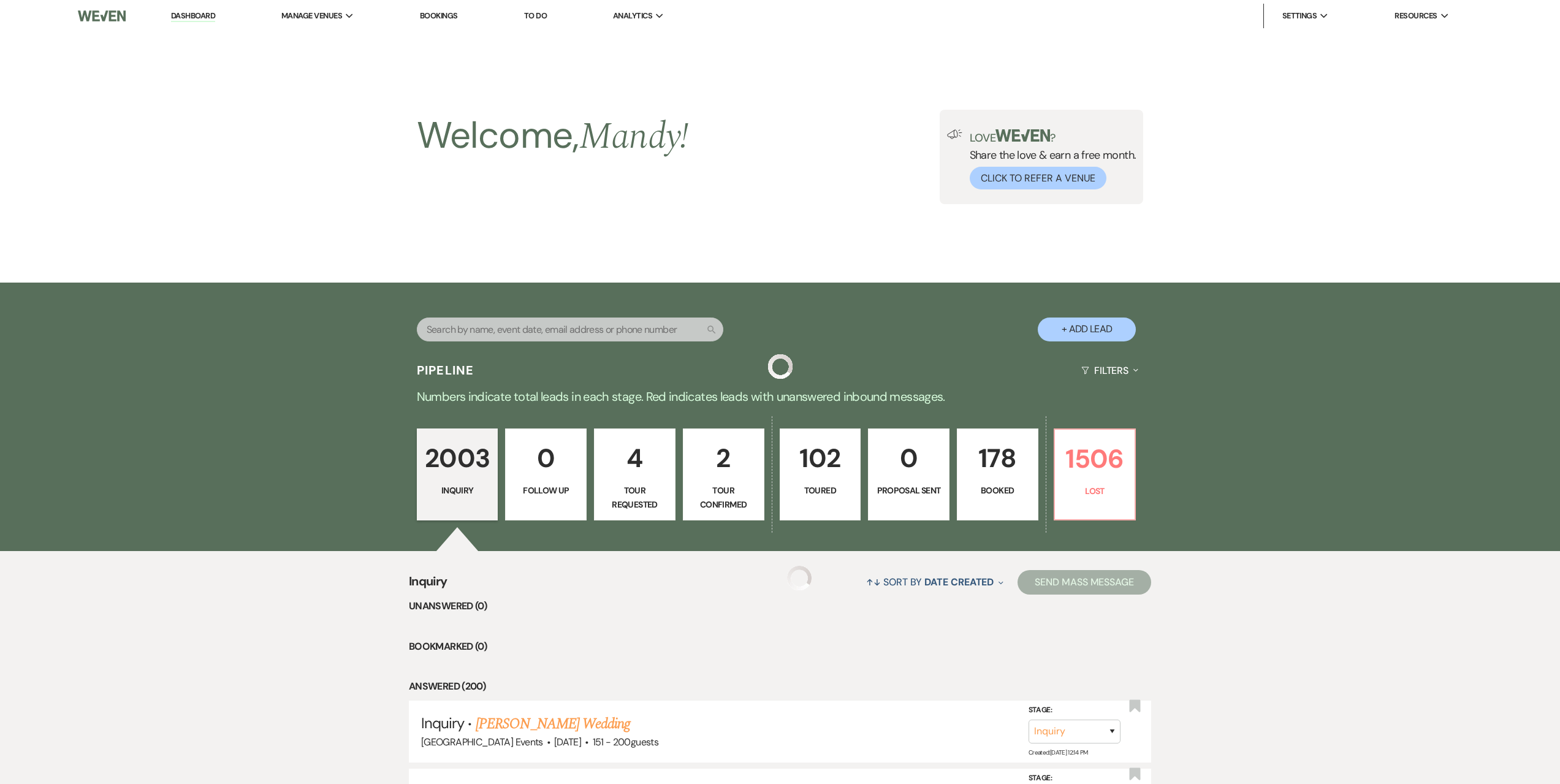
scroll to position [858, 0]
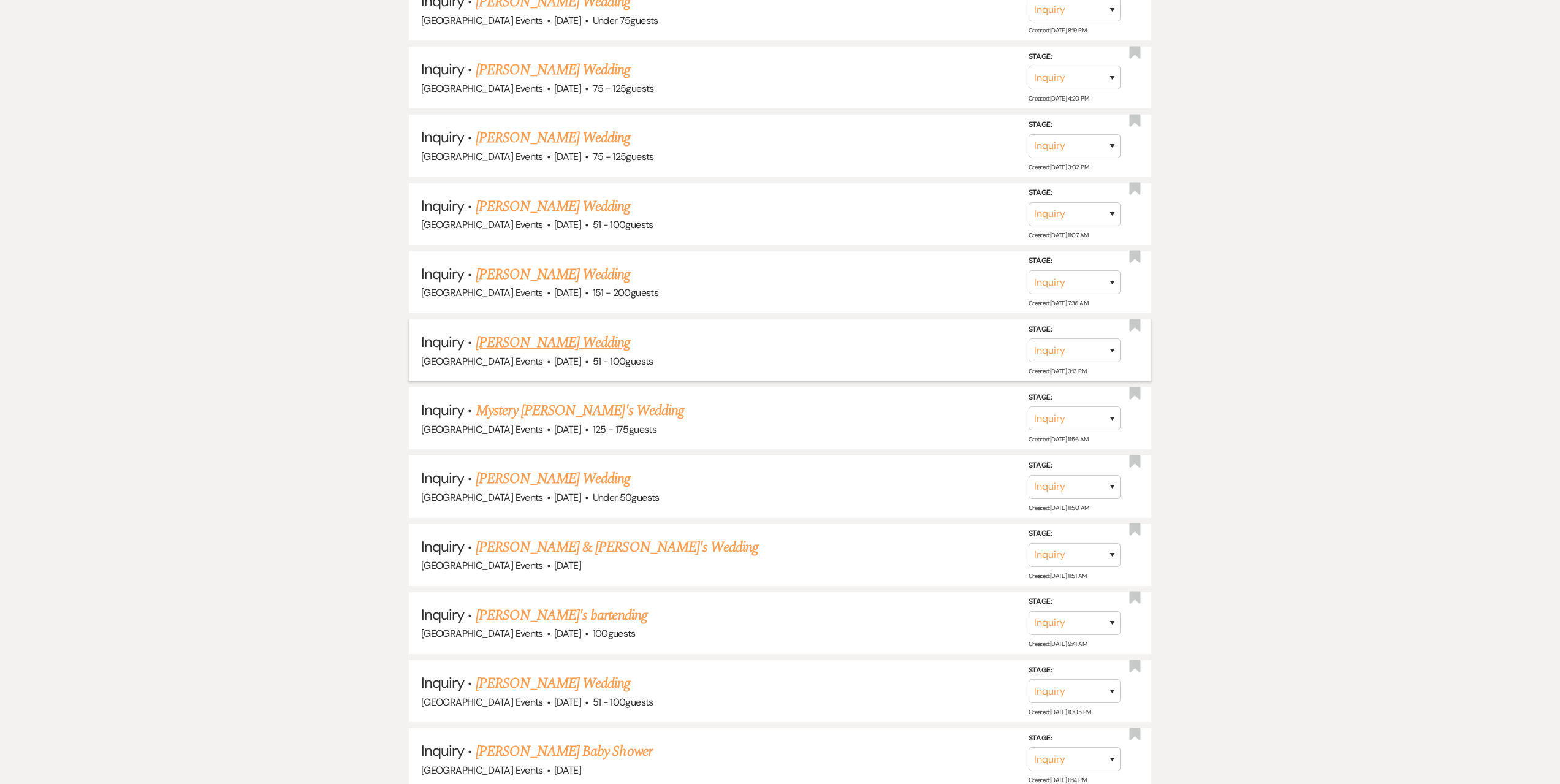
click at [568, 348] on link "[PERSON_NAME] Wedding" at bounding box center [553, 342] width 155 height 22
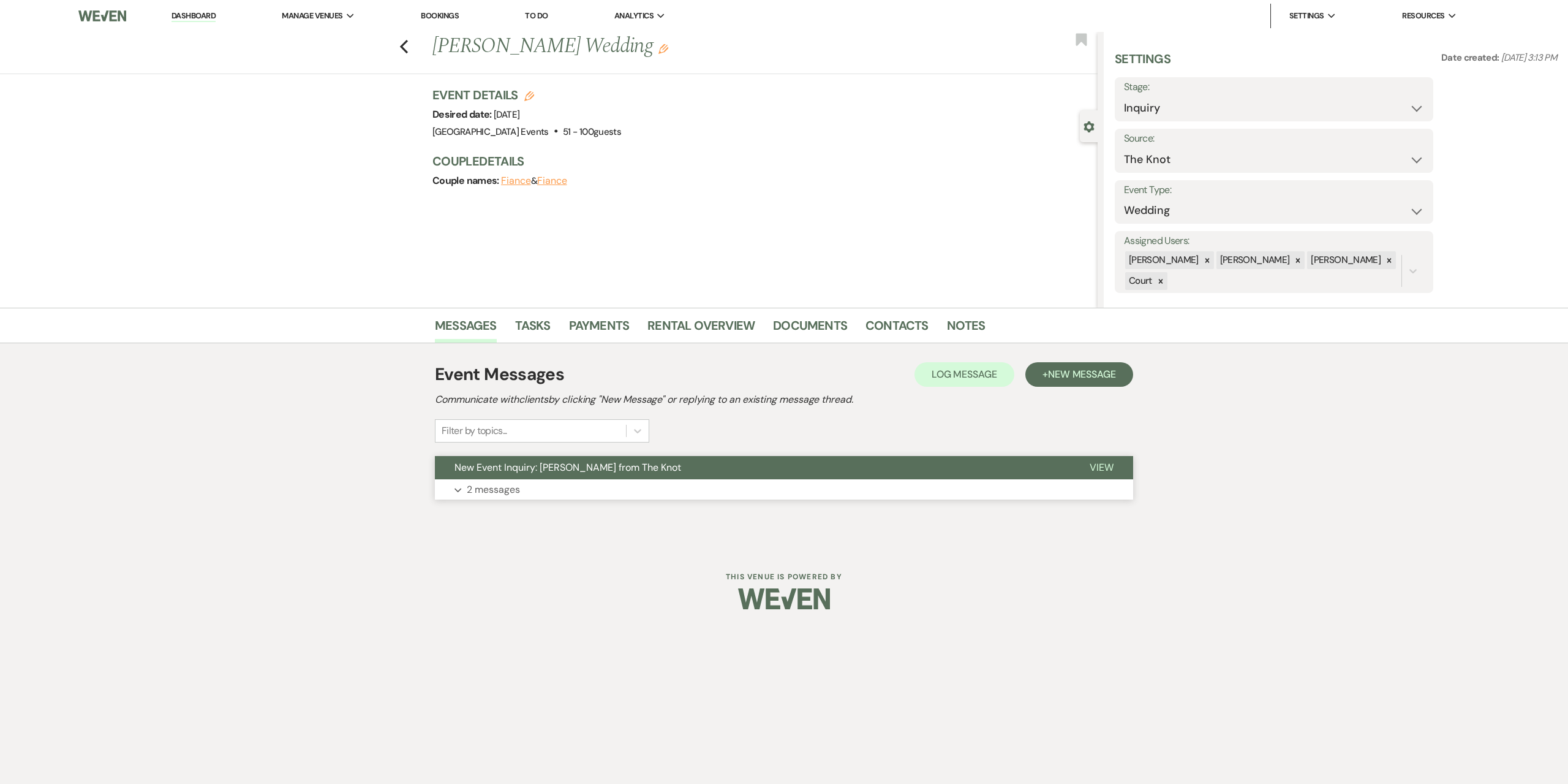
click at [541, 490] on button "Expand 2 messages" at bounding box center [784, 490] width 698 height 21
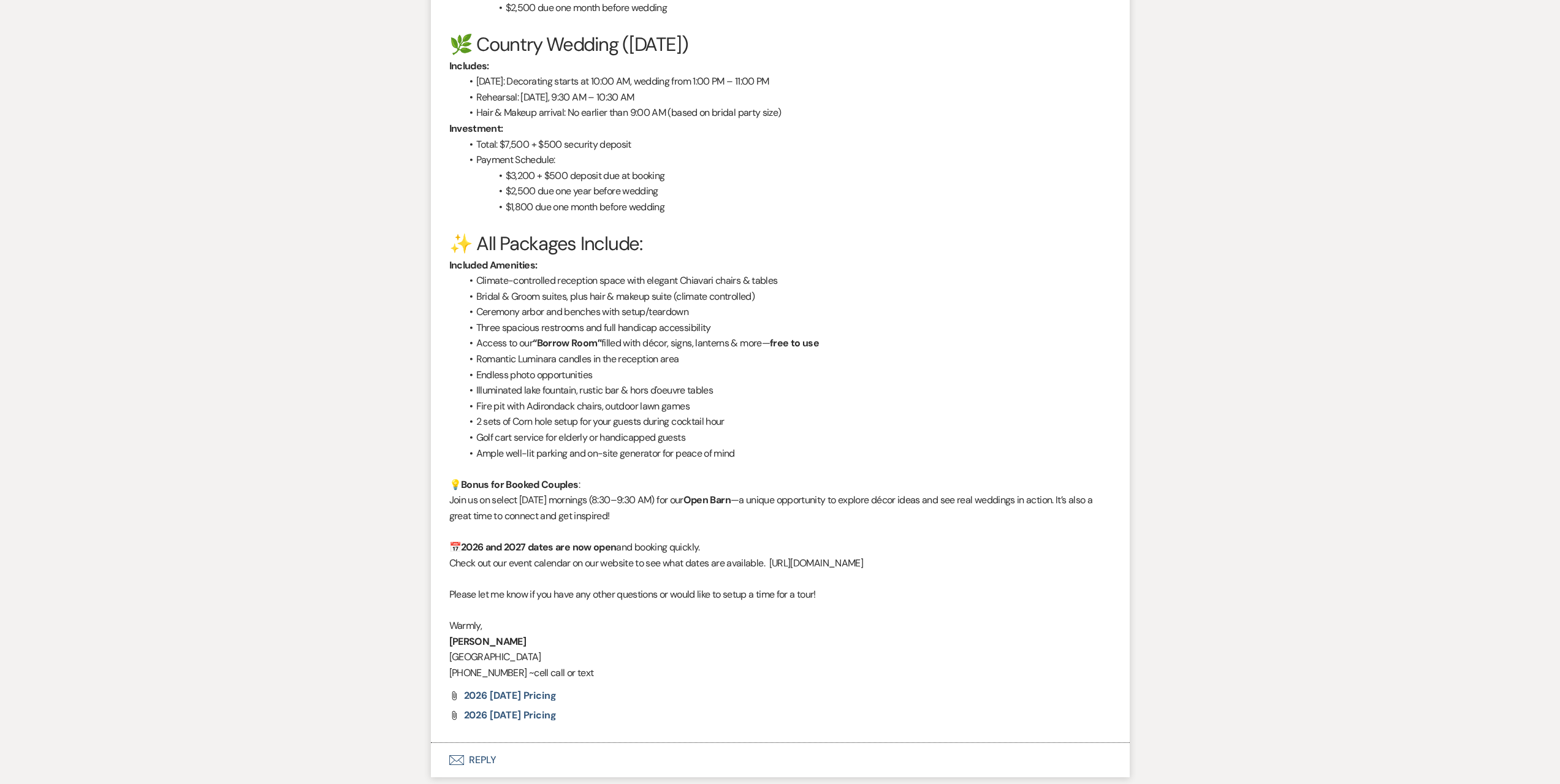
scroll to position [1500, 0]
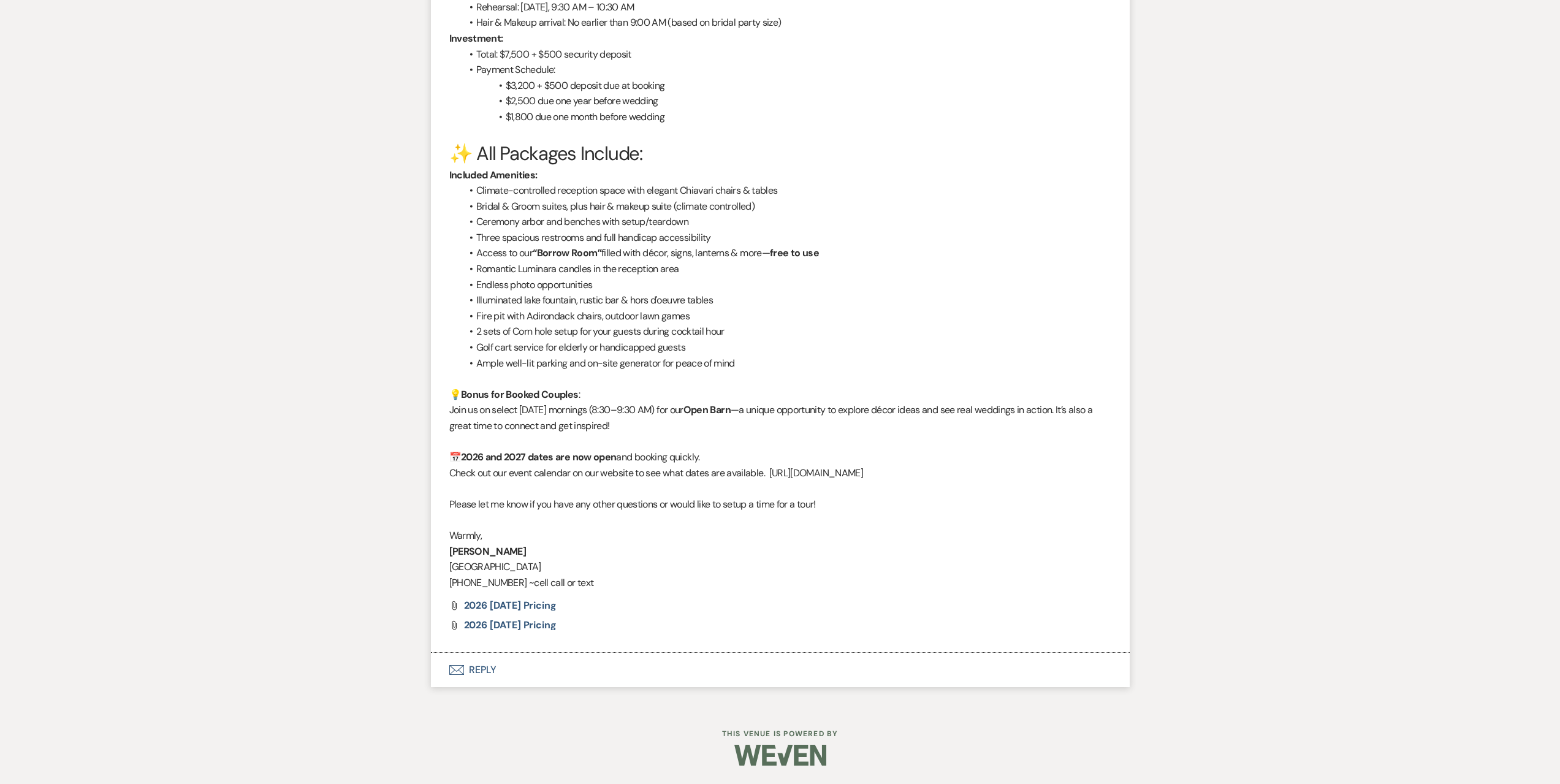
click at [618, 669] on button "Envelope Reply" at bounding box center [780, 670] width 699 height 34
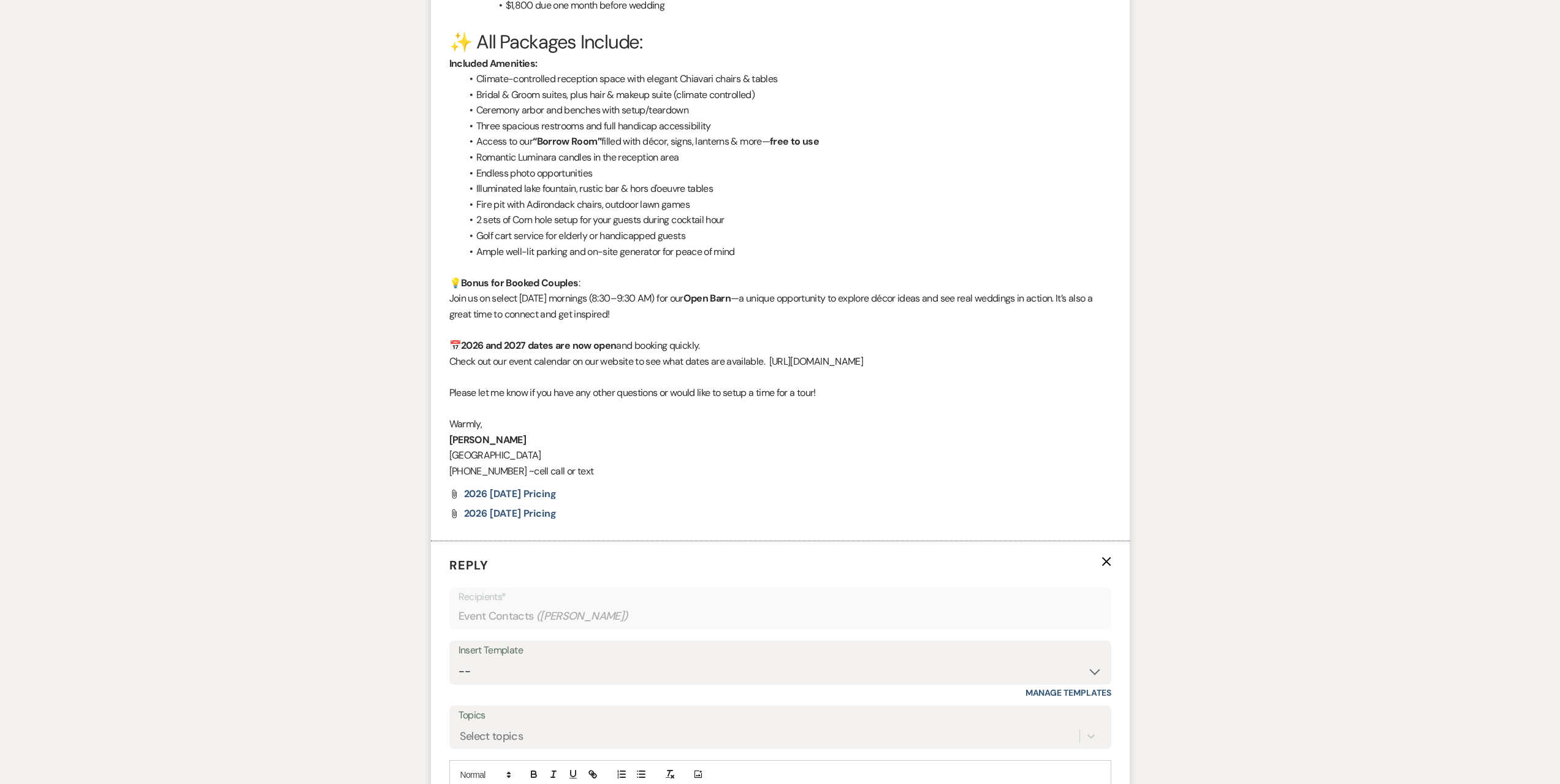
scroll to position [1806, 0]
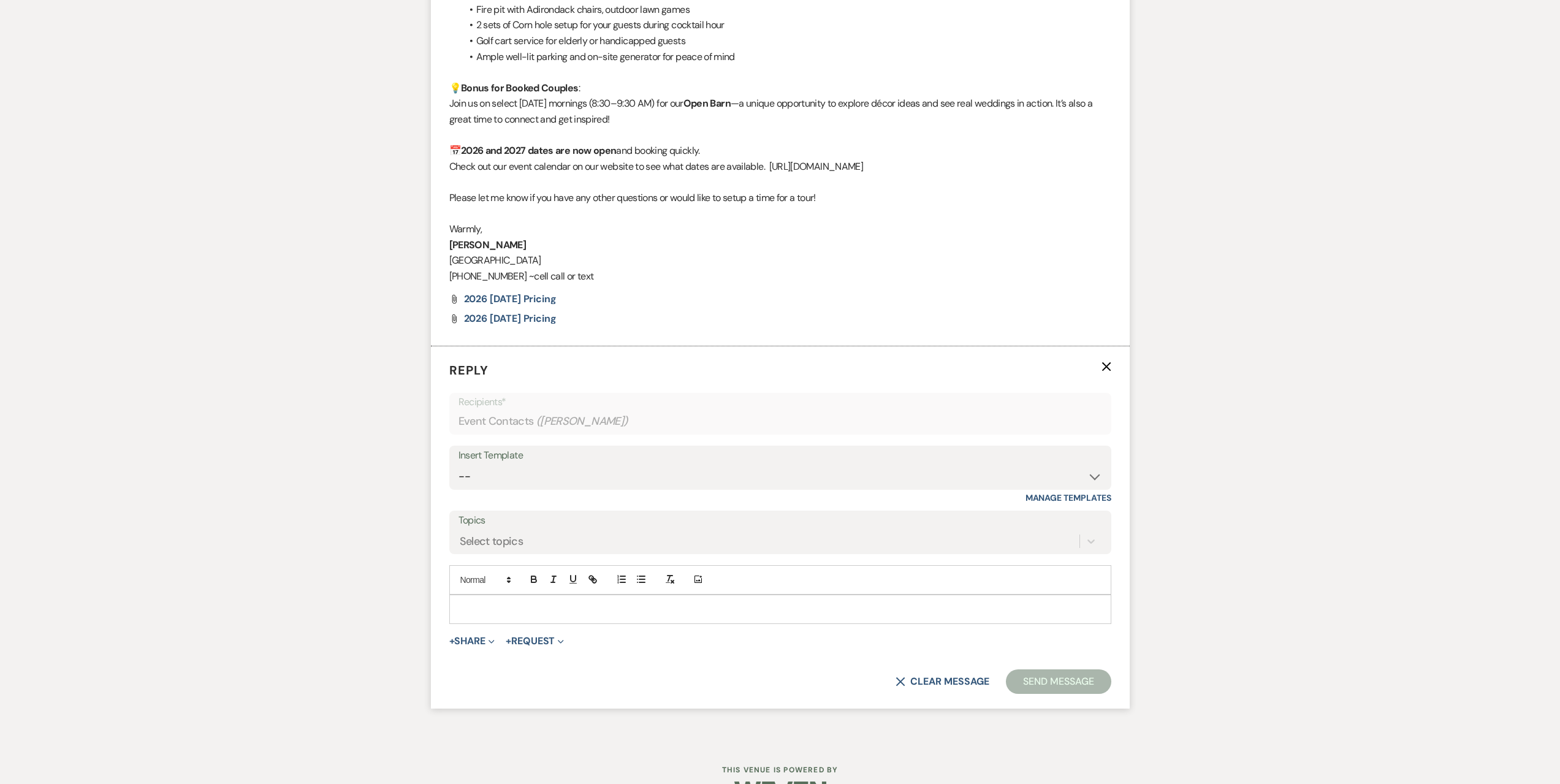
click at [581, 460] on div "Insert Template" at bounding box center [780, 456] width 644 height 18
click at [581, 477] on select "-- Seating Chart [PERSON_NAME] Weven Portal Introduction Payment Template Follo…" at bounding box center [780, 476] width 644 height 24
click at [459, 464] on select "-- Seating Chart [PERSON_NAME] Weven Portal Introduction Payment Template Follo…" at bounding box center [780, 476] width 644 height 24
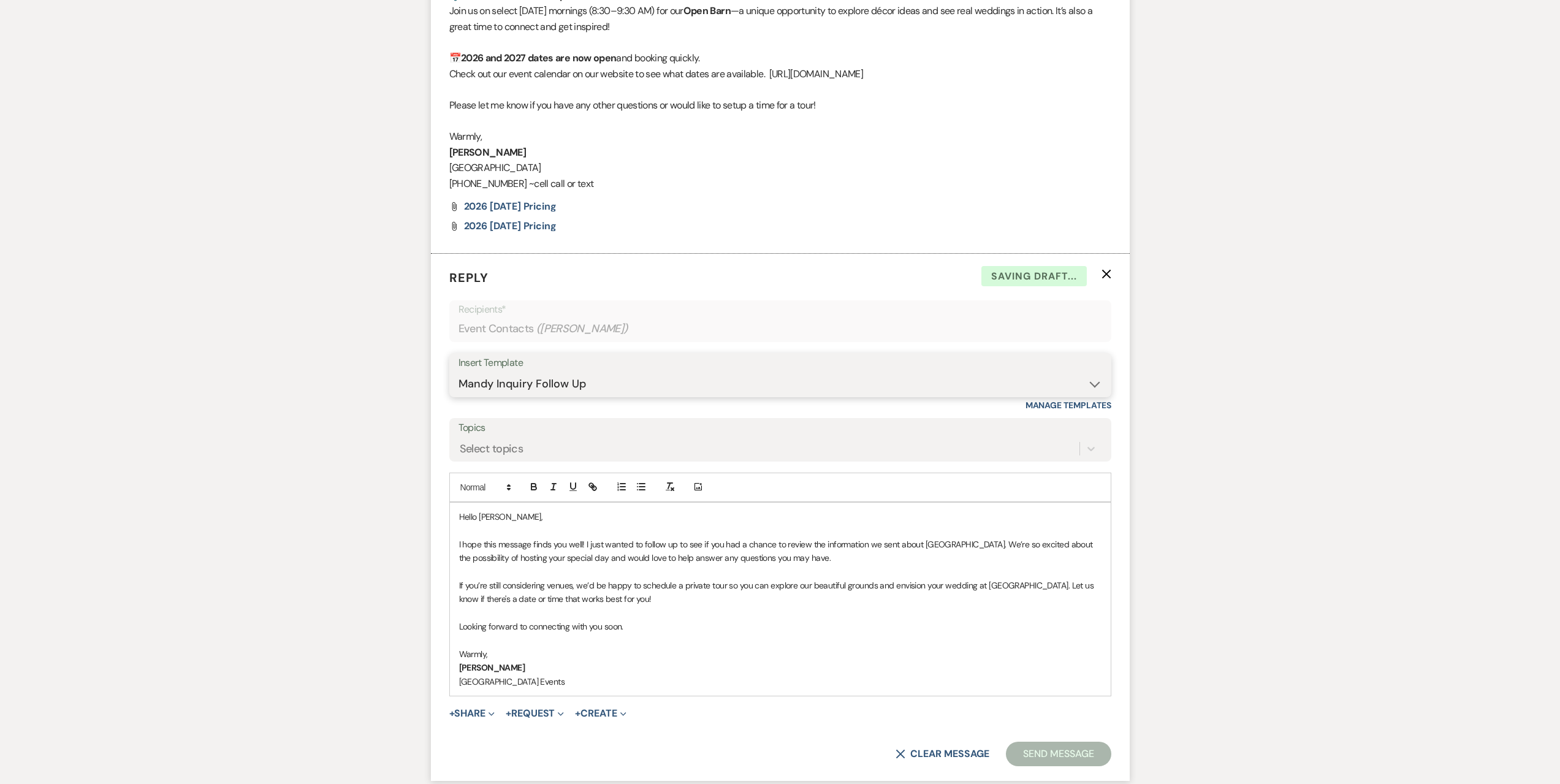
scroll to position [2008, 0]
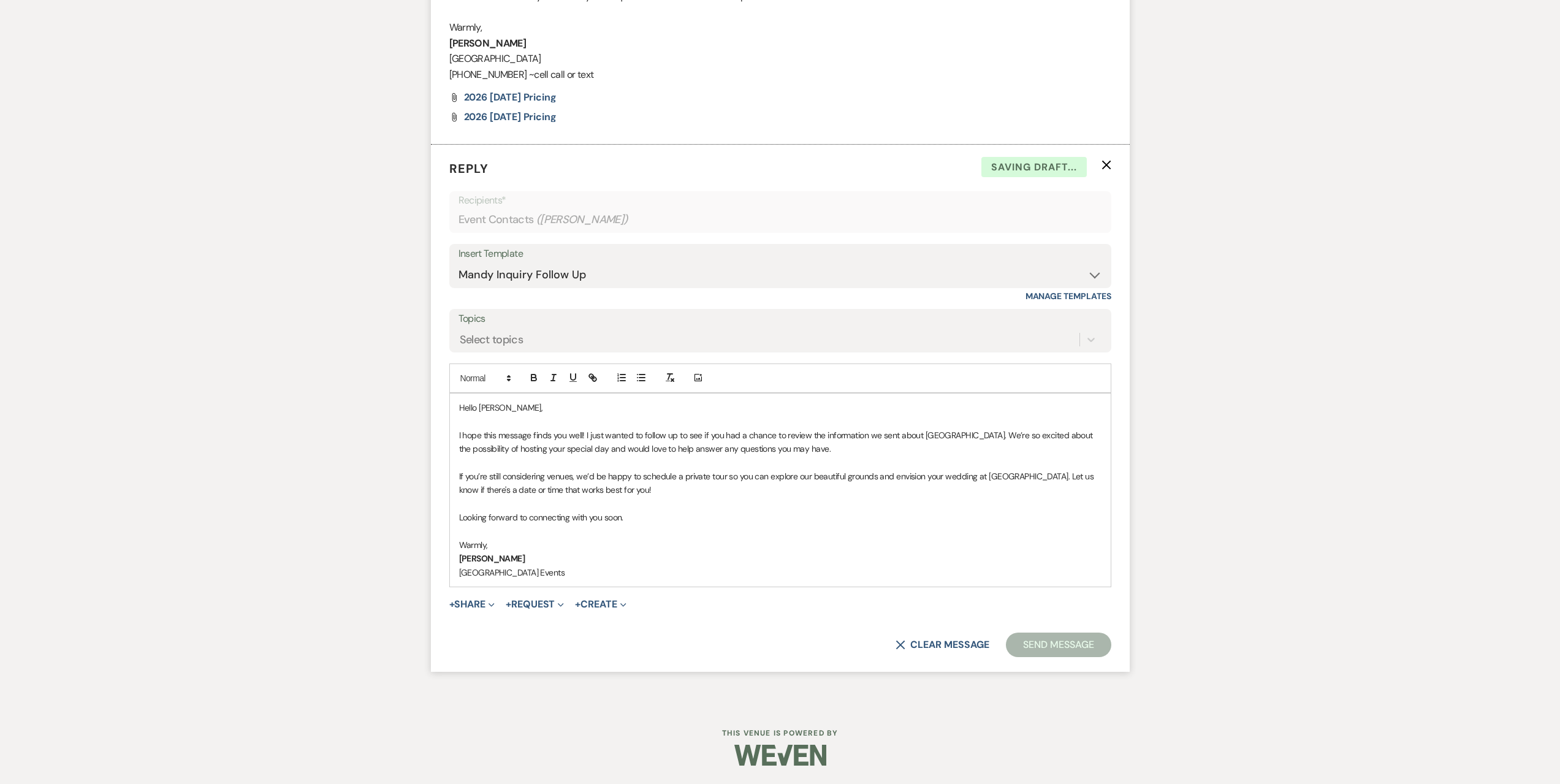
click at [1024, 632] on button "Send Message" at bounding box center [1058, 645] width 105 height 25
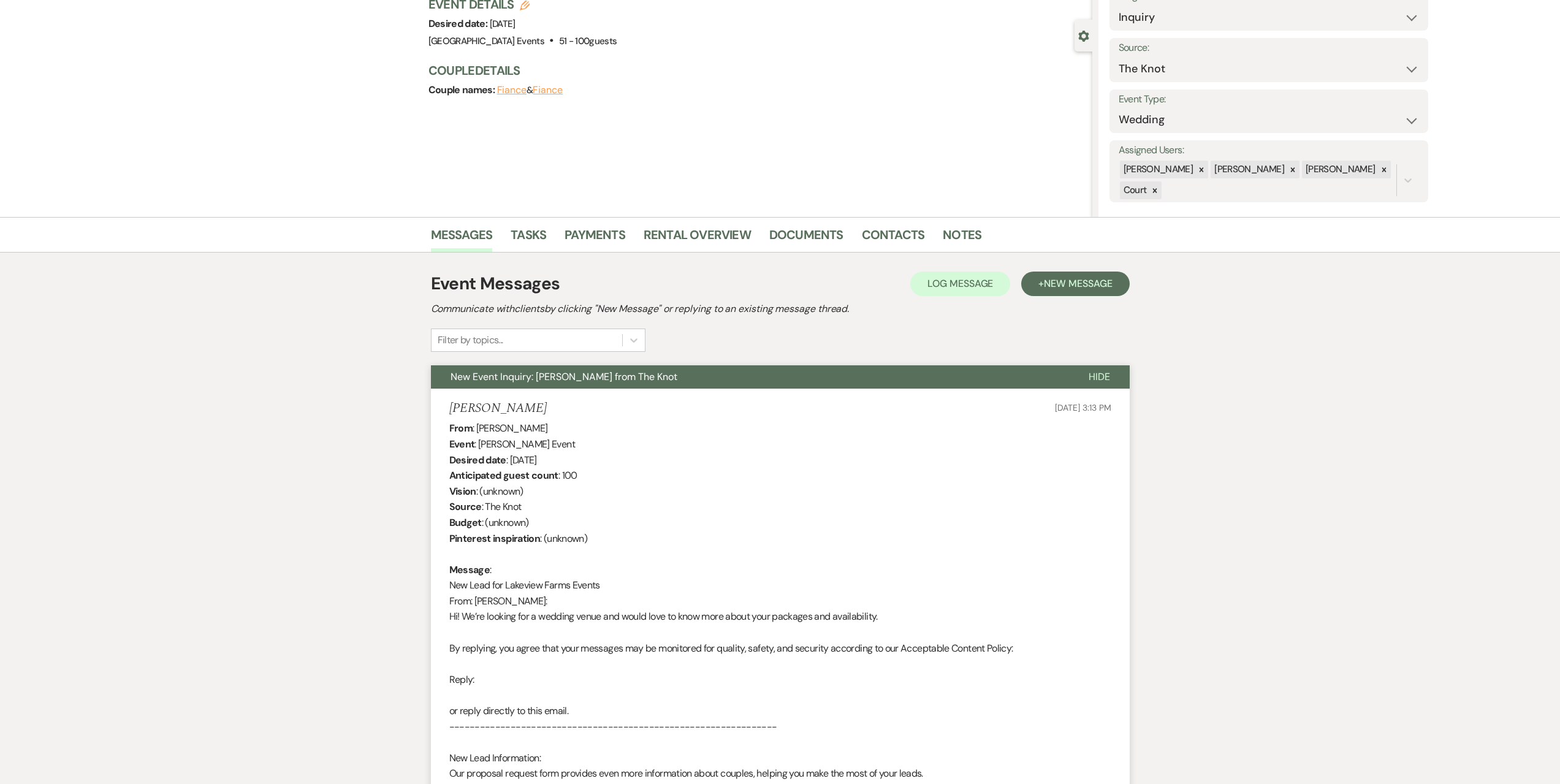
scroll to position [0, 0]
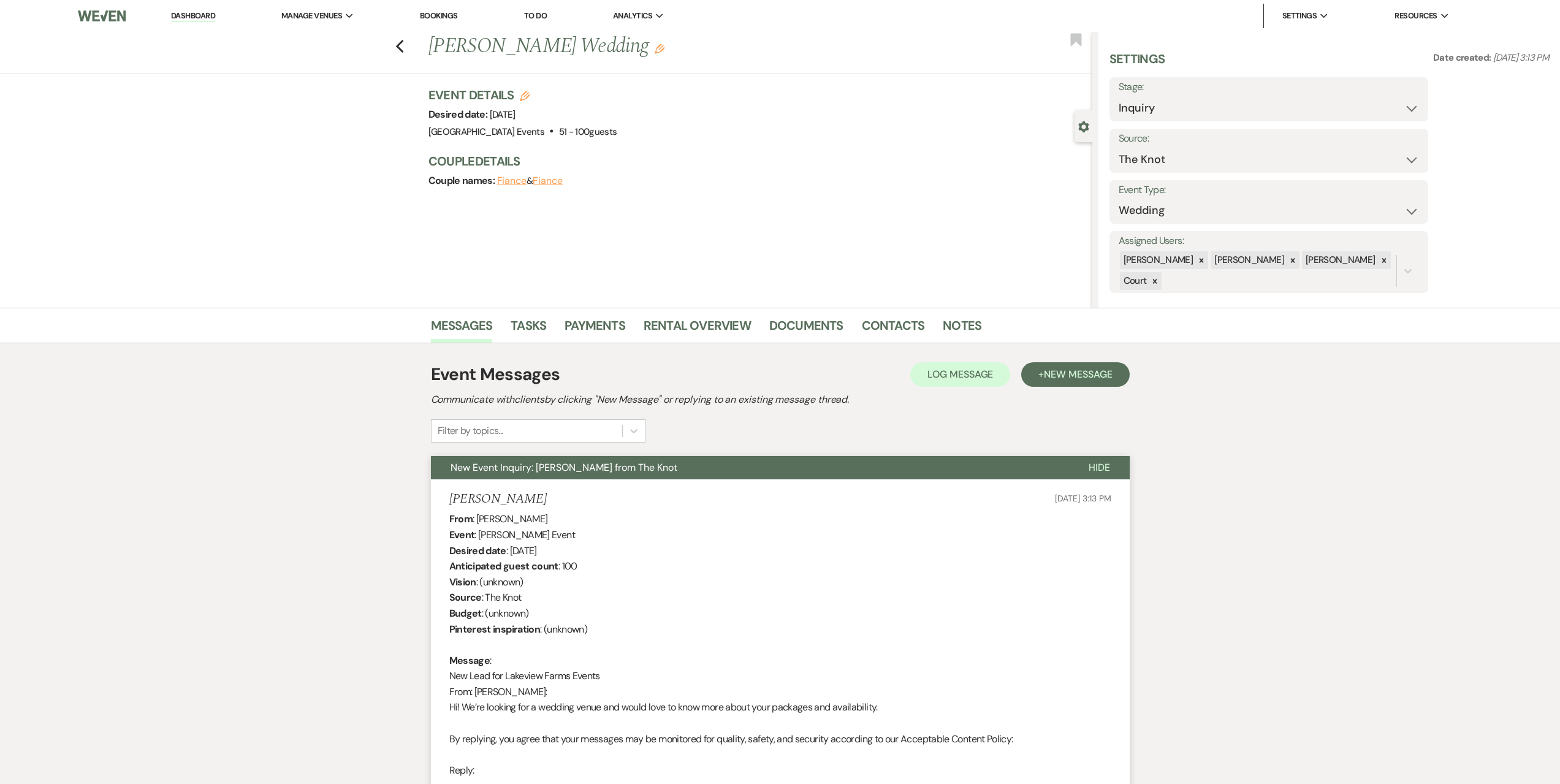
click at [412, 42] on div "Previous [PERSON_NAME] Wedding Edit Bookmark" at bounding box center [543, 53] width 1099 height 42
click at [405, 46] on icon "Previous" at bounding box center [400, 46] width 9 height 15
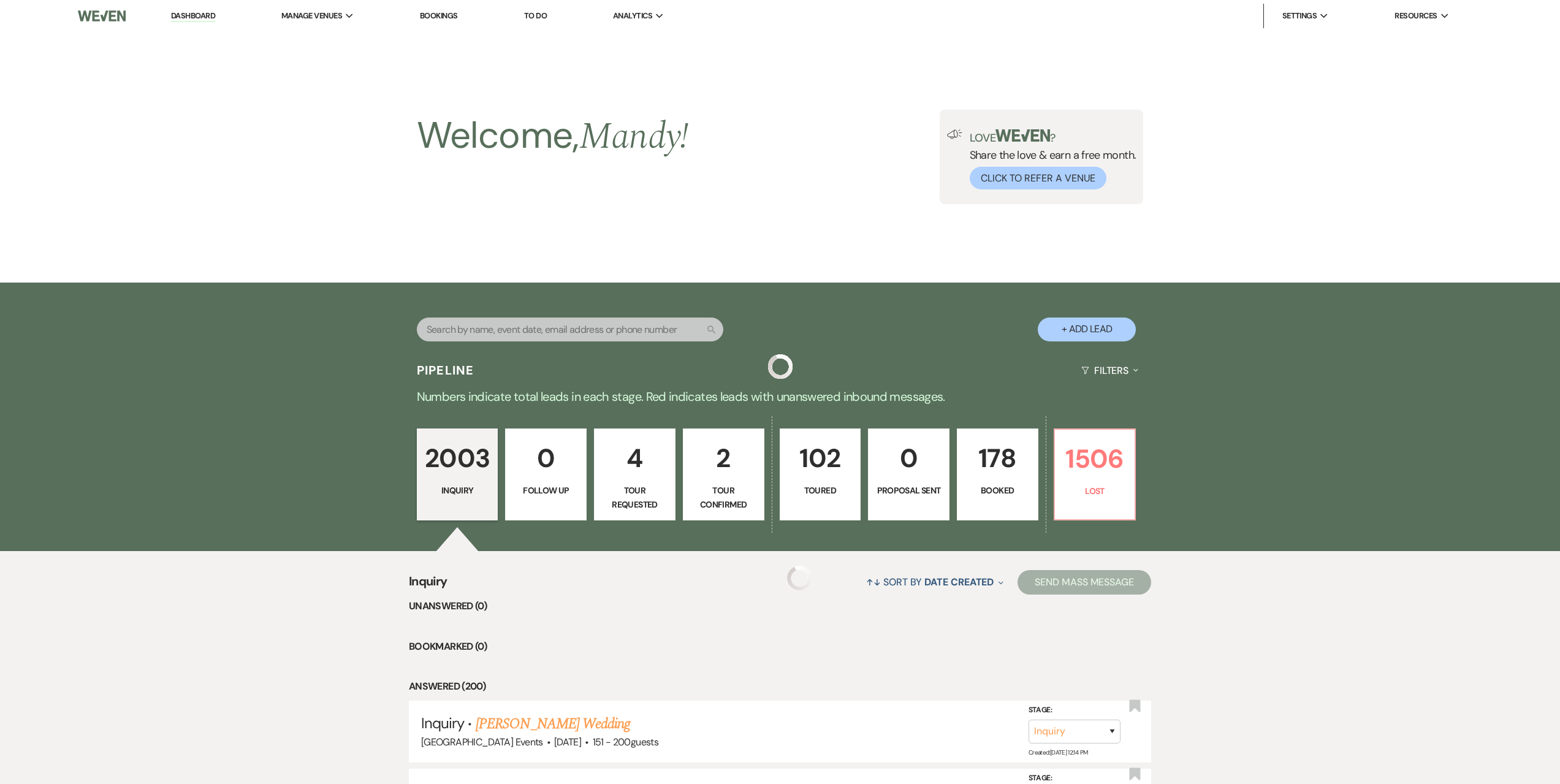
scroll to position [858, 0]
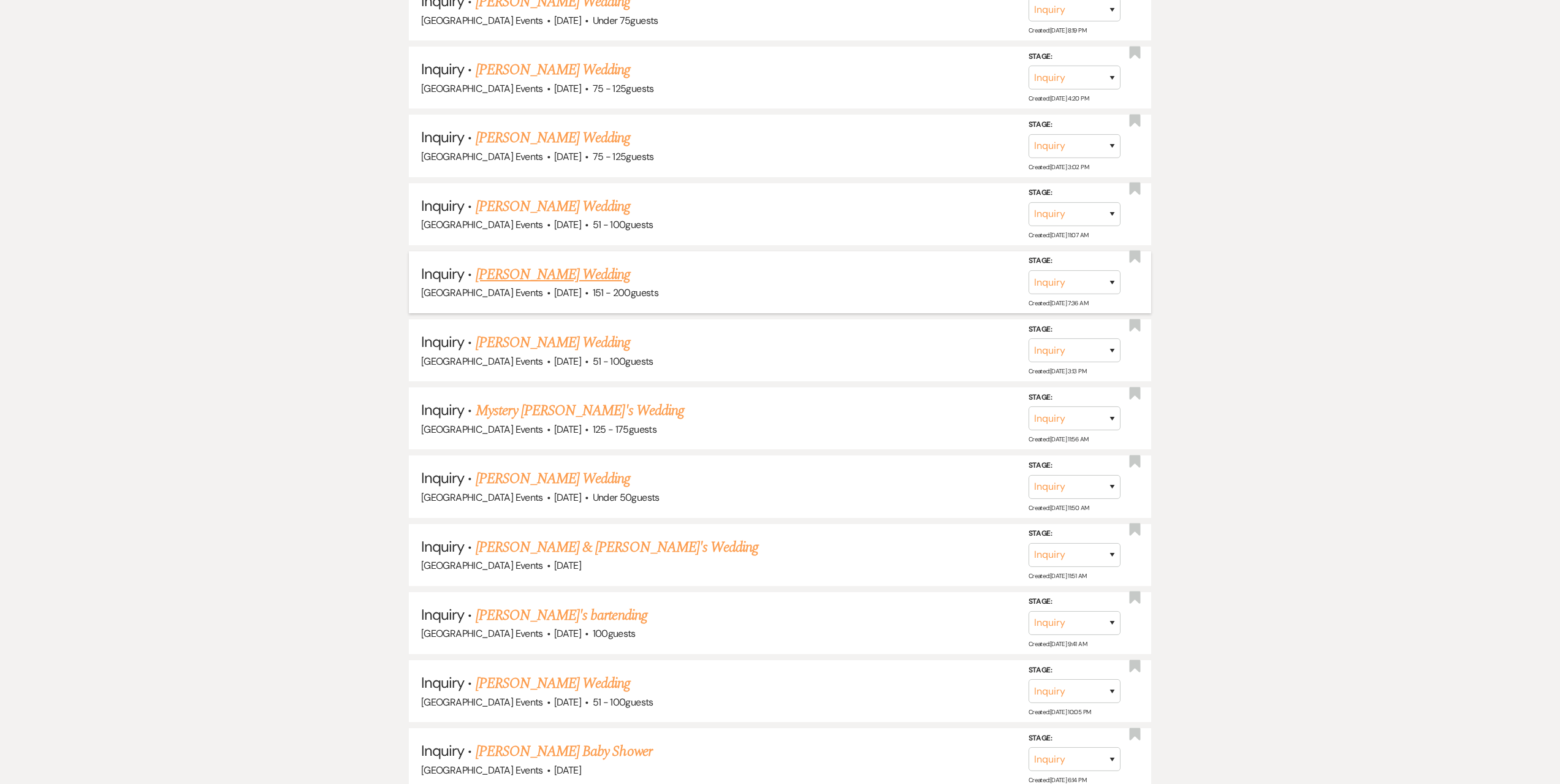
click at [492, 271] on link "[PERSON_NAME] Wedding" at bounding box center [553, 275] width 155 height 22
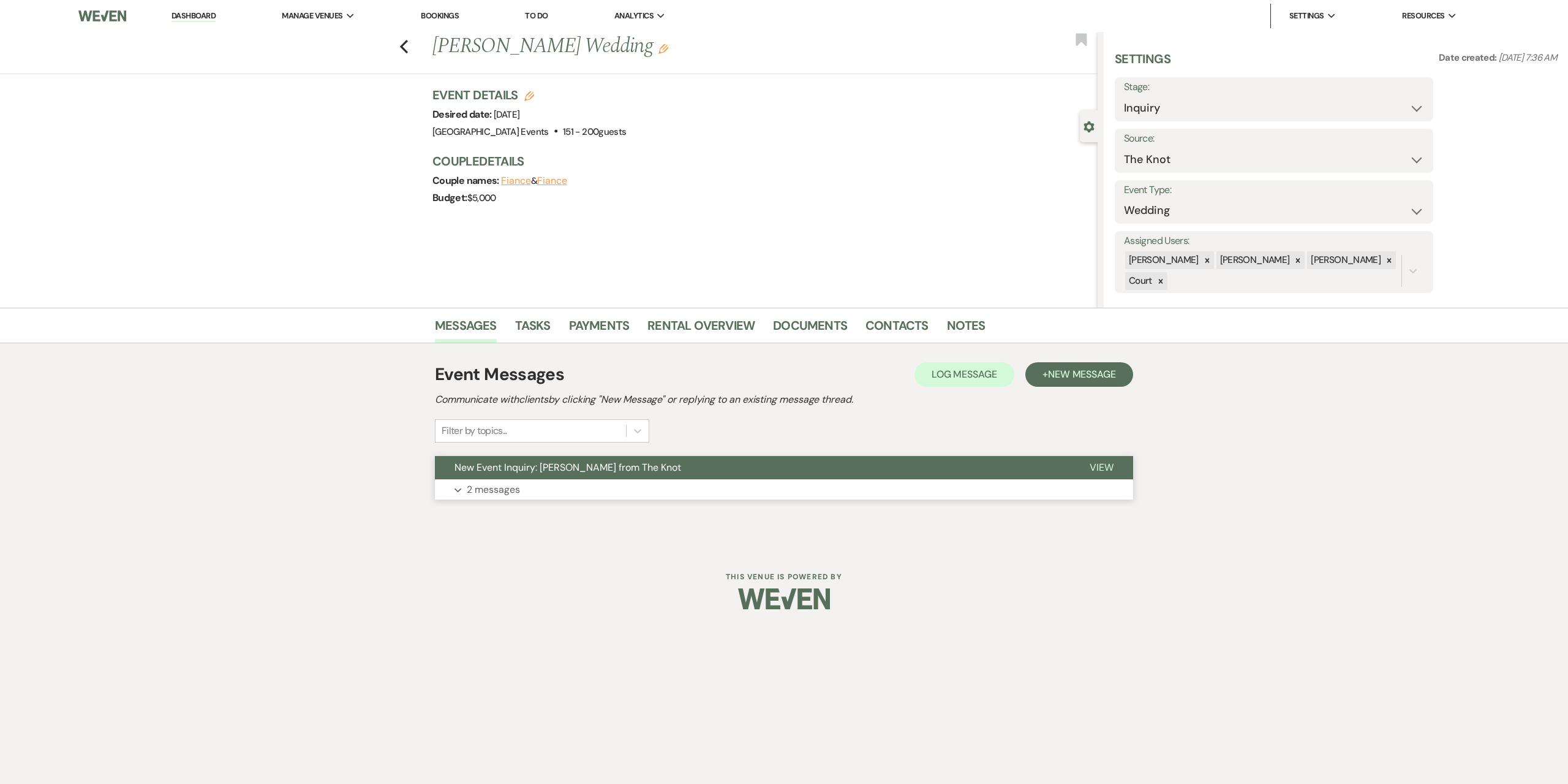
click at [571, 491] on button "Expand 2 messages" at bounding box center [784, 490] width 698 height 21
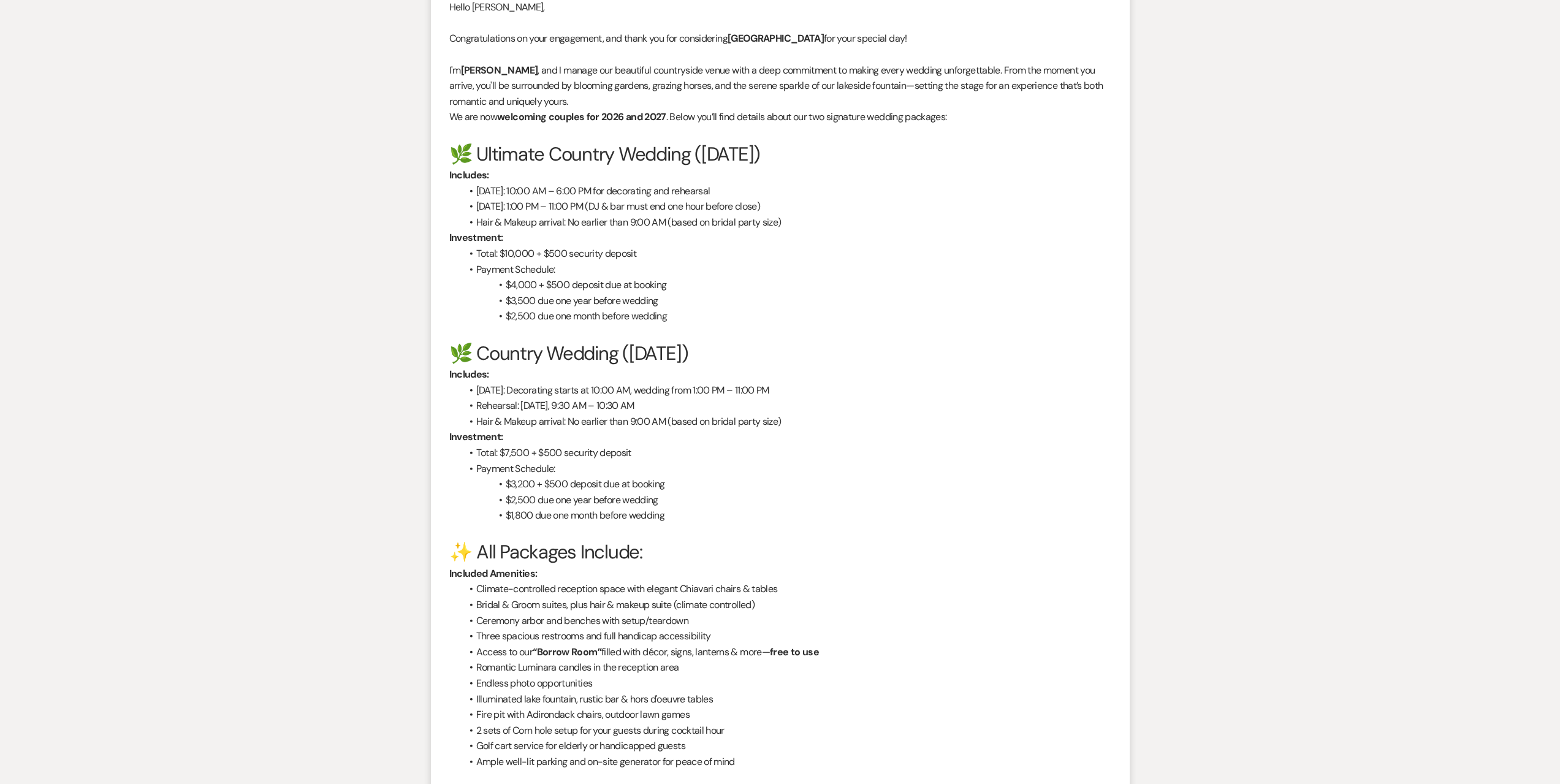
scroll to position [1563, 0]
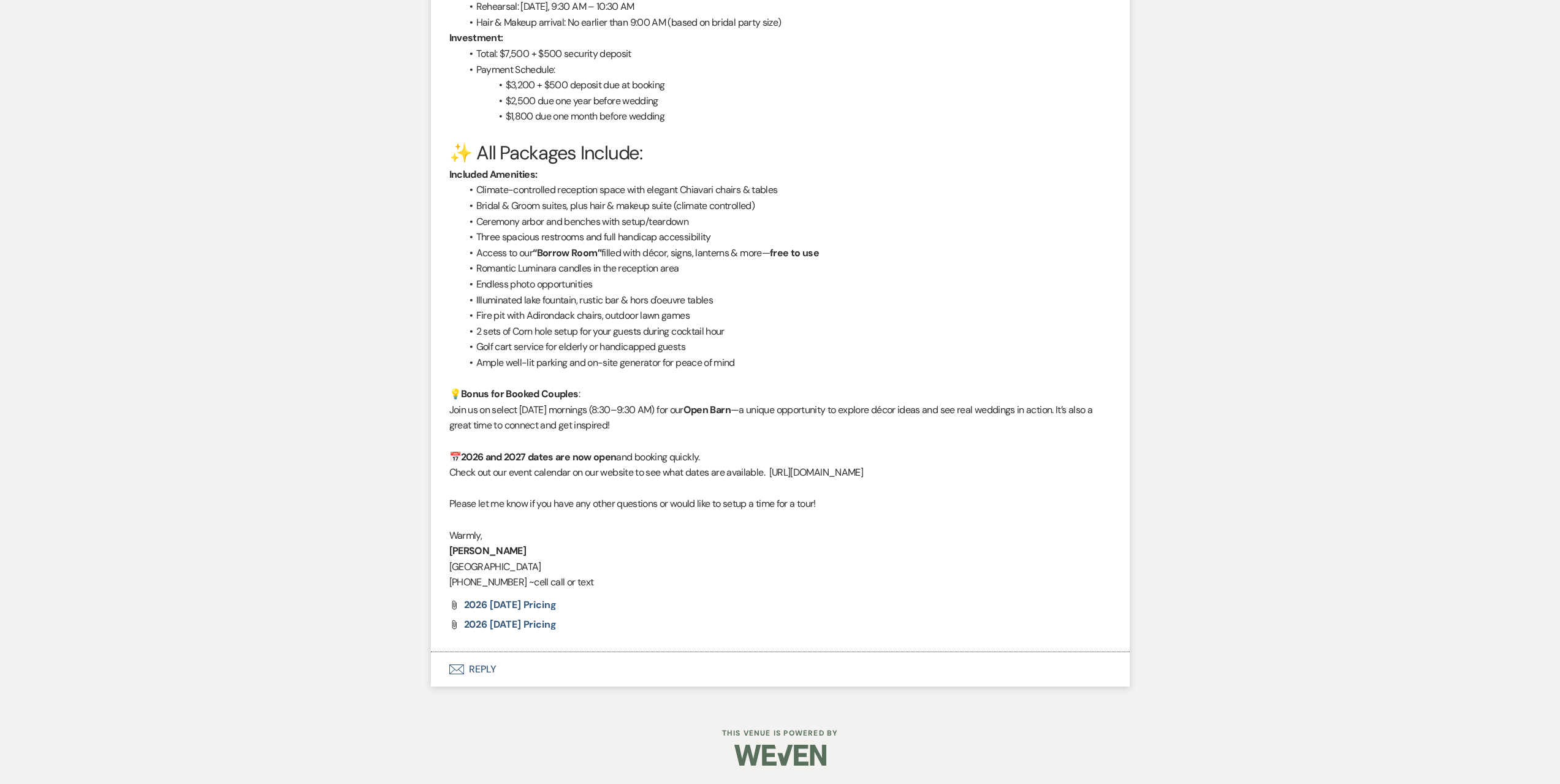
click at [603, 660] on button "Envelope Reply" at bounding box center [780, 669] width 699 height 34
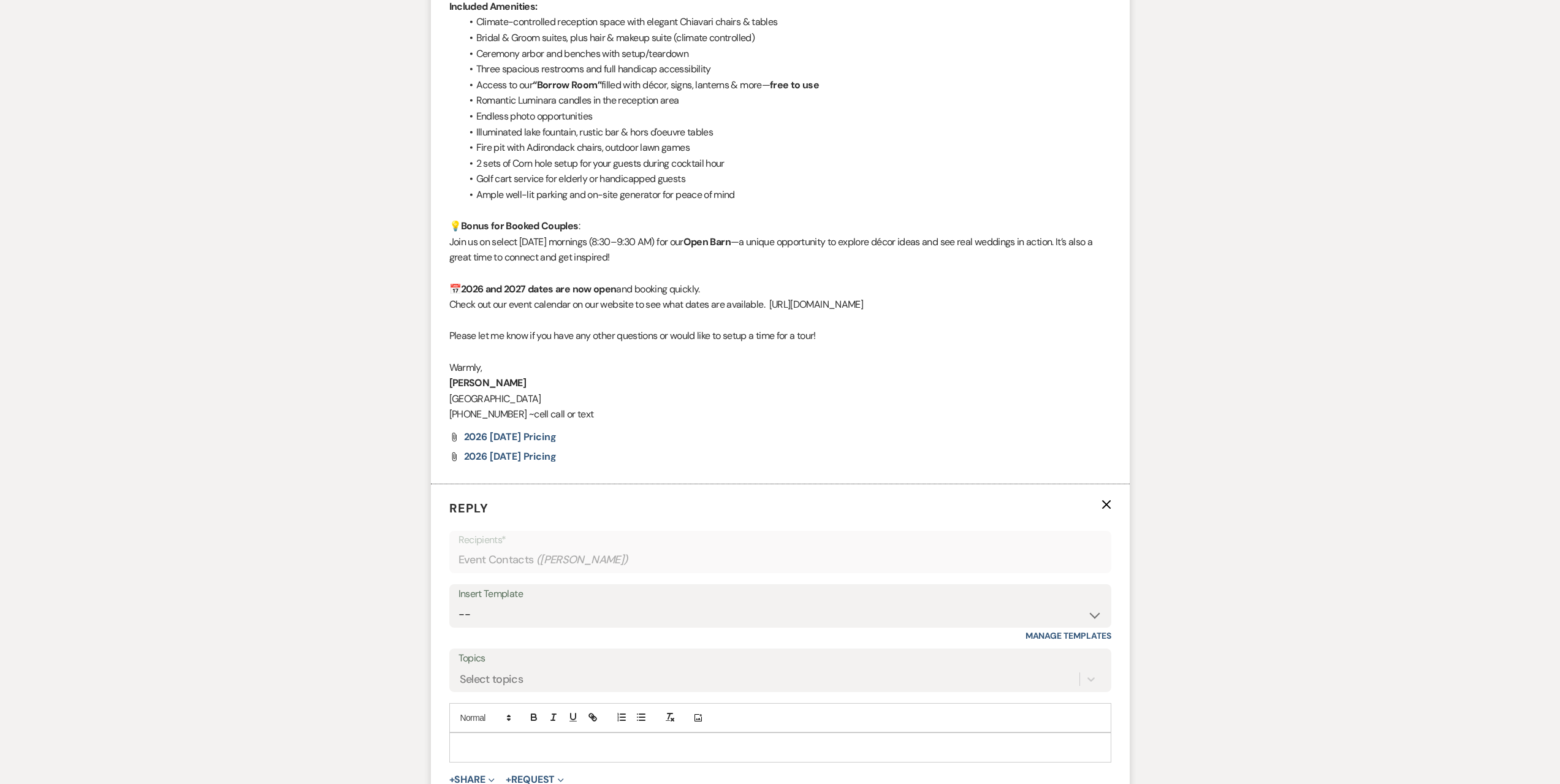
scroll to position [1869, 0]
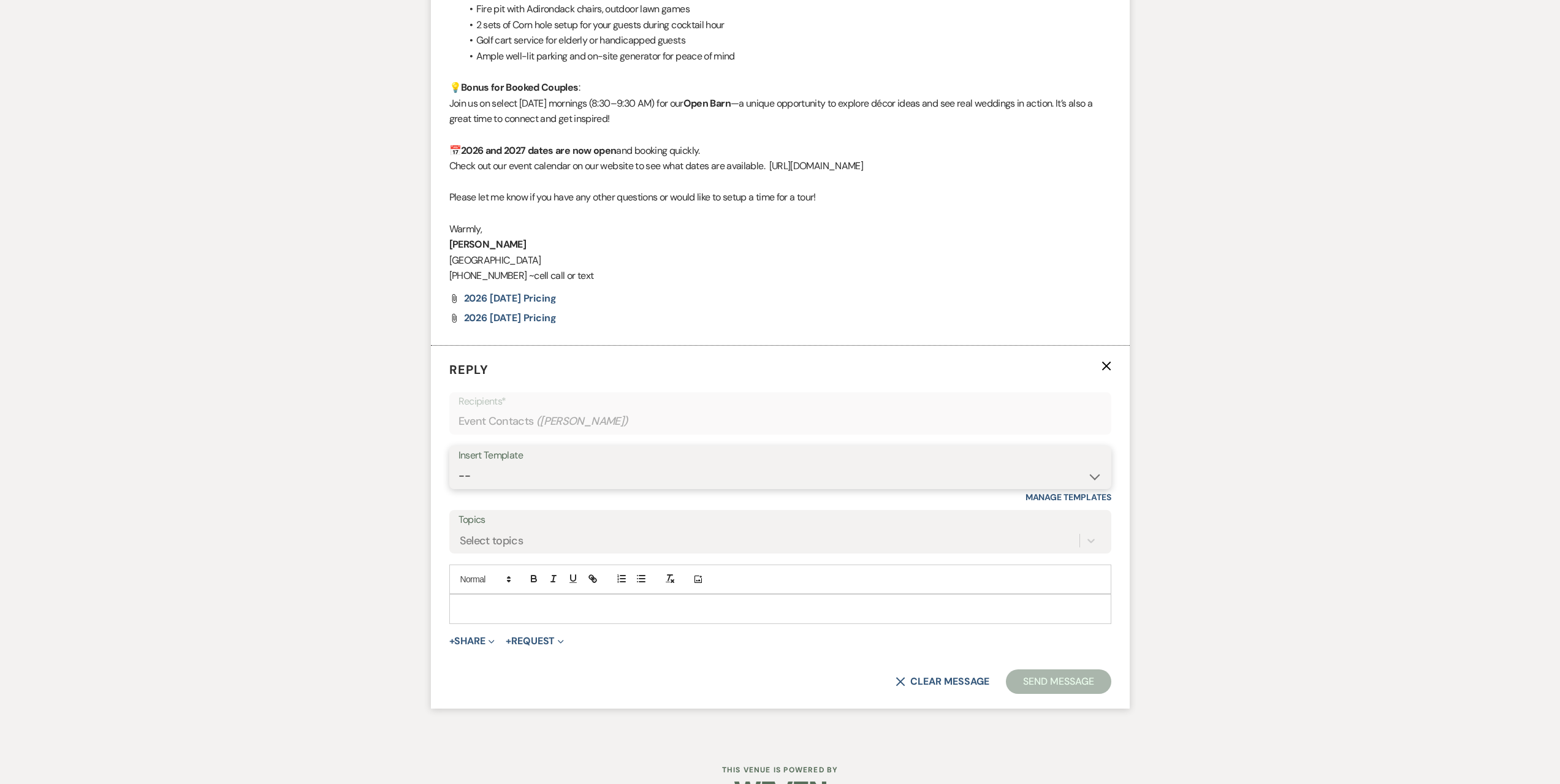
click at [568, 464] on select "-- Seating Chart [PERSON_NAME] Weven Portal Introduction Payment Template Follo…" at bounding box center [780, 475] width 644 height 24
click at [459, 464] on select "-- Seating Chart [PERSON_NAME] Weven Portal Introduction Payment Template Follo…" at bounding box center [780, 475] width 644 height 24
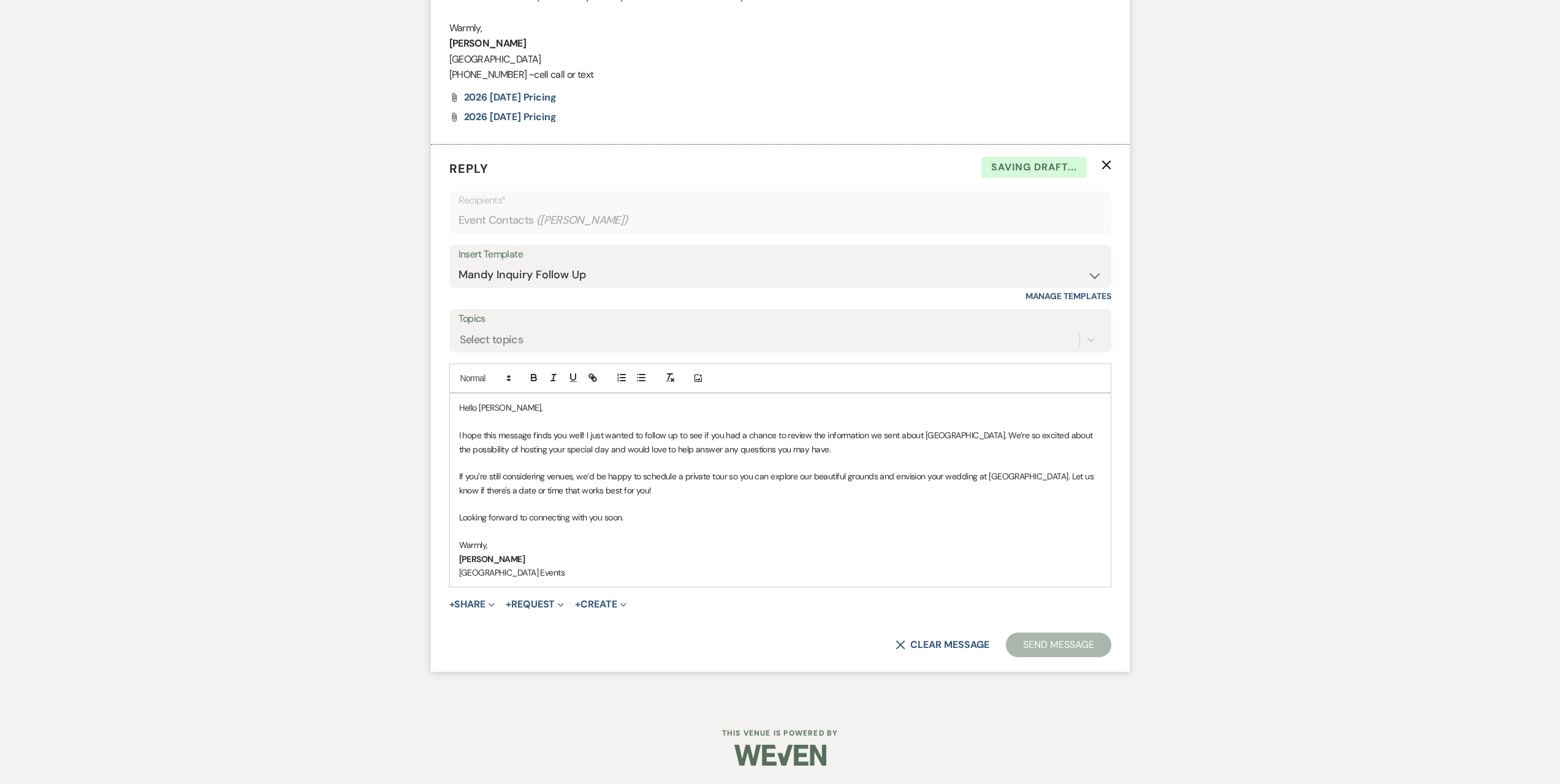
click at [1035, 645] on button "Send Message" at bounding box center [1058, 645] width 105 height 25
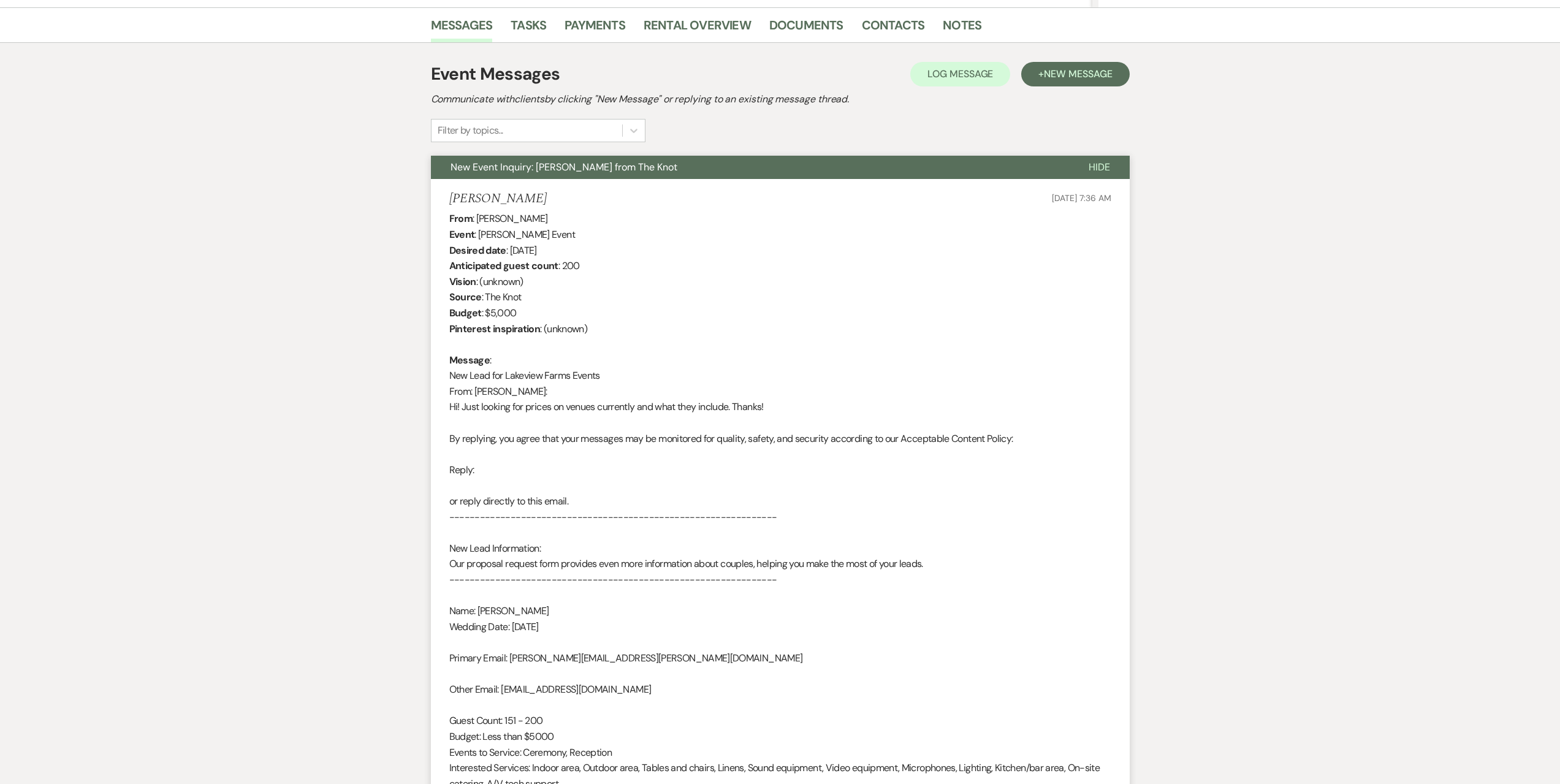
scroll to position [0, 0]
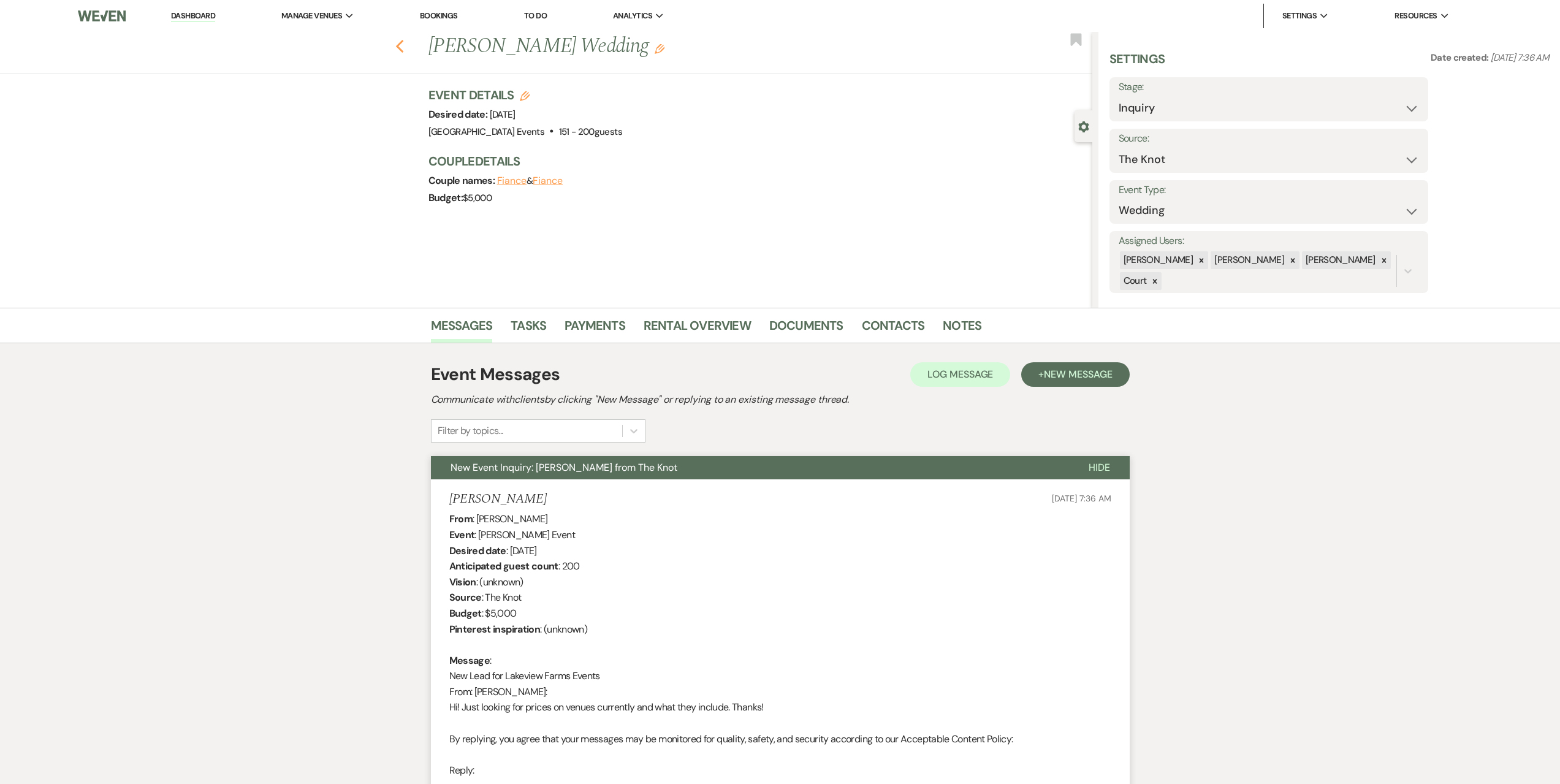
click at [402, 43] on icon "Previous" at bounding box center [400, 46] width 9 height 15
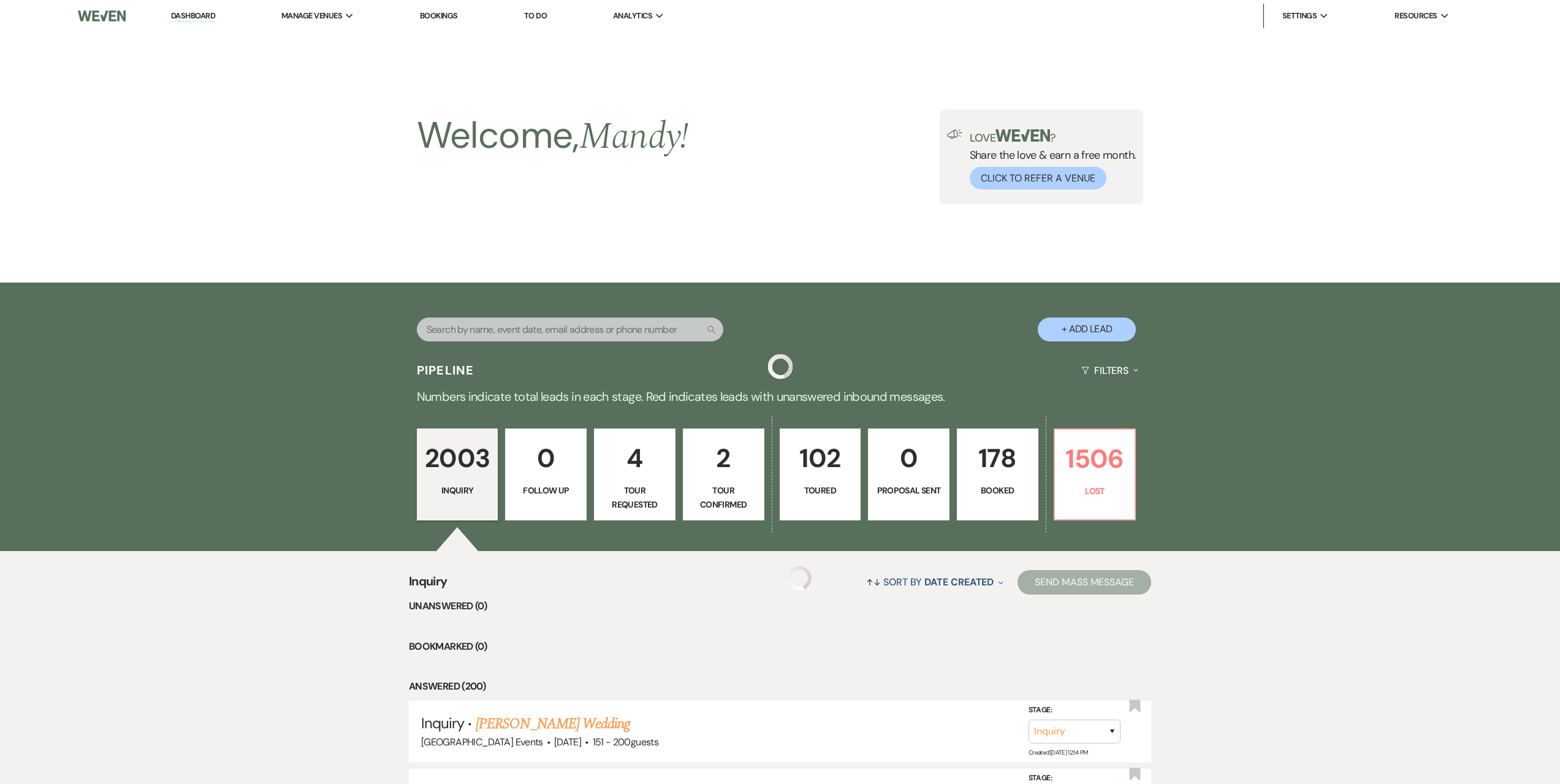
scroll to position [858, 0]
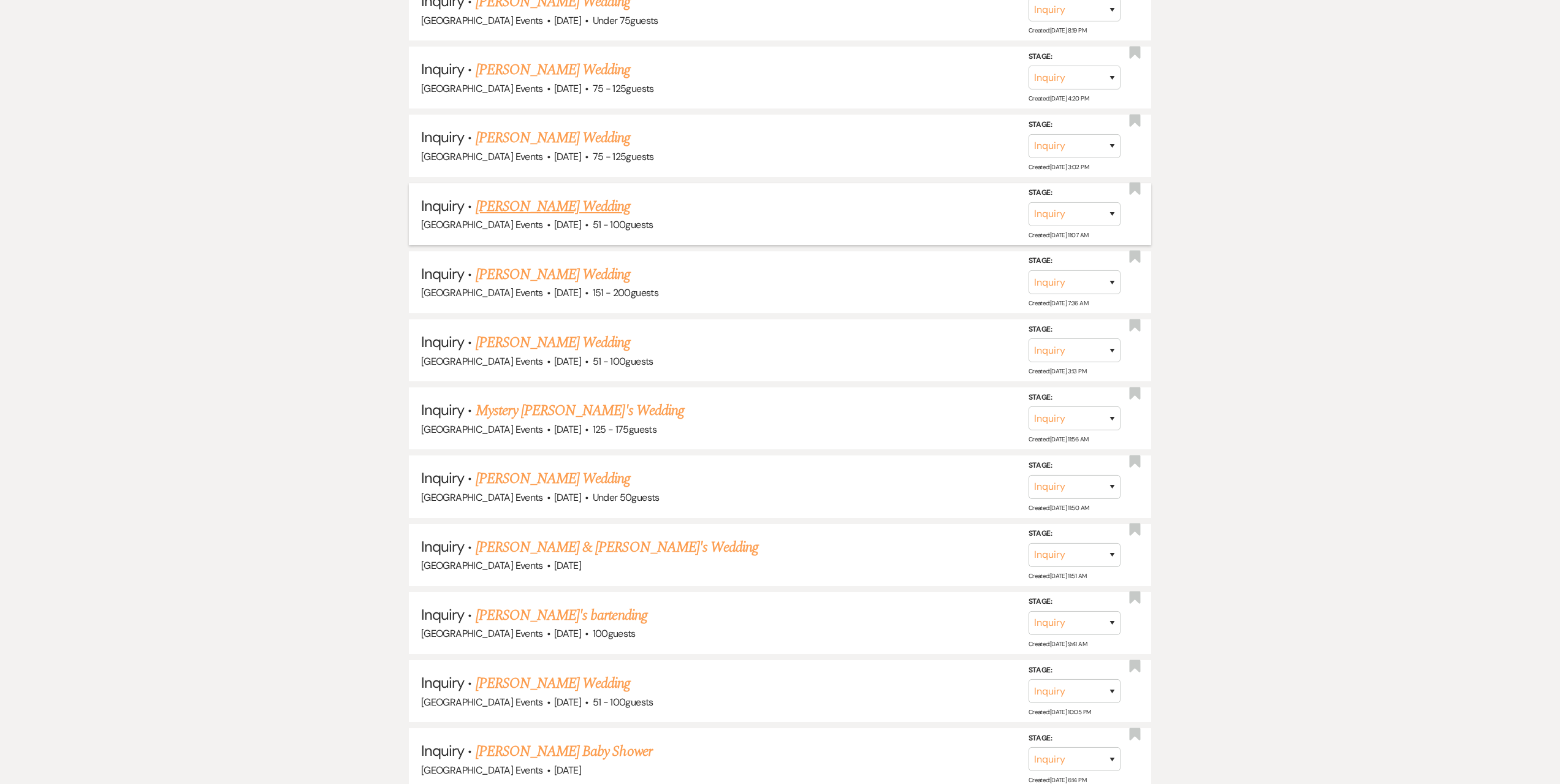
click at [573, 202] on link "[PERSON_NAME] Wedding" at bounding box center [553, 206] width 155 height 22
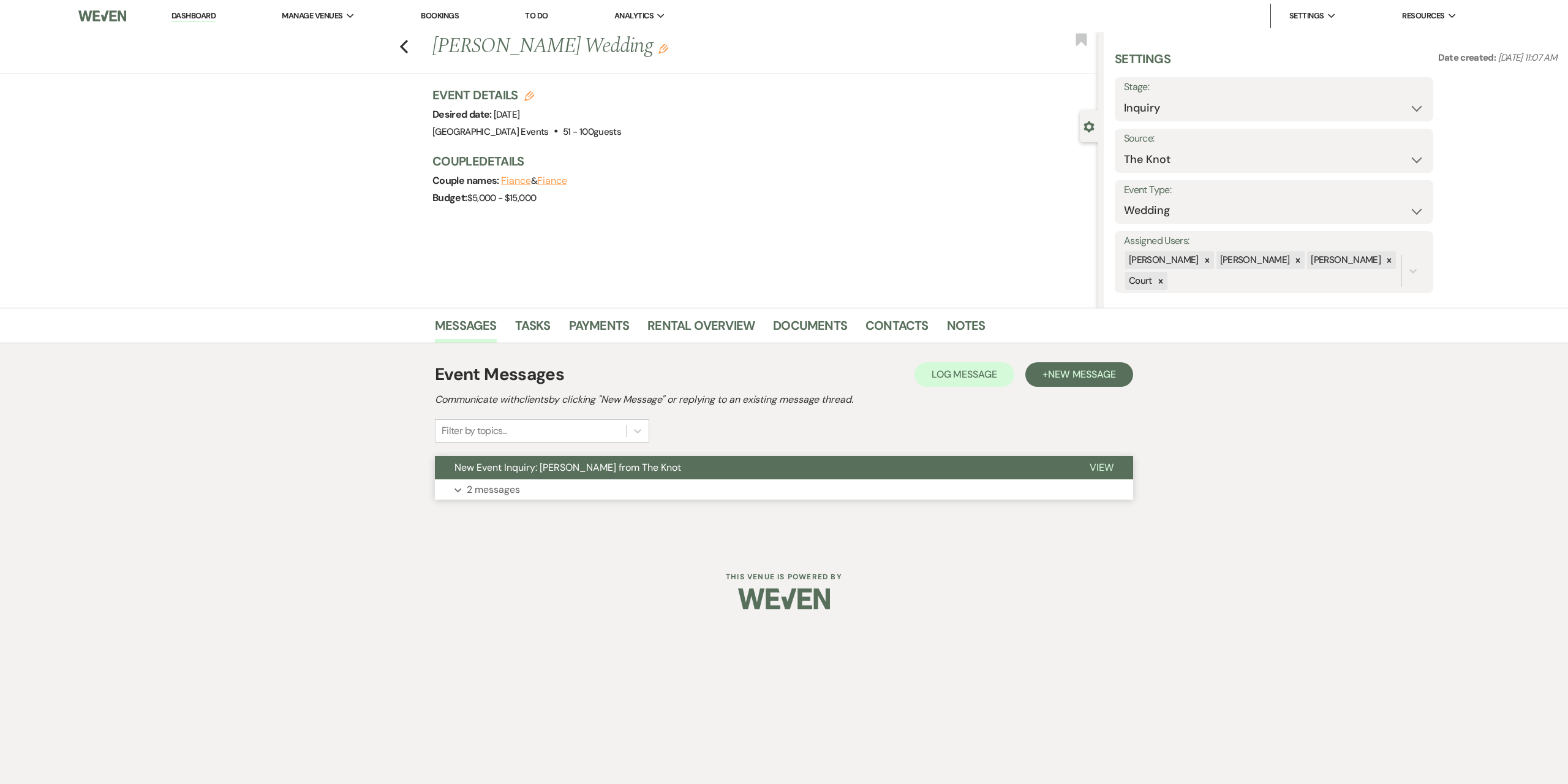
click at [734, 496] on button "Expand 2 messages" at bounding box center [784, 490] width 698 height 21
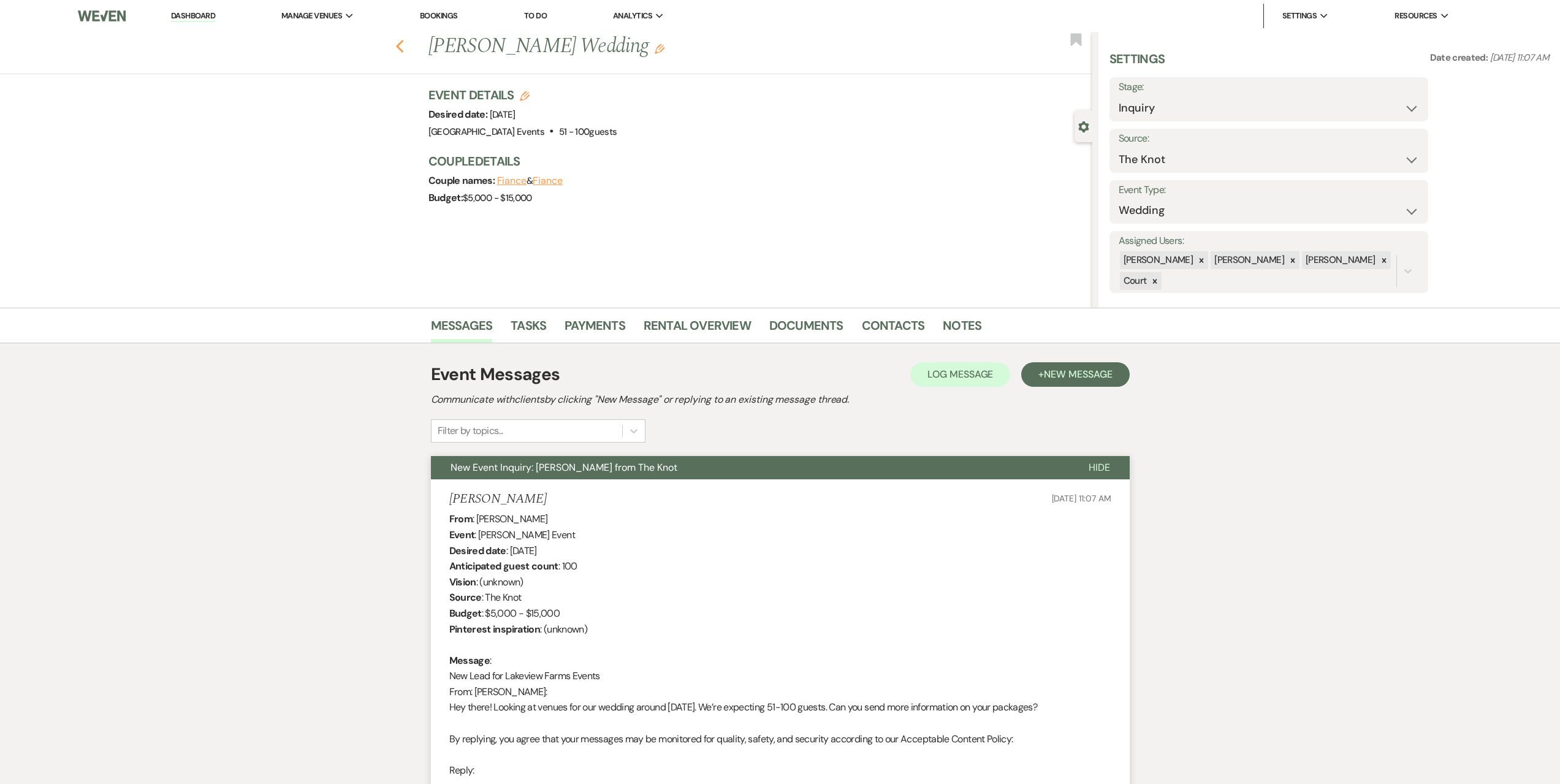
click at [402, 44] on use "button" at bounding box center [400, 46] width 8 height 14
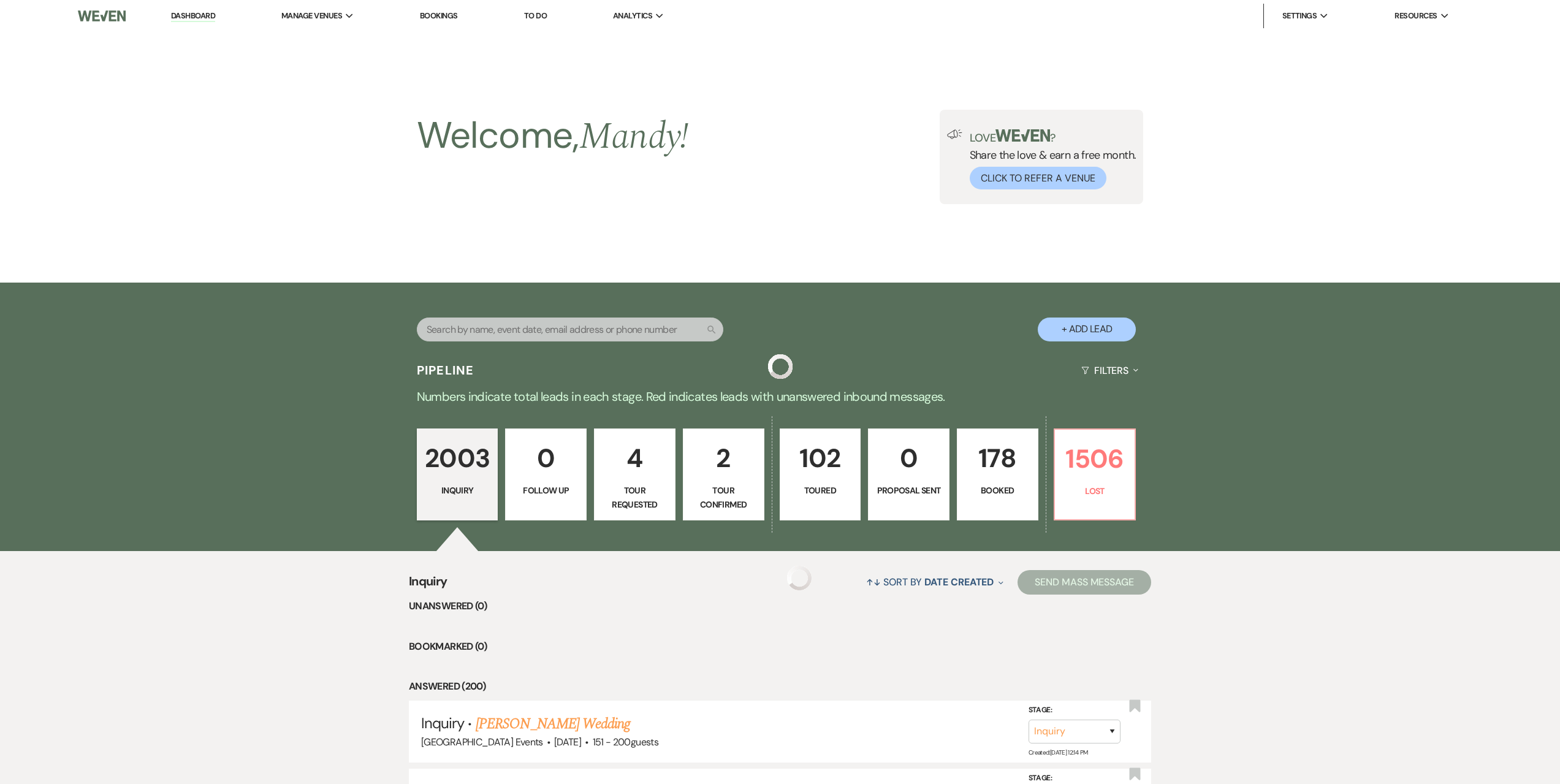
scroll to position [858, 0]
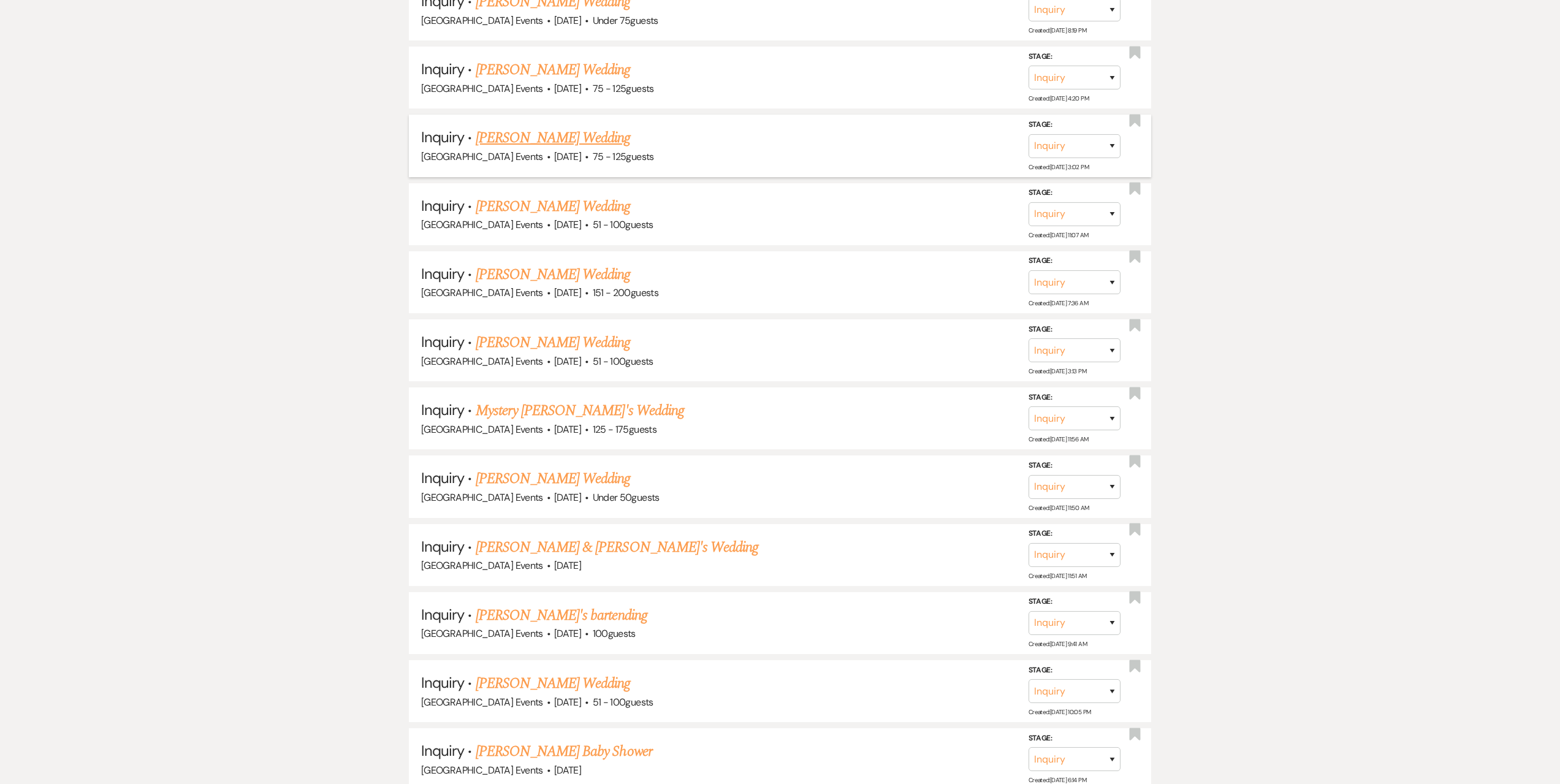
click at [546, 130] on link "[PERSON_NAME] Wedding" at bounding box center [553, 138] width 155 height 22
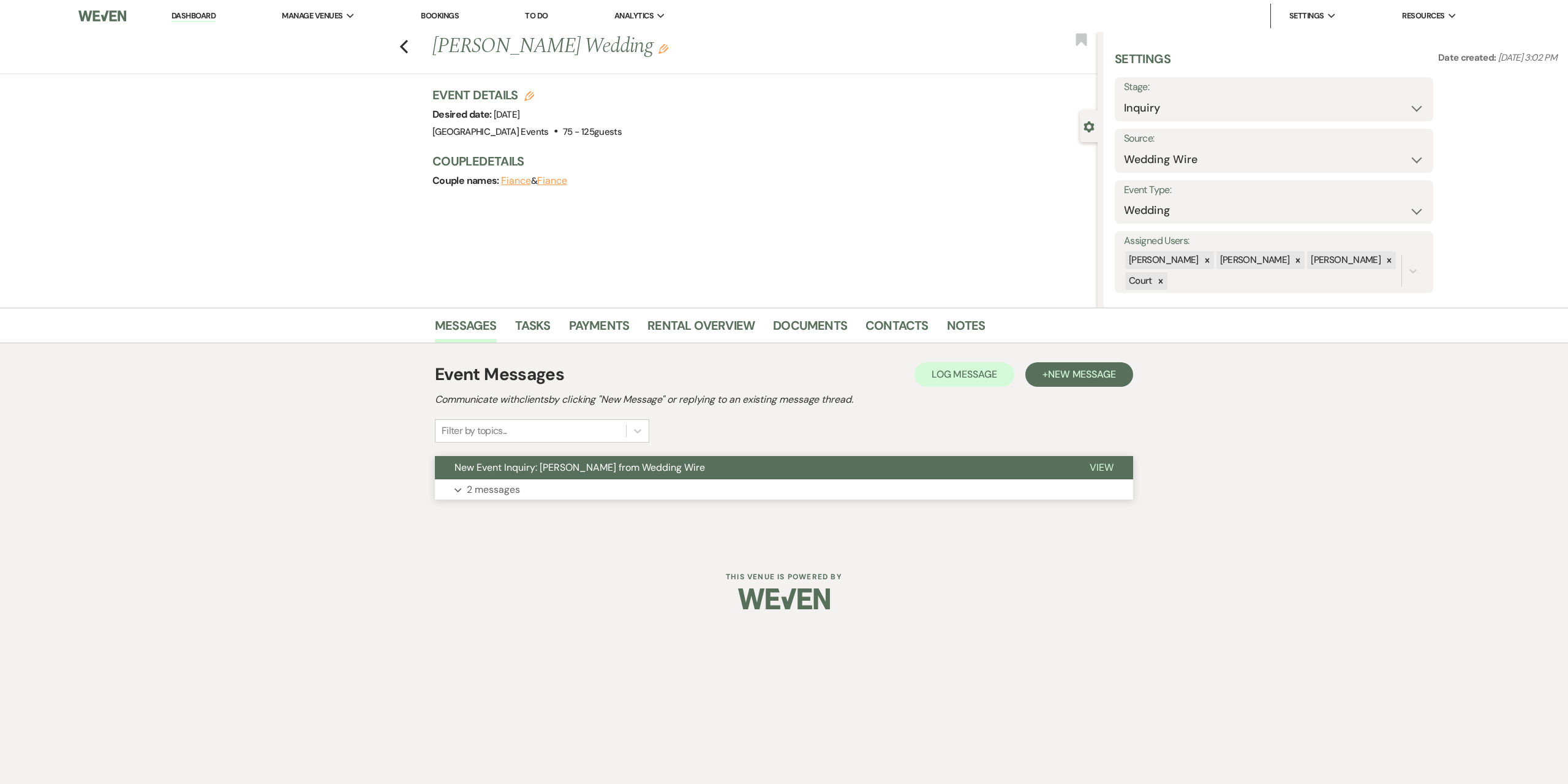
click at [737, 488] on button "Expand 2 messages" at bounding box center [784, 490] width 698 height 21
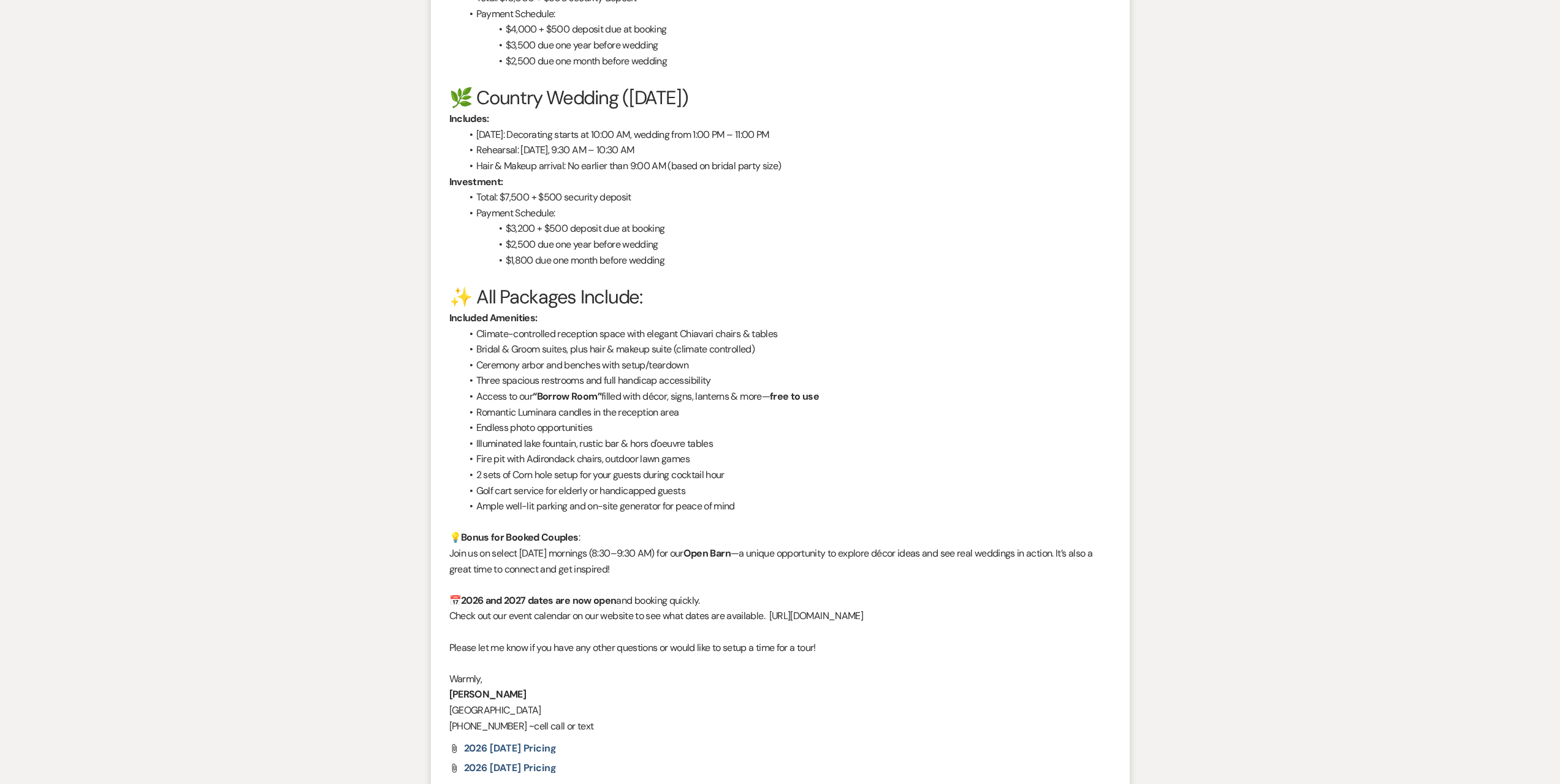
scroll to position [1516, 0]
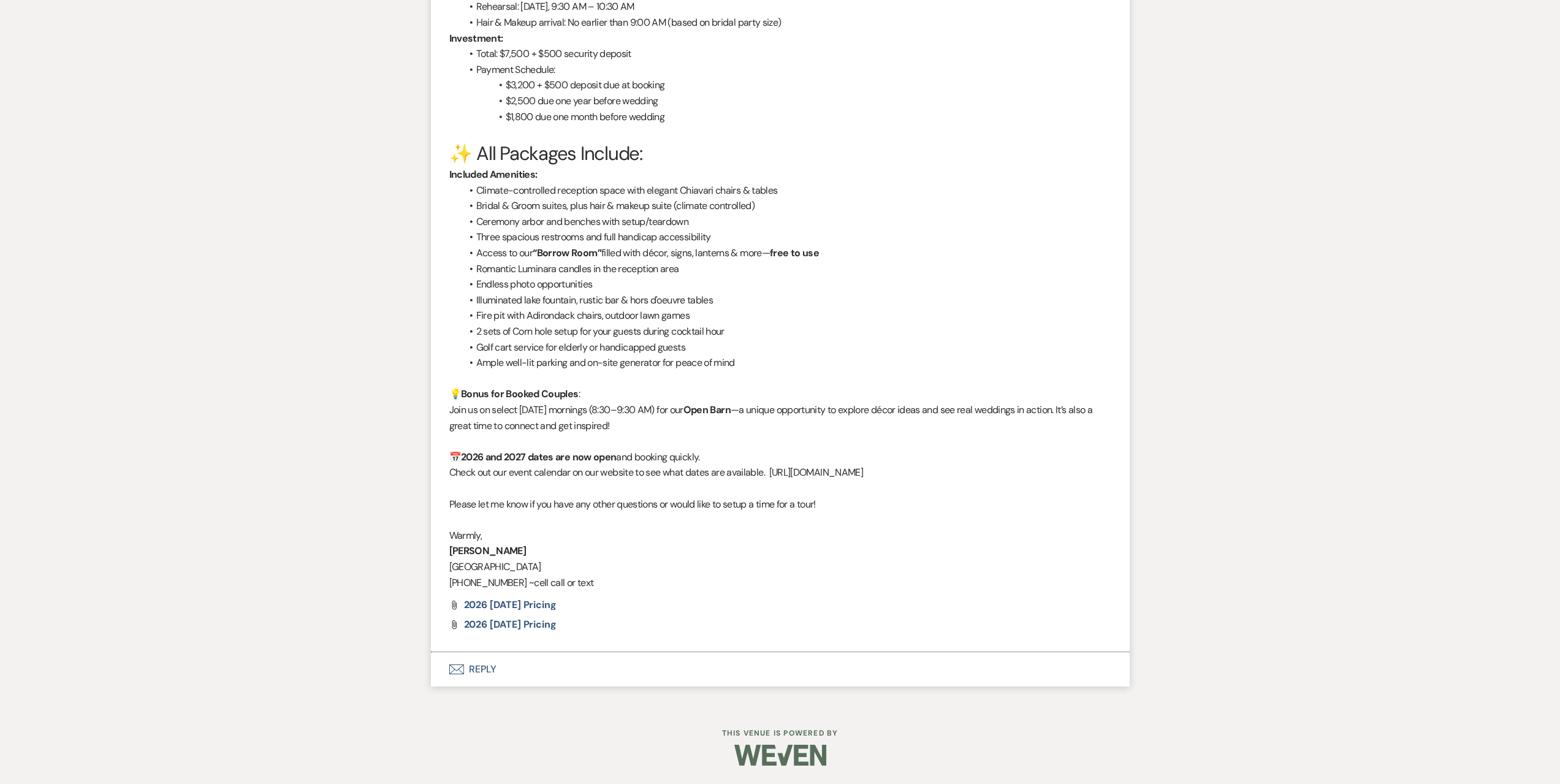
click at [470, 670] on button "Envelope Reply" at bounding box center [780, 669] width 699 height 34
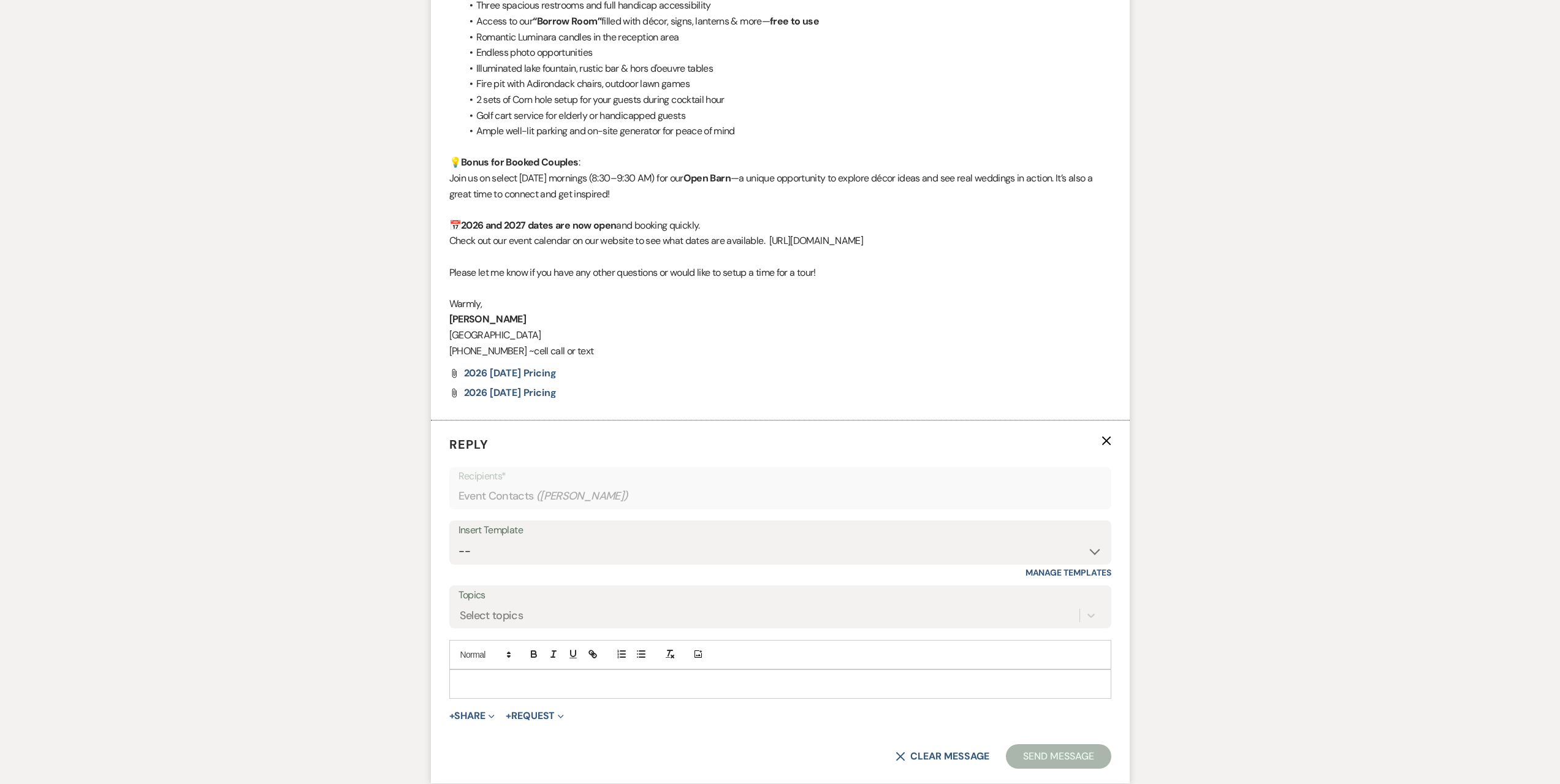
scroll to position [1859, 0]
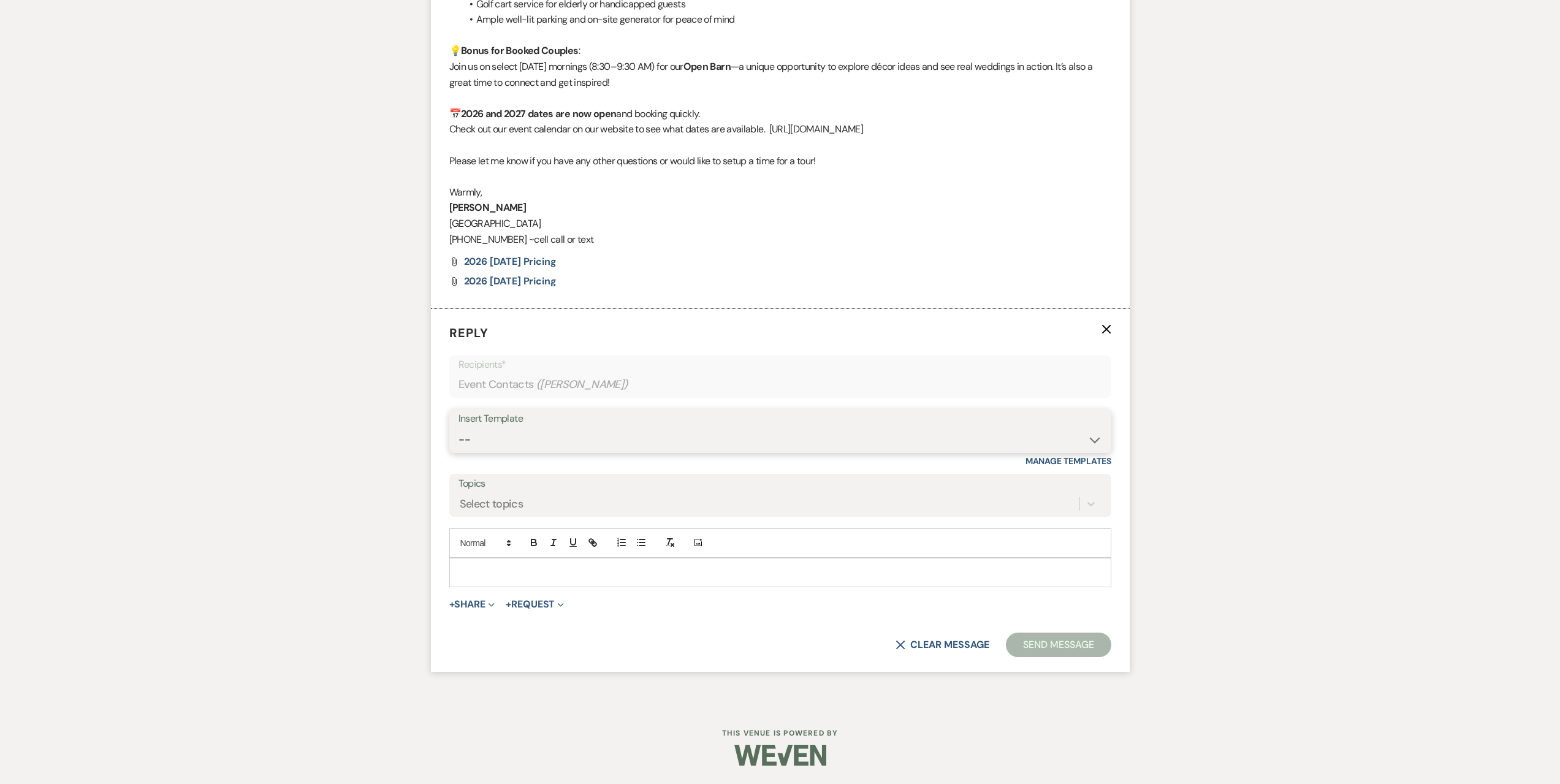
click at [563, 444] on select "-- Seating Chart [PERSON_NAME] Weven Portal Introduction Payment Template Follo…" at bounding box center [780, 439] width 644 height 24
click at [459, 428] on select "-- Seating Chart [PERSON_NAME] Weven Portal Introduction Payment Template Follo…" at bounding box center [780, 439] width 644 height 24
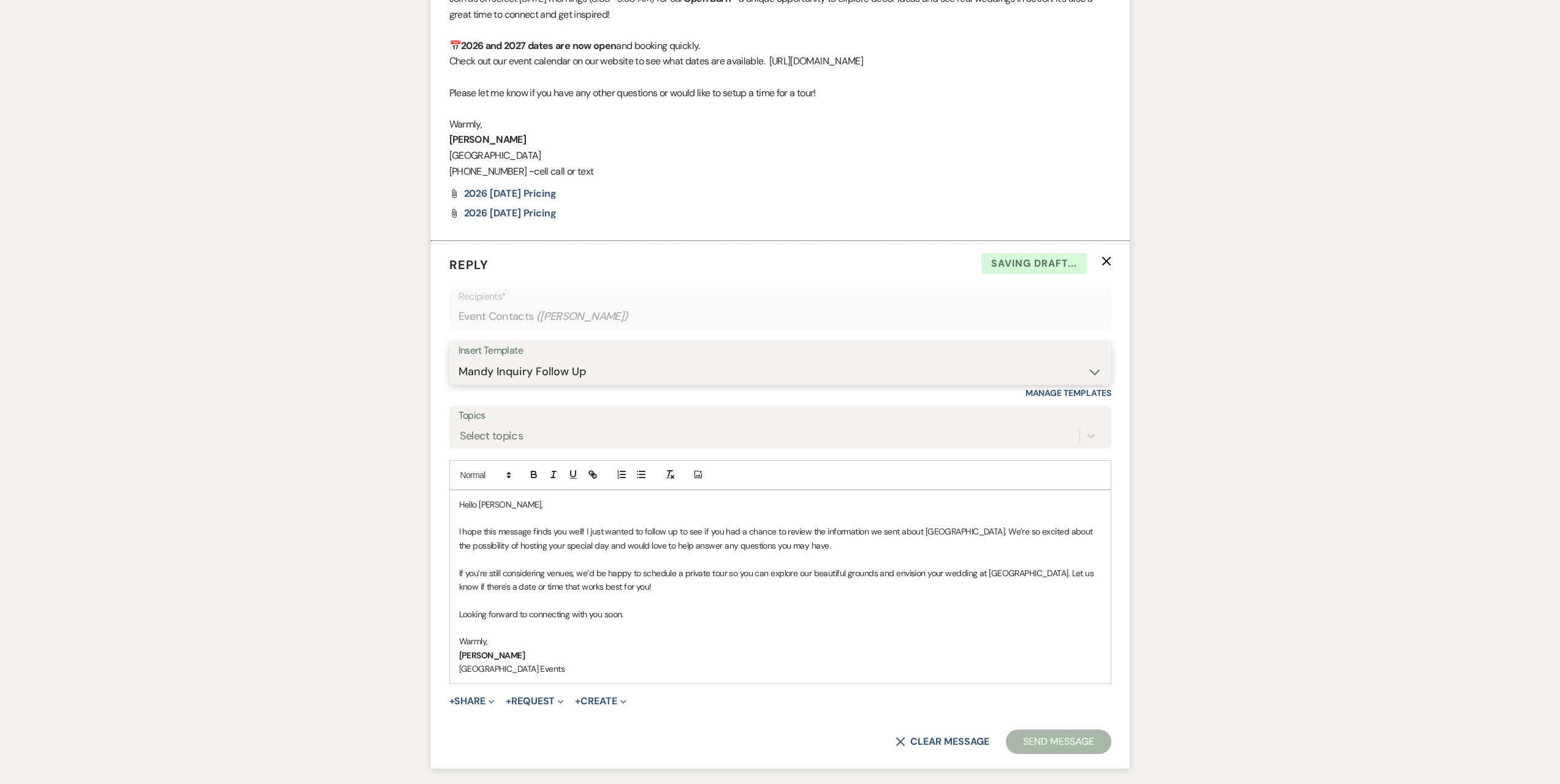
scroll to position [2024, 0]
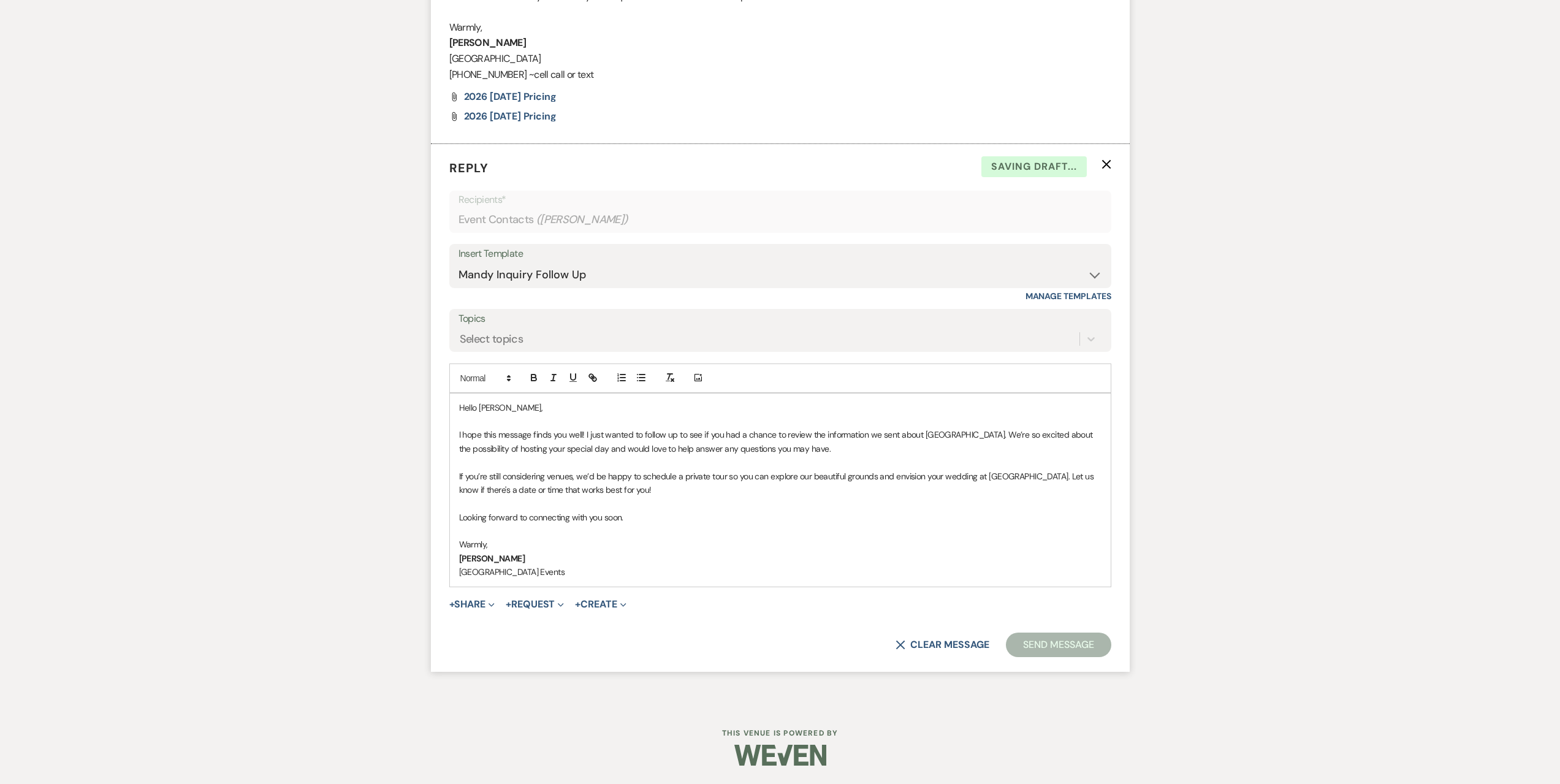
click at [1033, 636] on button "Send Message" at bounding box center [1058, 645] width 105 height 25
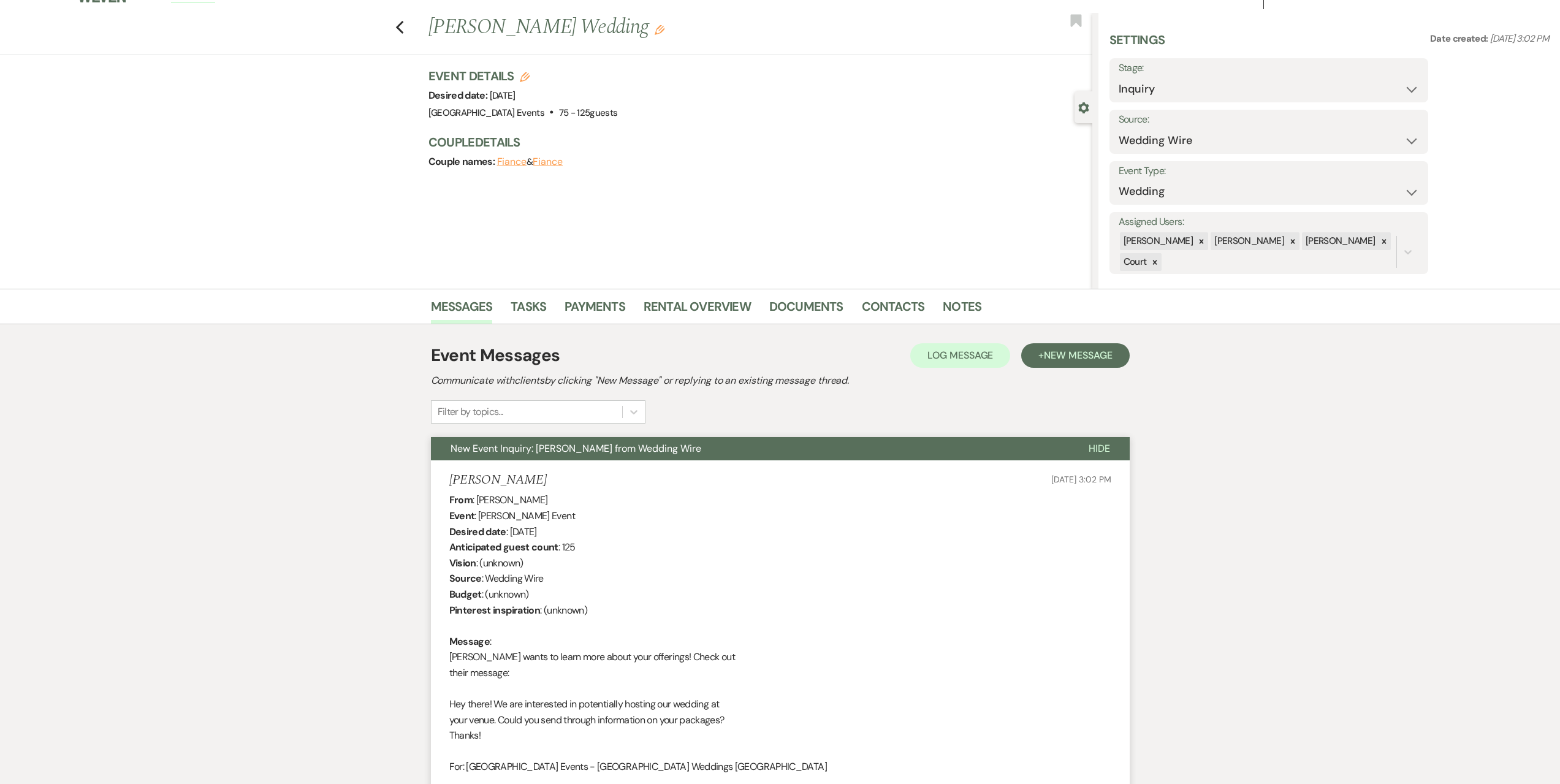
scroll to position [0, 0]
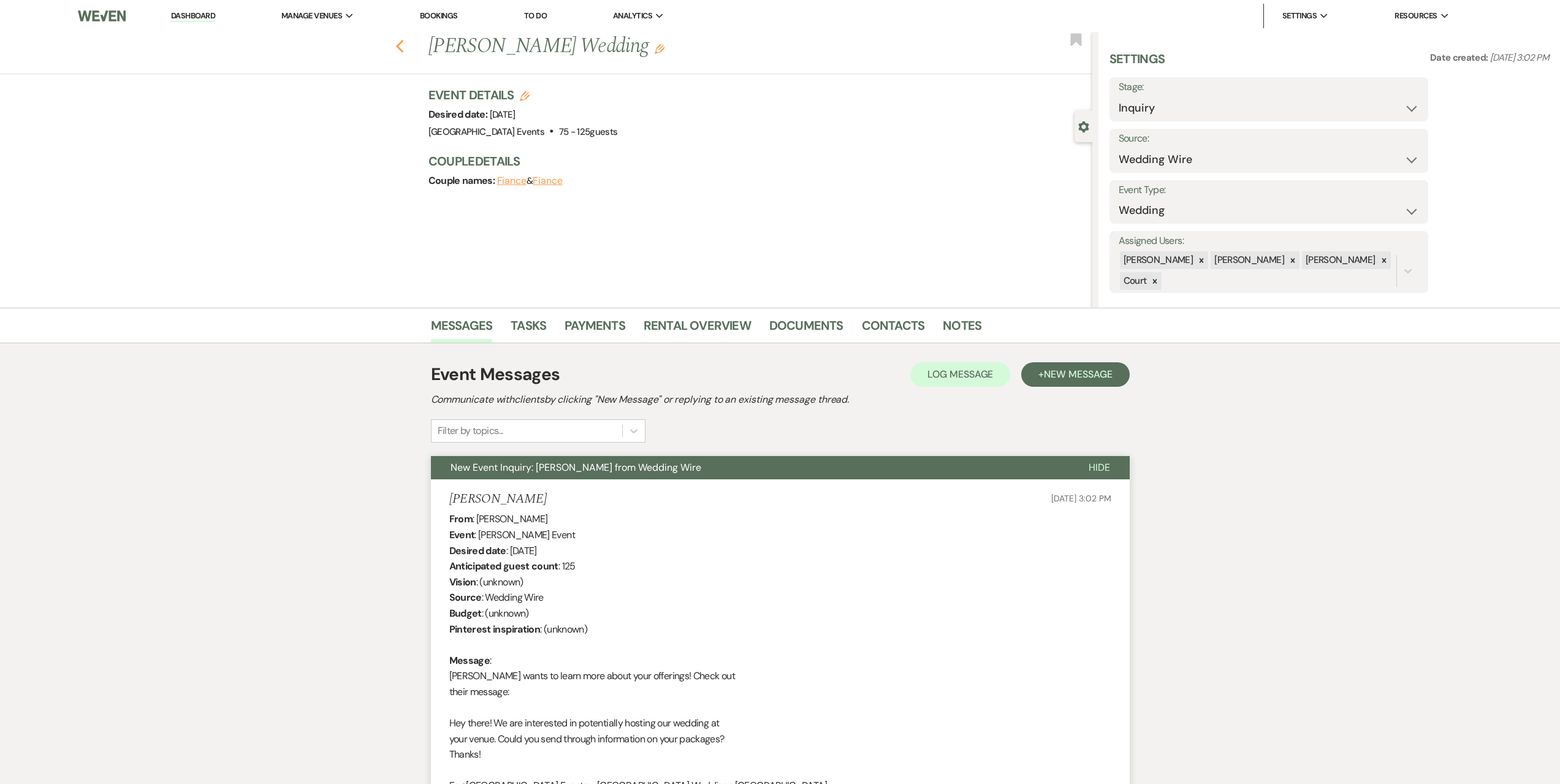
click at [403, 44] on use "button" at bounding box center [400, 46] width 8 height 14
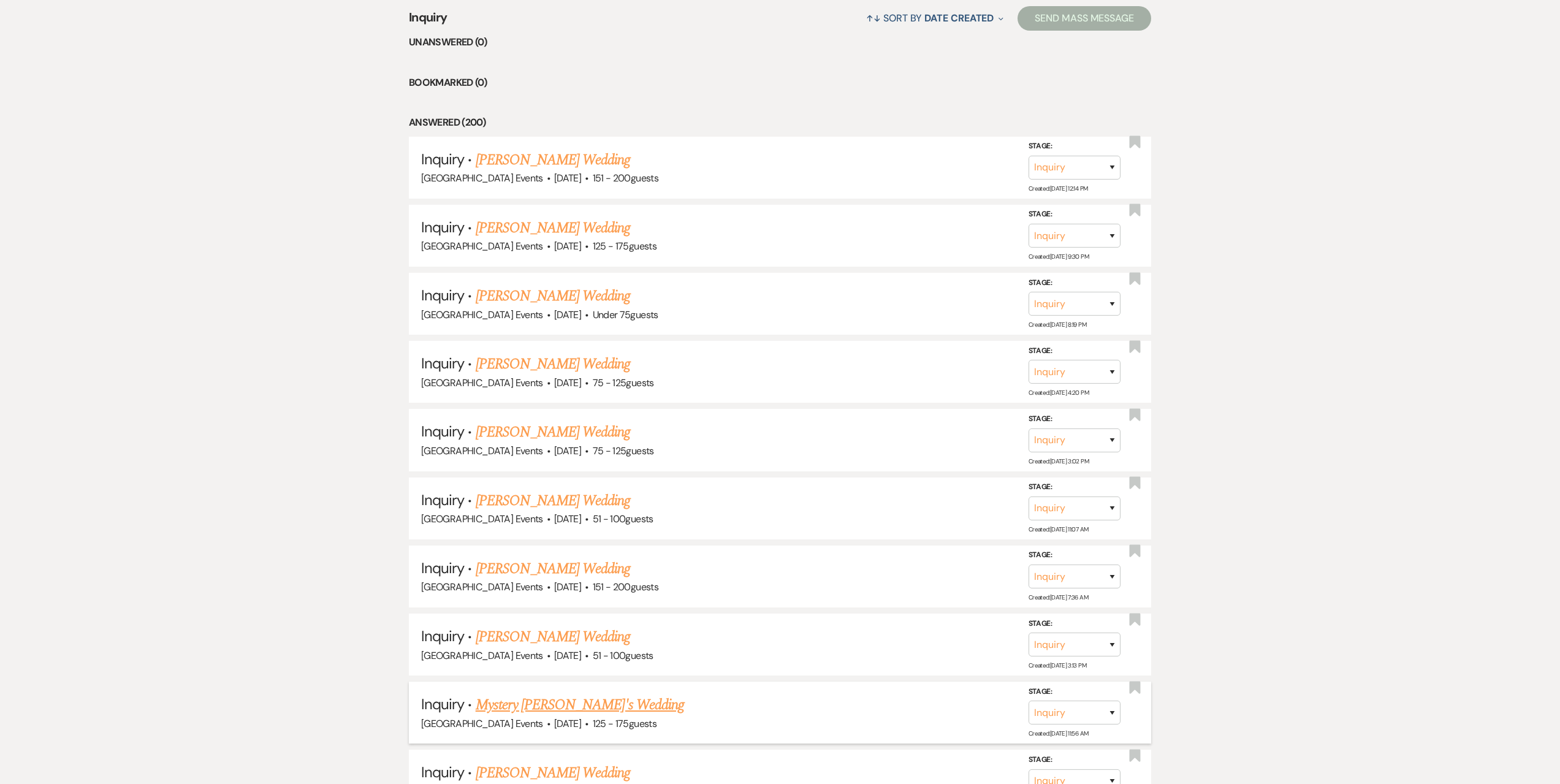
scroll to position [490, 0]
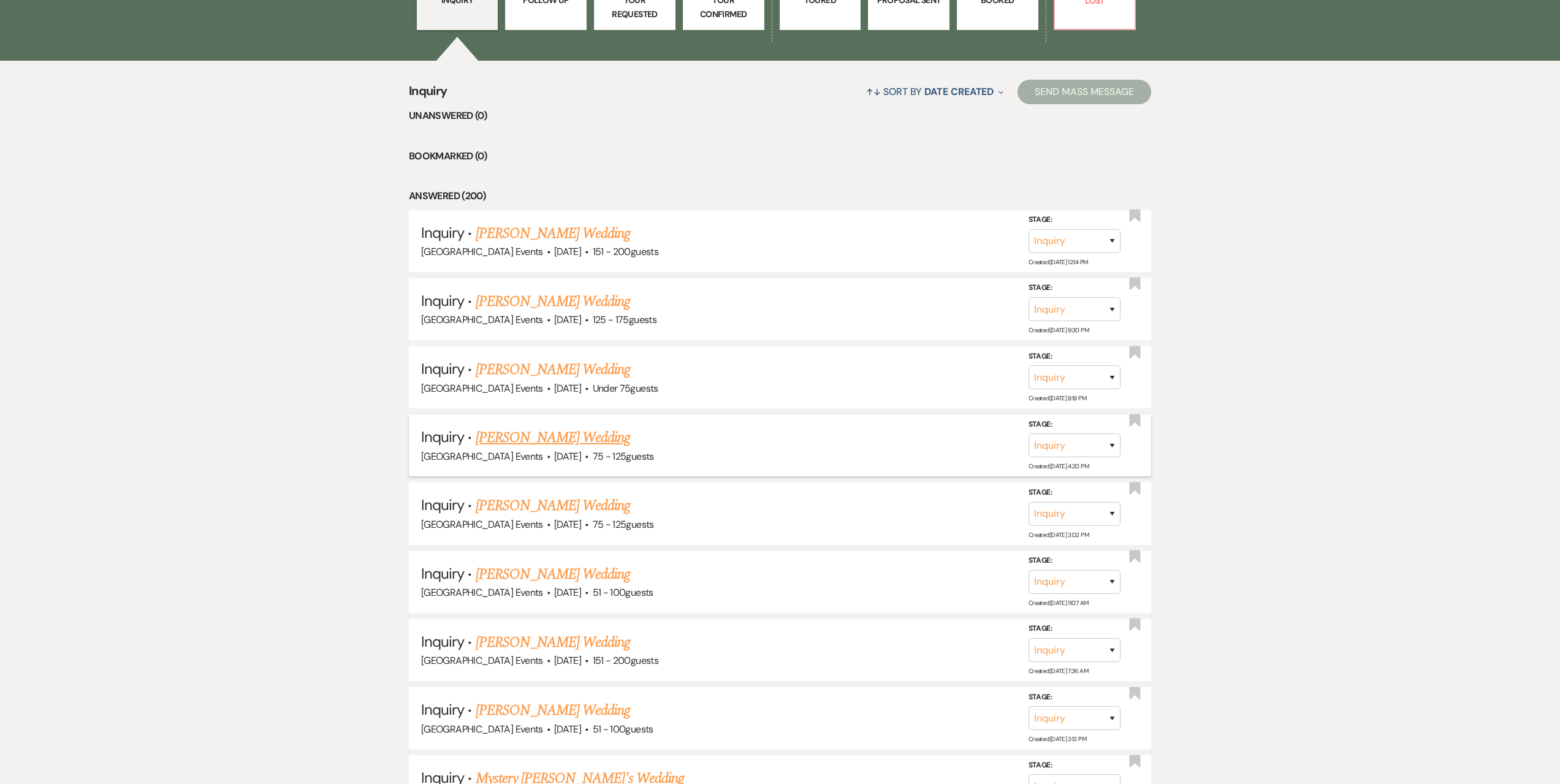
click at [577, 430] on link "[PERSON_NAME] Wedding" at bounding box center [553, 437] width 155 height 22
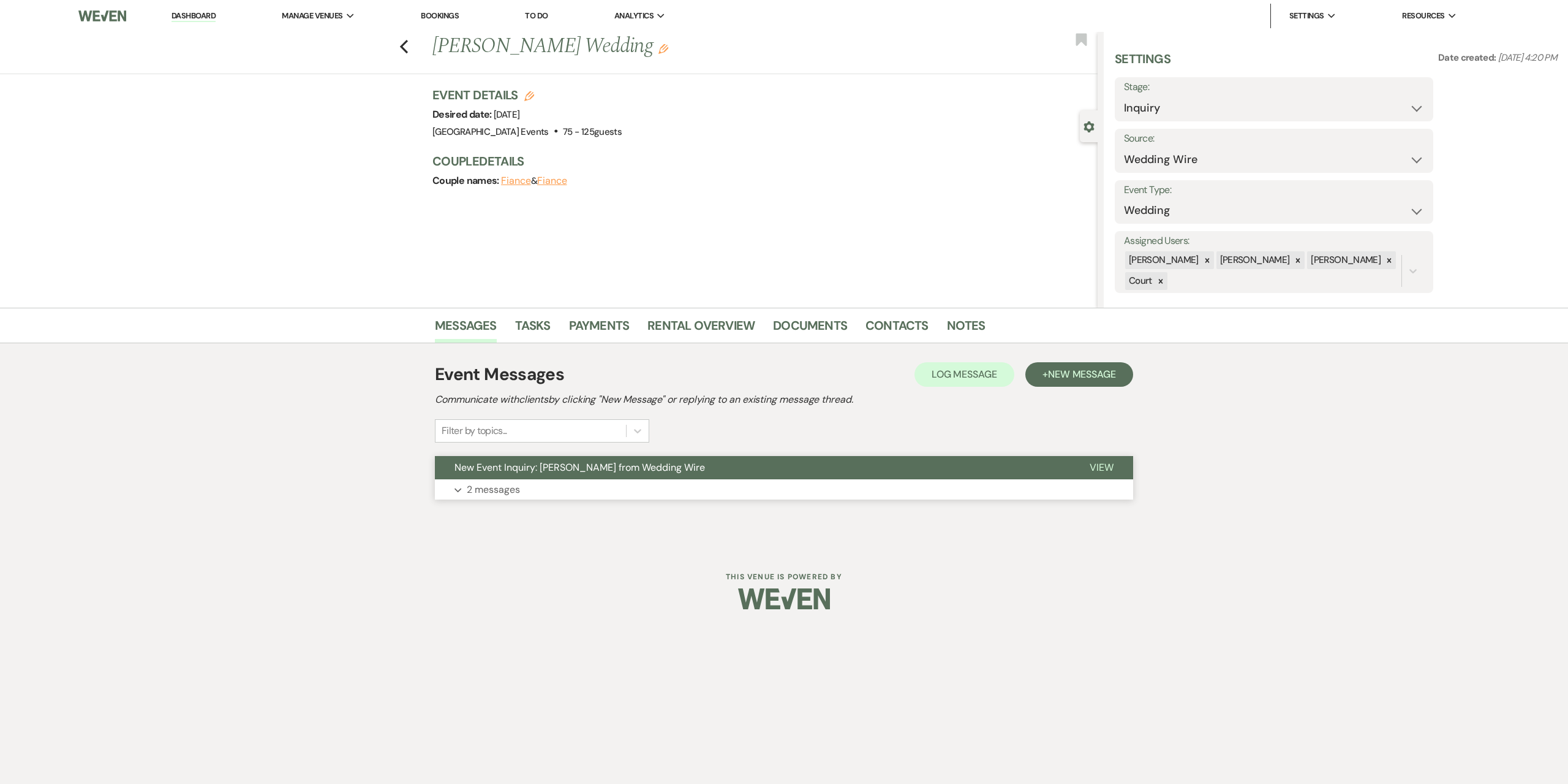
click at [597, 490] on button "Expand 2 messages" at bounding box center [784, 490] width 698 height 21
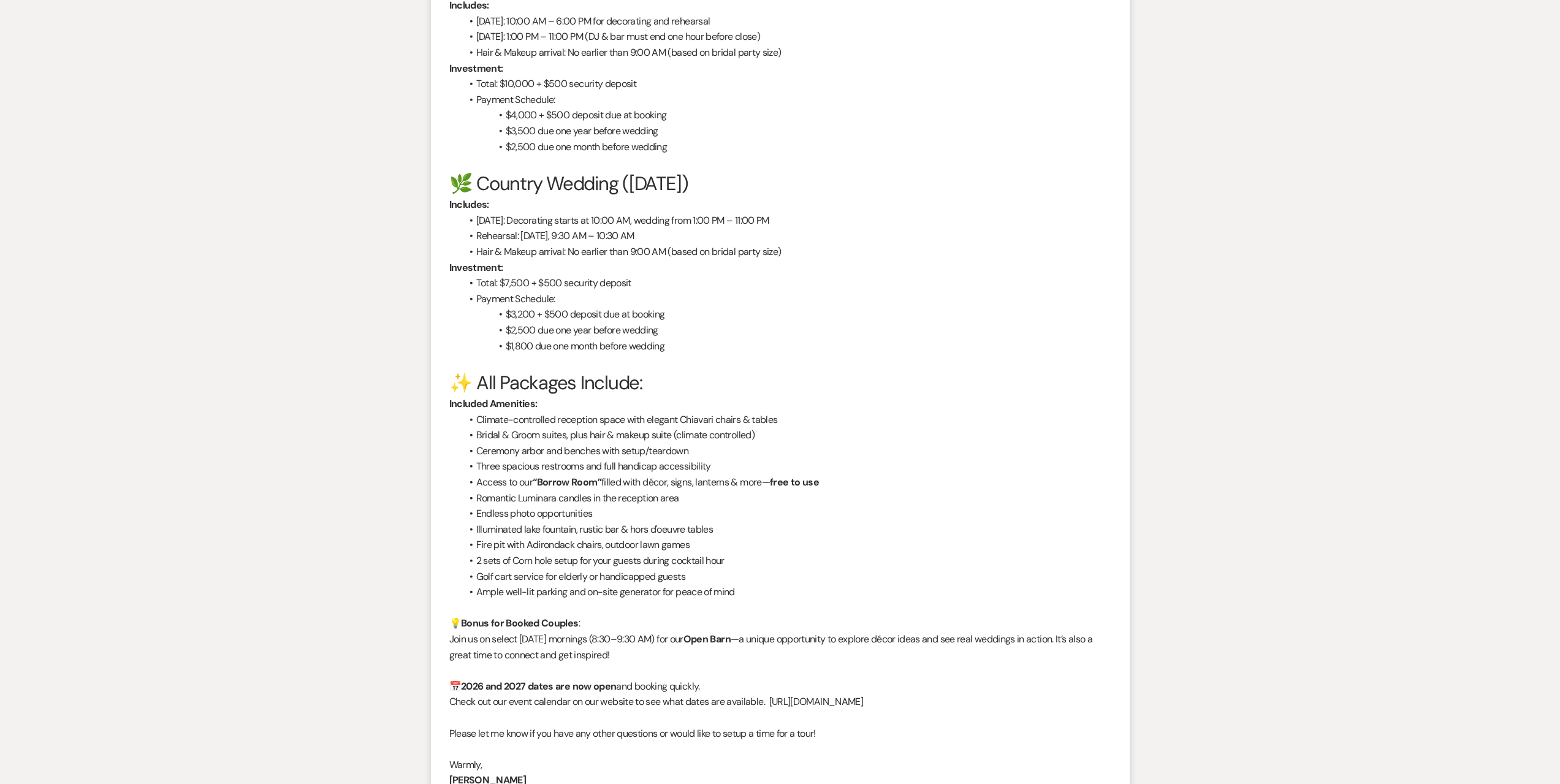
scroll to position [1516, 0]
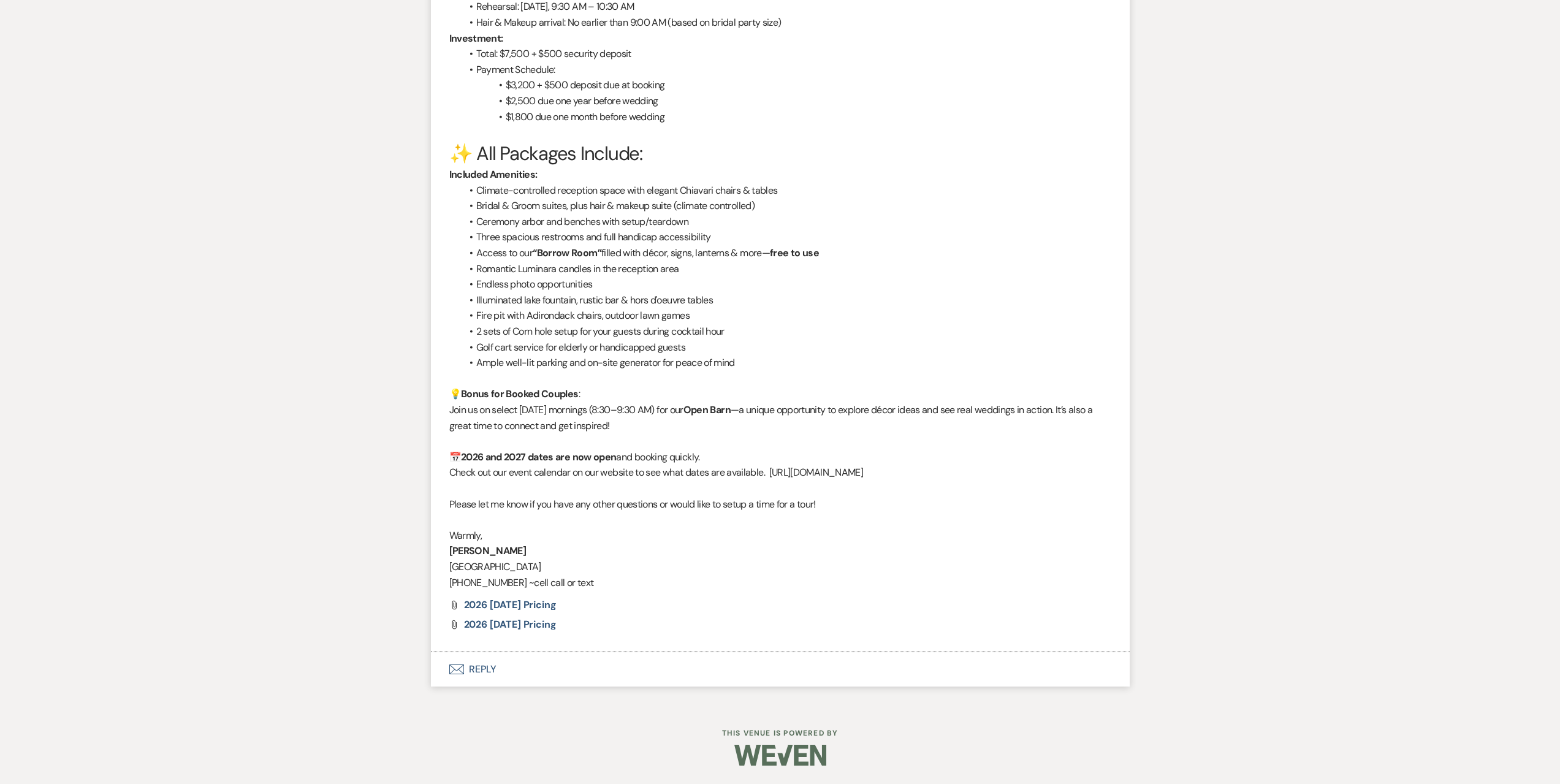
click at [674, 665] on button "Envelope Reply" at bounding box center [780, 669] width 699 height 34
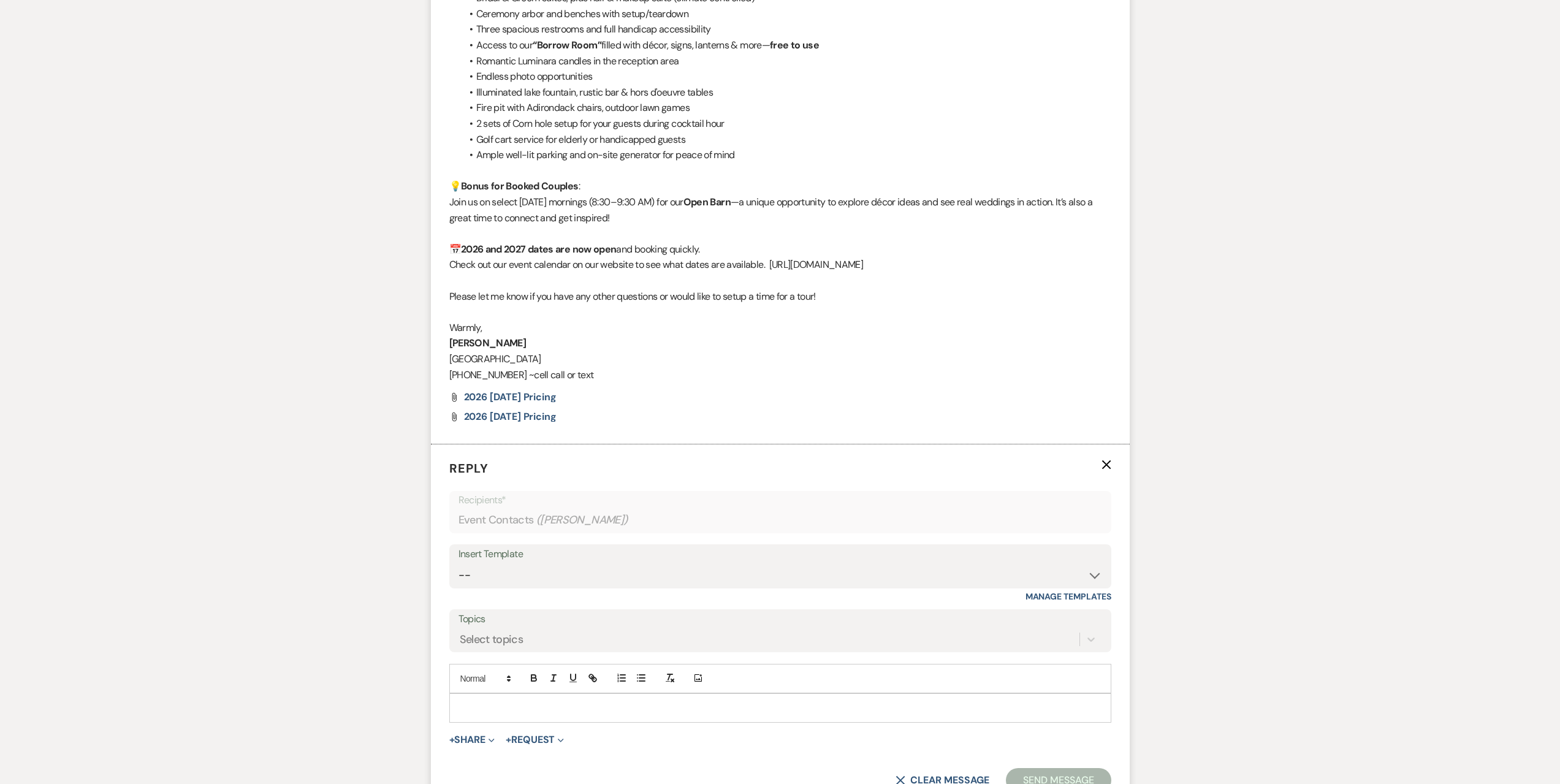
scroll to position [1859, 0]
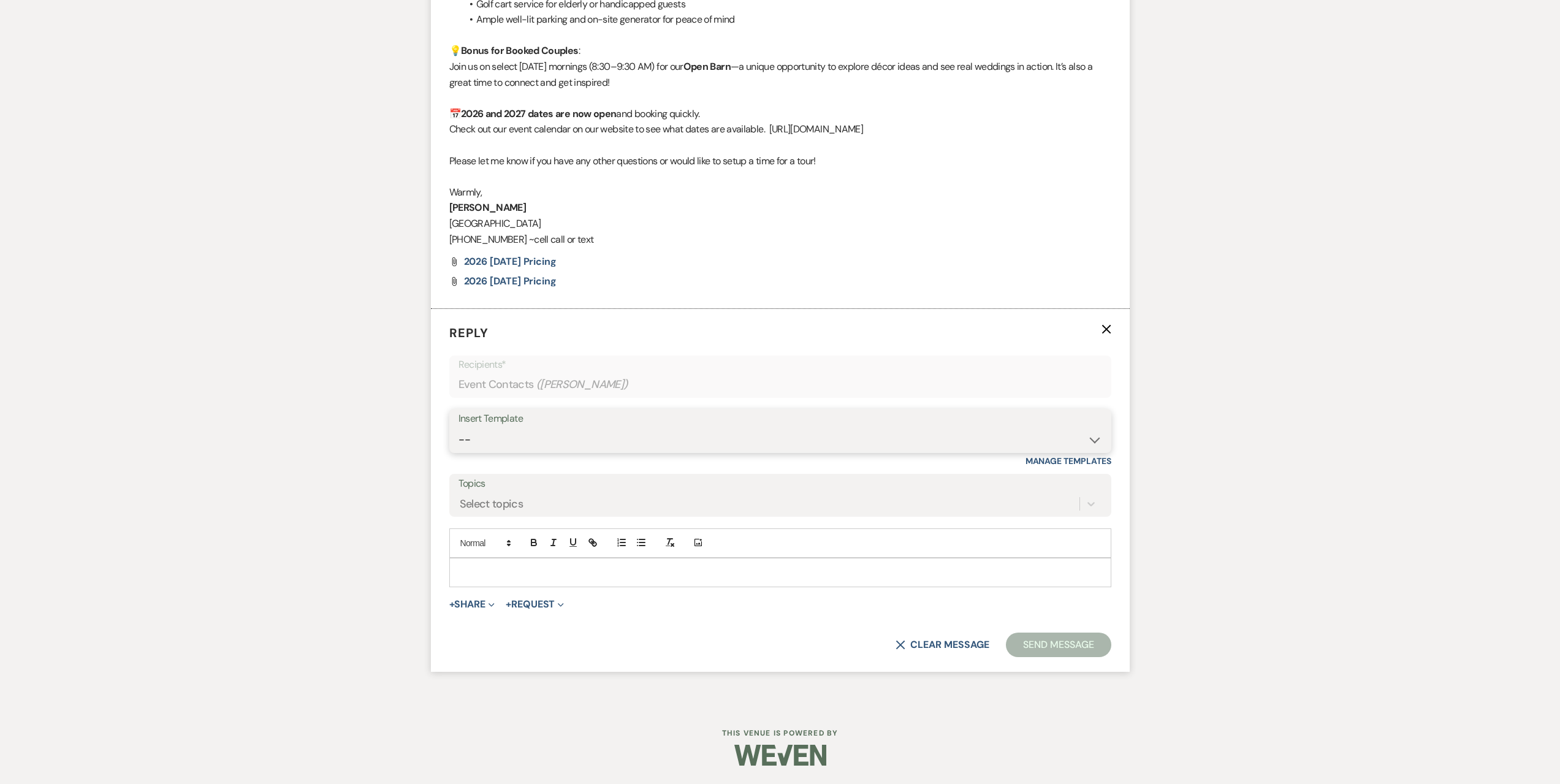
click at [592, 428] on select "-- Seating Chart [PERSON_NAME] Weven Portal Introduction Payment Template Follo…" at bounding box center [780, 439] width 644 height 24
click at [459, 428] on select "-- Seating Chart [PERSON_NAME] Weven Portal Introduction Payment Template Follo…" at bounding box center [780, 439] width 644 height 24
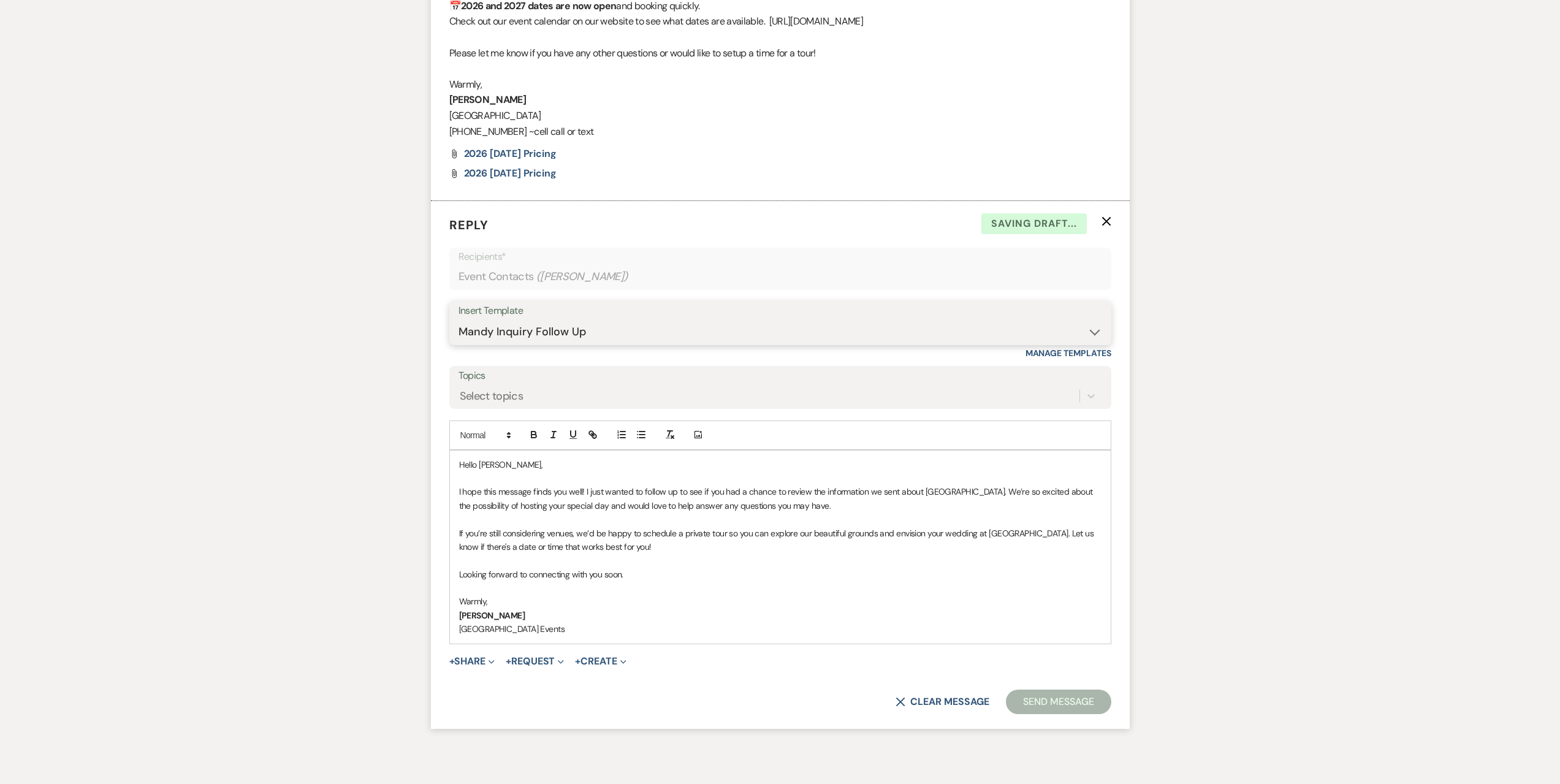
scroll to position [2024, 0]
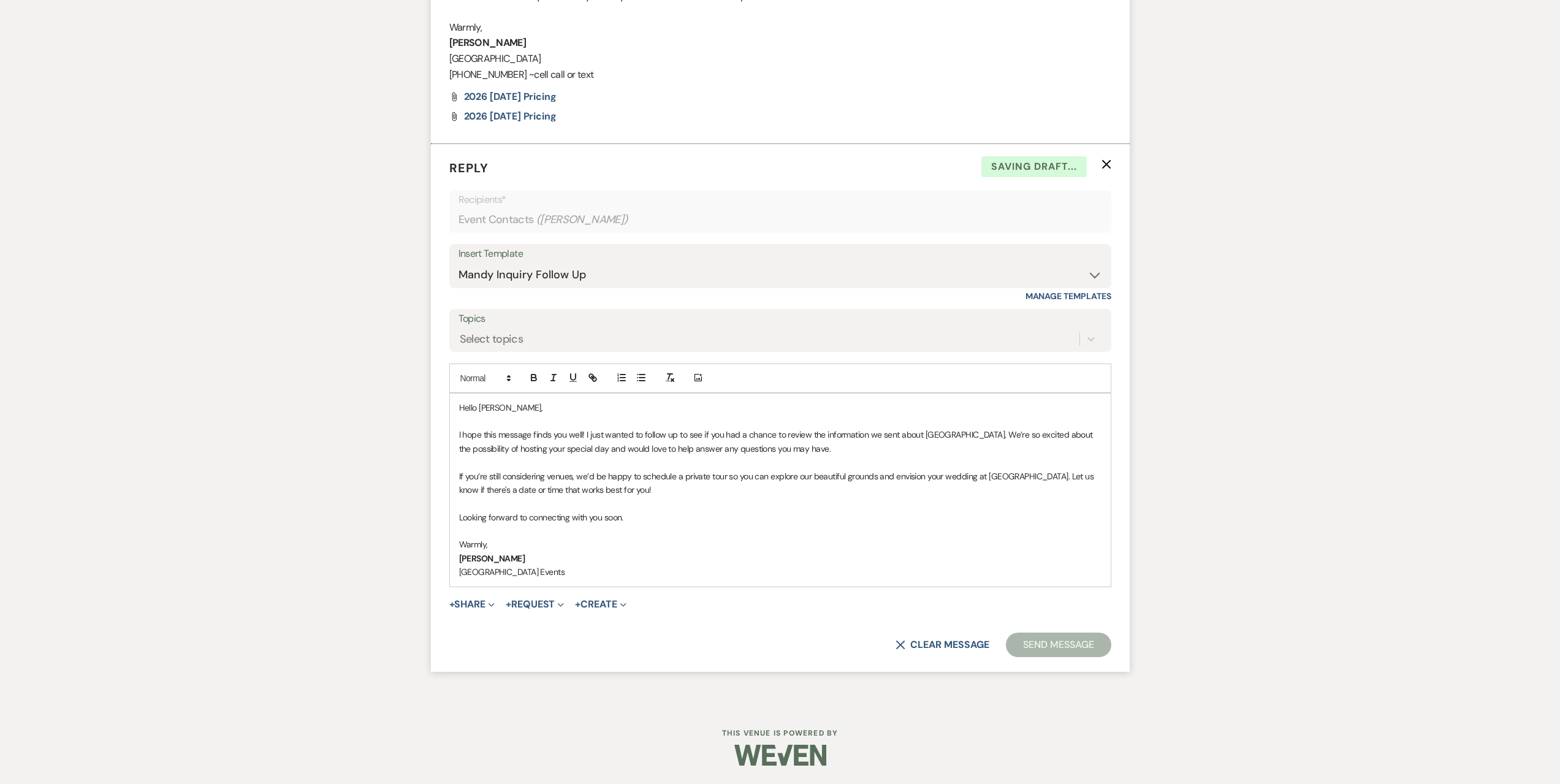
click at [1026, 641] on button "Send Message" at bounding box center [1058, 645] width 105 height 25
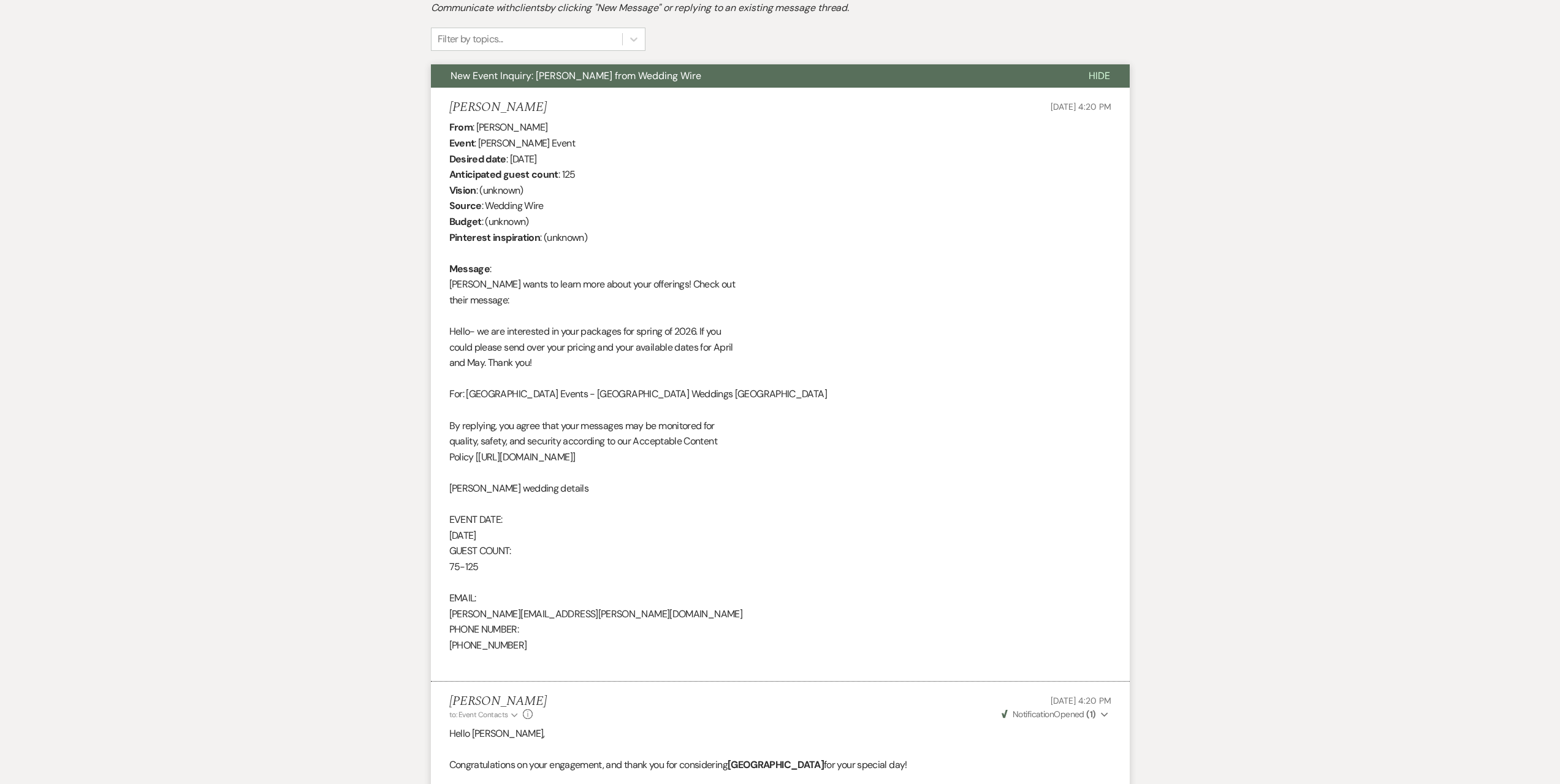
scroll to position [0, 0]
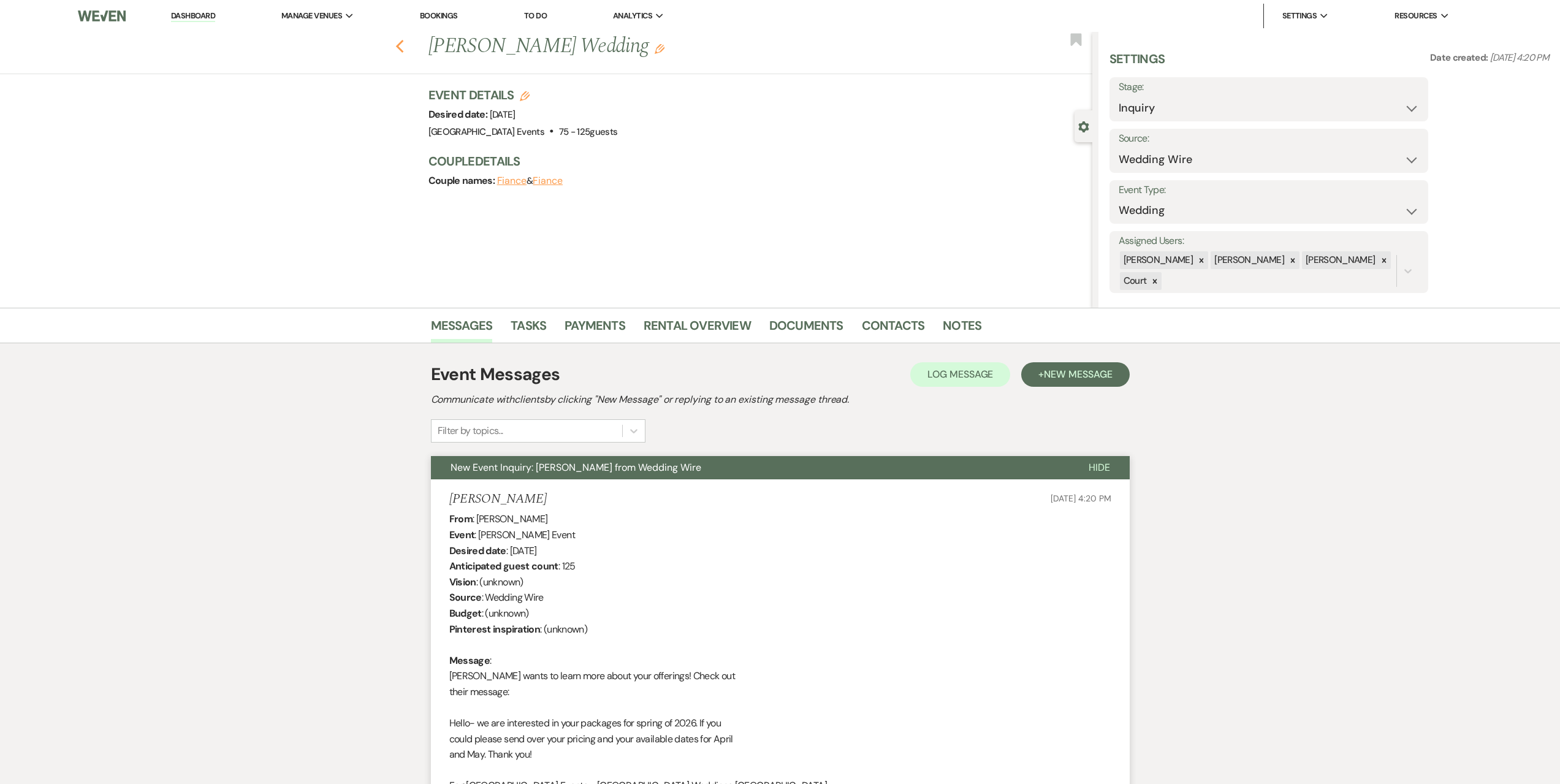
click at [403, 52] on use "button" at bounding box center [400, 46] width 8 height 14
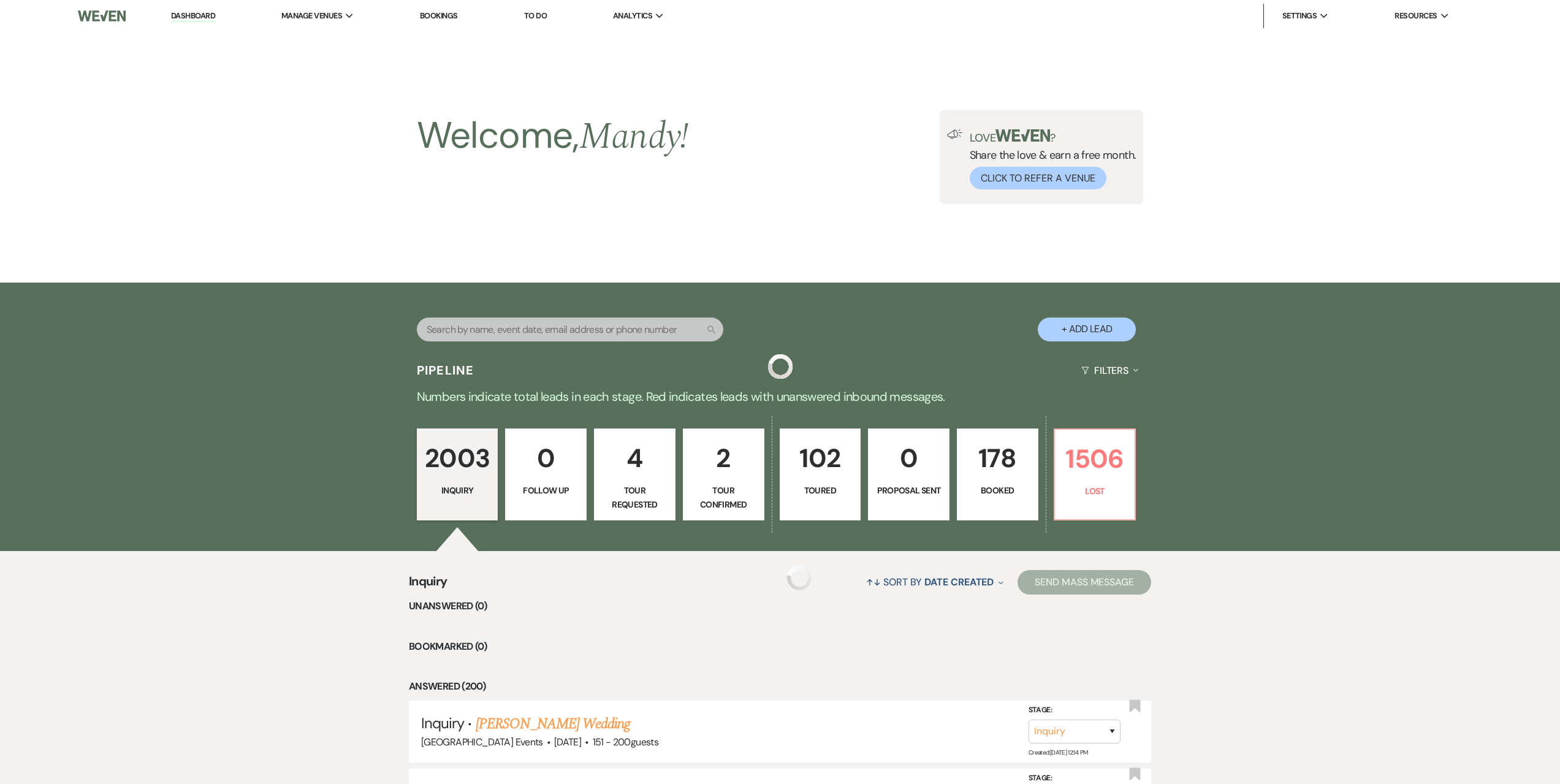
scroll to position [490, 0]
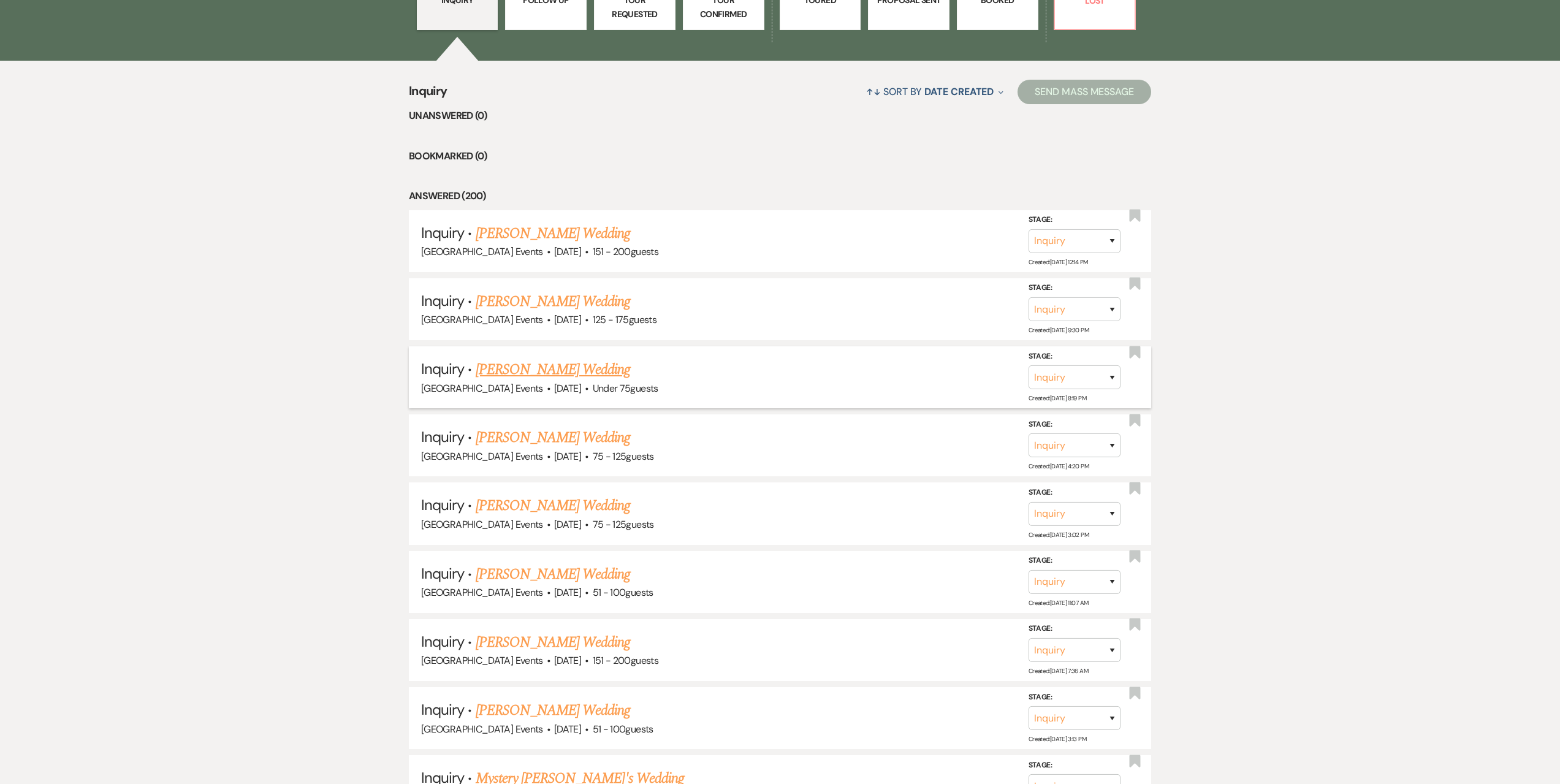
click at [571, 374] on link "[PERSON_NAME] Wedding" at bounding box center [553, 369] width 155 height 22
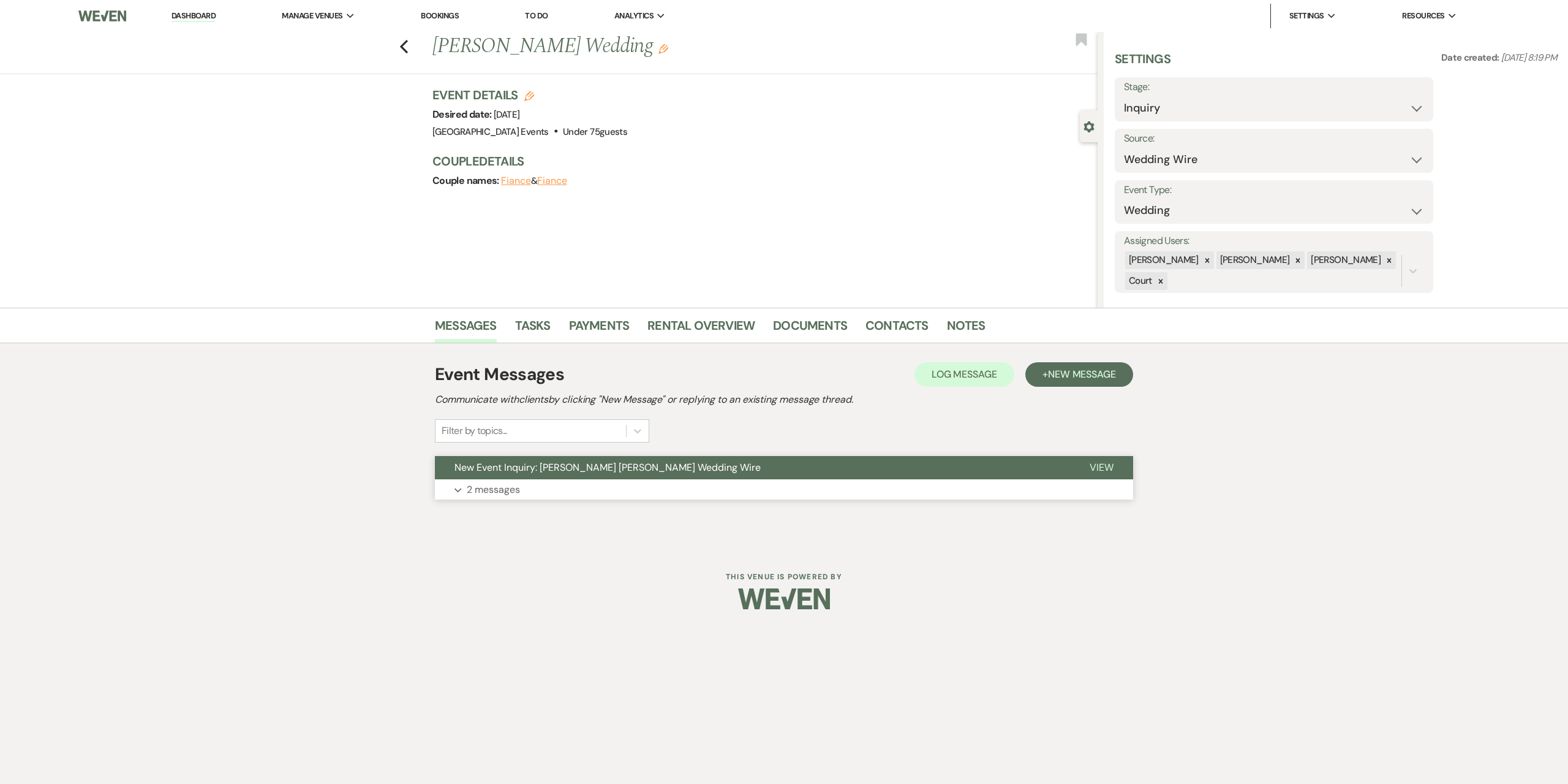
click at [761, 490] on button "Expand 2 messages" at bounding box center [784, 490] width 698 height 21
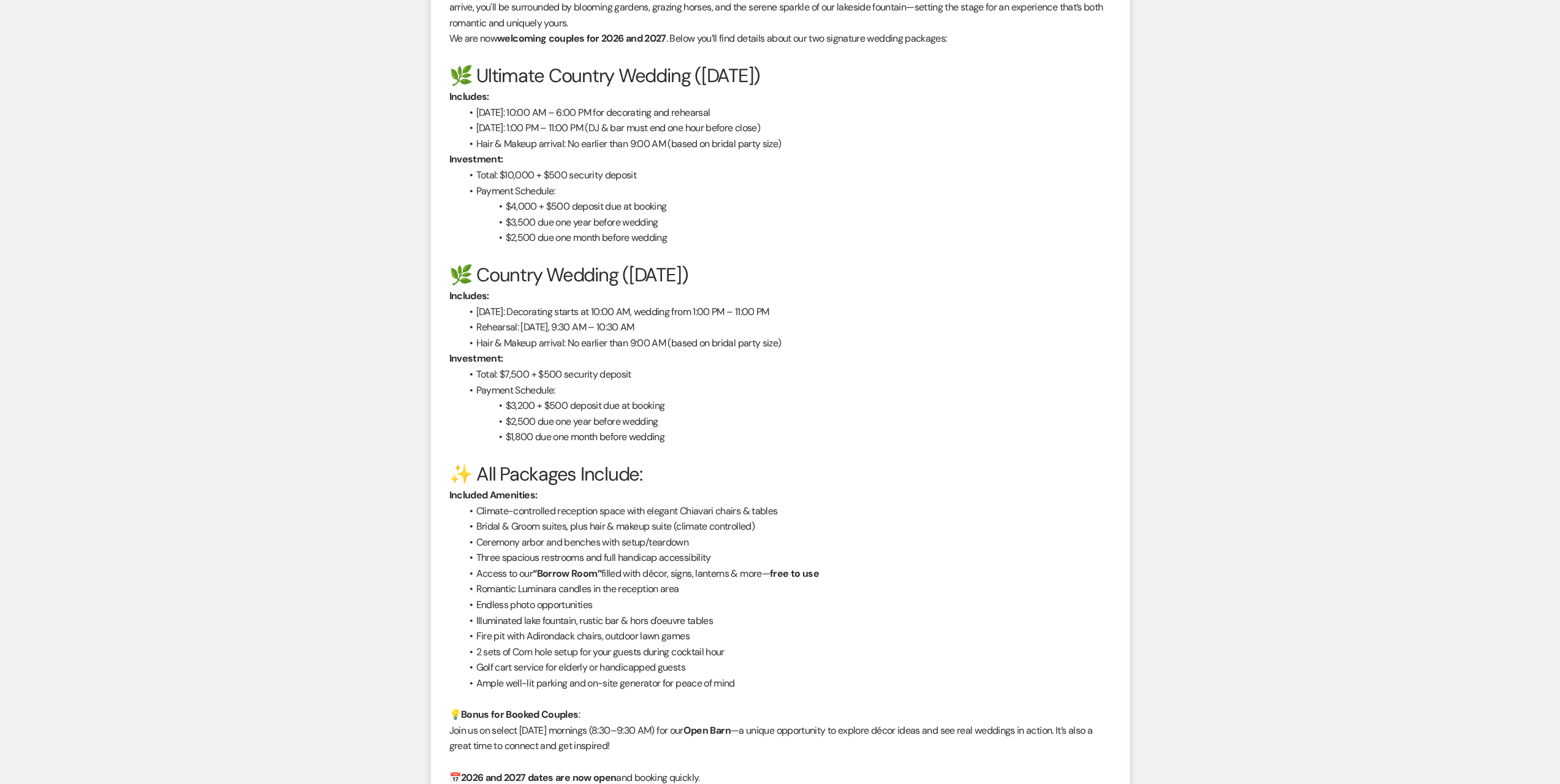
scroll to position [1485, 0]
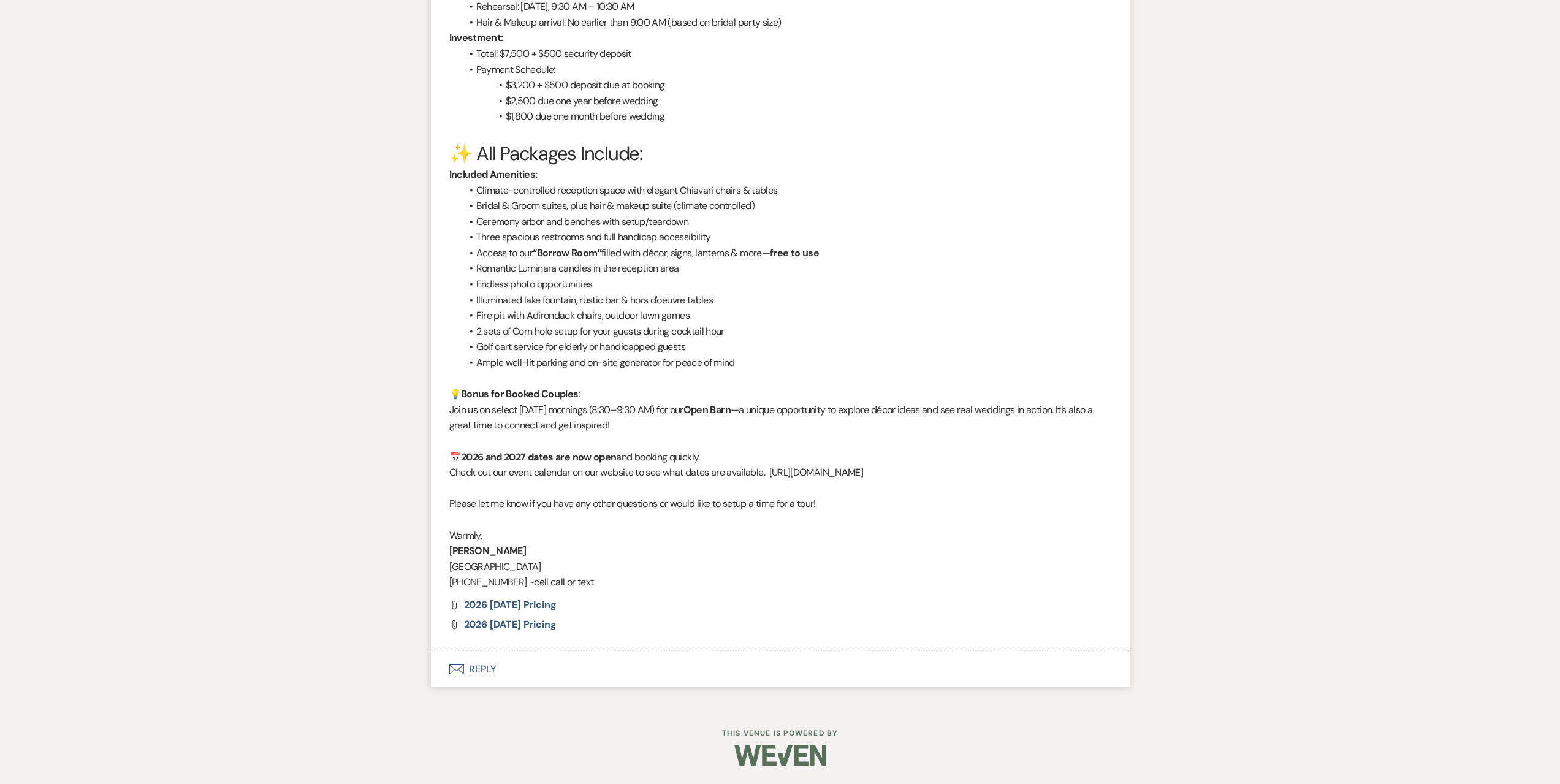
click at [749, 670] on button "Envelope Reply" at bounding box center [780, 669] width 699 height 34
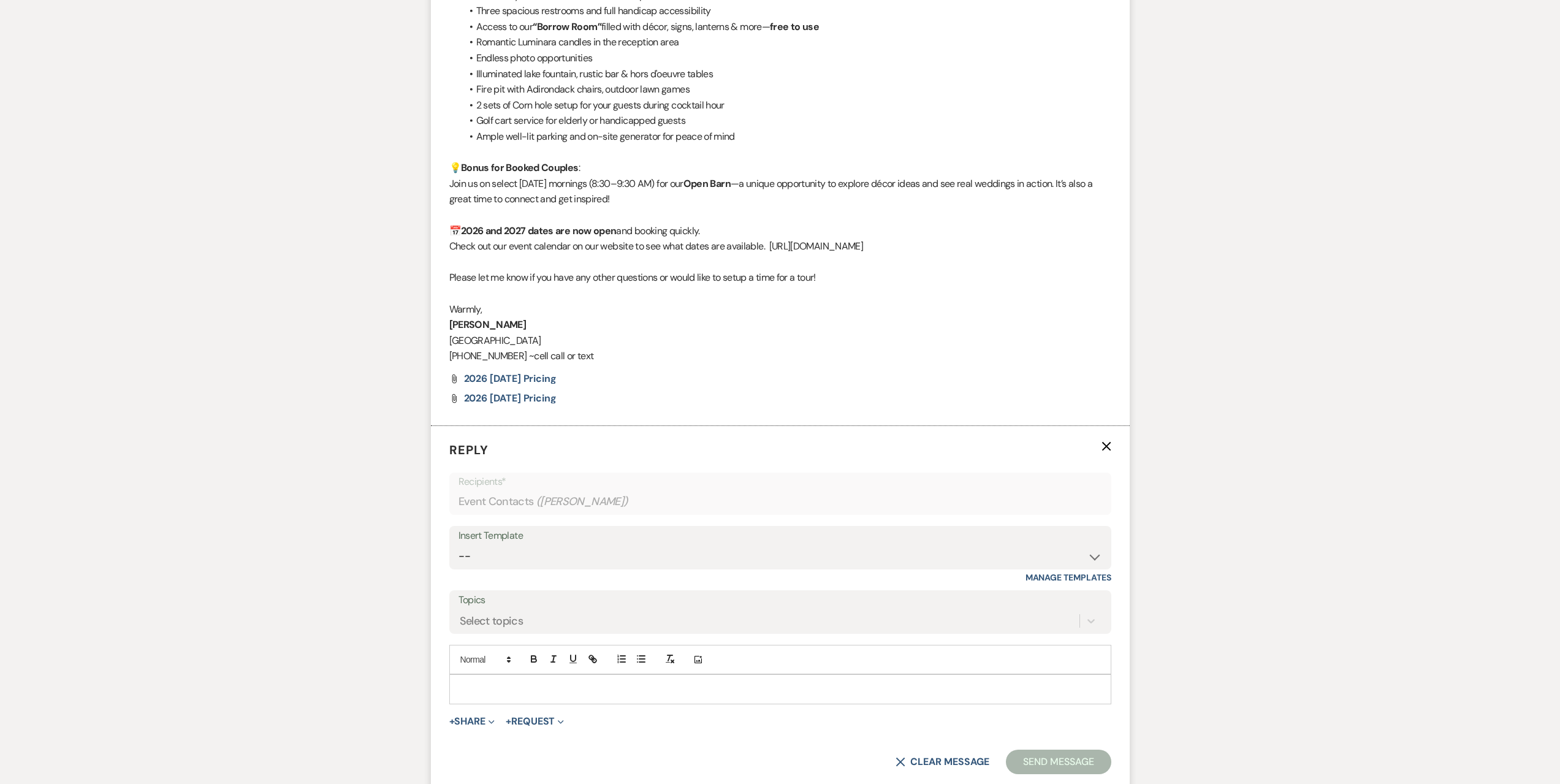
scroll to position [1730, 0]
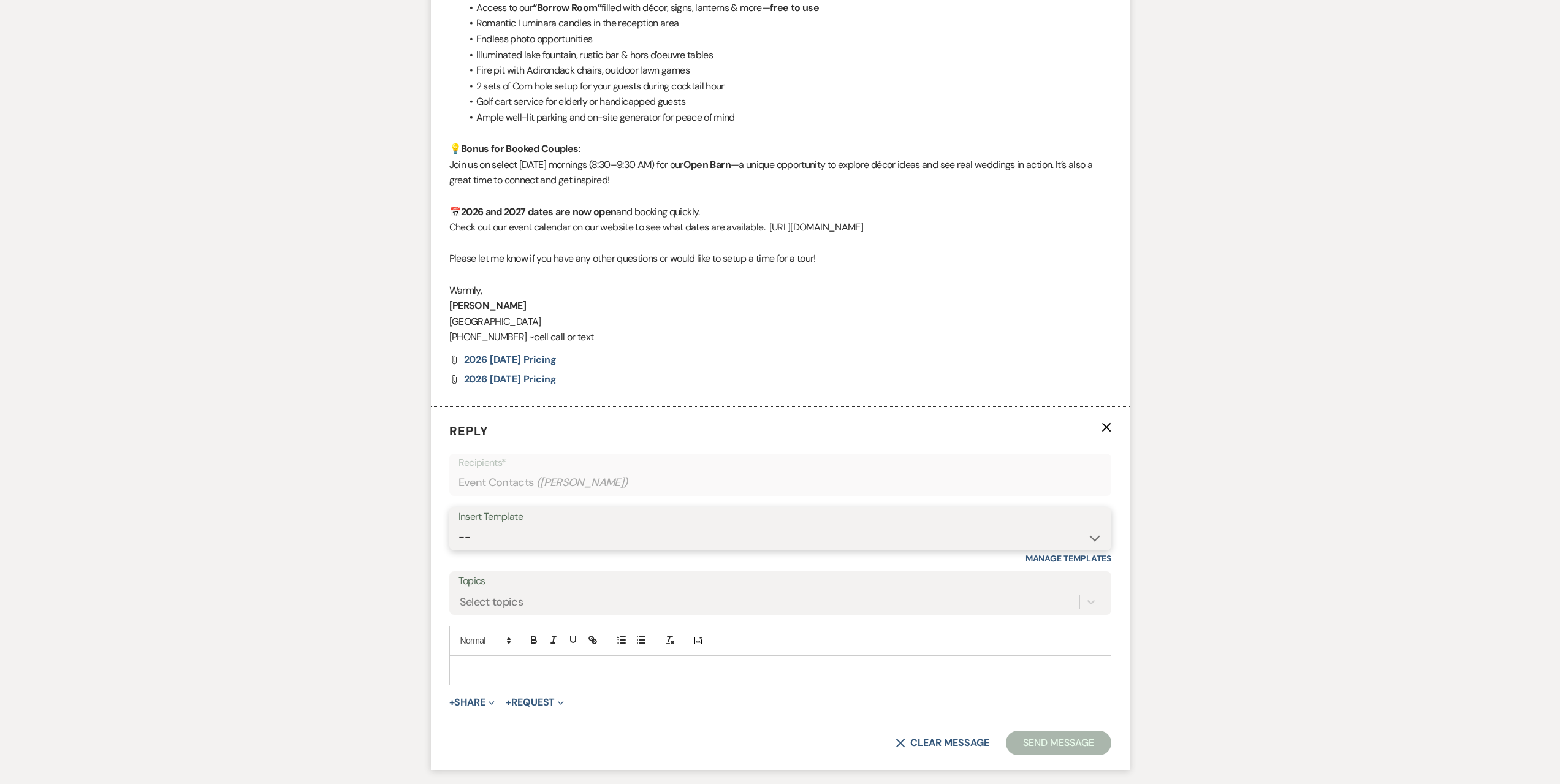
click at [696, 544] on select "-- Seating Chart [PERSON_NAME] Weven Portal Introduction Payment Template Follo…" at bounding box center [780, 537] width 644 height 24
click at [459, 525] on select "-- Seating Chart [PERSON_NAME] Weven Portal Introduction Payment Template Follo…" at bounding box center [780, 537] width 644 height 24
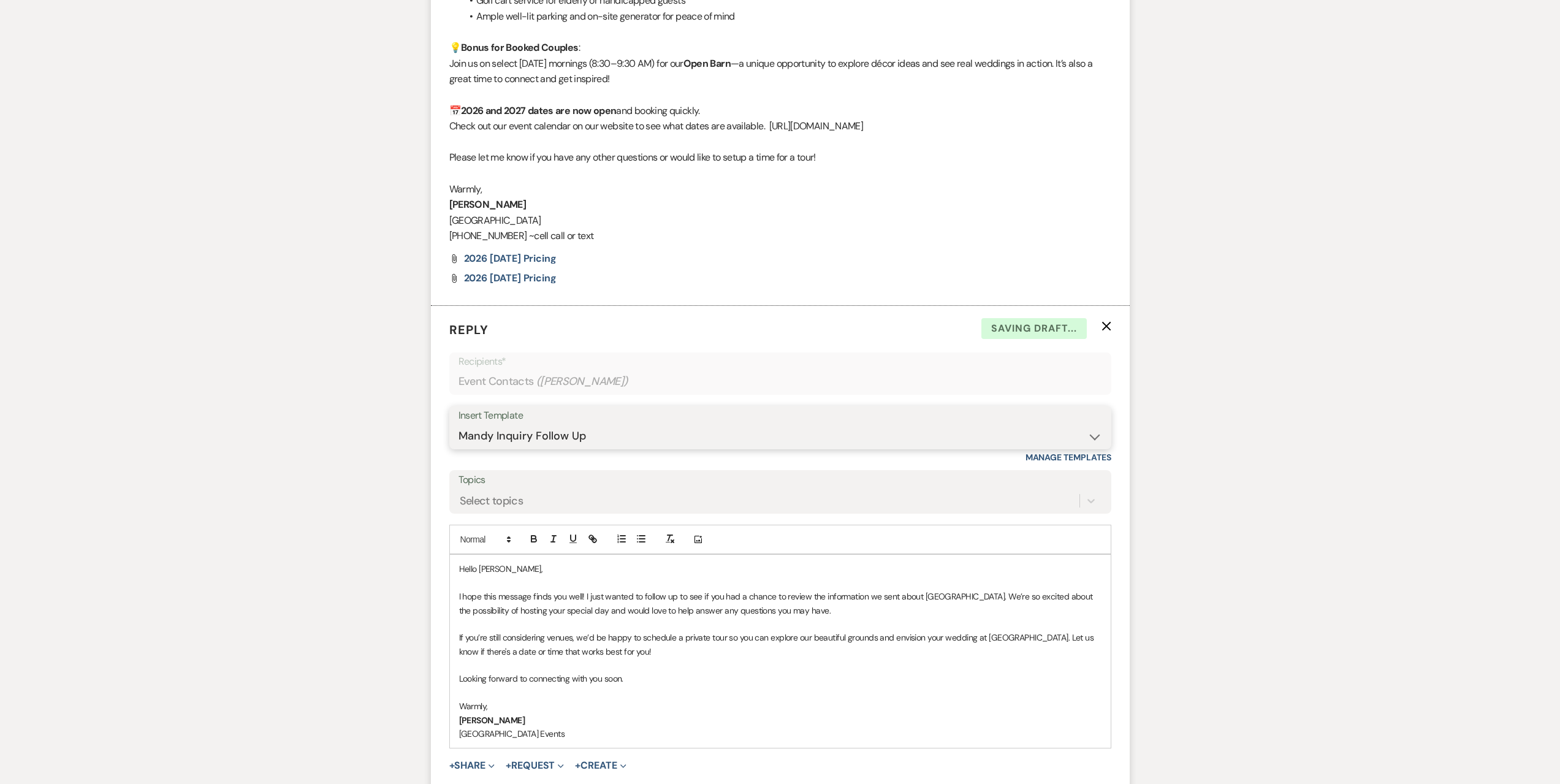
scroll to position [1992, 0]
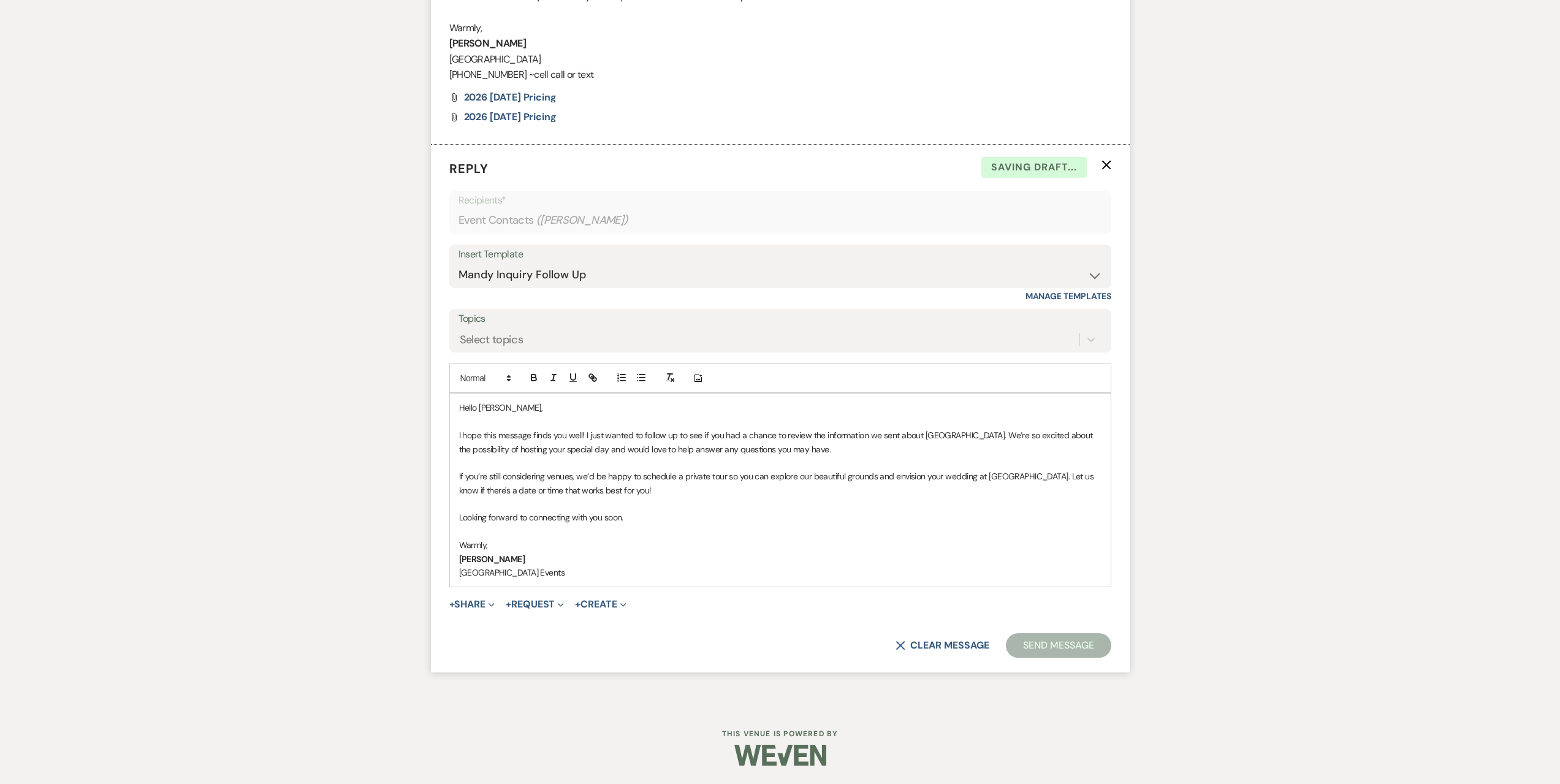
click at [1047, 627] on form "Reply X Saving draft... Recipients* Event Contacts ( [PERSON_NAME] ) Insert Tem…" at bounding box center [780, 408] width 699 height 528
click at [1042, 634] on button "Send Message" at bounding box center [1058, 645] width 105 height 25
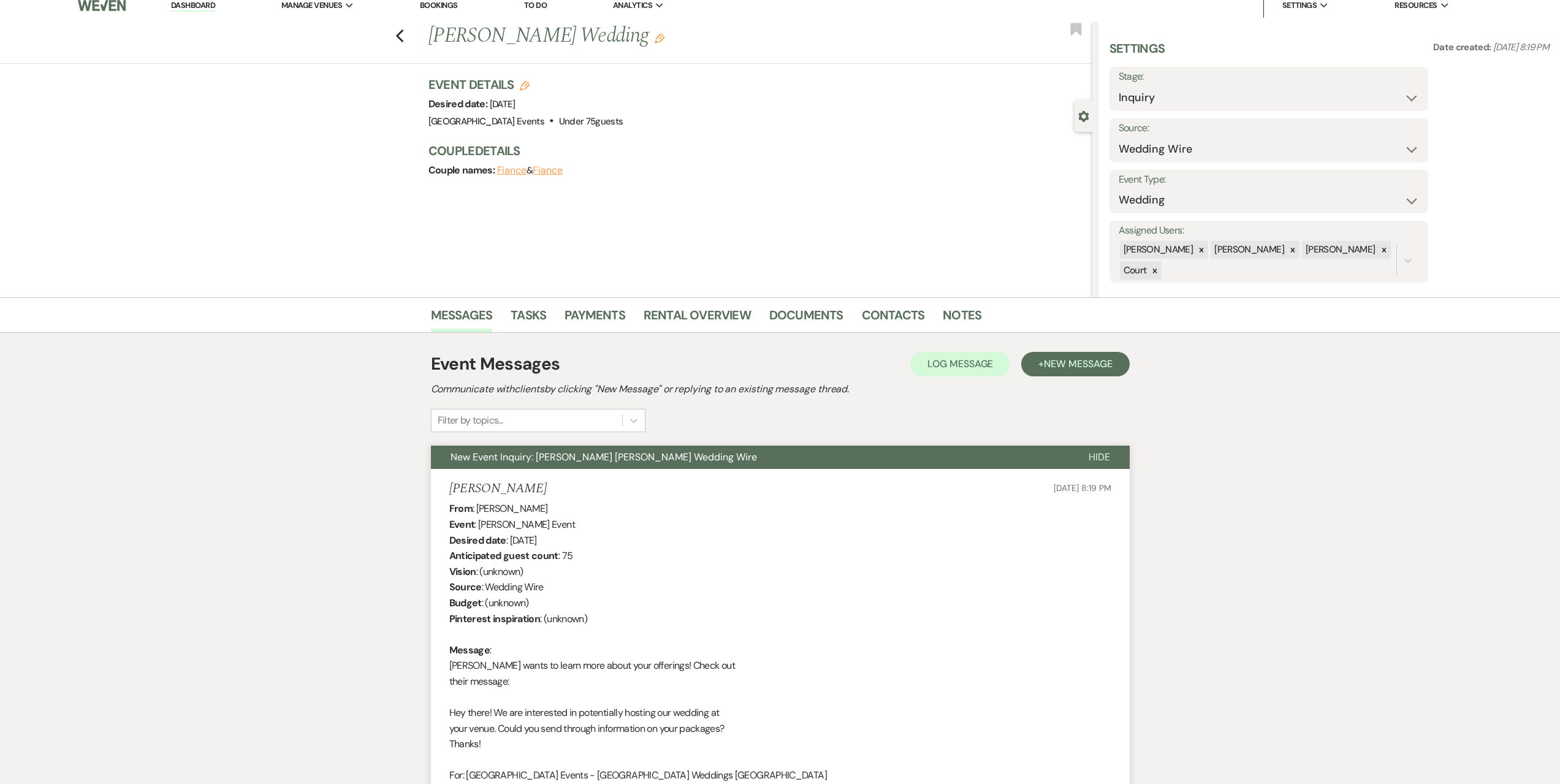
scroll to position [0, 0]
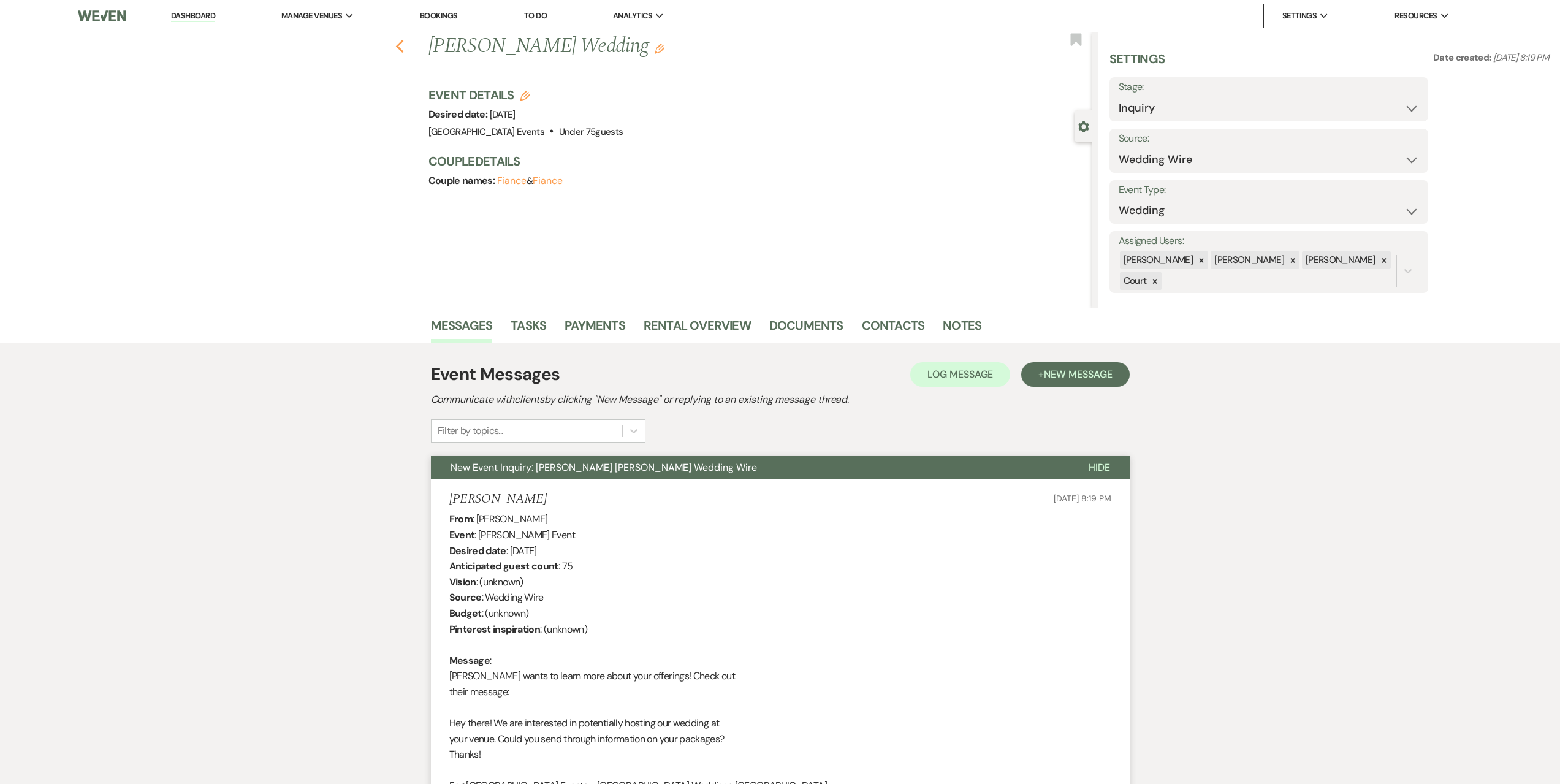
click at [405, 46] on icon "Previous" at bounding box center [400, 46] width 9 height 15
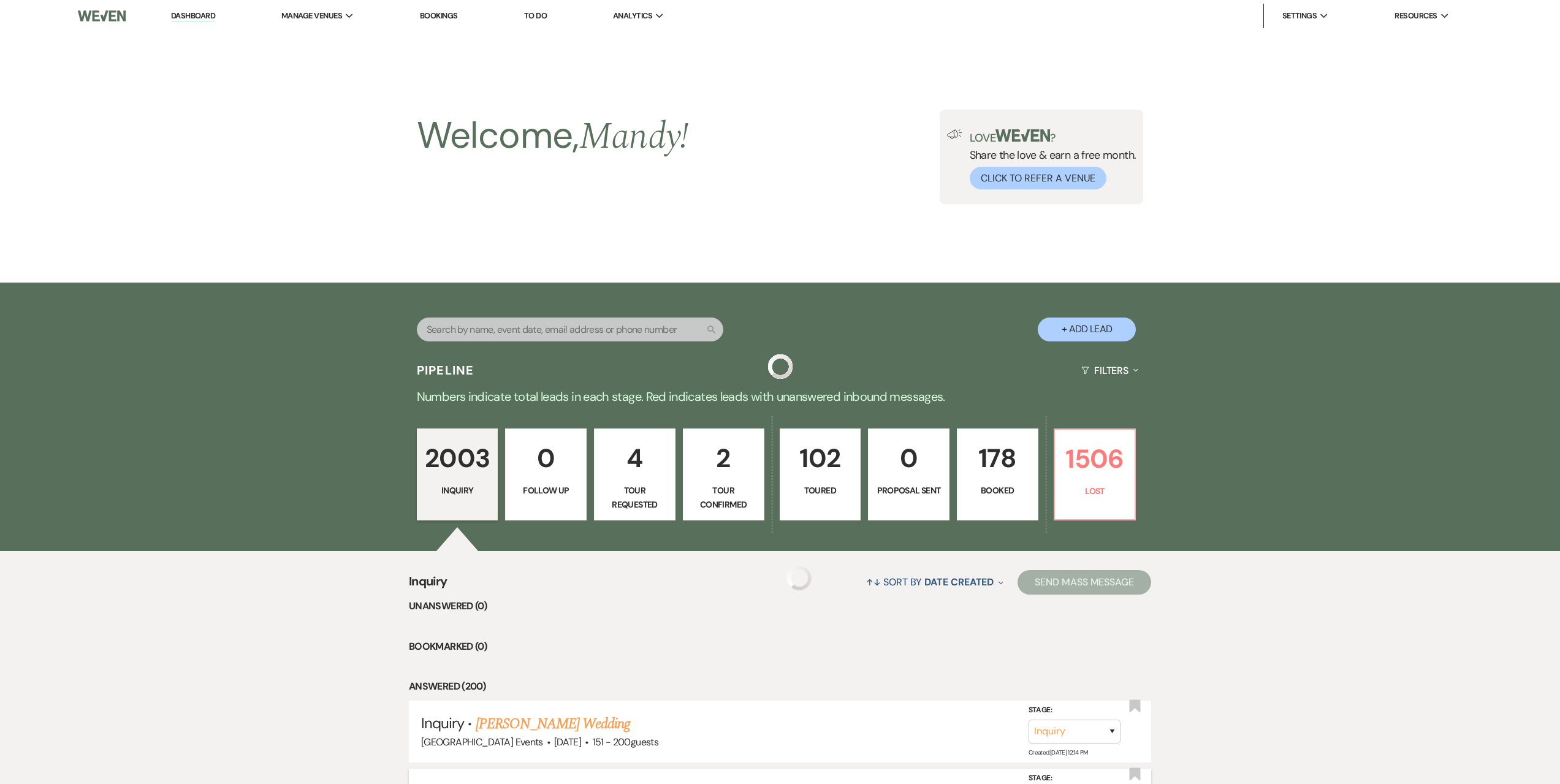
scroll to position [490, 0]
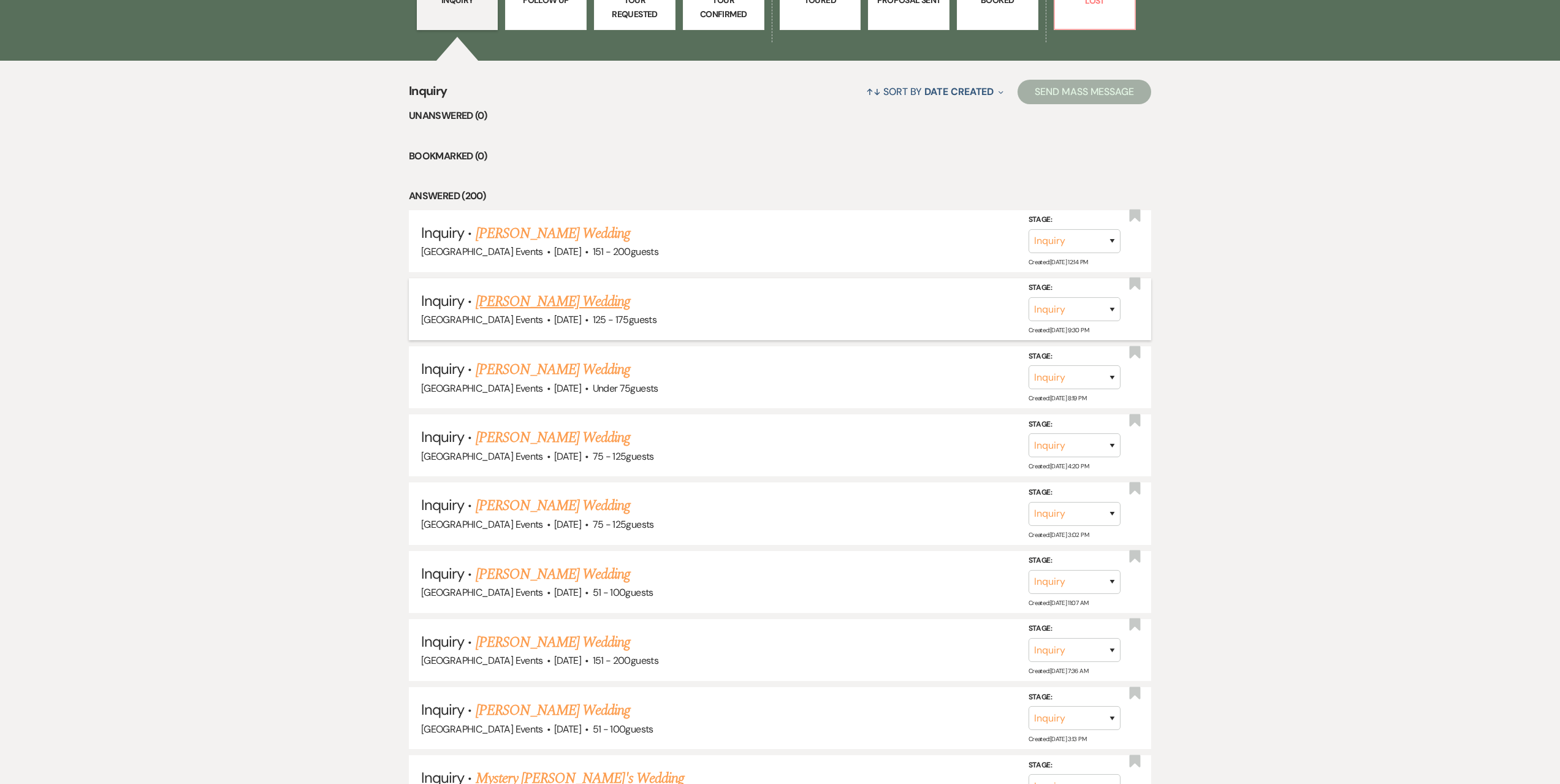
click at [603, 307] on link "[PERSON_NAME] Wedding" at bounding box center [553, 301] width 155 height 22
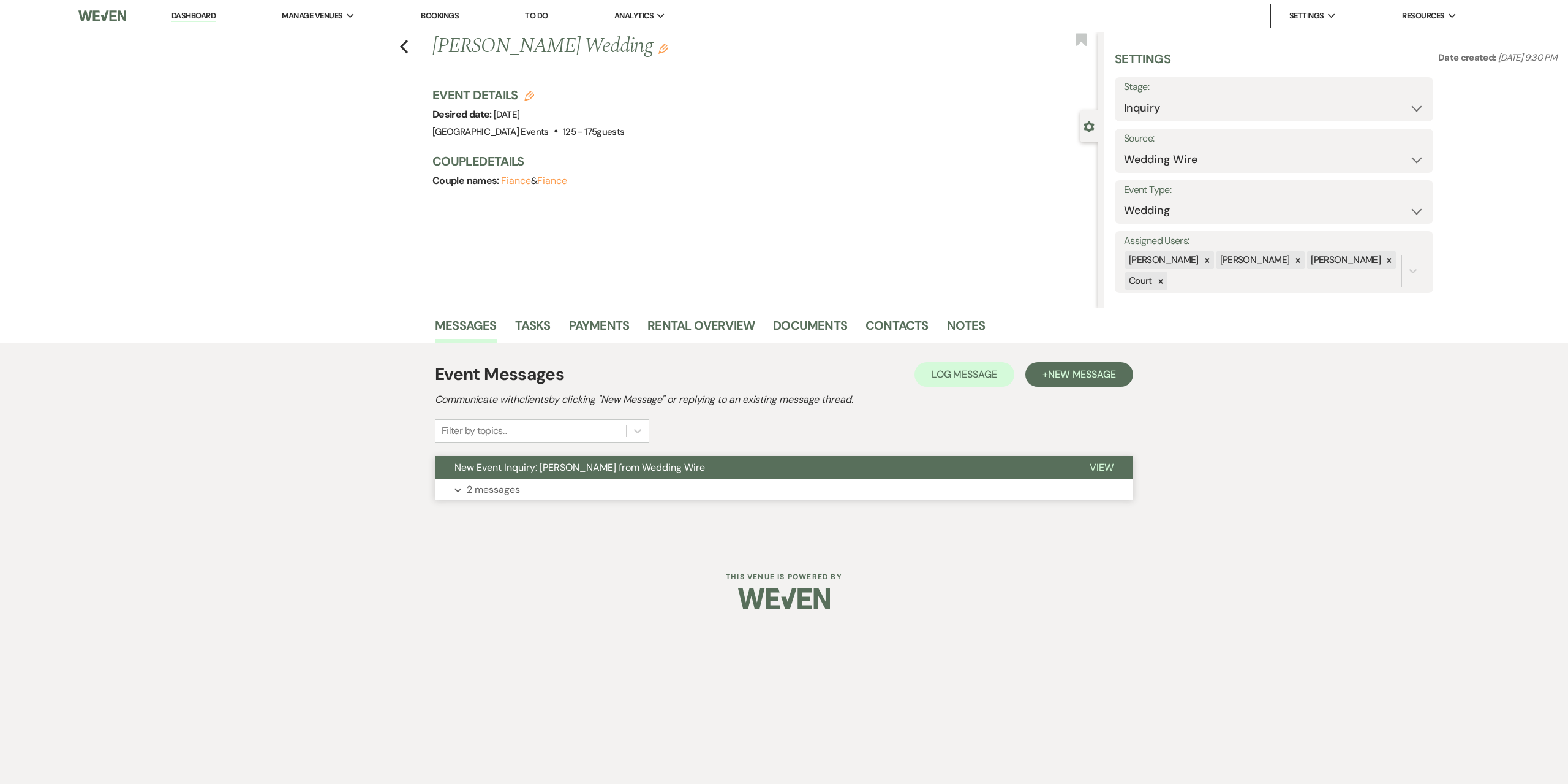
click at [797, 493] on button "Expand 2 messages" at bounding box center [784, 490] width 698 height 21
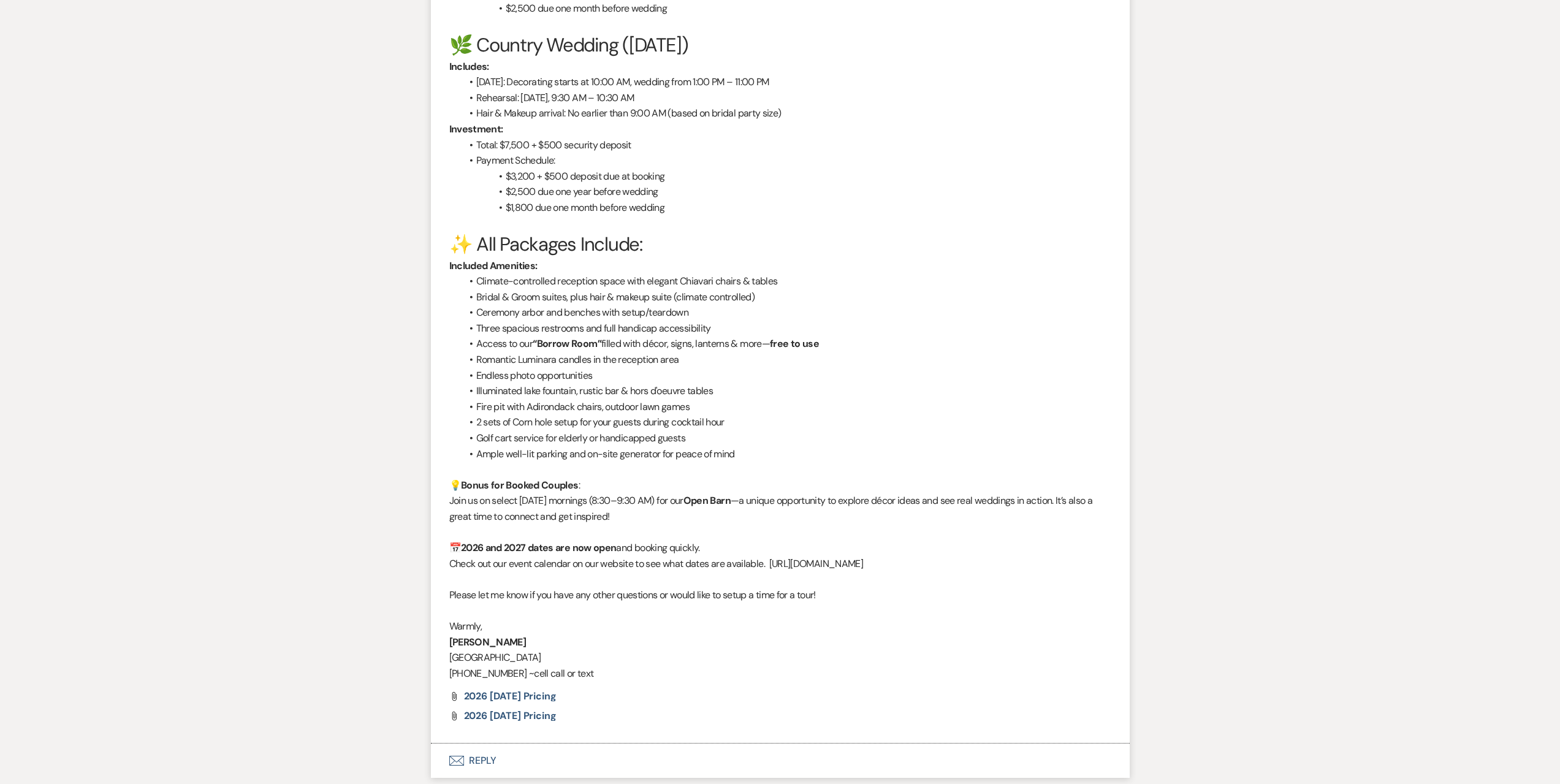
scroll to position [1500, 0]
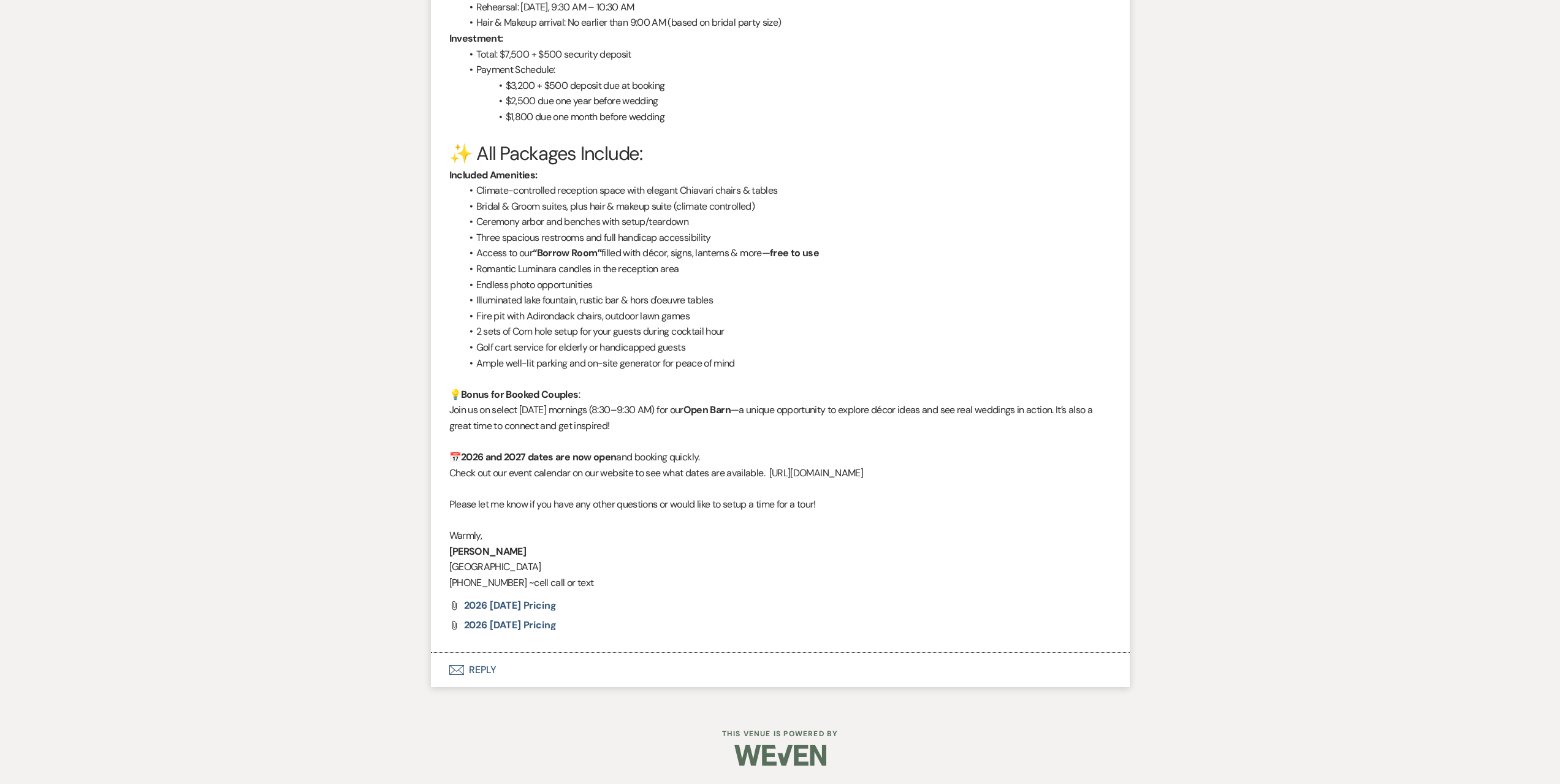
click at [764, 660] on button "Envelope Reply" at bounding box center [780, 670] width 699 height 34
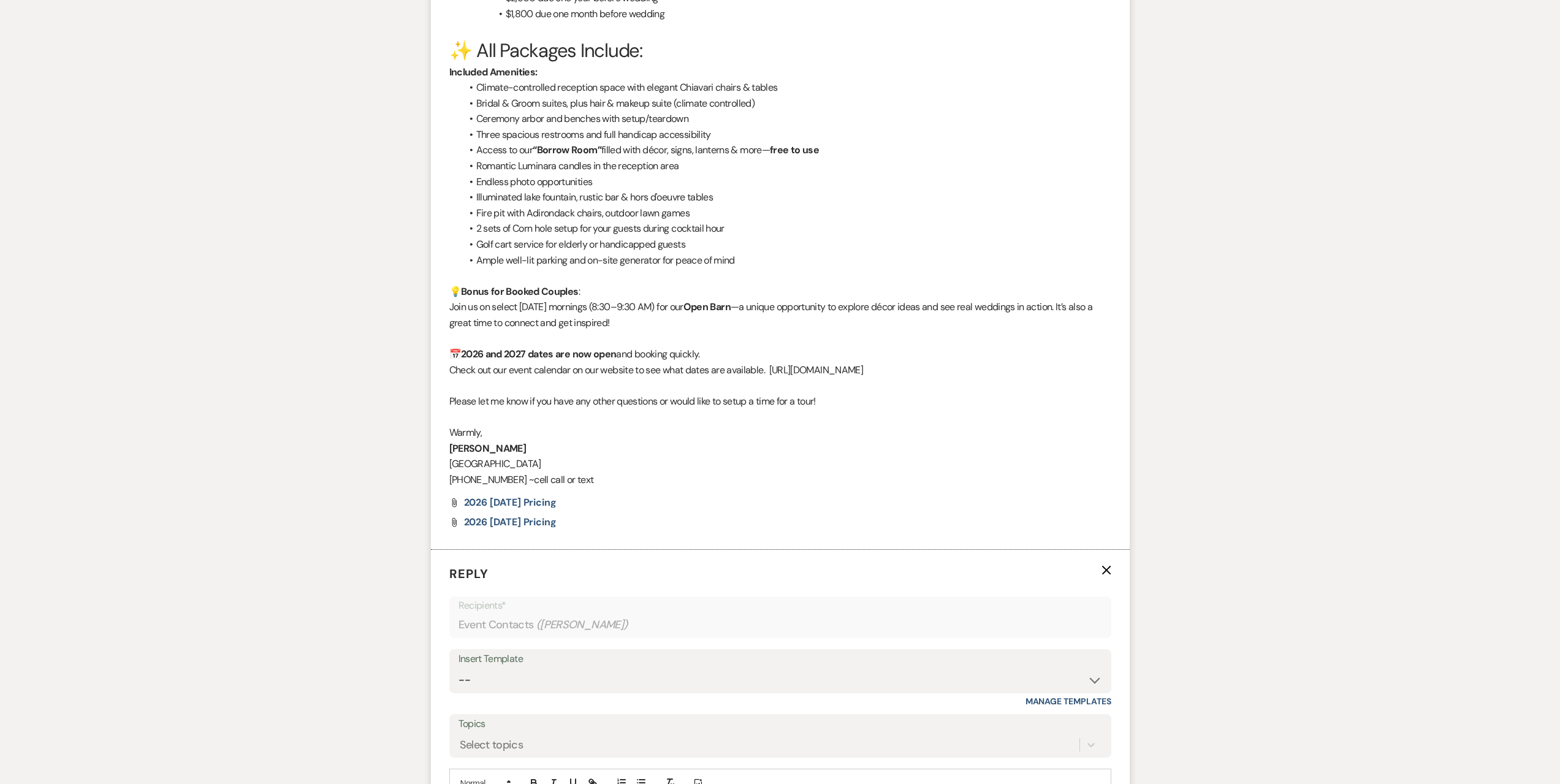
scroll to position [1684, 0]
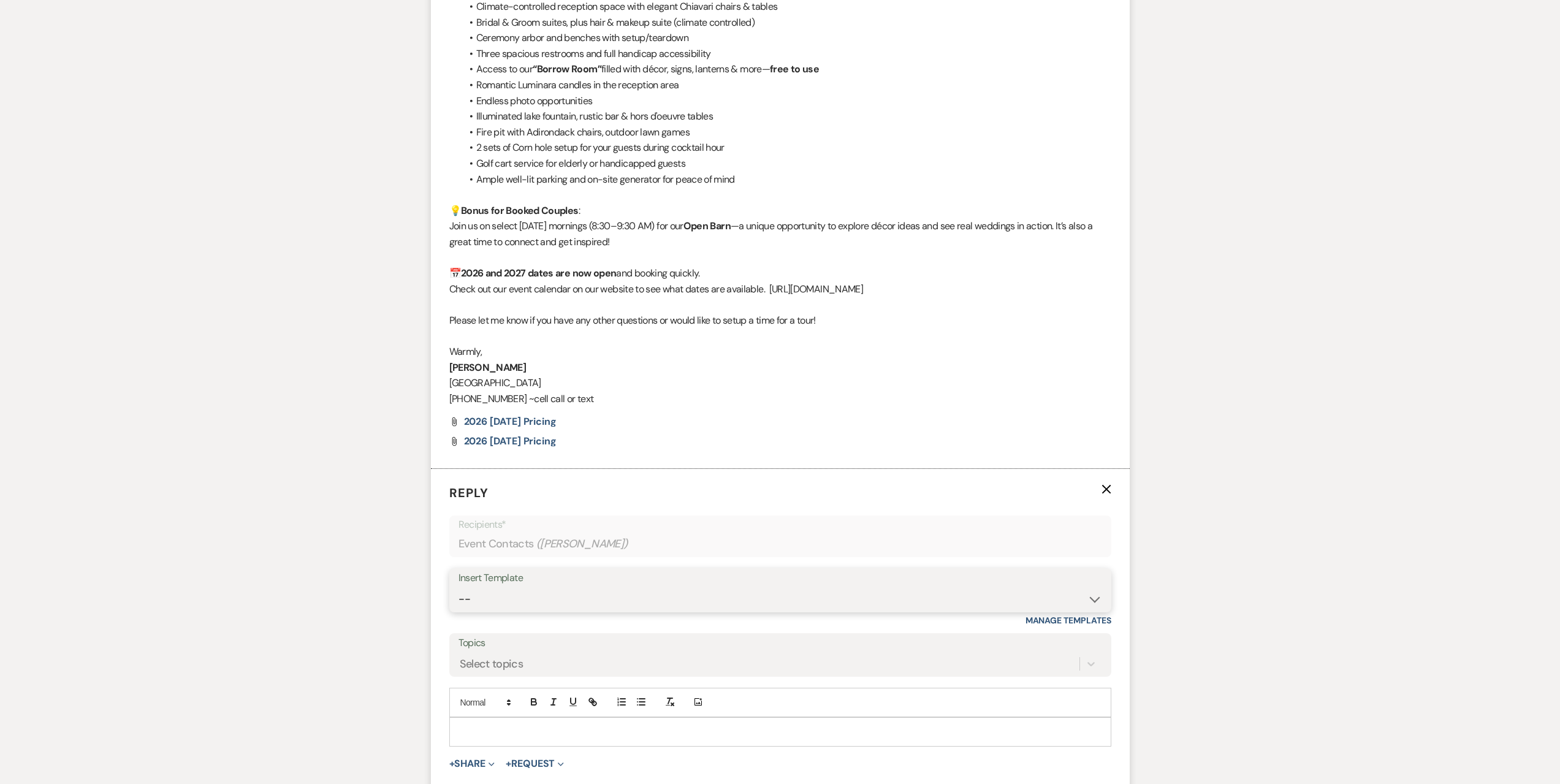
click at [628, 590] on select "-- Seating Chart [PERSON_NAME] Weven Portal Introduction Payment Template Follo…" at bounding box center [780, 599] width 644 height 24
click at [459, 587] on select "-- Seating Chart [PERSON_NAME] Weven Portal Introduction Payment Template Follo…" at bounding box center [780, 599] width 644 height 24
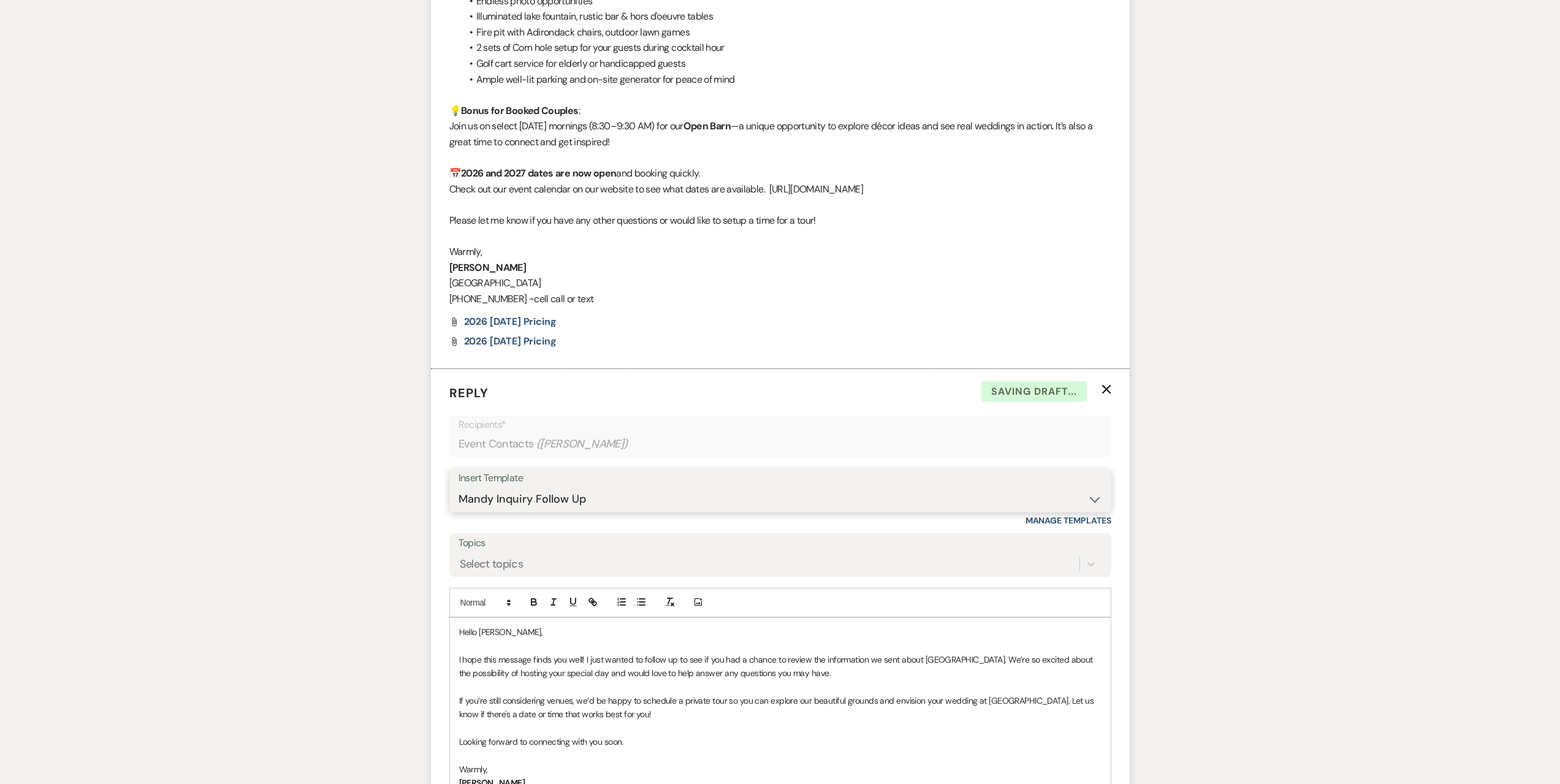
scroll to position [2008, 0]
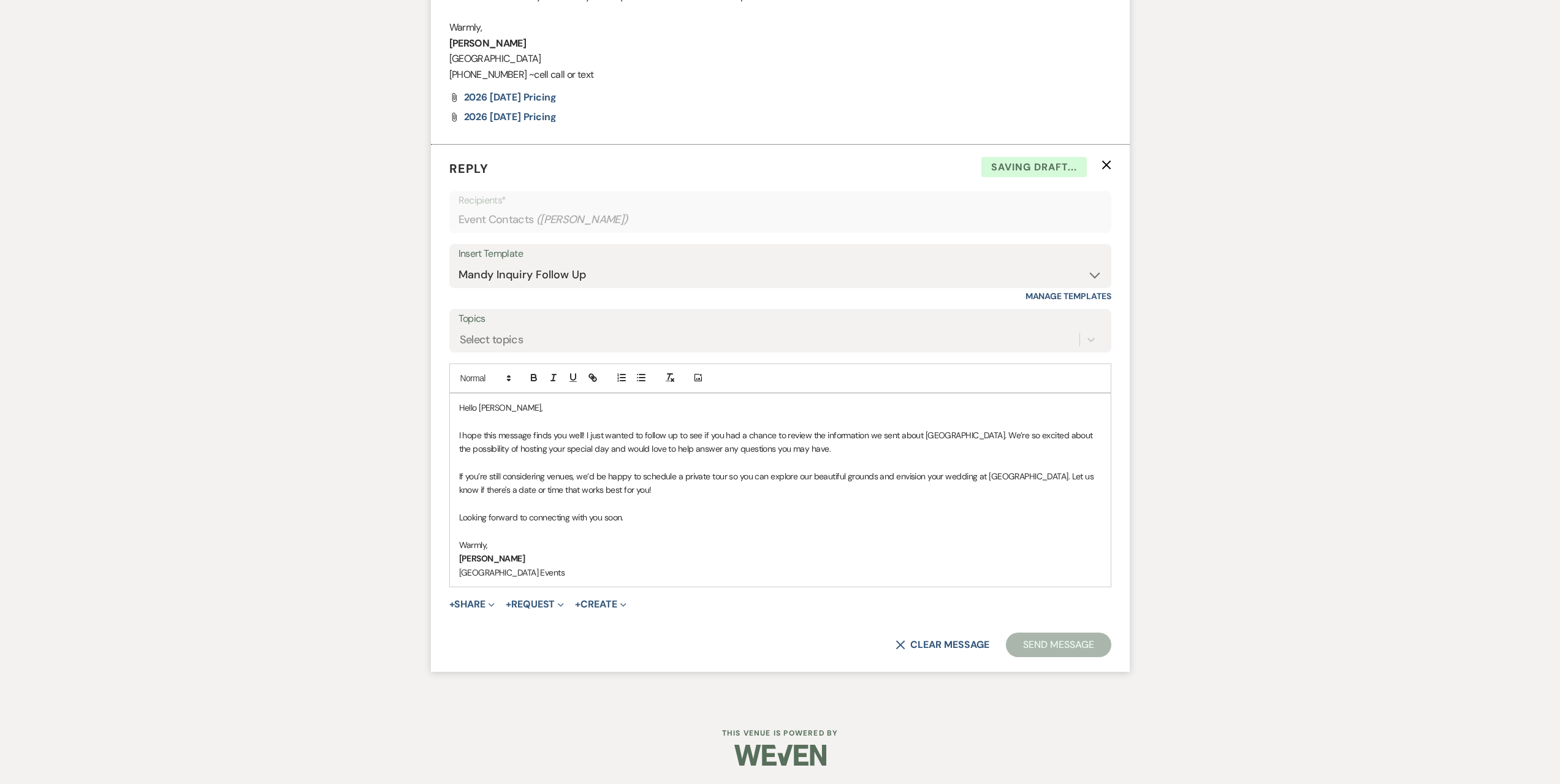
click at [1011, 643] on button "Send Message" at bounding box center [1058, 645] width 105 height 25
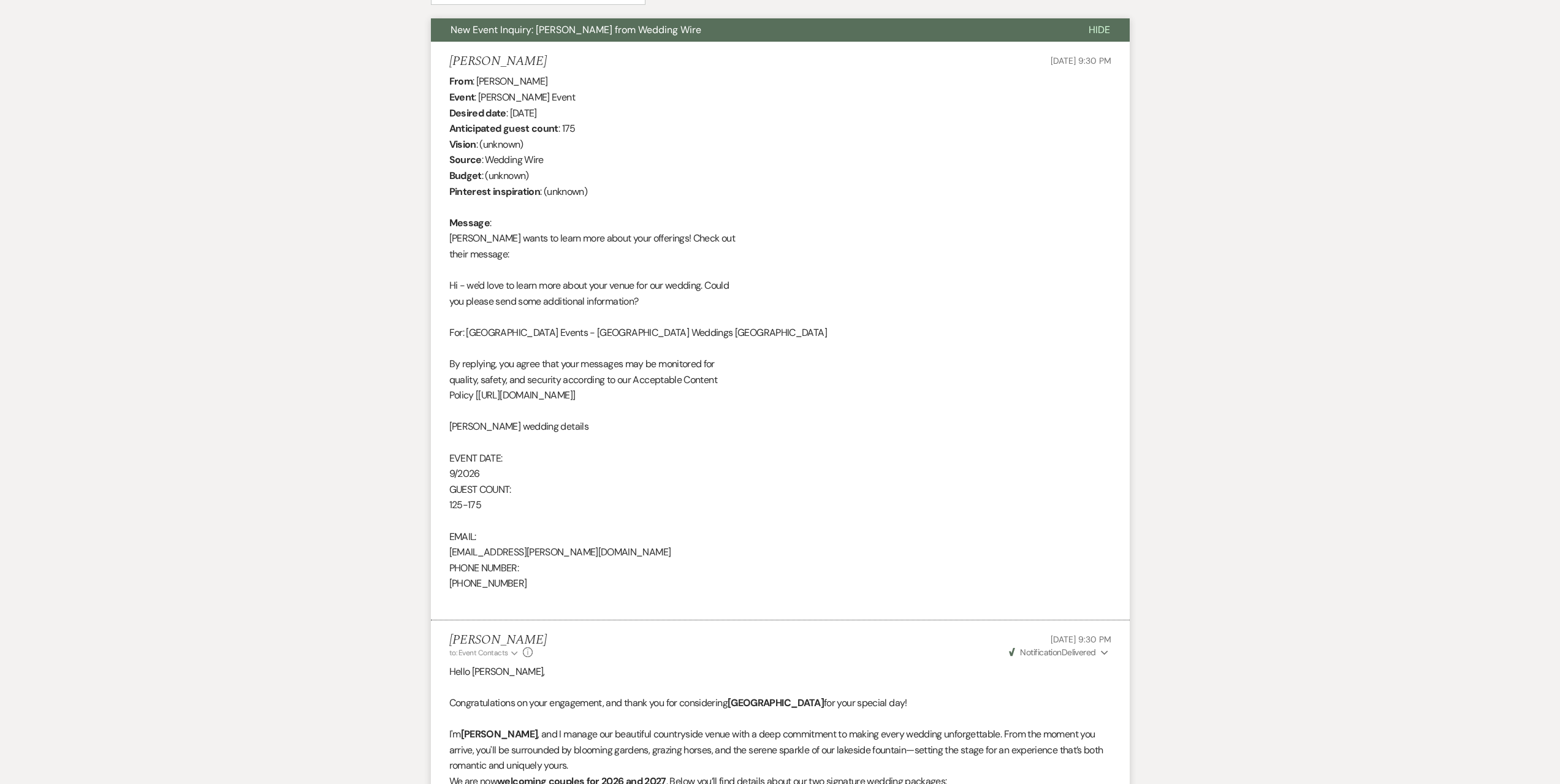
scroll to position [0, 0]
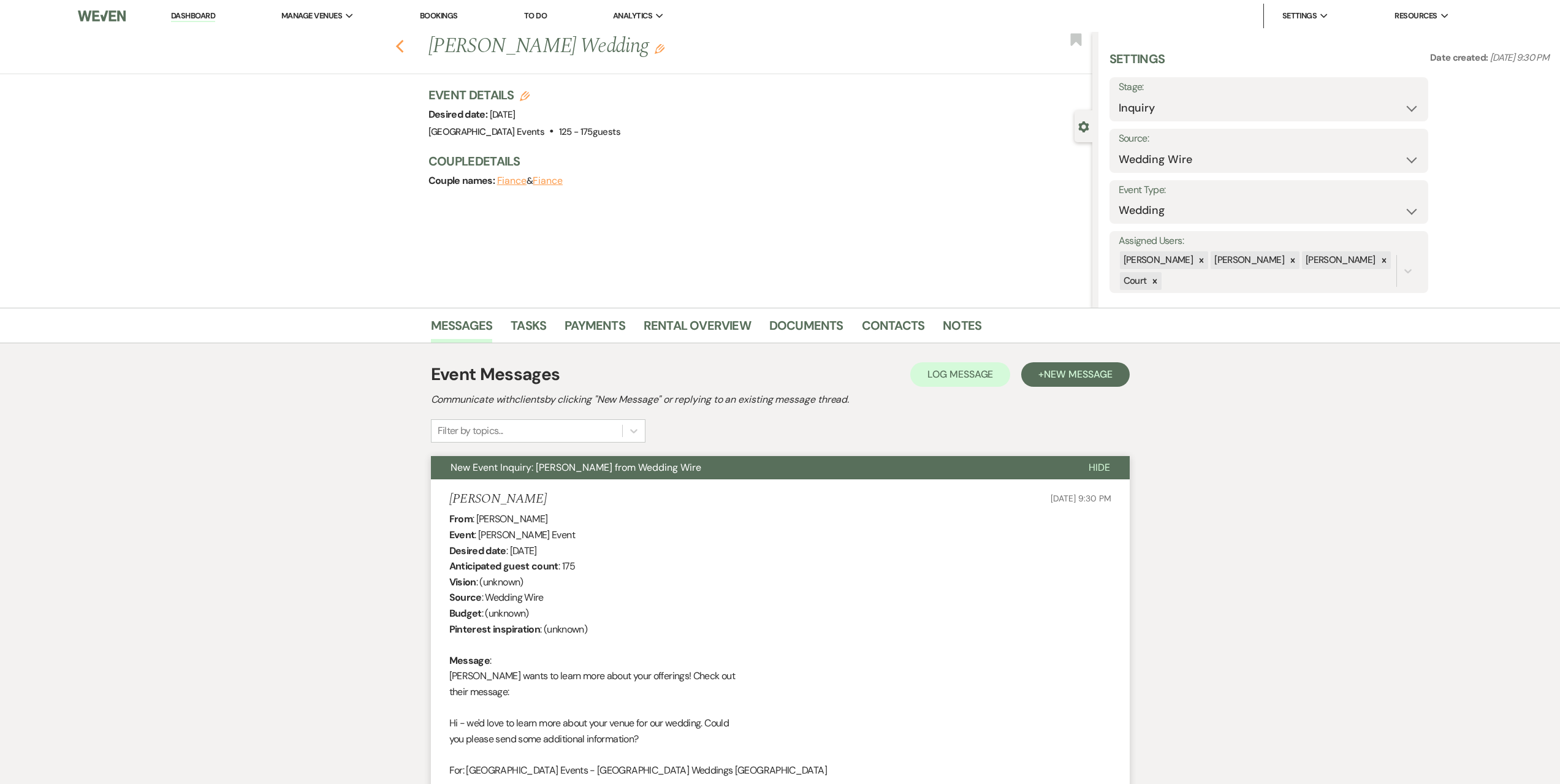
click at [405, 42] on icon "Previous" at bounding box center [400, 46] width 9 height 15
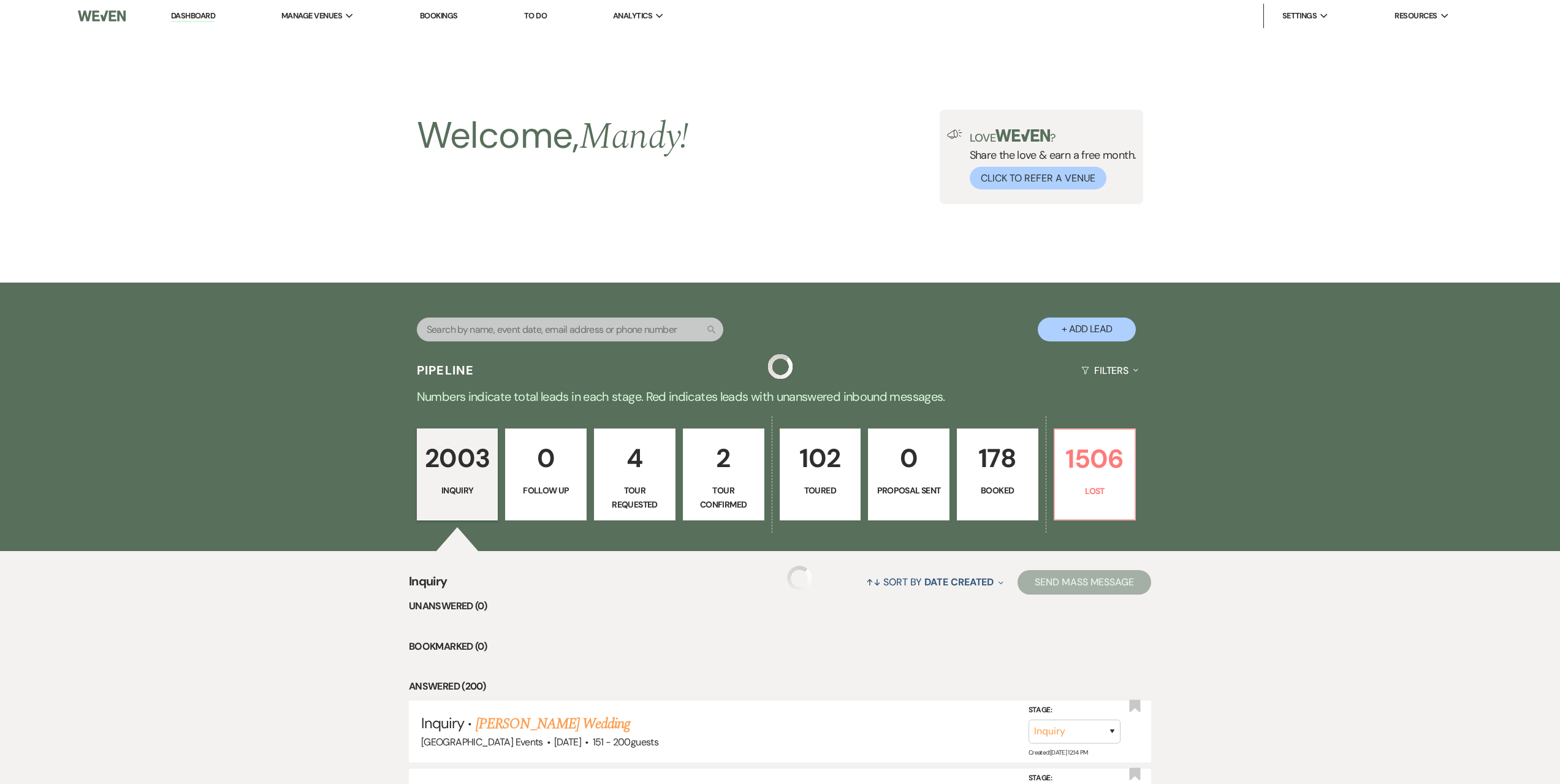
scroll to position [490, 0]
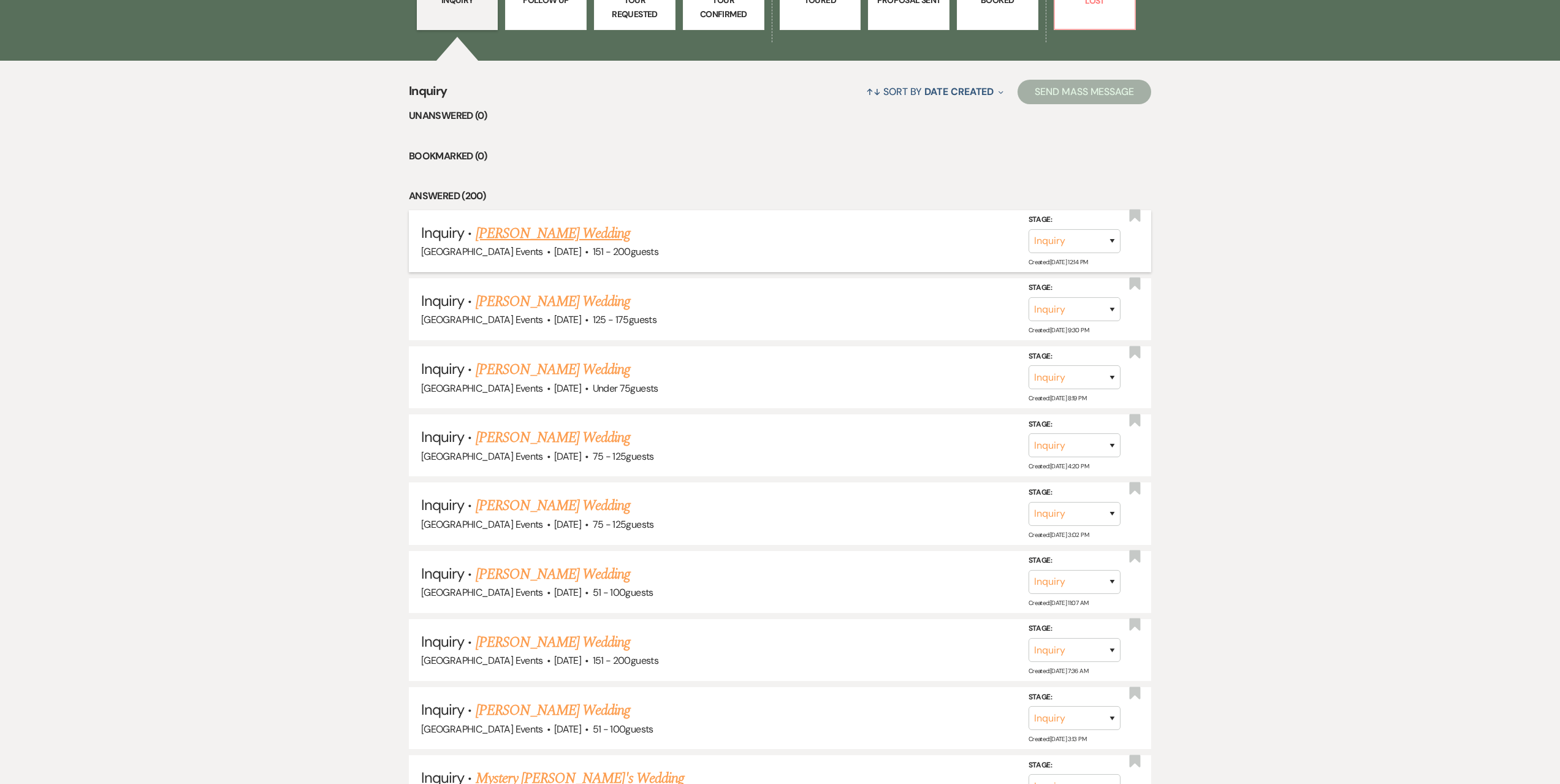
click at [575, 233] on link "[PERSON_NAME] Wedding" at bounding box center [553, 234] width 155 height 22
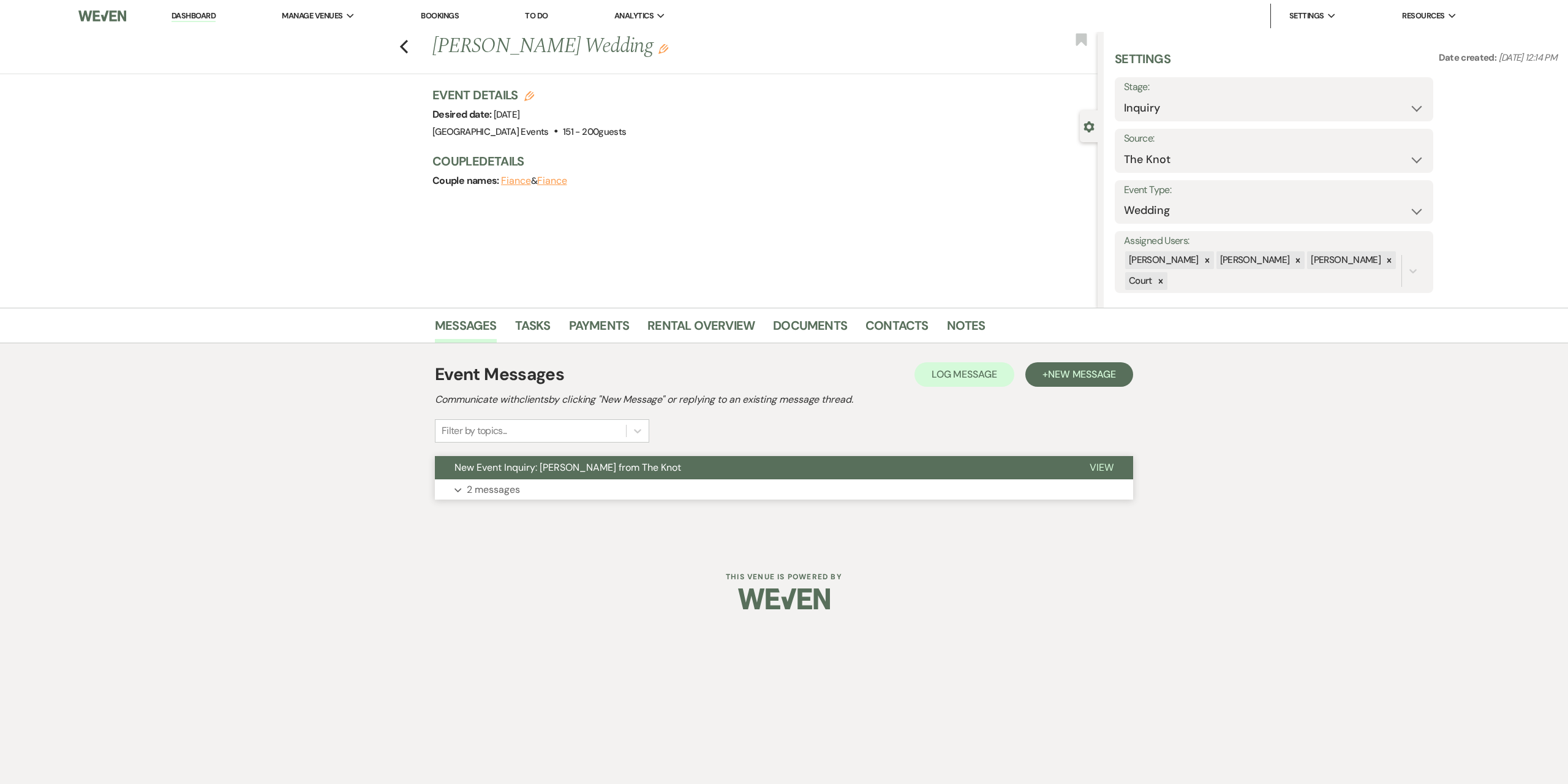
click at [670, 492] on button "Expand 2 messages" at bounding box center [784, 490] width 698 height 21
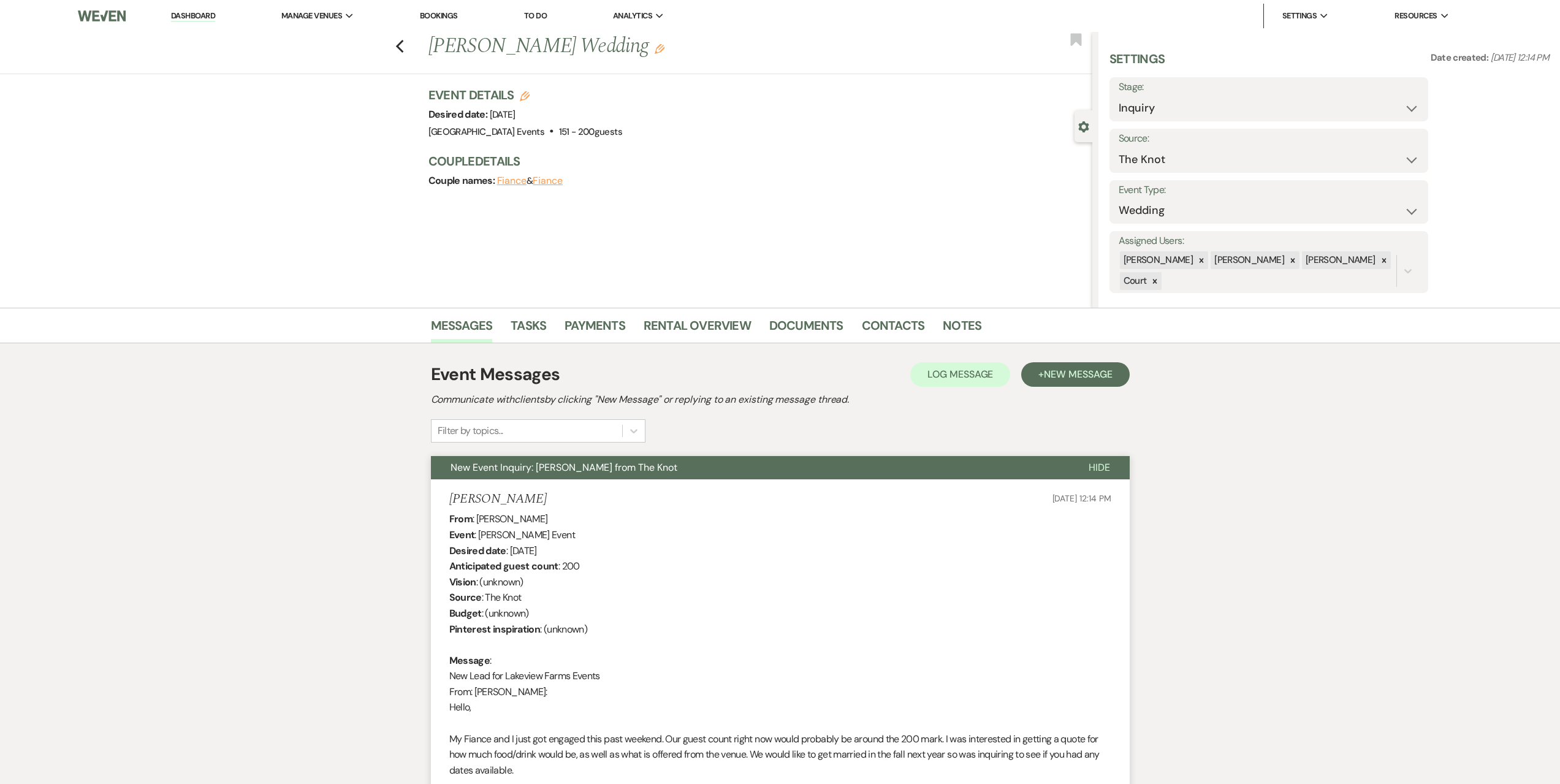
click at [206, 15] on link "Dashboard" at bounding box center [193, 16] width 44 height 12
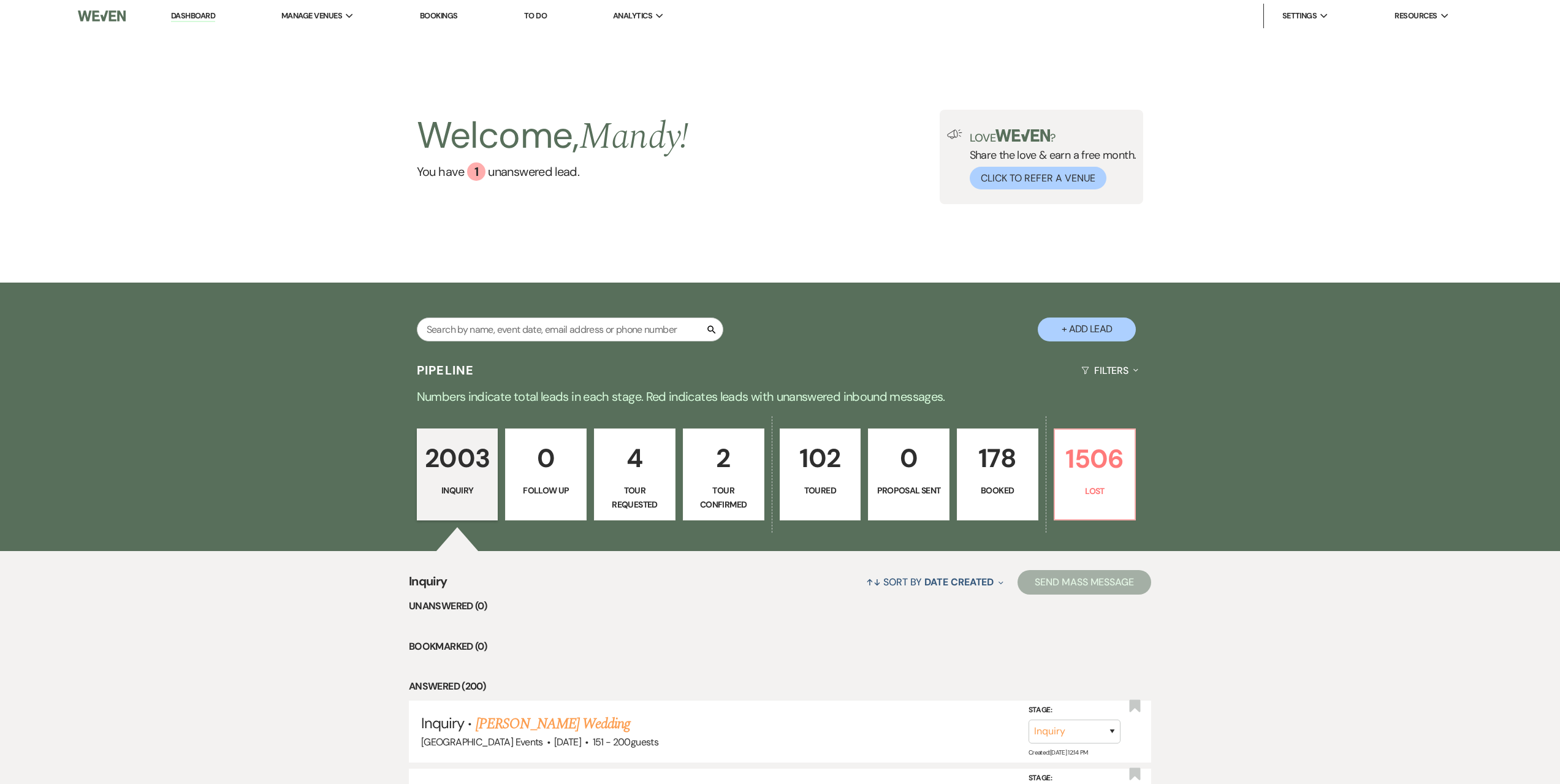
click at [648, 504] on p "Tour Requested" at bounding box center [635, 497] width 66 height 27
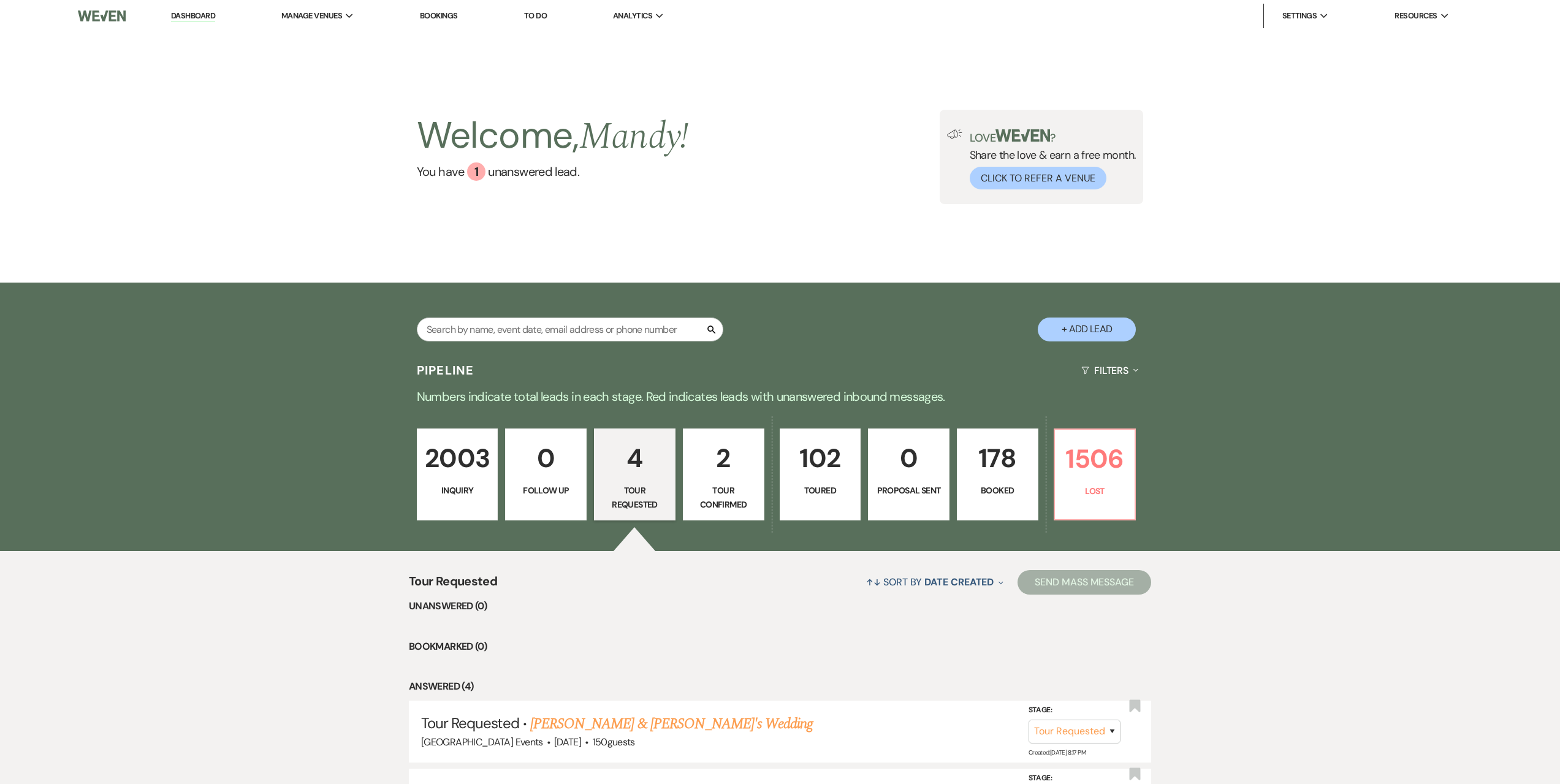
click at [715, 481] on link "2 Tour Confirmed" at bounding box center [724, 474] width 81 height 92
click at [647, 483] on link "4 Tour Requested" at bounding box center [634, 474] width 81 height 92
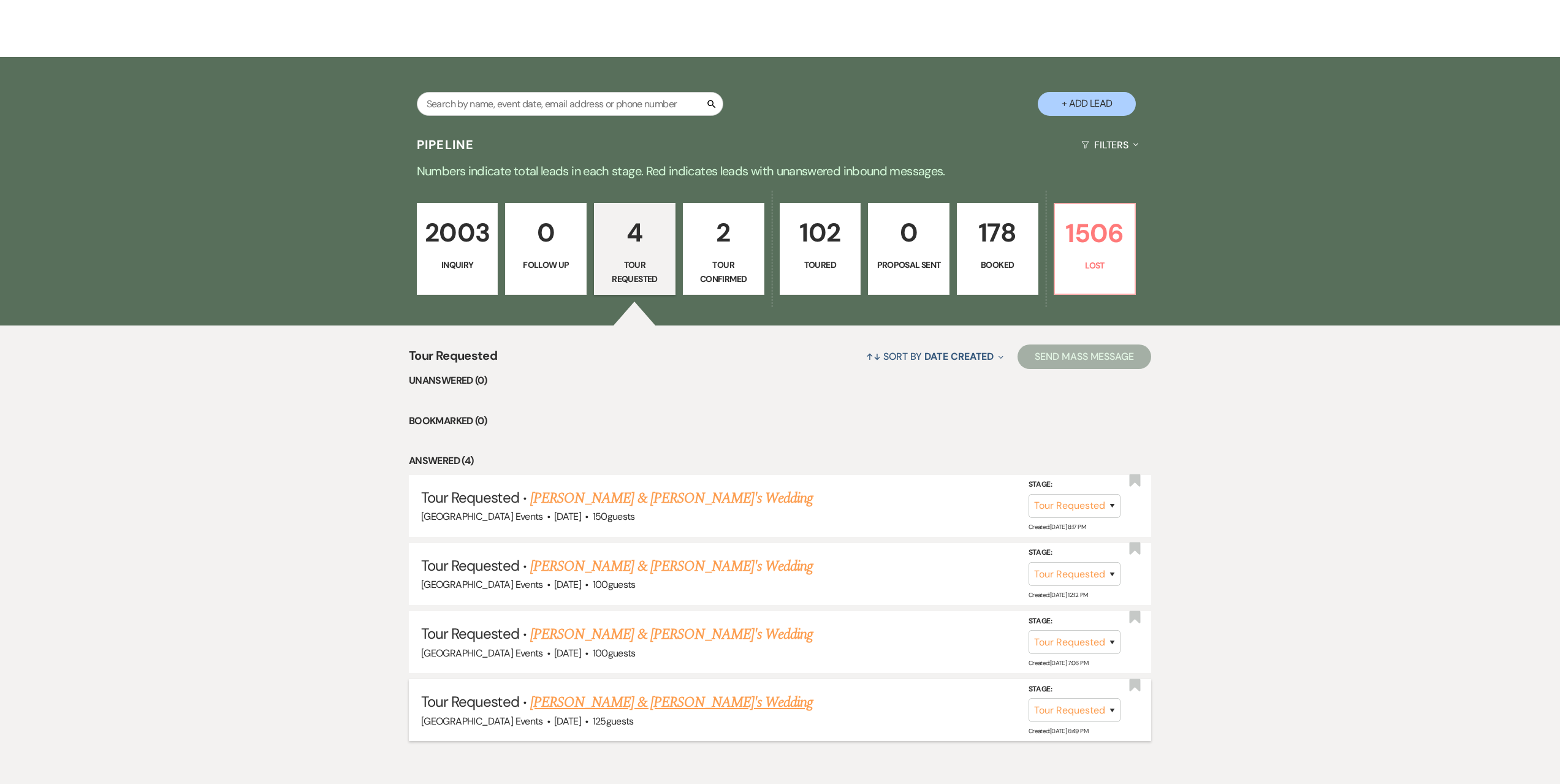
scroll to position [245, 0]
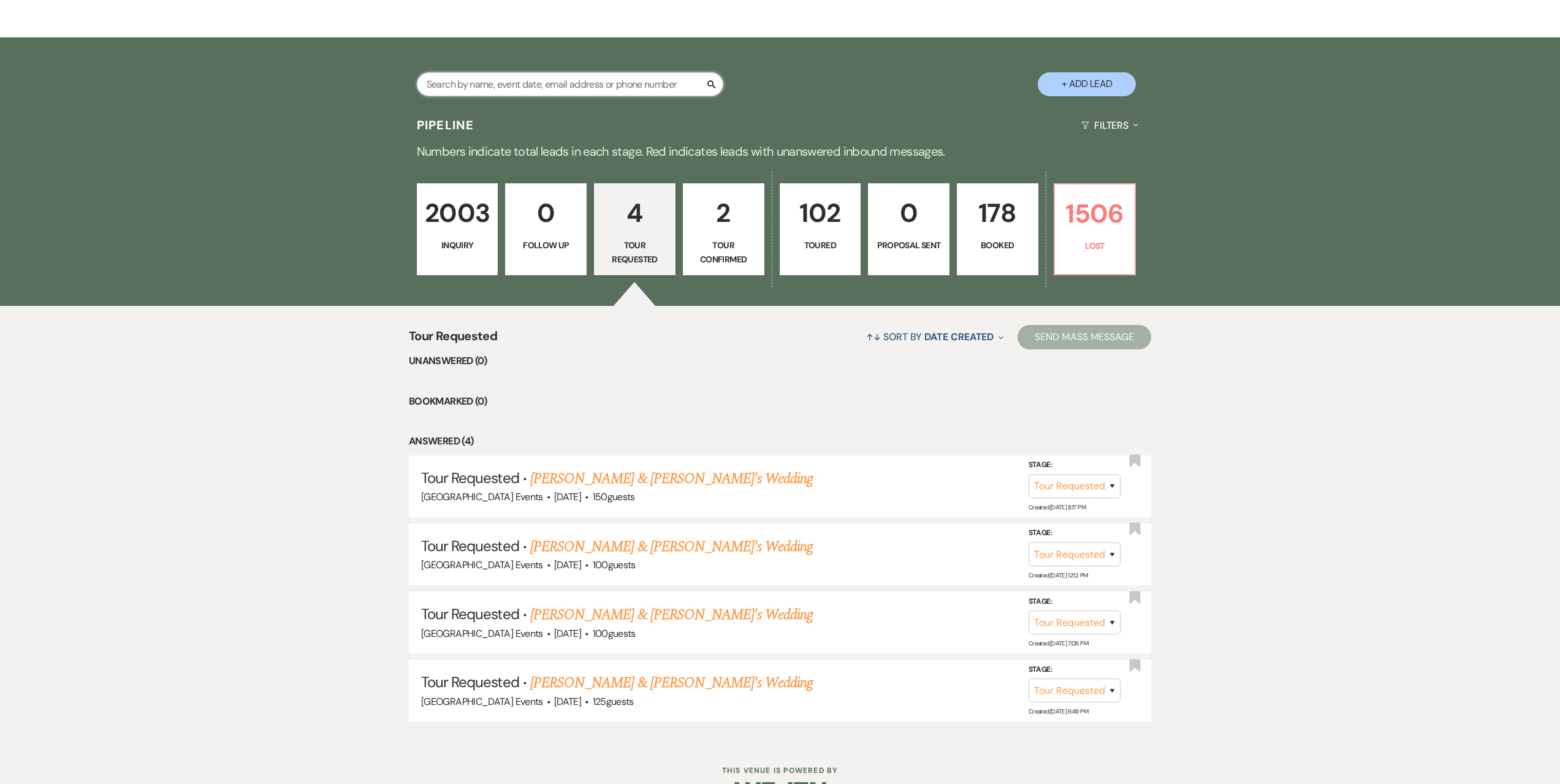
click at [552, 87] on input "text" at bounding box center [570, 84] width 307 height 24
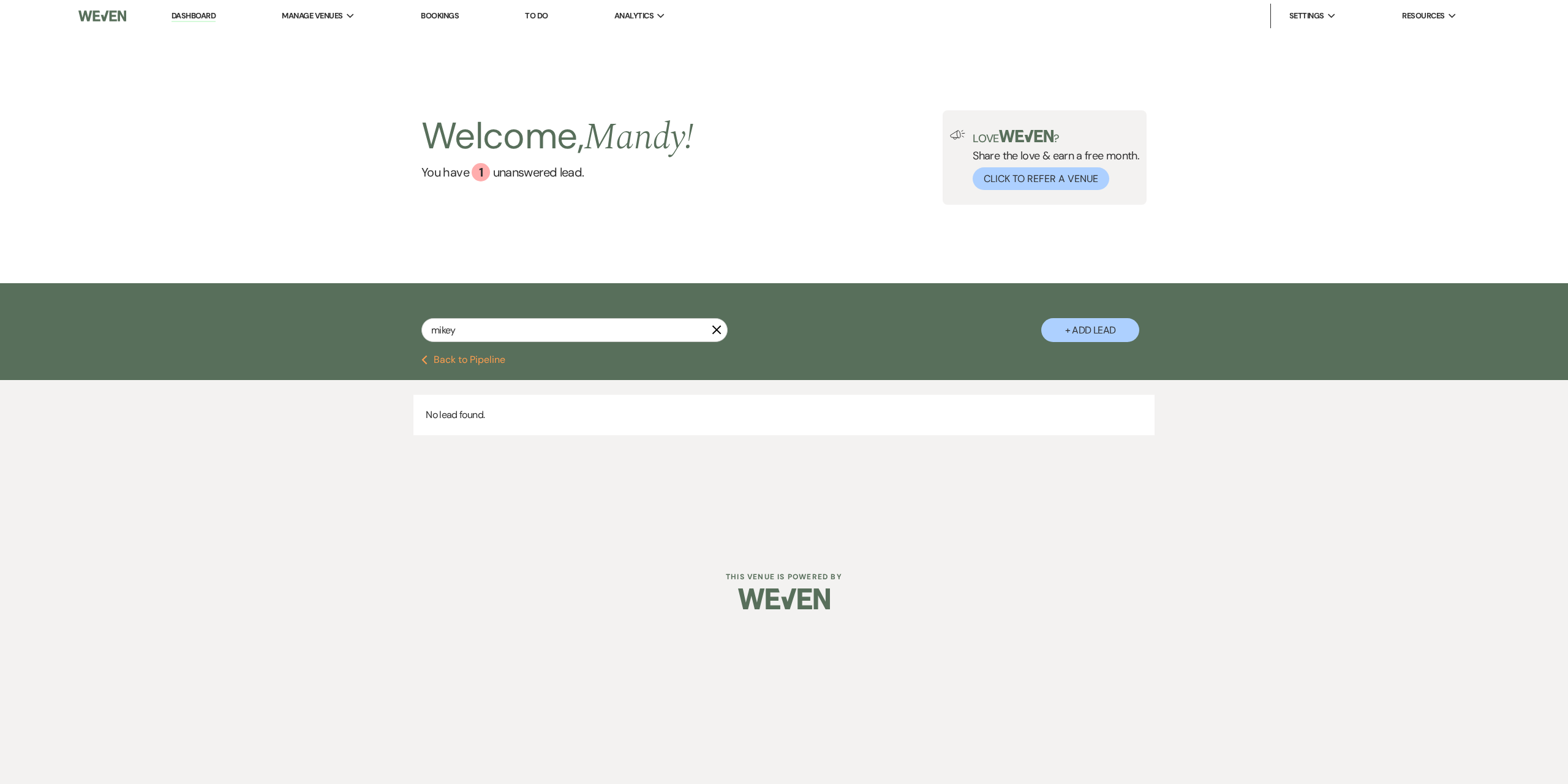
click at [715, 329] on use "button" at bounding box center [716, 329] width 9 height 9
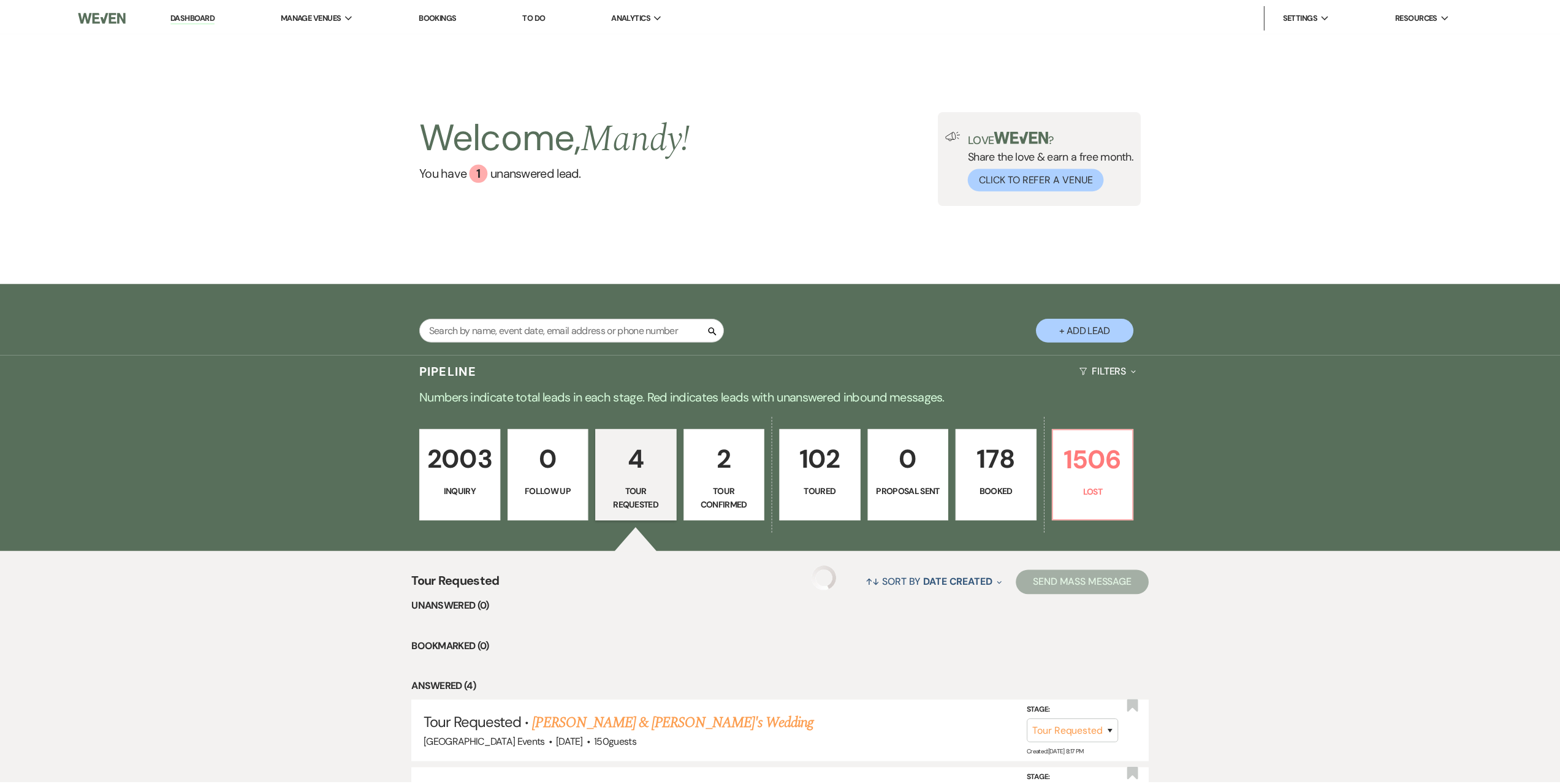
scroll to position [245, 0]
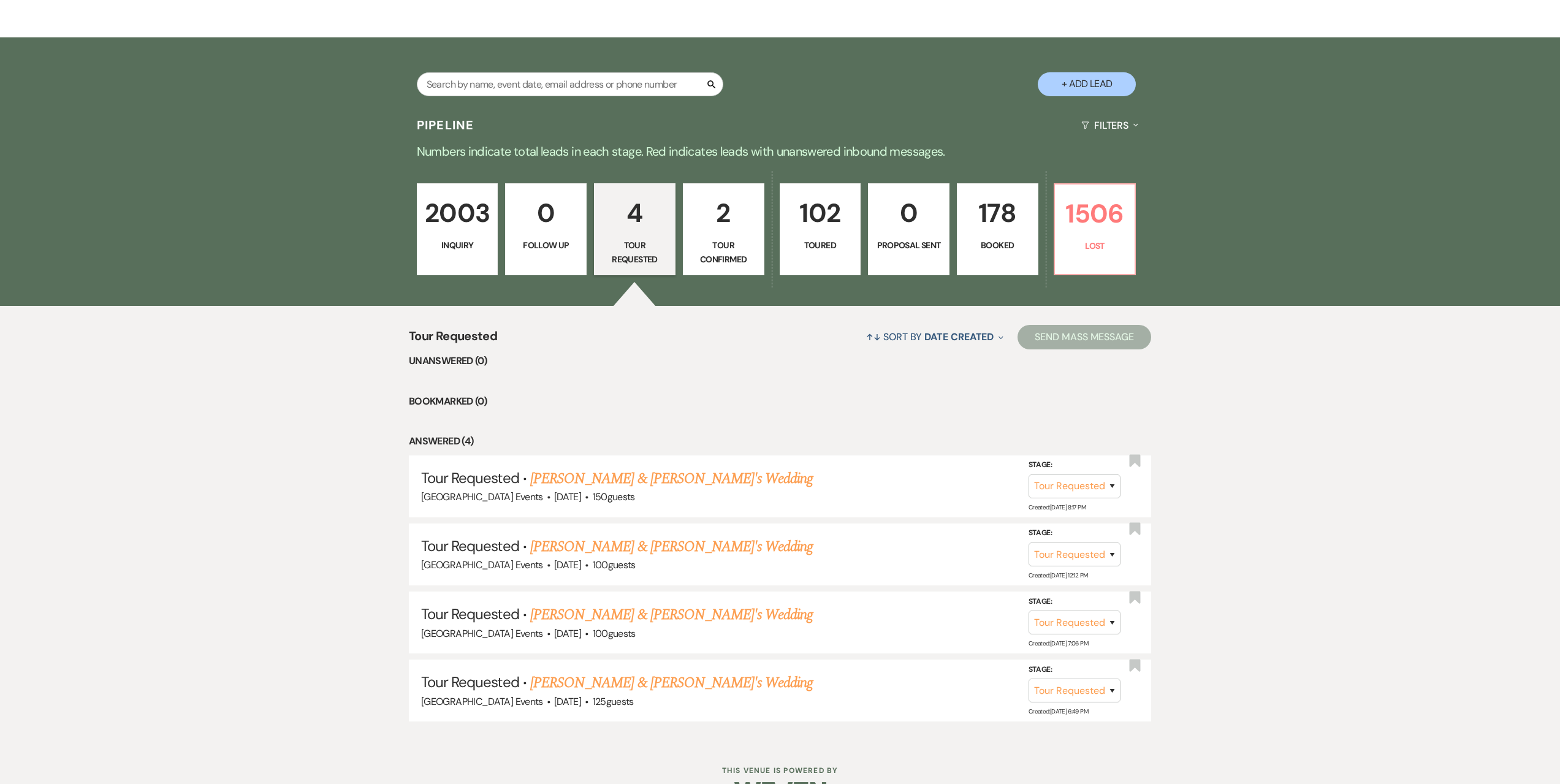
click at [435, 219] on p "2003" at bounding box center [458, 213] width 66 height 41
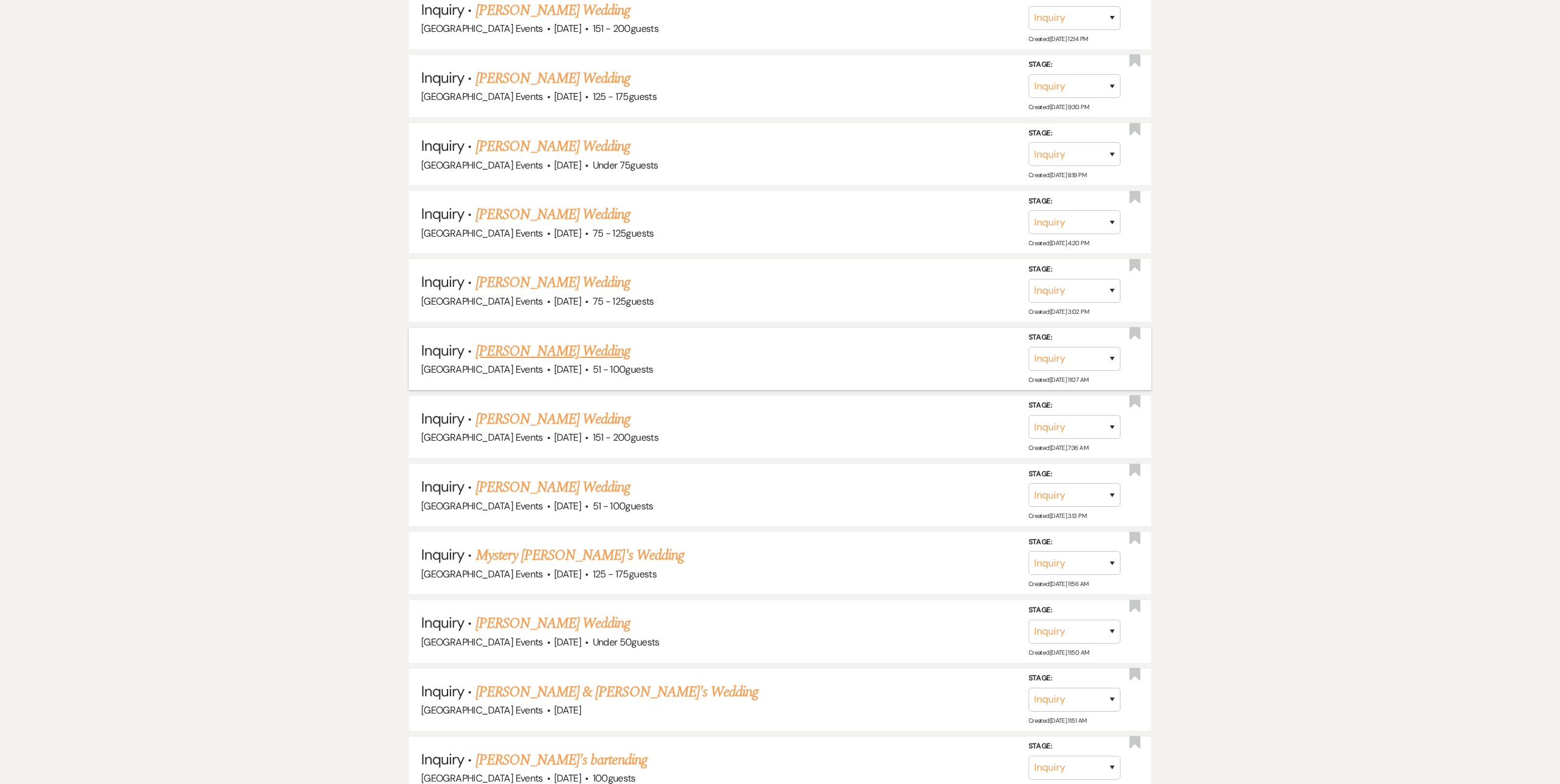
scroll to position [736, 0]
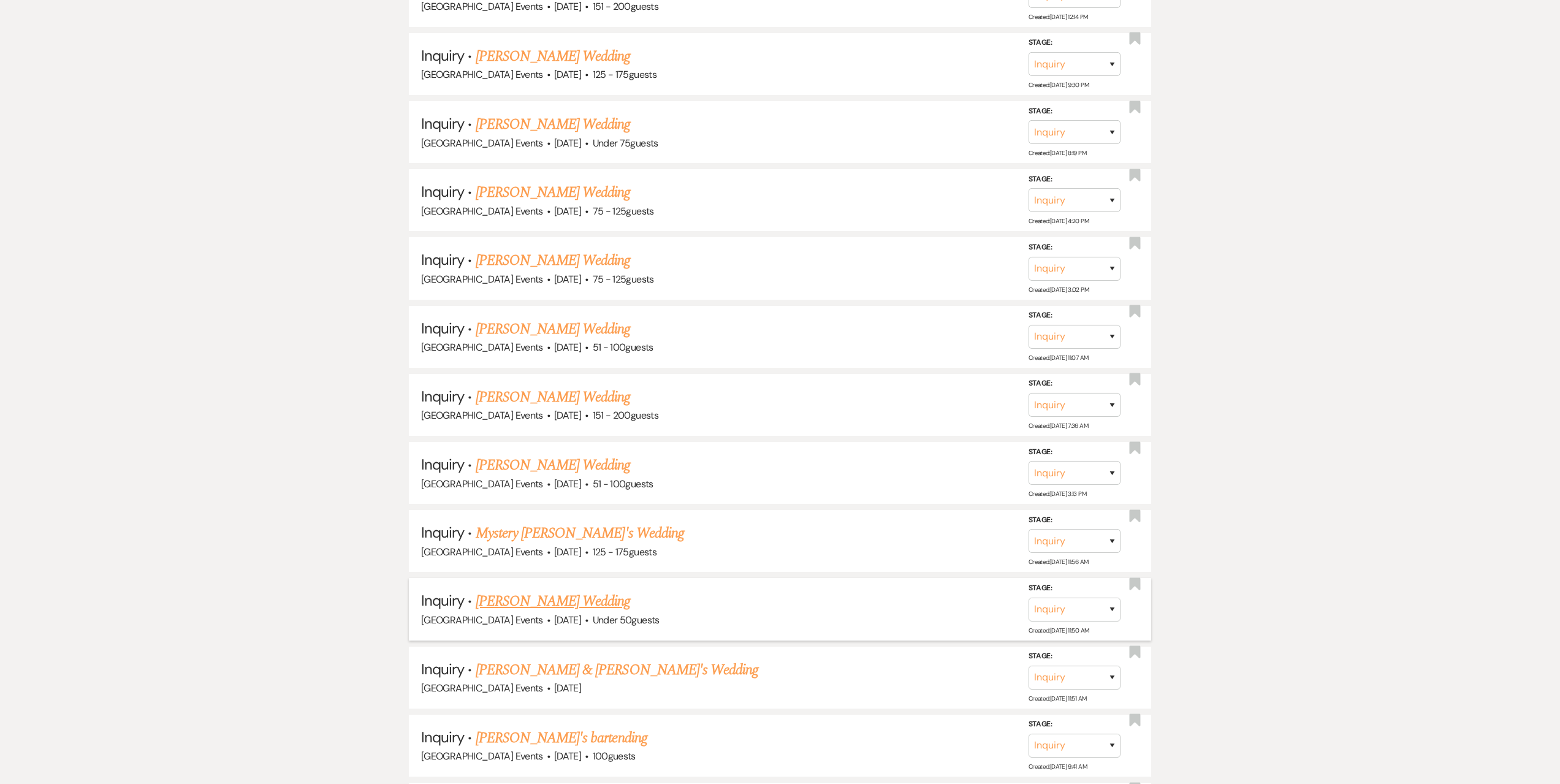
click at [570, 594] on link "[PERSON_NAME] Wedding" at bounding box center [553, 601] width 155 height 22
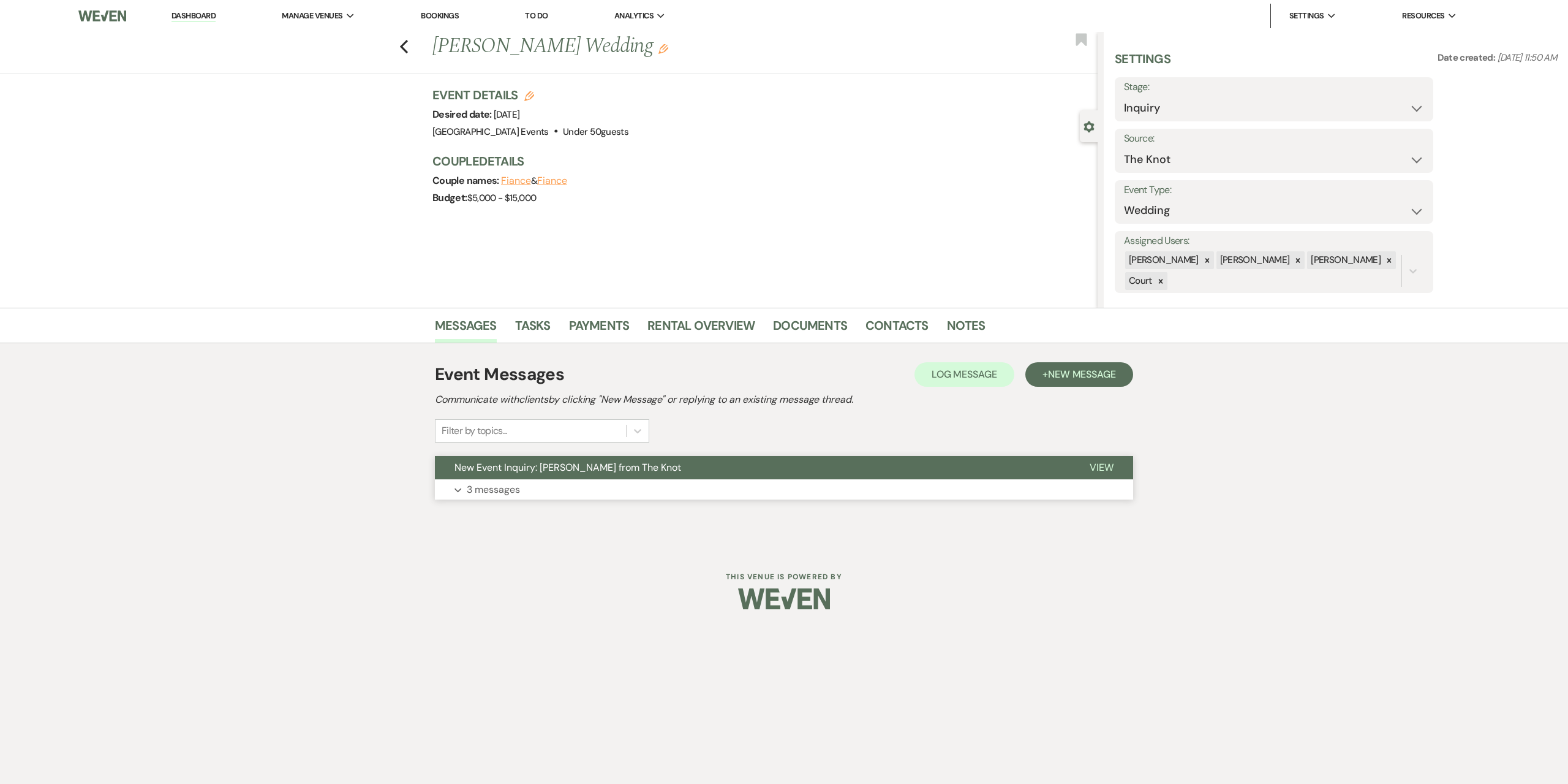
click at [582, 491] on button "Expand 3 messages" at bounding box center [784, 490] width 698 height 21
